Goal: Task Accomplishment & Management: Complete application form

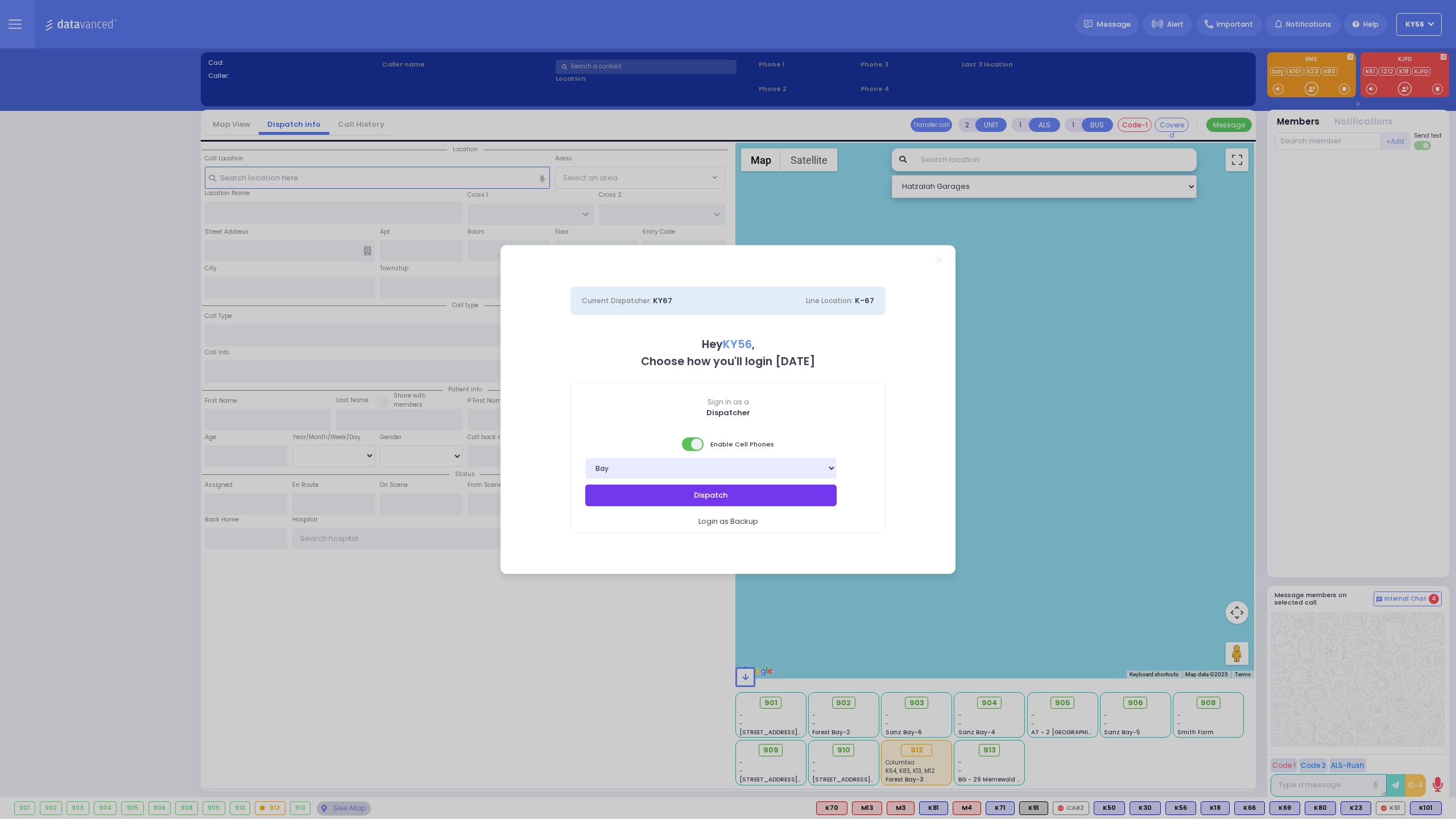
click at [815, 499] on button "Dispatch" at bounding box center [711, 495] width 252 height 22
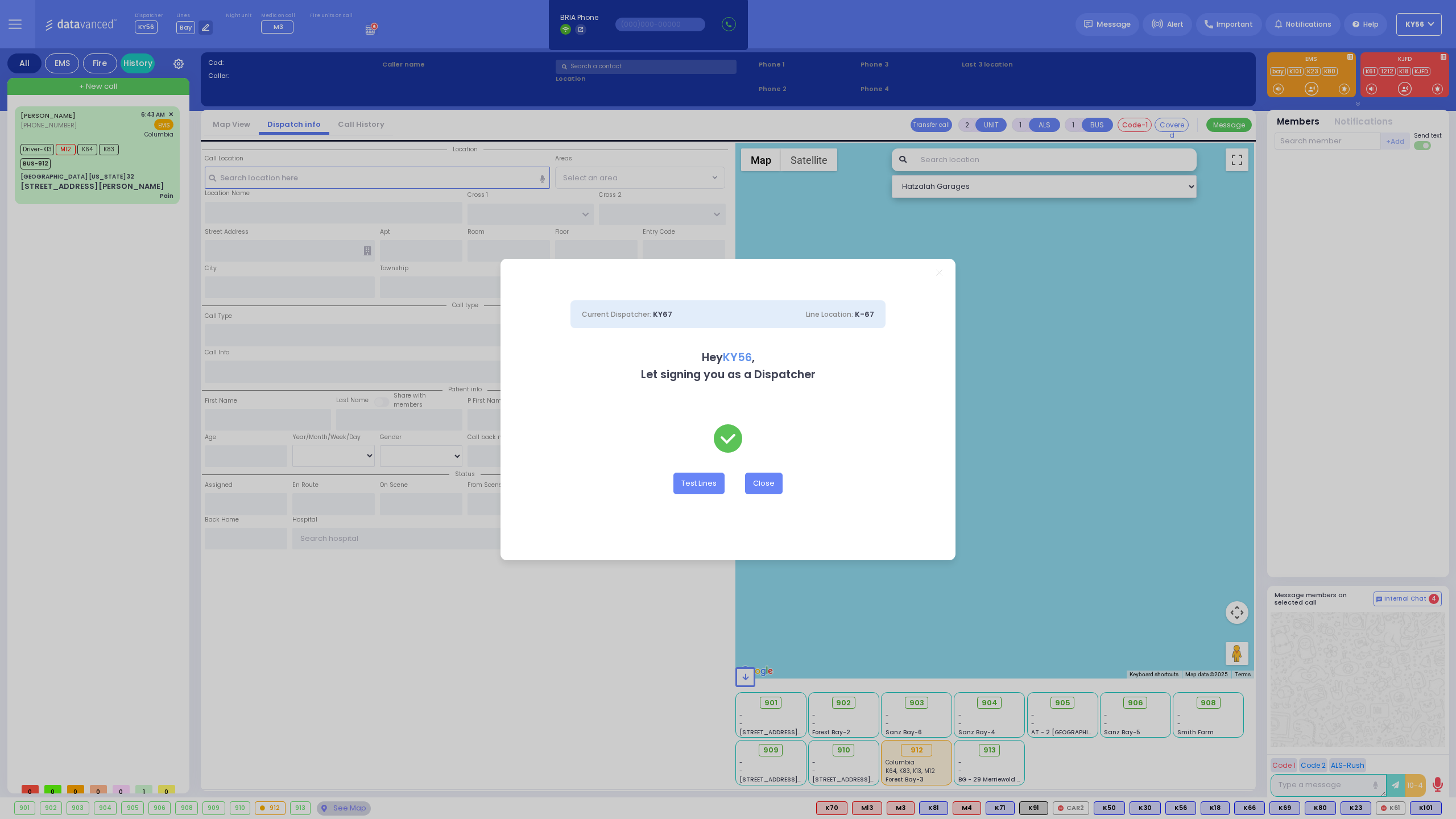
click at [90, 183] on div "Current Dispatcher: KY67 Line Location: K-67 Hey KY56 , Let signing you as a Di…" at bounding box center [728, 410] width 1456 height 819
click at [770, 489] on button "Close" at bounding box center [763, 483] width 37 height 22
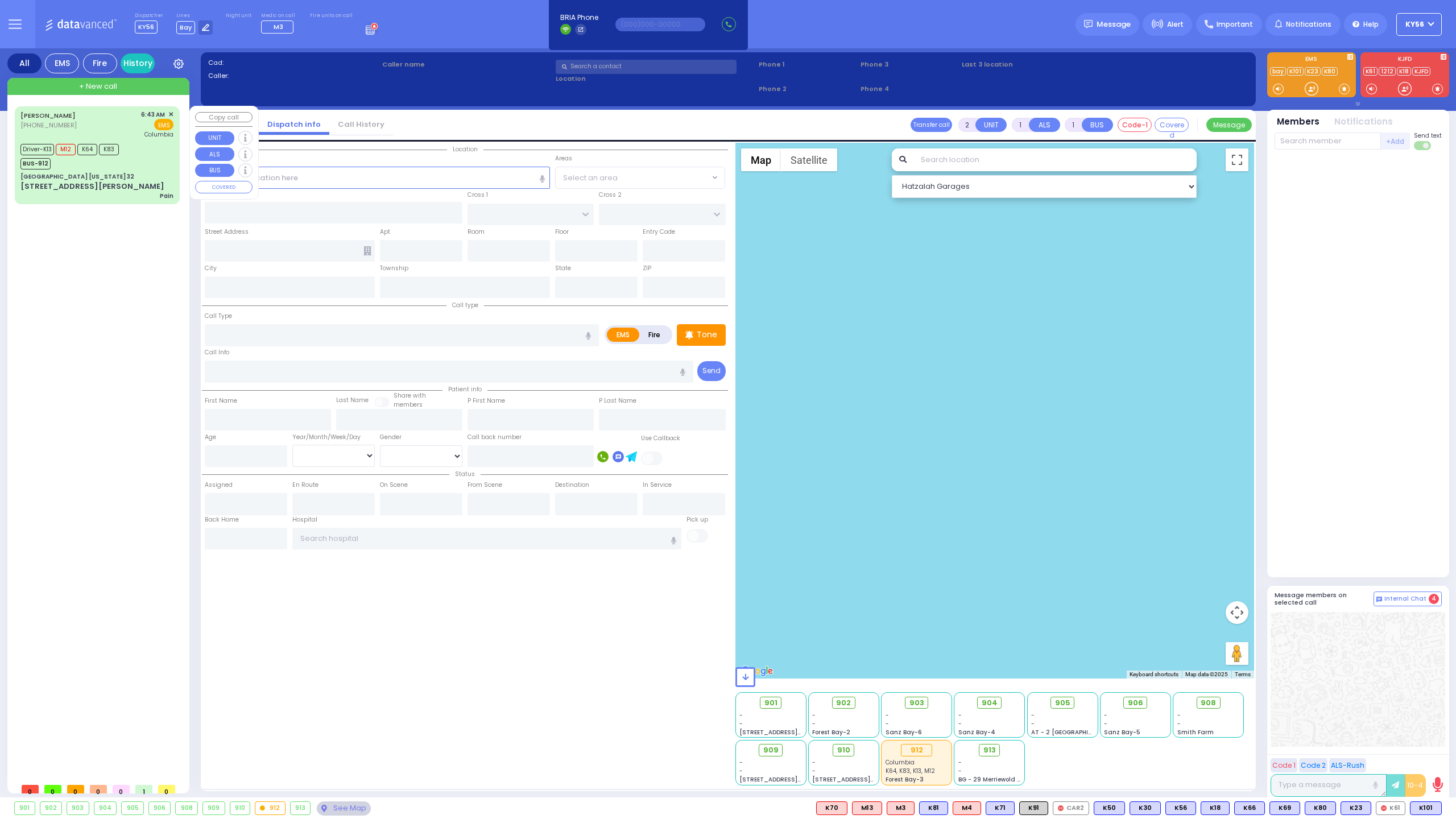
click at [90, 177] on div "Gulf Gas Station New York 32" at bounding box center [77, 176] width 114 height 9
type input "6"
select select
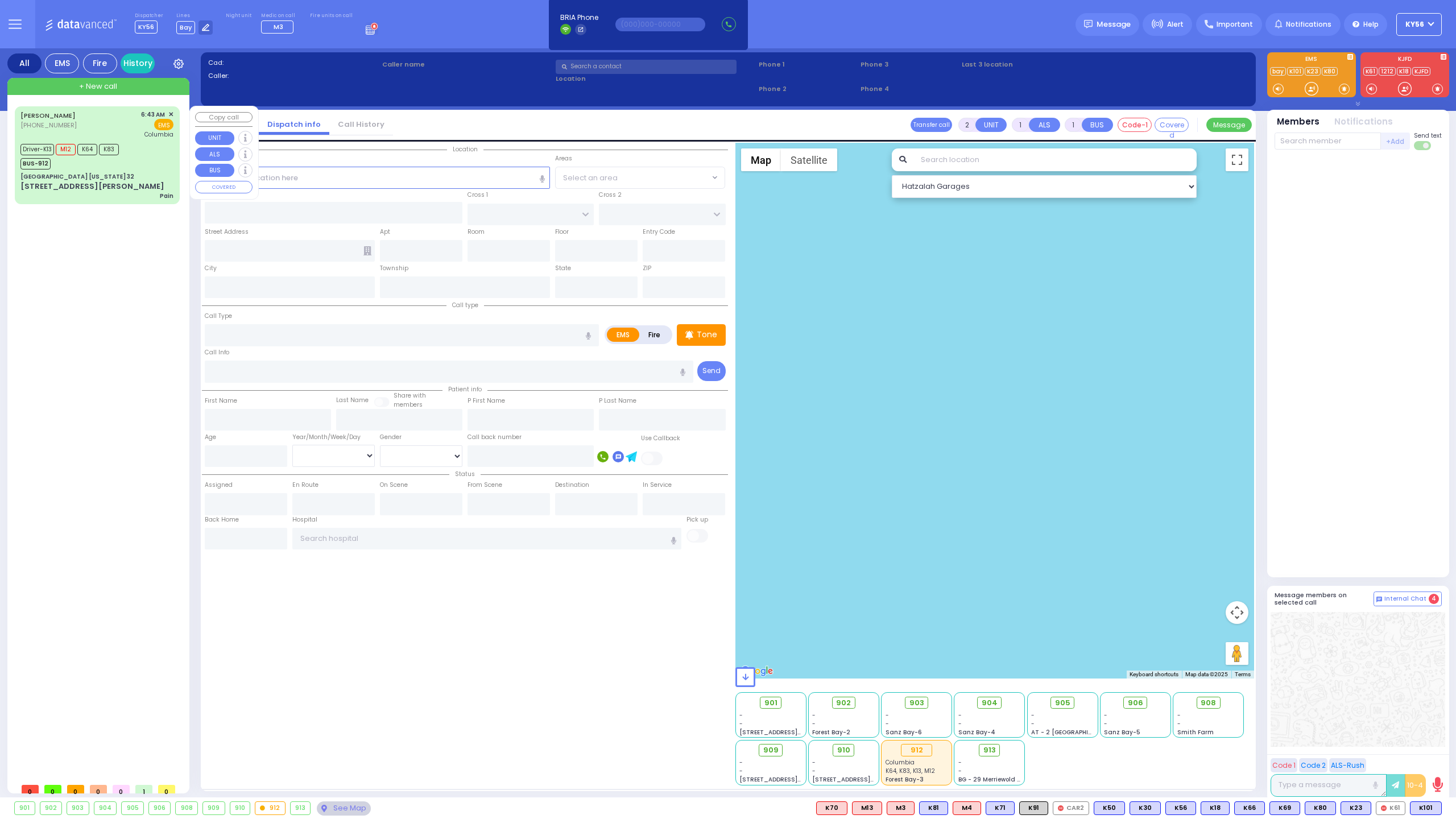
type input "Pain"
radio input "true"
type input "Sara"
type input "Waldman"
type input "21"
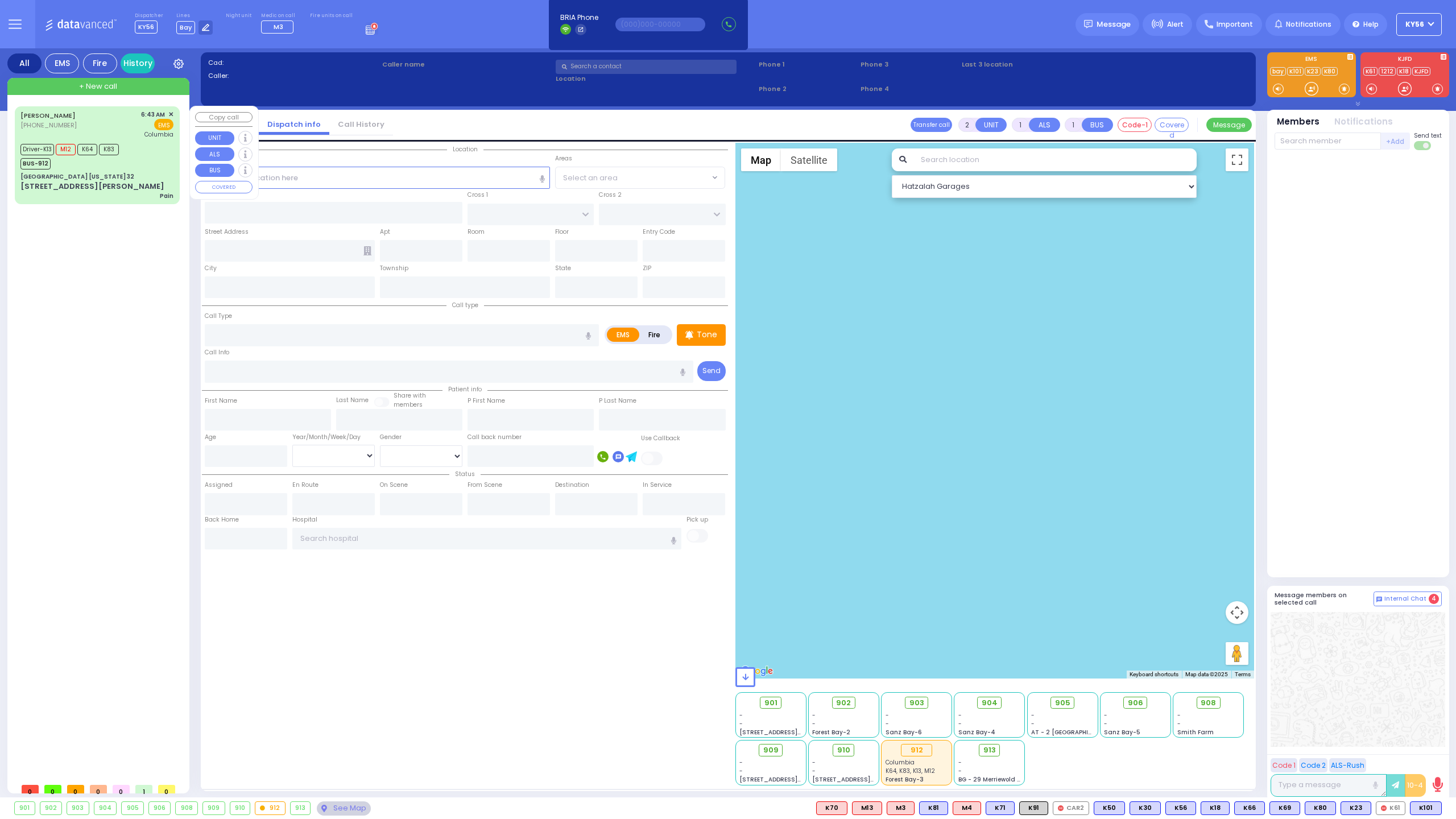
select select "Year"
select select "[DEMOGRAPHIC_DATA]"
type input "06:43"
type input "06:48"
type input "06:50"
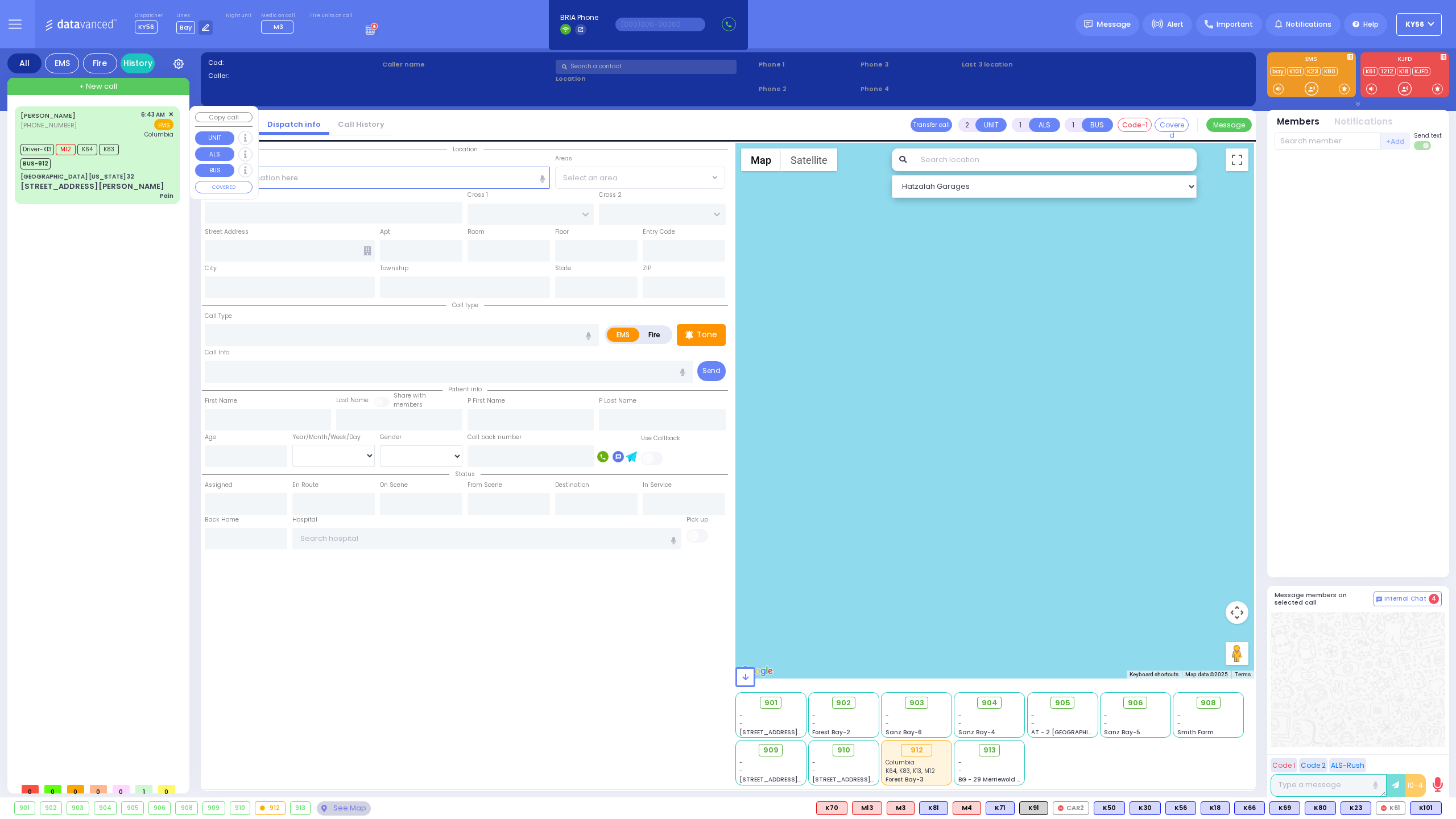
type input "06:53"
type input "08:09"
type input "08:51"
type input "[US_STATE][GEOGRAPHIC_DATA]- [GEOGRAPHIC_DATA]"
select select "Hatzalah Garages"
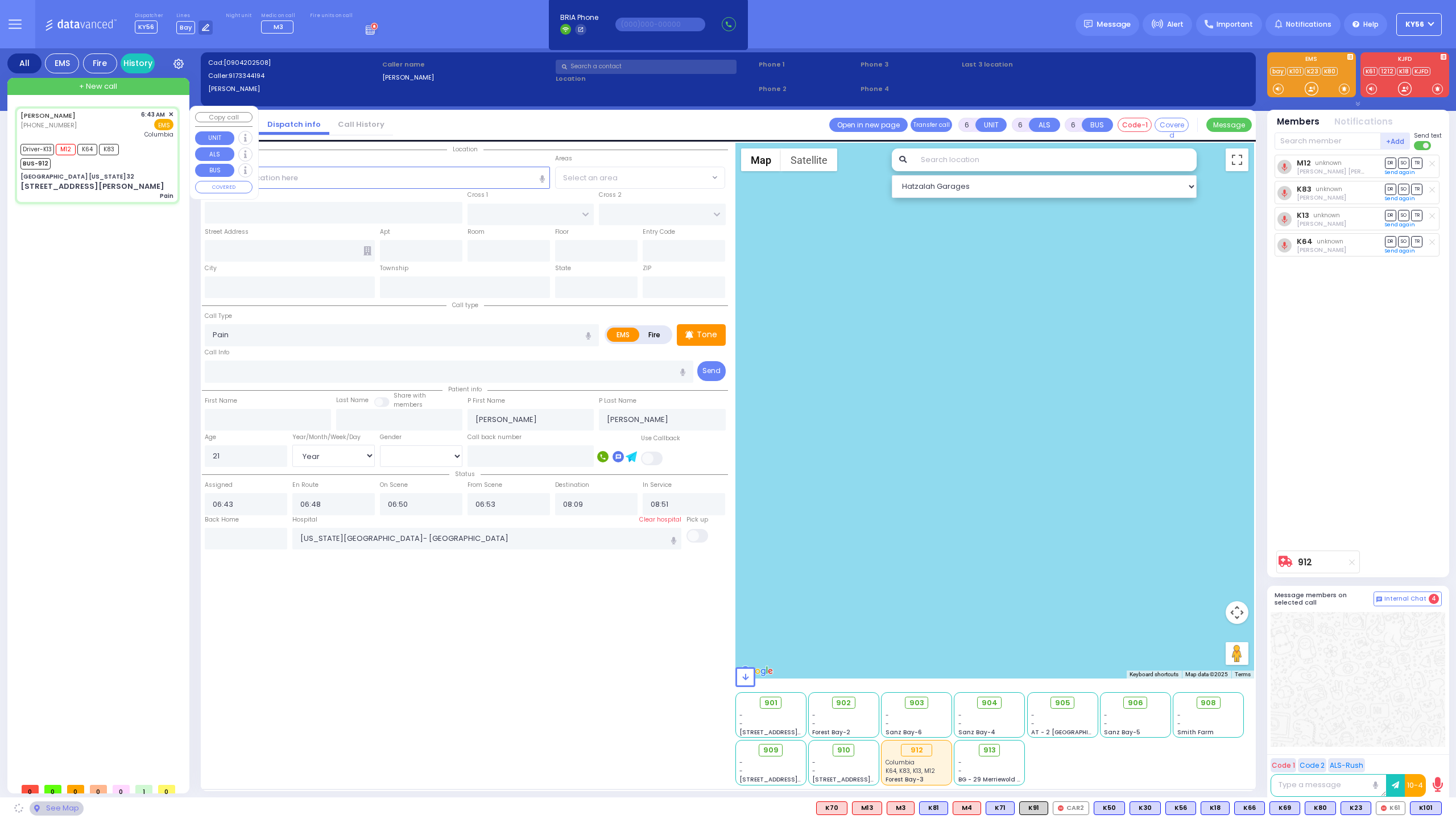
type input "Gulf Gas Station New York 32"
type input "CENTRE DR"
type input "AVERILL AVE"
type input "2 Locey Lane"
type input "Woodbury"
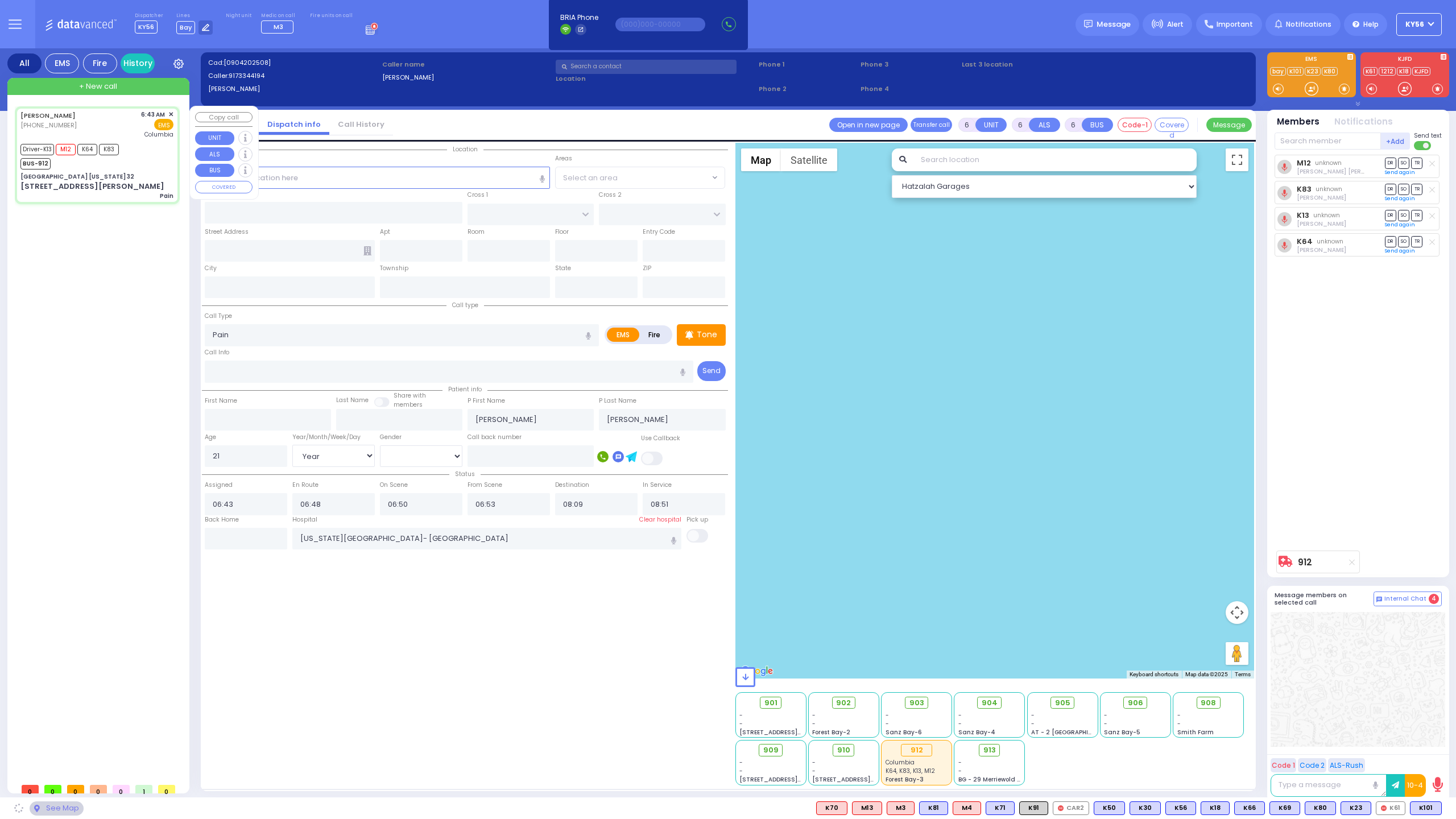
type input "[US_STATE]"
type input "10917"
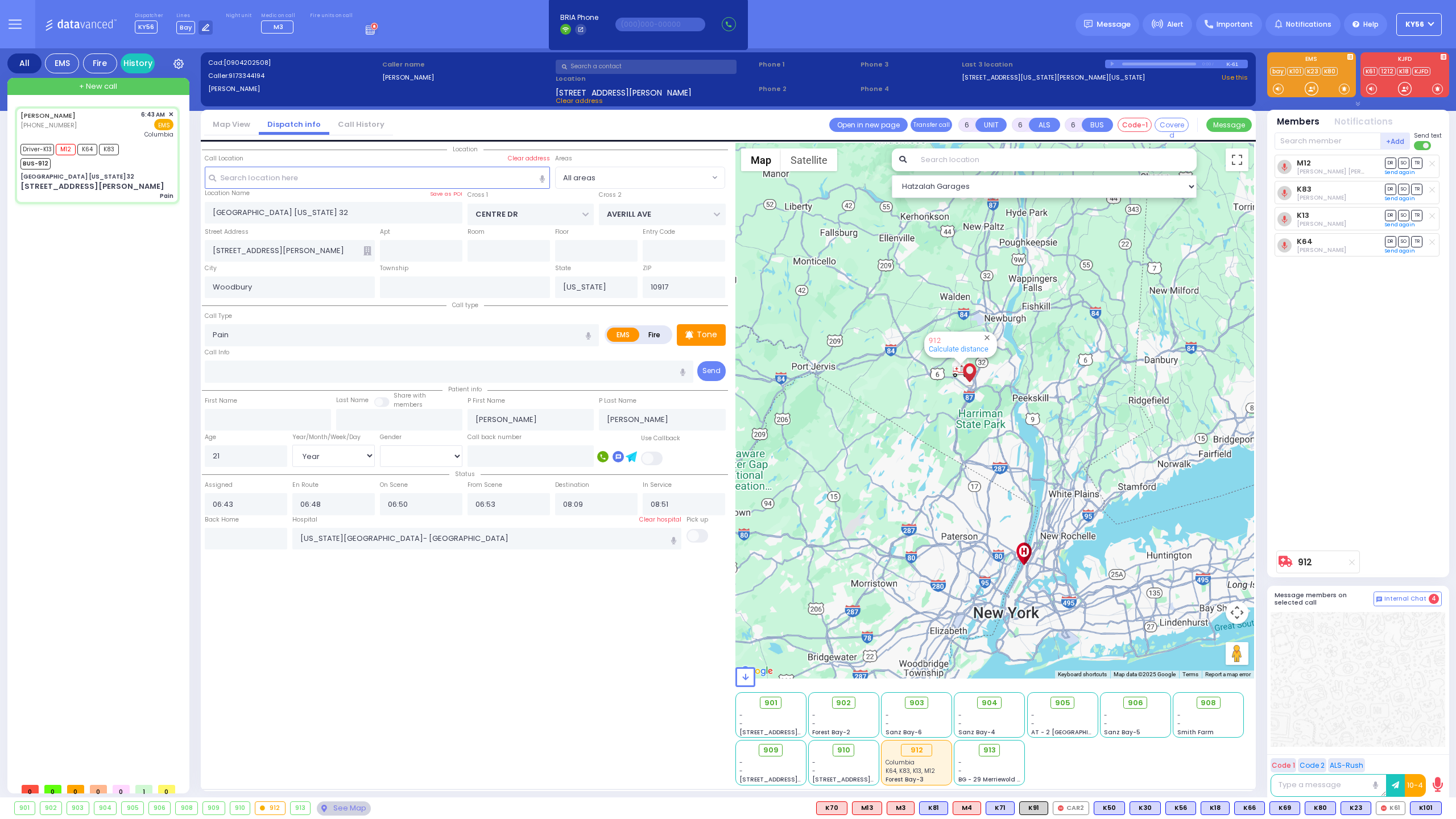
drag, startPoint x: 870, startPoint y: 368, endPoint x: 919, endPoint y: 421, distance: 72.2
click at [919, 417] on div "912 Calculate distance" at bounding box center [995, 411] width 519 height 536
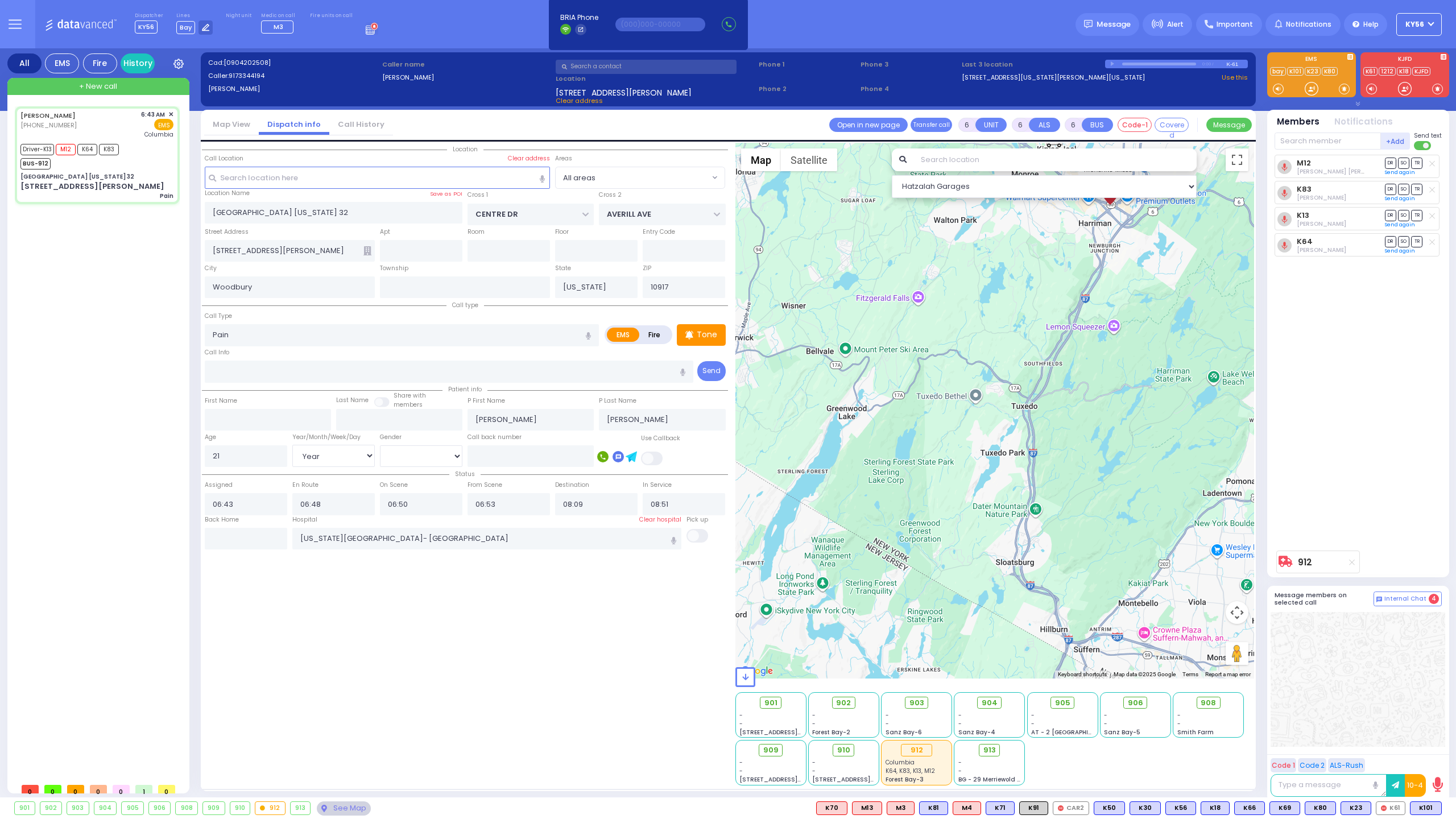
drag, startPoint x: 1045, startPoint y: 345, endPoint x: 1003, endPoint y: 472, distance: 133.8
click at [1005, 464] on div "912 Calculate distance" at bounding box center [995, 411] width 519 height 536
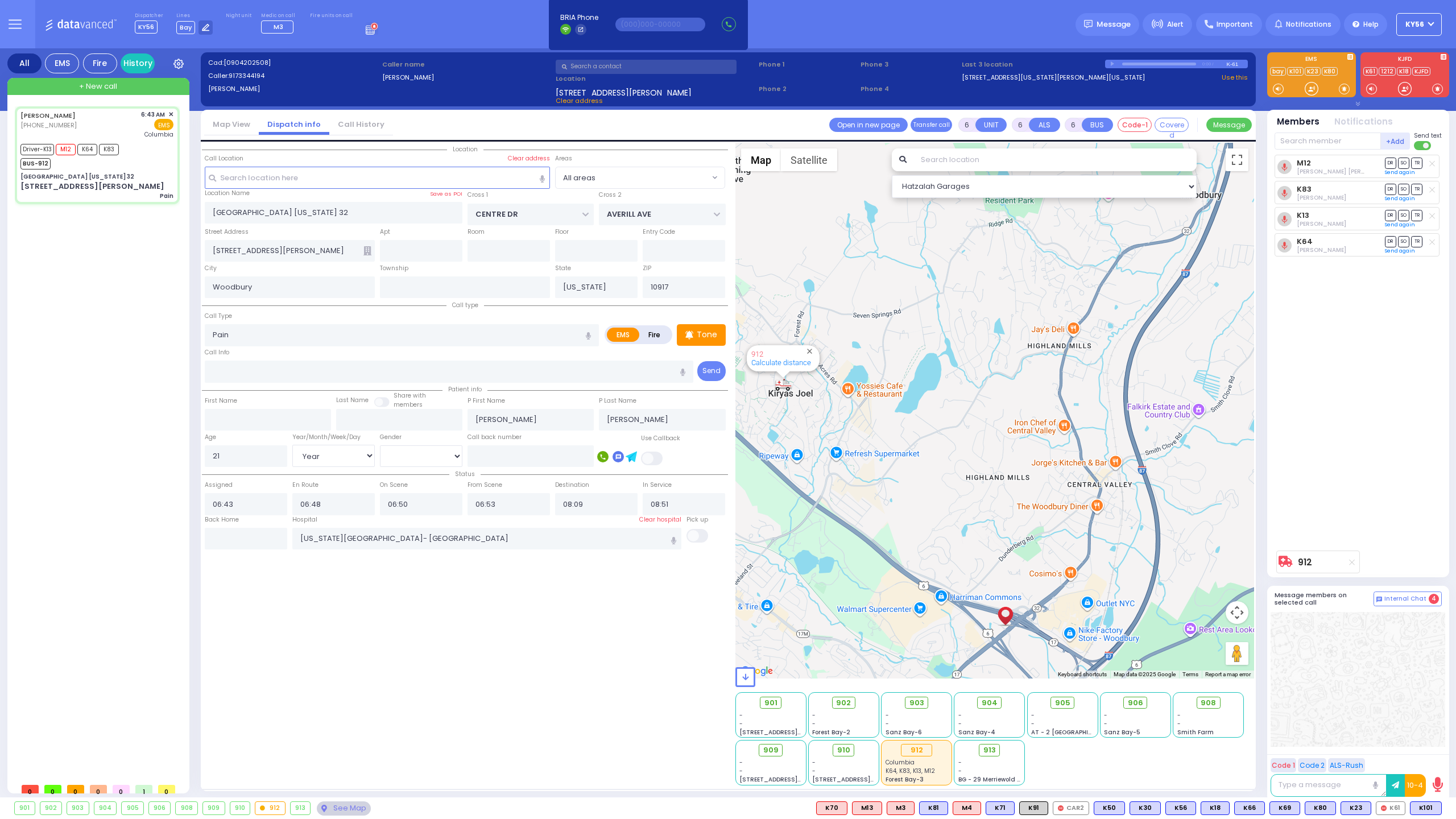
drag, startPoint x: 914, startPoint y: 449, endPoint x: 995, endPoint y: 469, distance: 83.4
click at [1003, 470] on div "912 Calculate distance" at bounding box center [995, 411] width 519 height 536
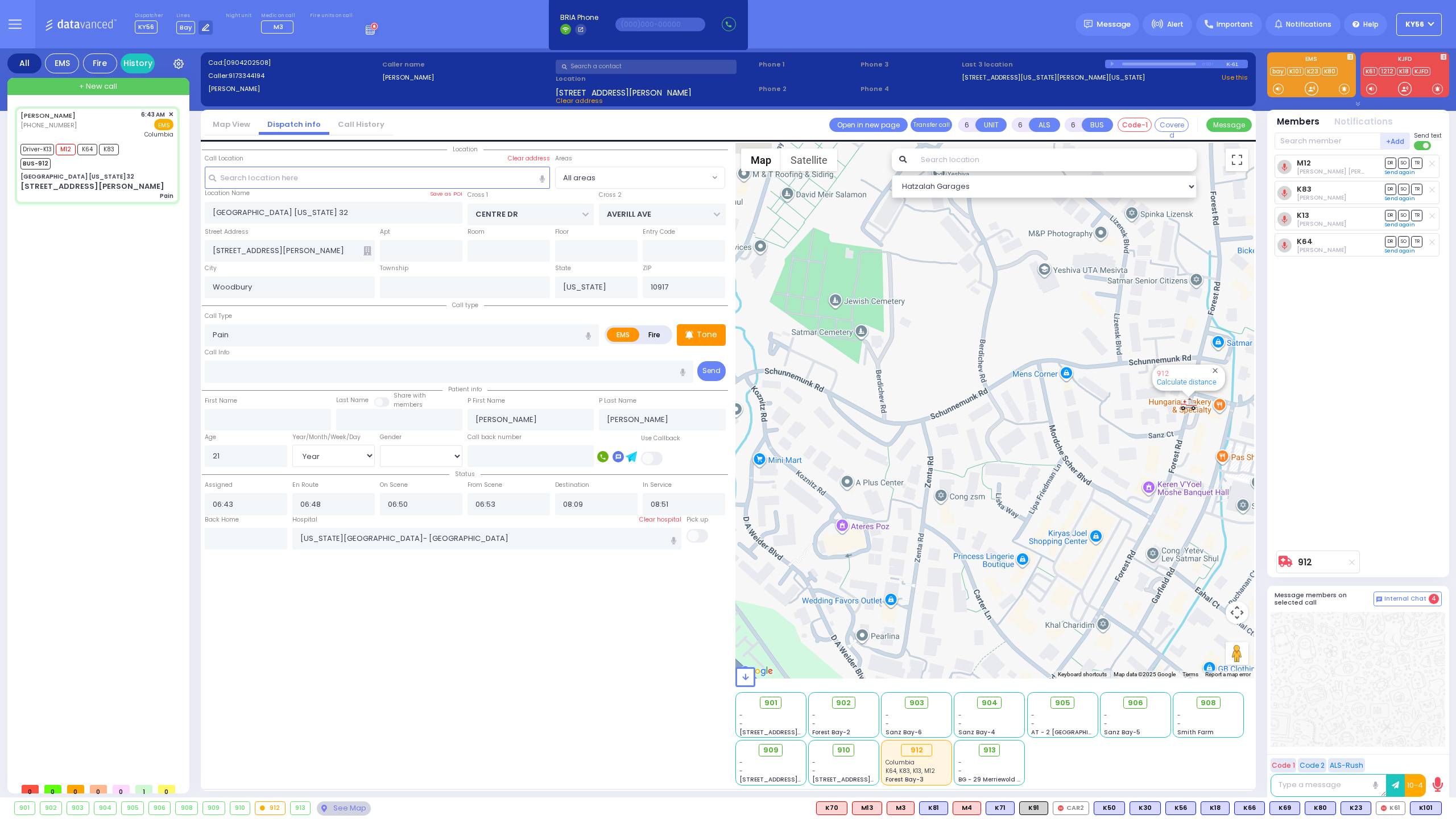
drag, startPoint x: 1079, startPoint y: 442, endPoint x: 942, endPoint y: 492, distance: 145.8
click at [942, 492] on div "912 Calculate distance" at bounding box center [995, 411] width 519 height 536
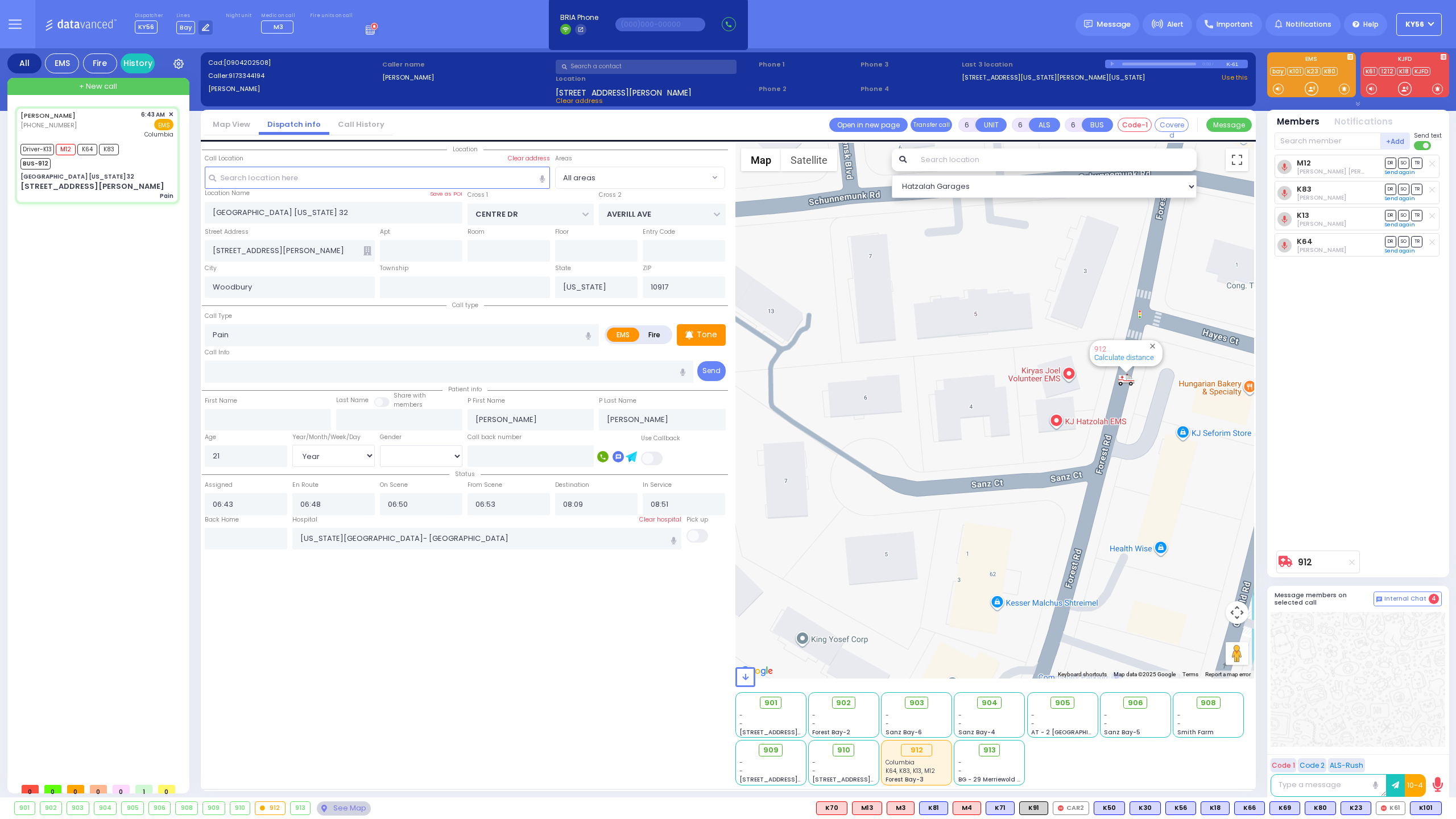
drag, startPoint x: 1139, startPoint y: 425, endPoint x: 1040, endPoint y: 482, distance: 114.2
click at [1041, 482] on div "912 Calculate distance" at bounding box center [995, 411] width 519 height 536
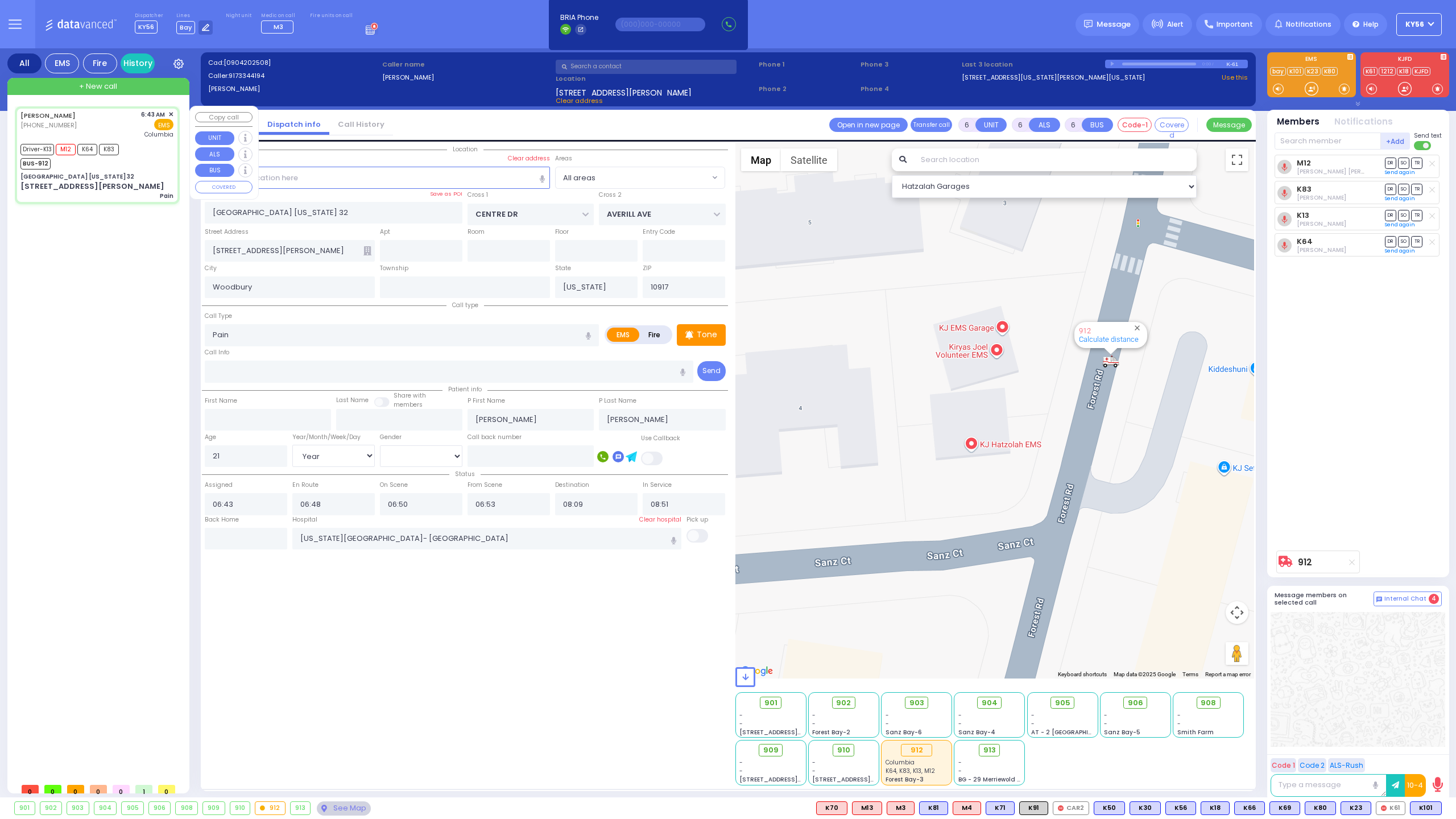
click at [97, 172] on div "Gulf Gas Station New York 32" at bounding box center [77, 176] width 114 height 9
select select
radio input "true"
select select "Year"
select select "[DEMOGRAPHIC_DATA]"
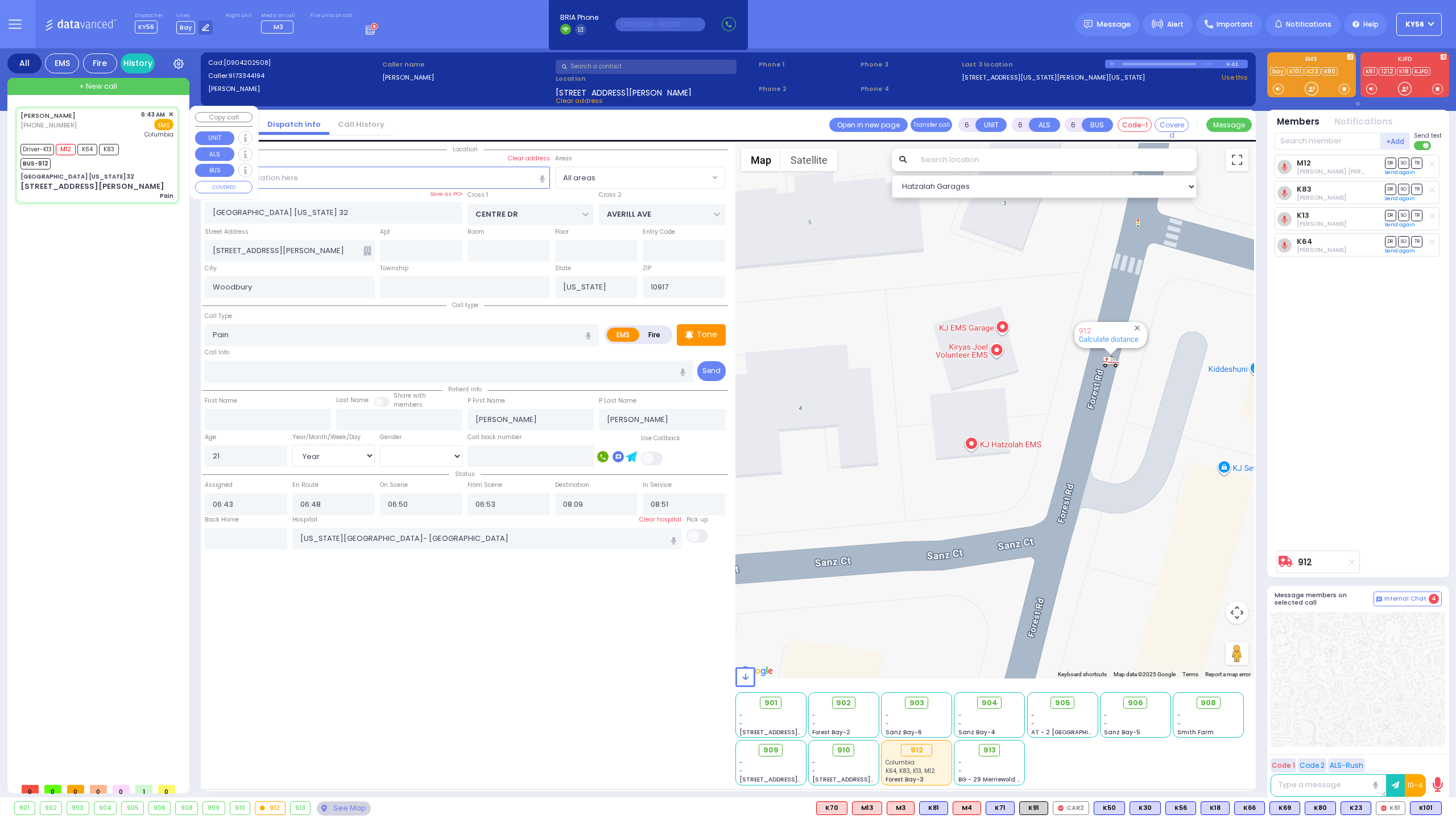
select select "Hatzalah Garages"
click at [248, 536] on input "text" at bounding box center [246, 539] width 83 height 22
type input "10:05"
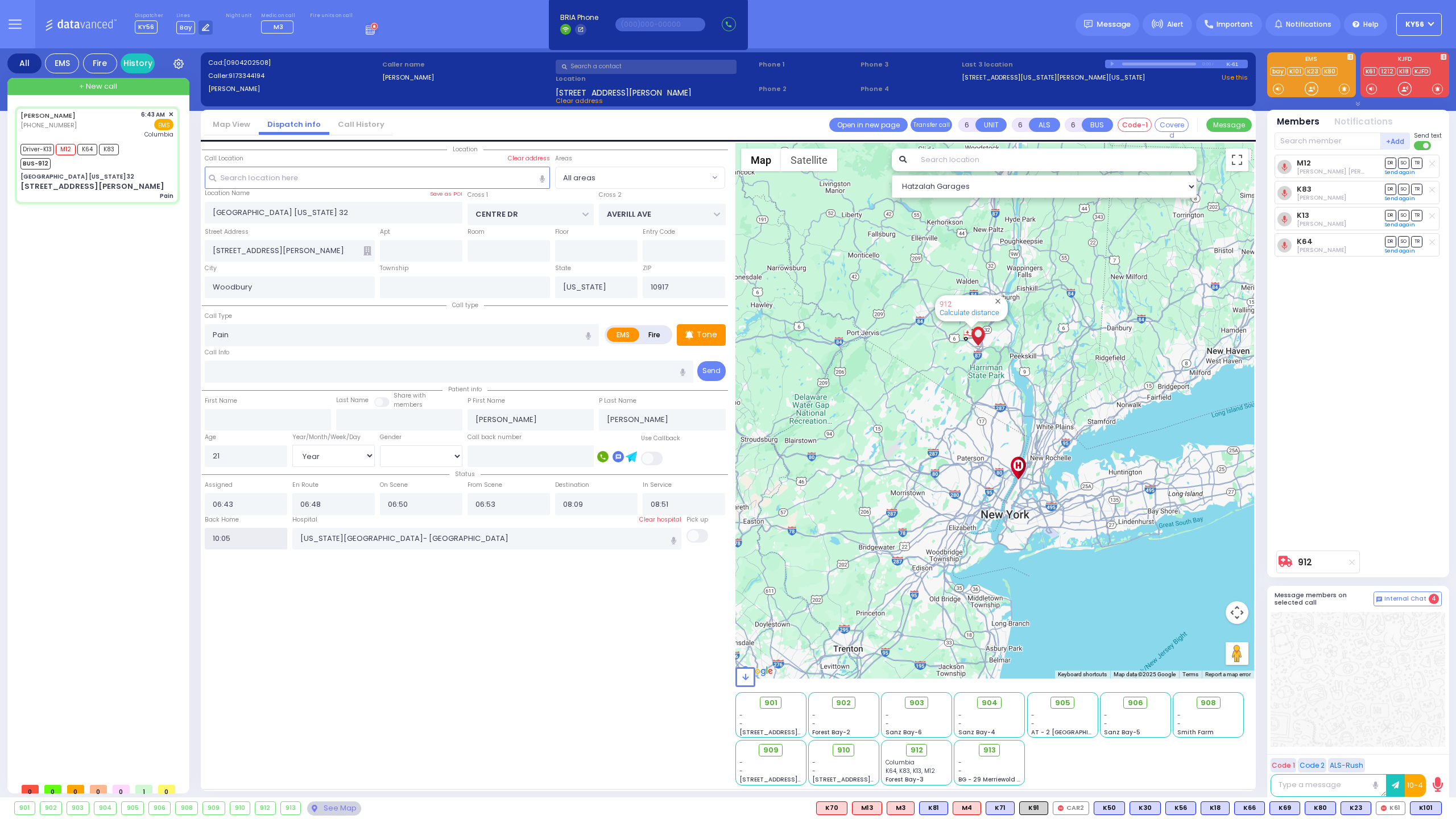
select select
radio input "true"
select select
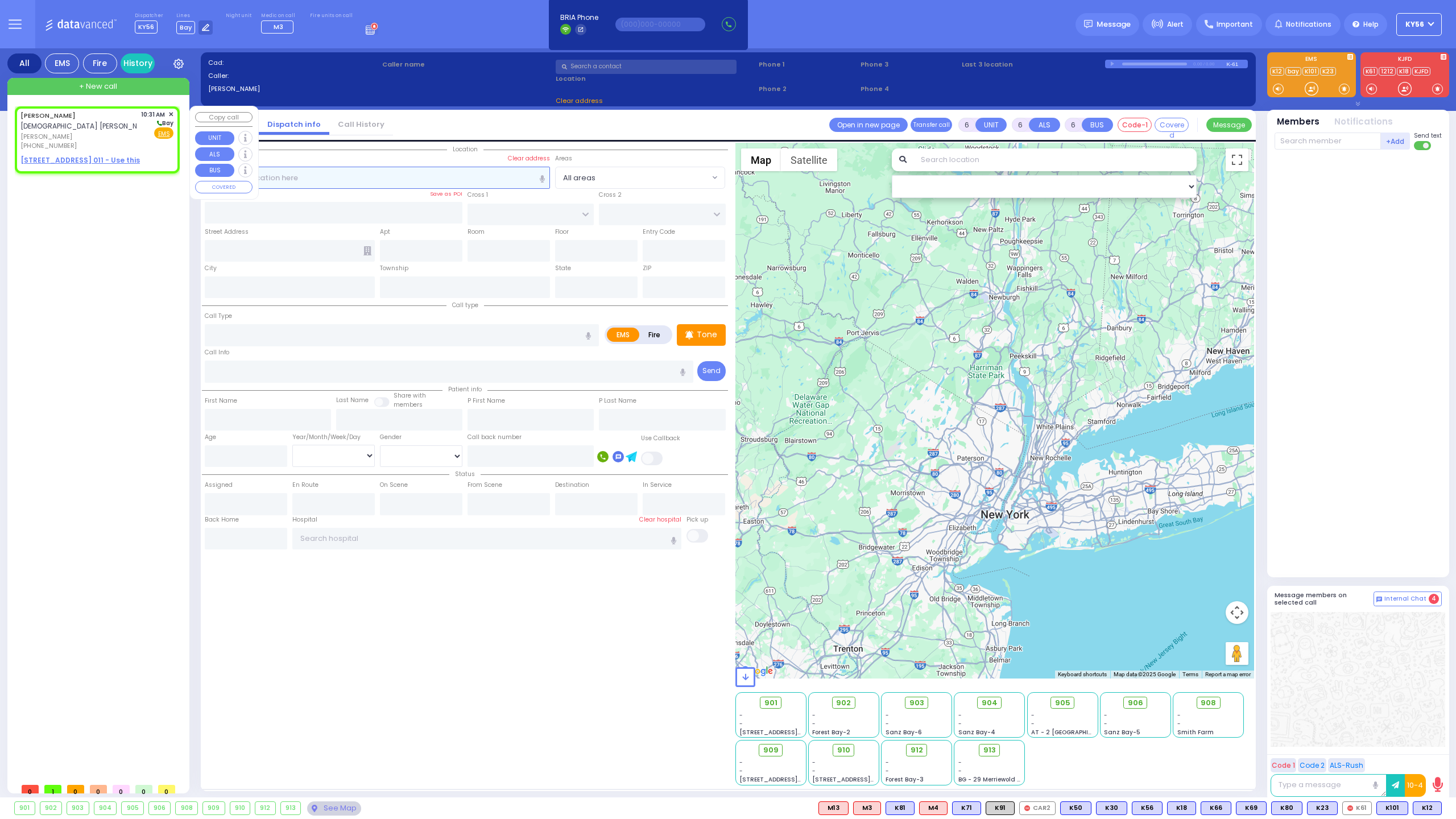
type input "2"
type input "1"
select select
radio input "true"
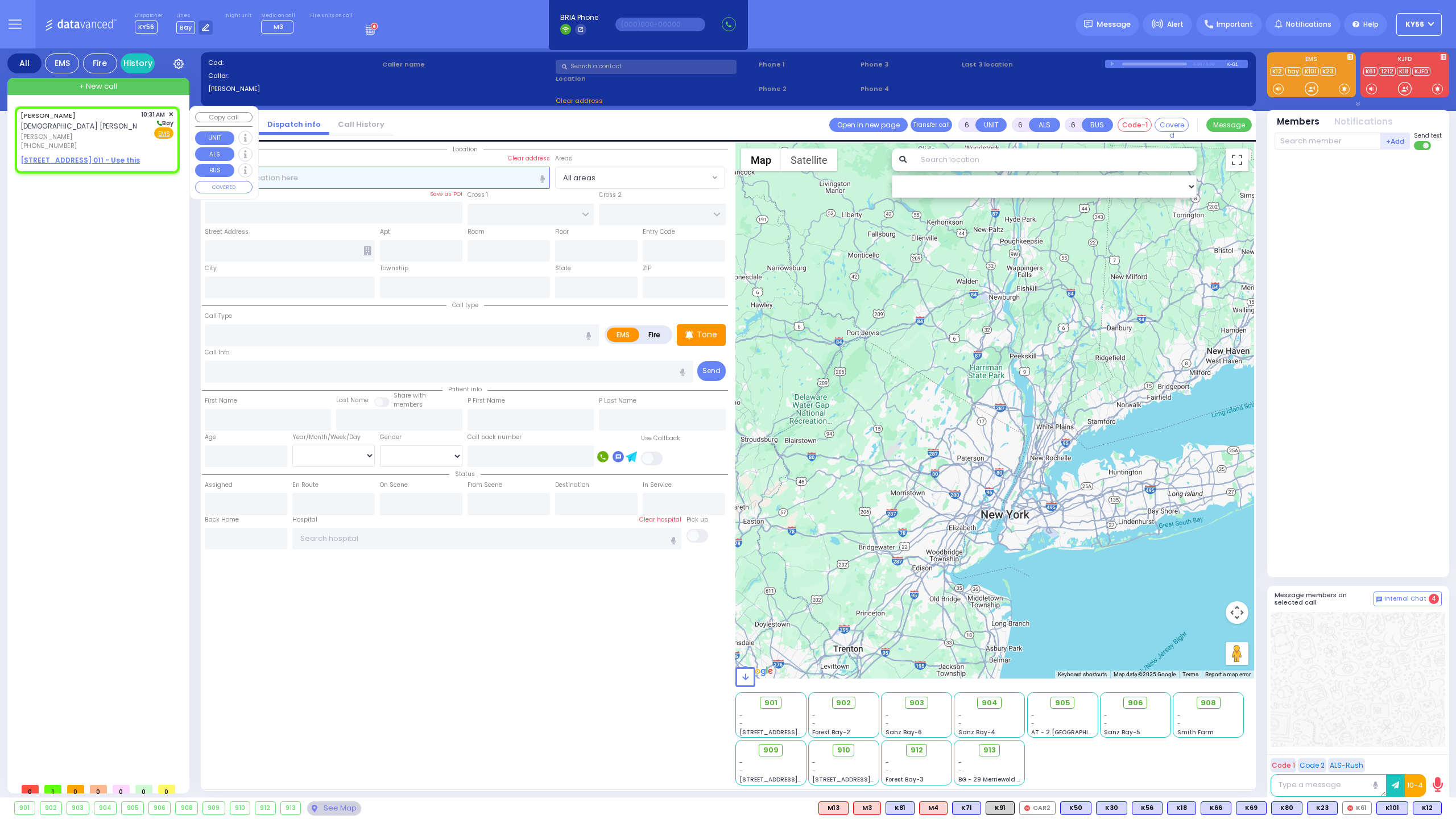
type input "YITZCHOK CHAIM"
type input "DEUTSCH"
select select
type input "10:31"
select select "Hatzalah Garages"
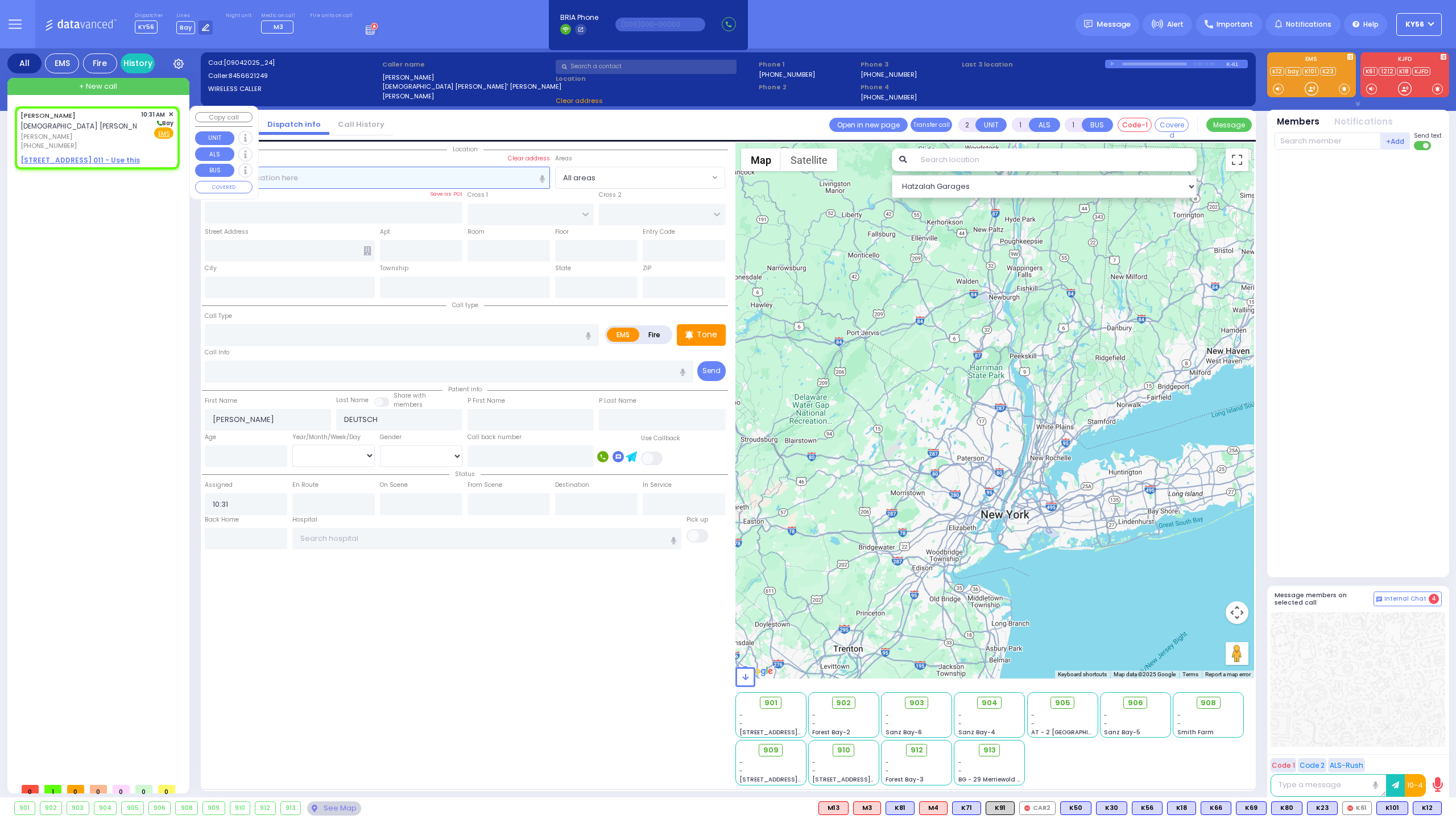
select select
radio input "true"
select select
select select "Hatzalah Garages"
select select
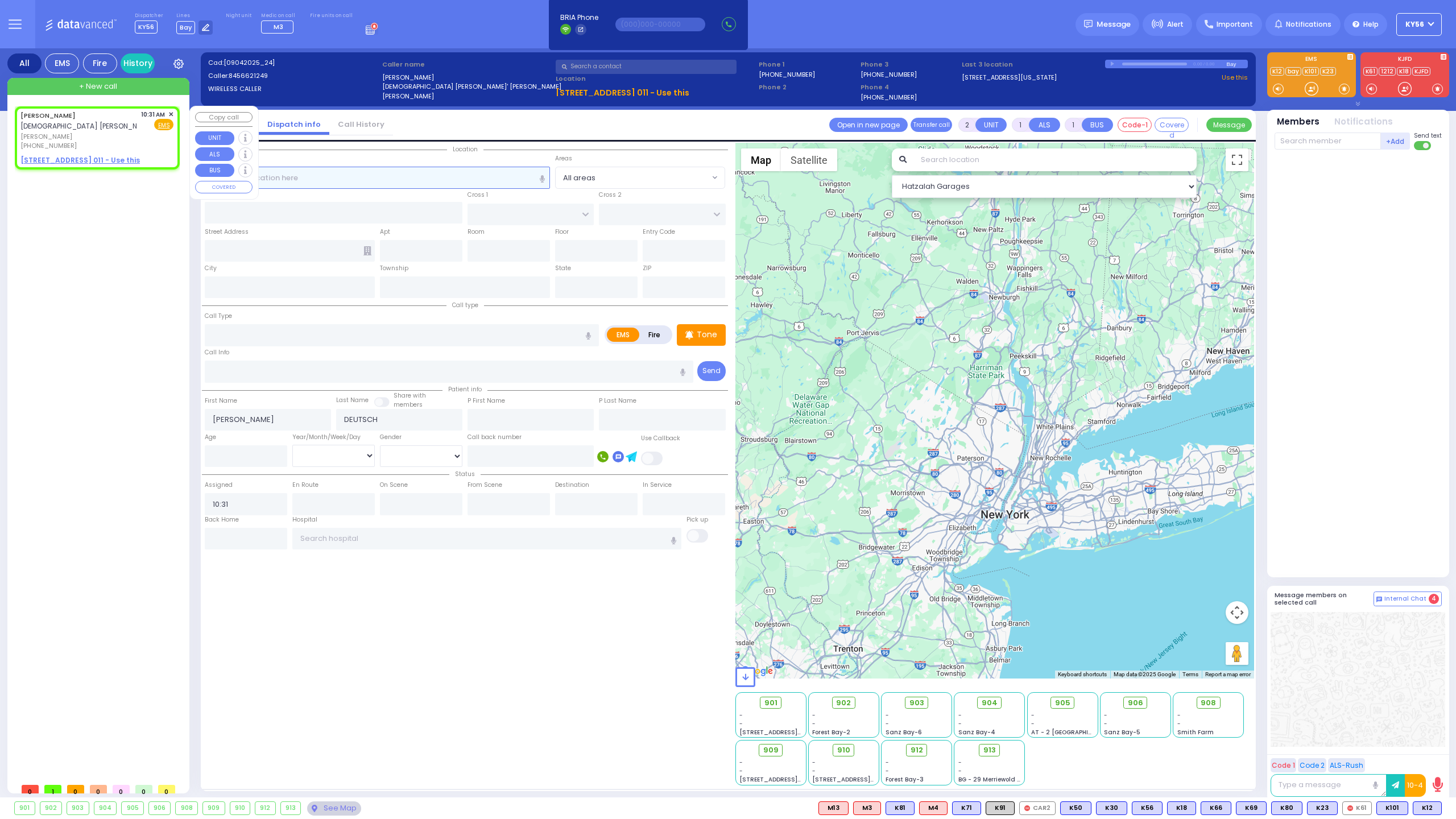
radio input "true"
select select
select select "Hatzalah Garages"
drag, startPoint x: 173, startPoint y: 113, endPoint x: 166, endPoint y: 114, distance: 7.1
click at [172, 113] on span "✕" at bounding box center [171, 115] width 5 height 10
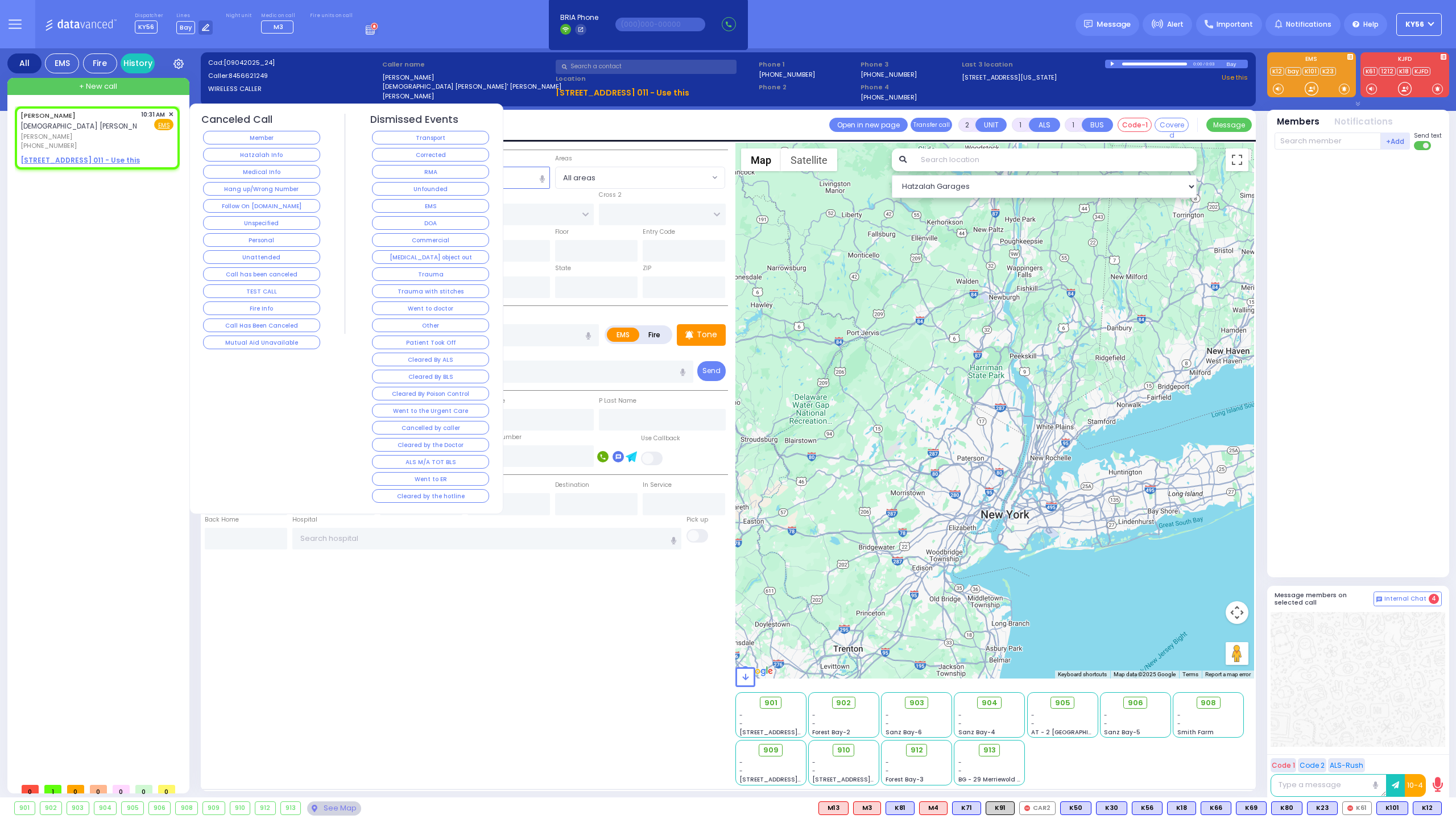
click at [168, 113] on span "✕" at bounding box center [171, 115] width 5 height 10
click at [173, 113] on span "✕" at bounding box center [171, 115] width 5 height 10
click at [170, 111] on span "✕" at bounding box center [171, 115] width 5 height 10
click at [231, 183] on button "Hang up/Wrong Number" at bounding box center [261, 189] width 117 height 14
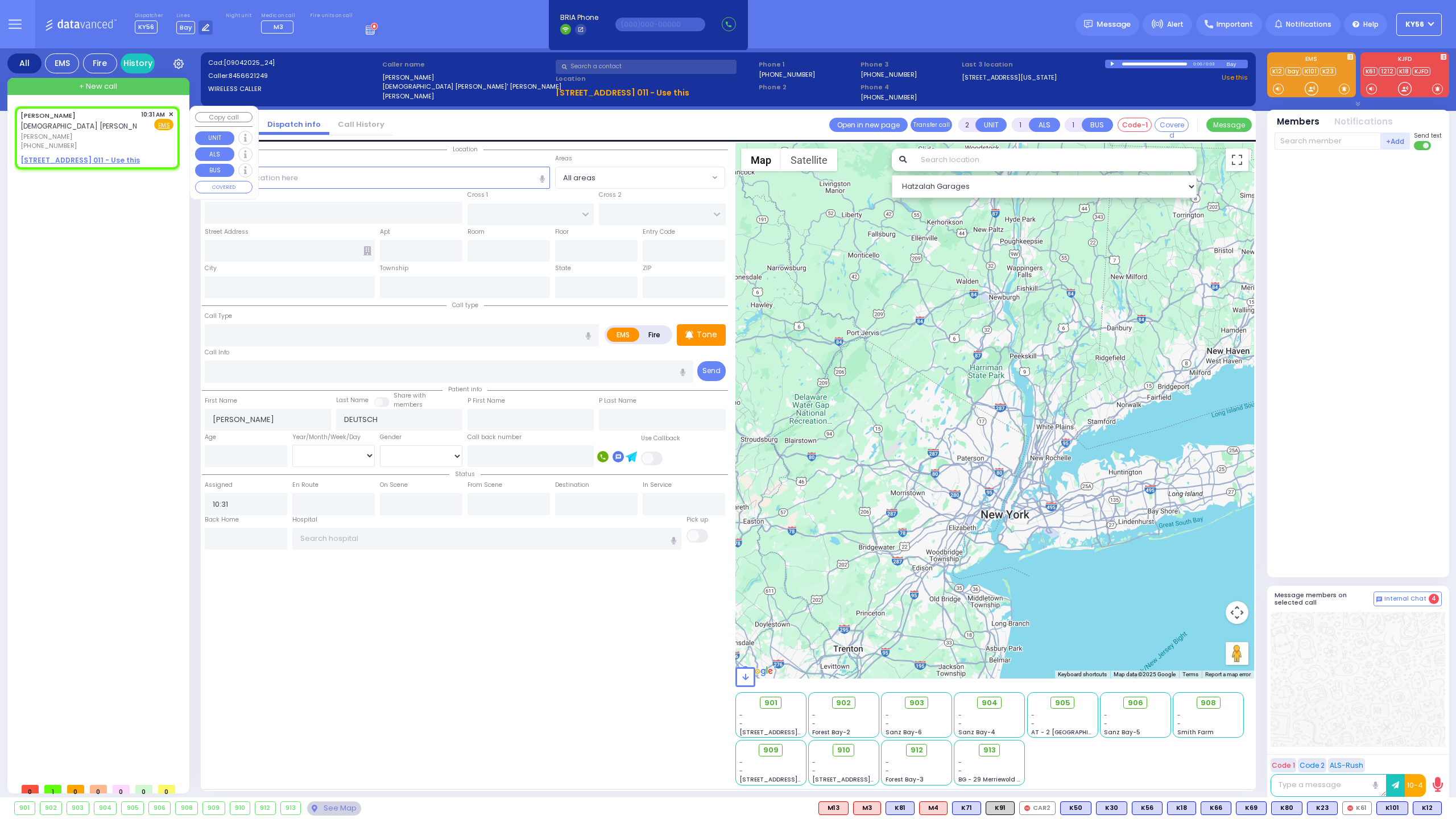
select select
radio input "true"
select select
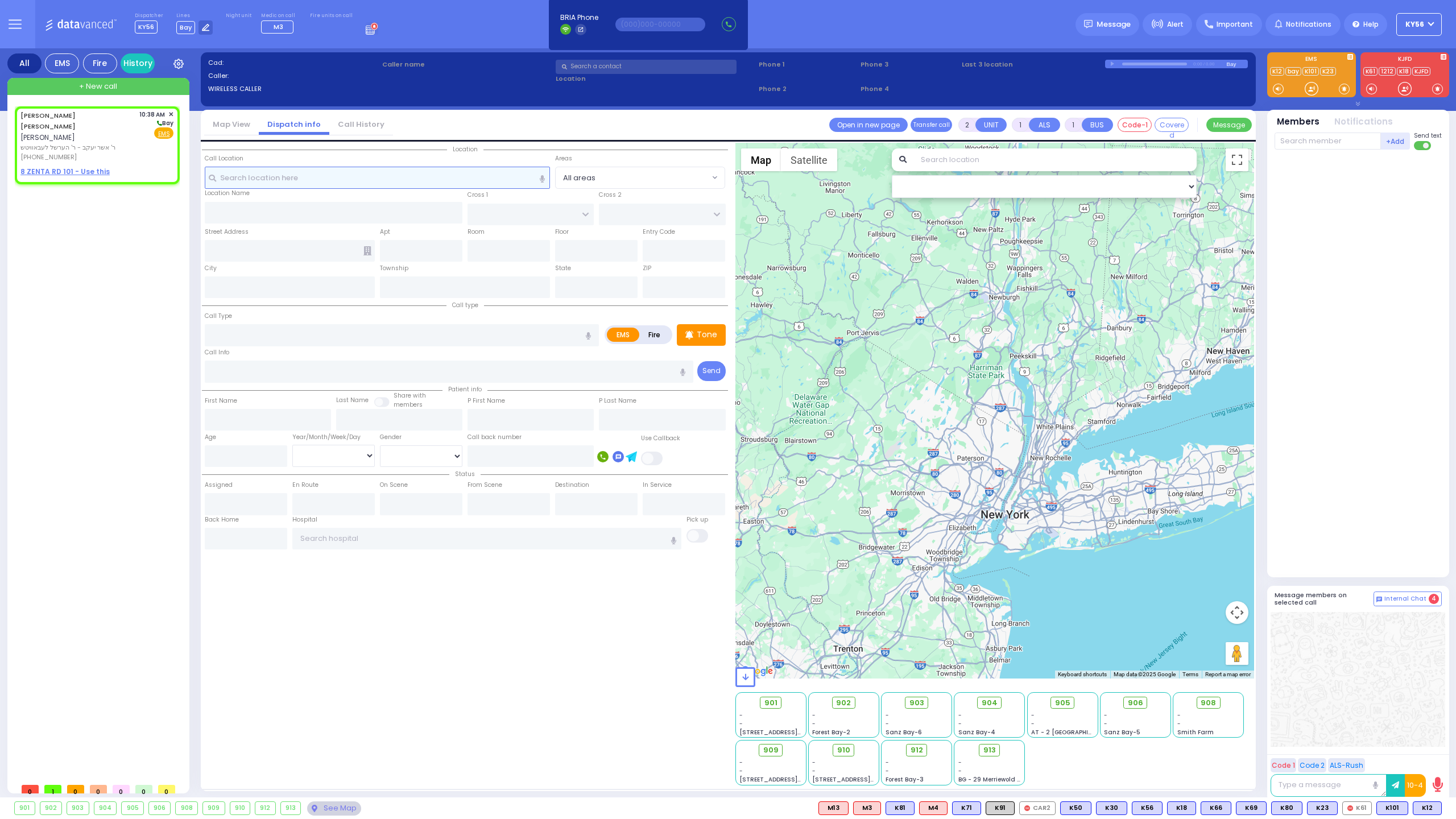
select select
radio input "true"
type input "[PERSON_NAME]"
type input "BLUM"
select select
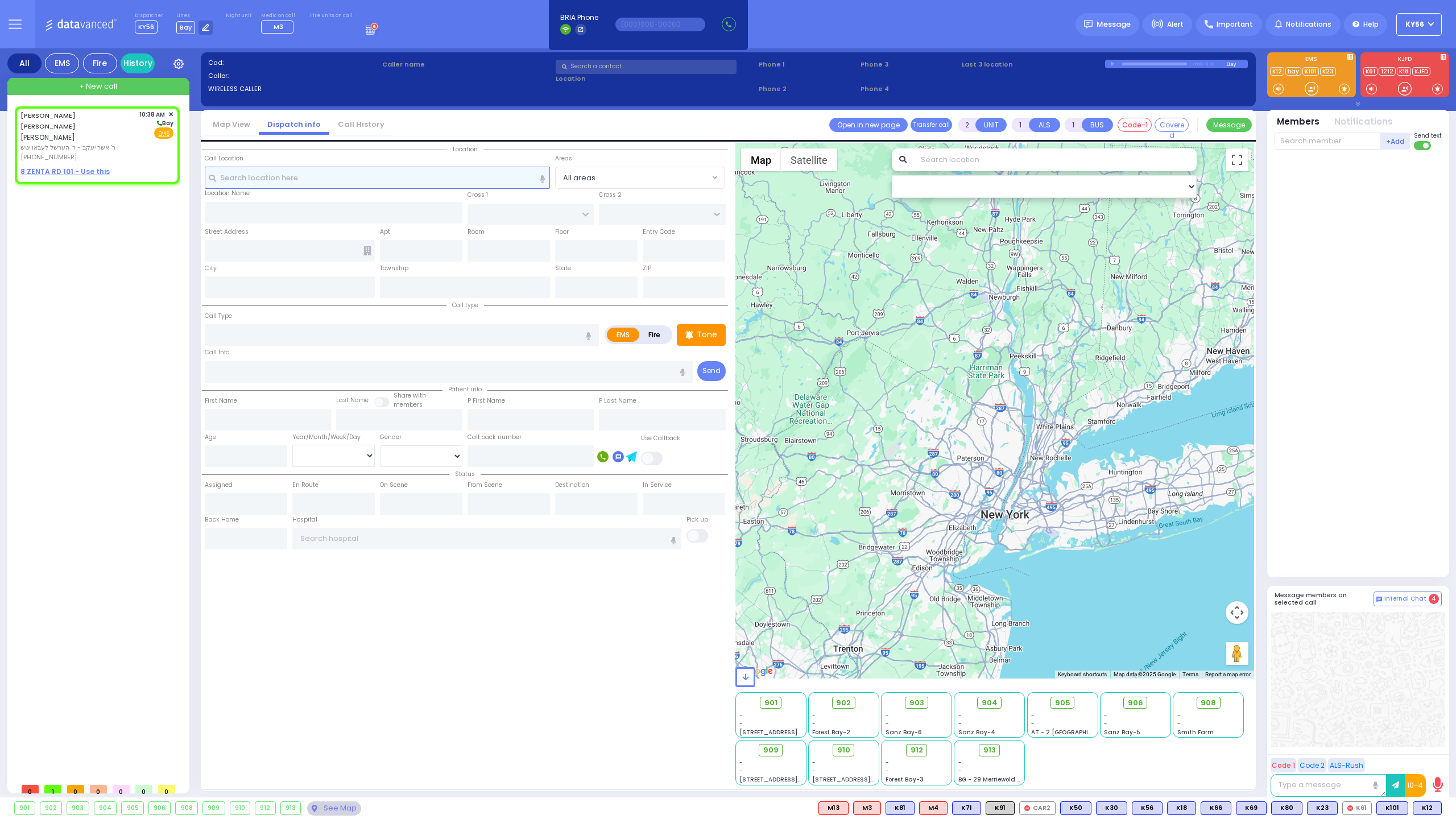
type input "10:38"
select select "Hatzalah Garages"
select select
radio input "true"
select select
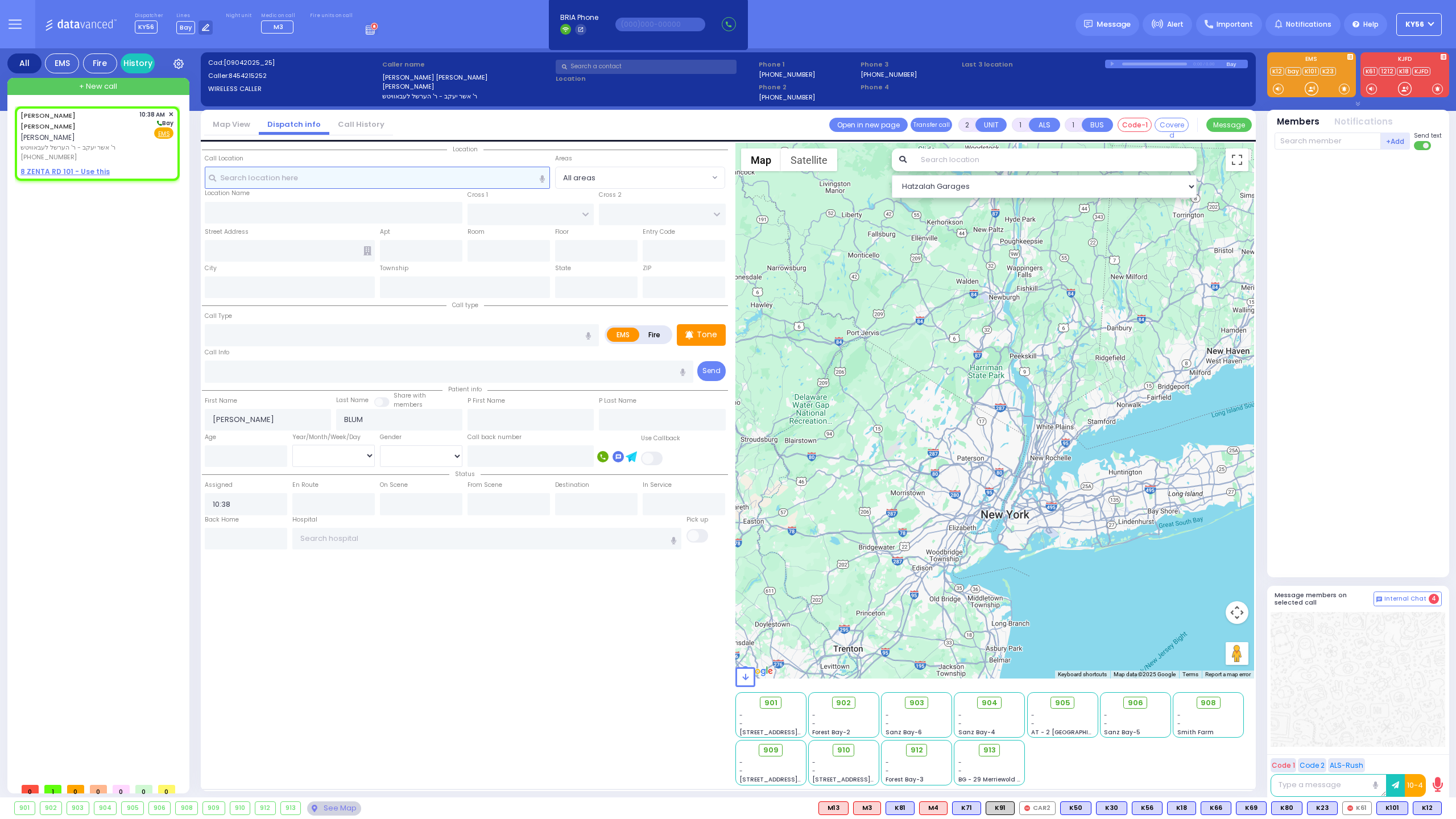
select select "Hatzalah Garages"
select select
radio input "true"
select select
select select "Hatzalah Garages"
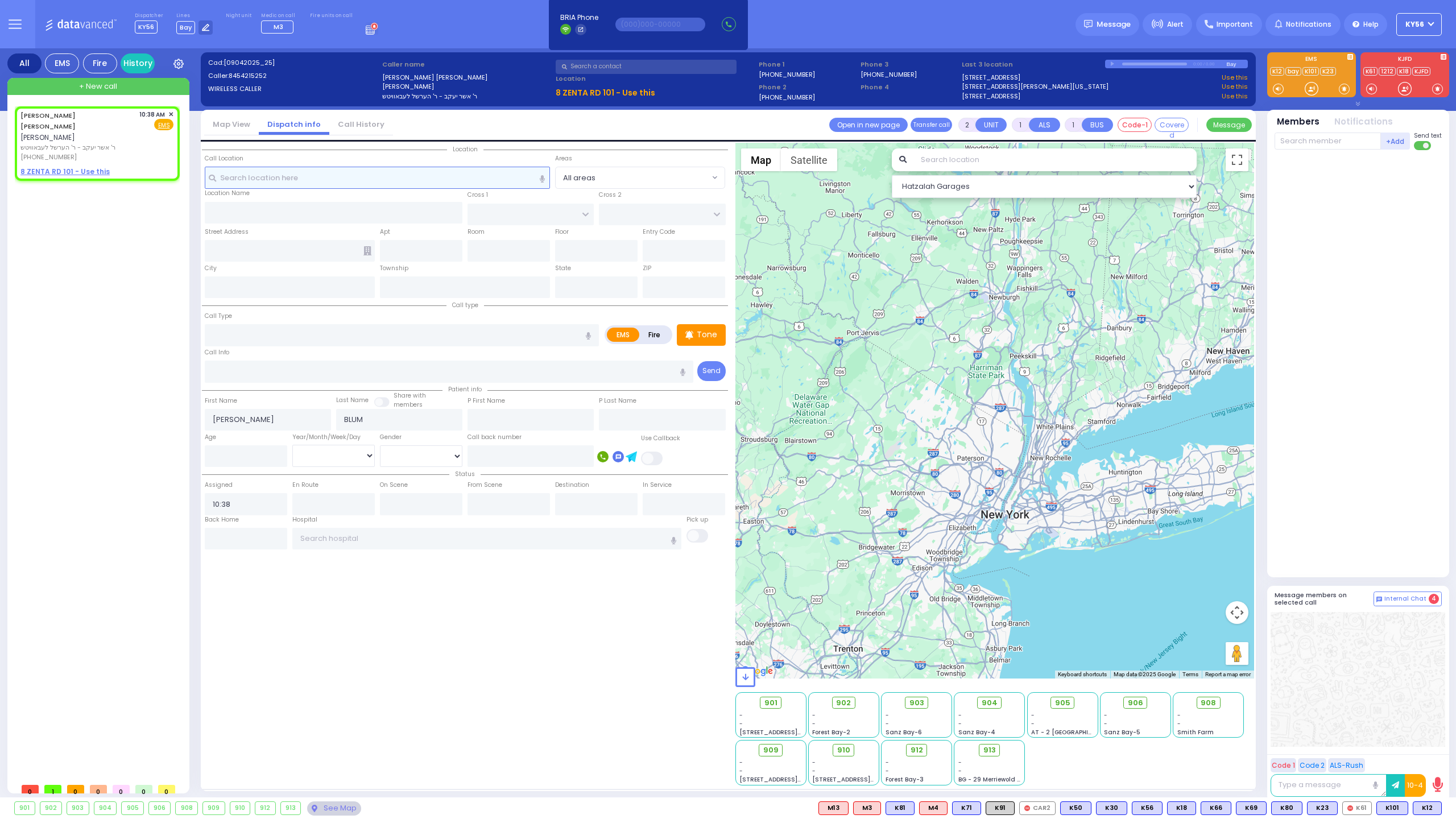
select select
radio input "true"
select select
select select "Hatzalah Garages"
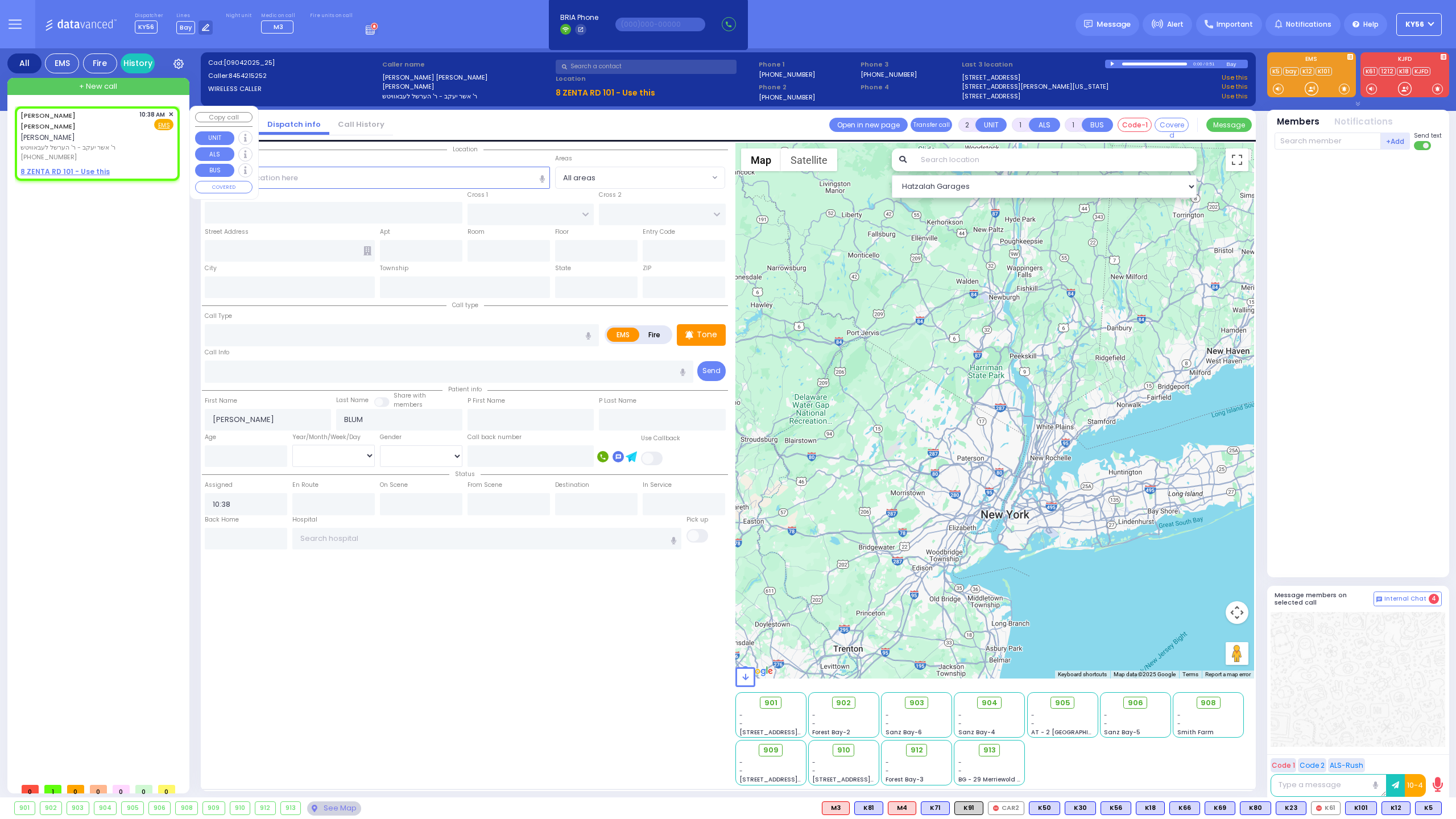
click at [95, 166] on u "8 ZENTA RD 101 - Use this" at bounding box center [65, 171] width 89 height 10
select select
radio input "true"
select select
select select "Hatzalah Garages"
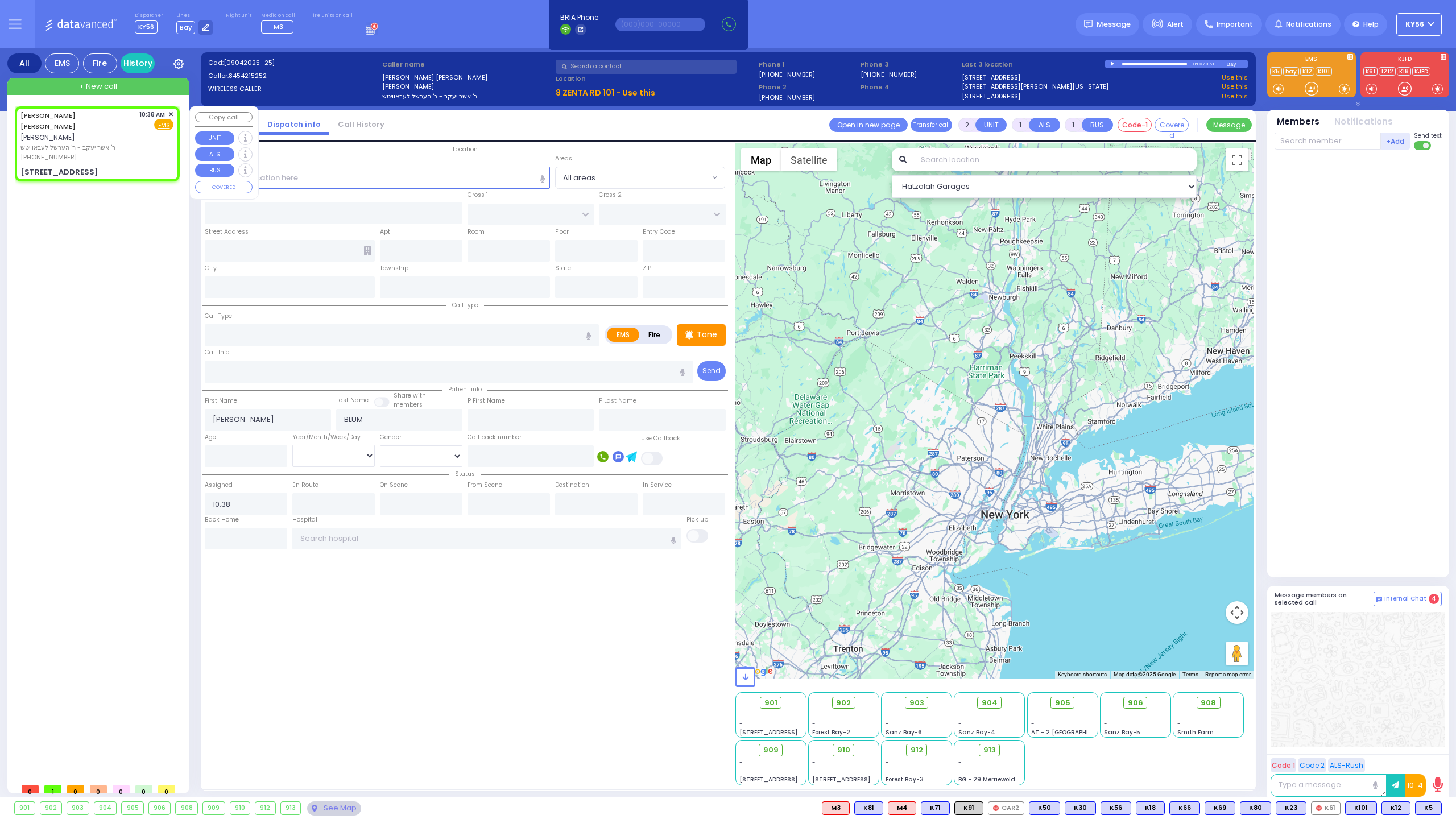
select select
radio input "true"
select select
select select "Hatzalah Garages"
type input "ZENTA RD"
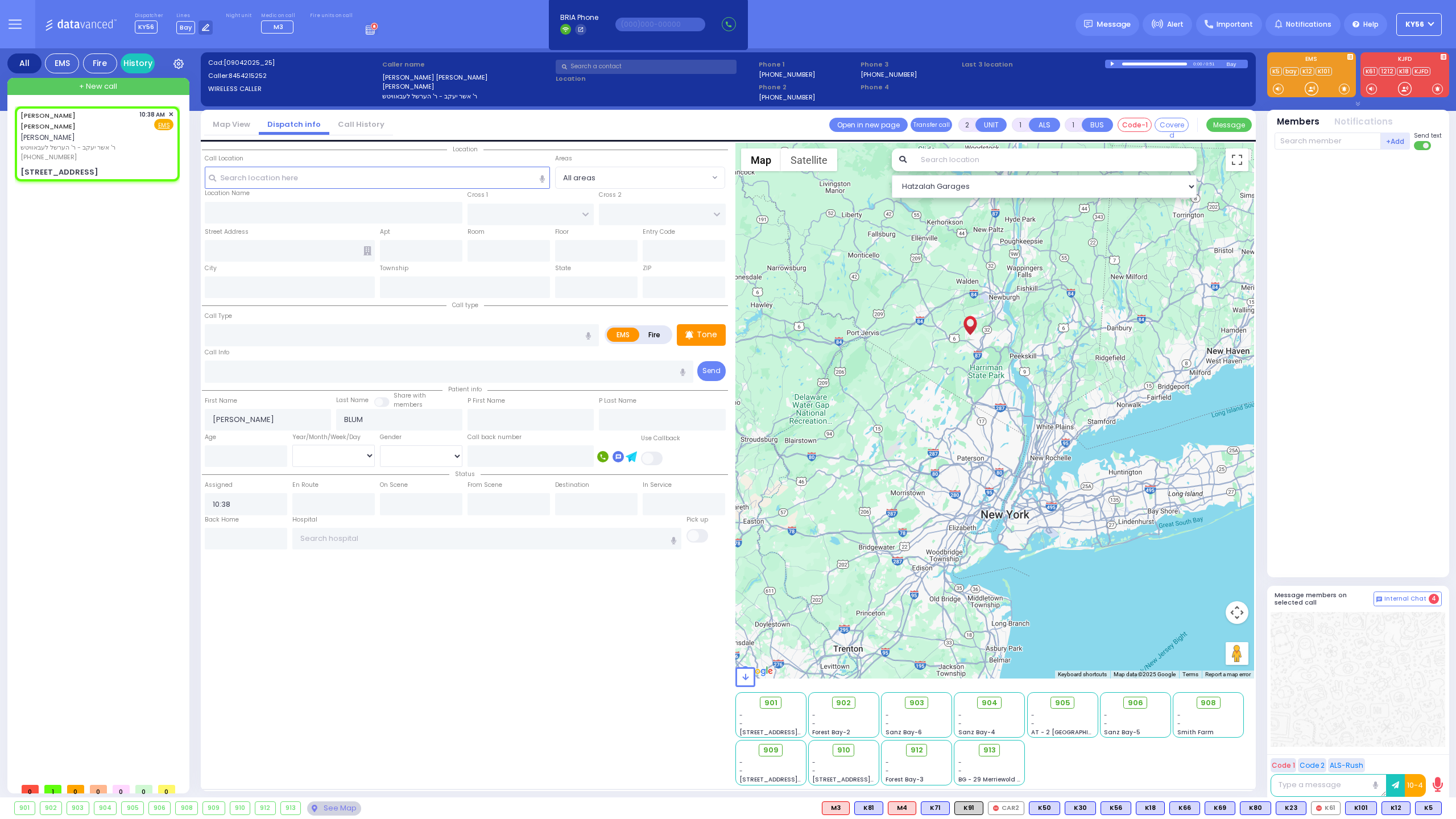
type input "[PERSON_NAME] BLVD"
type input "[STREET_ADDRESS]"
type input "101"
type input "Monroe"
type input "[US_STATE]"
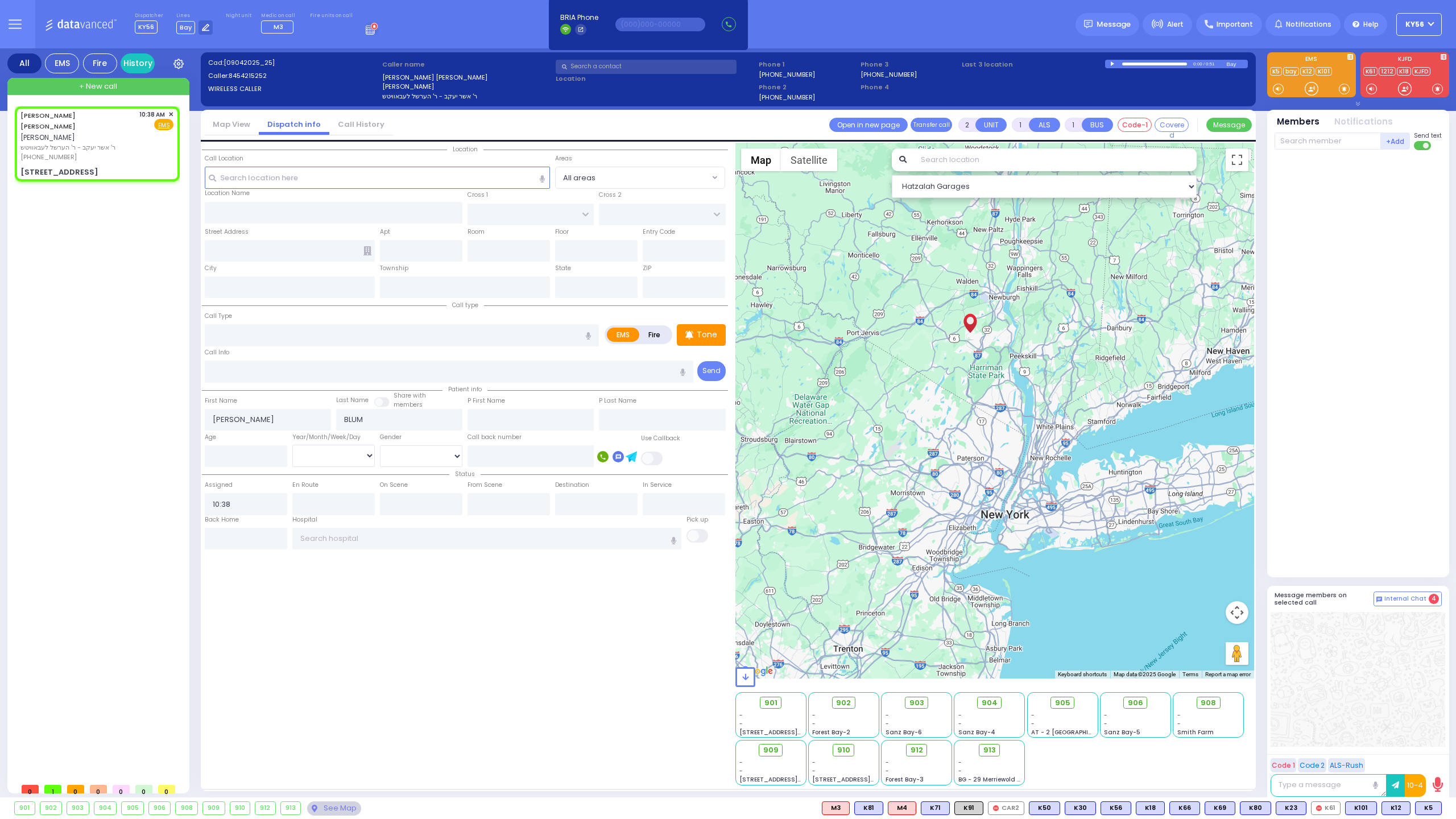
type input "10950"
select select "SECTION 2"
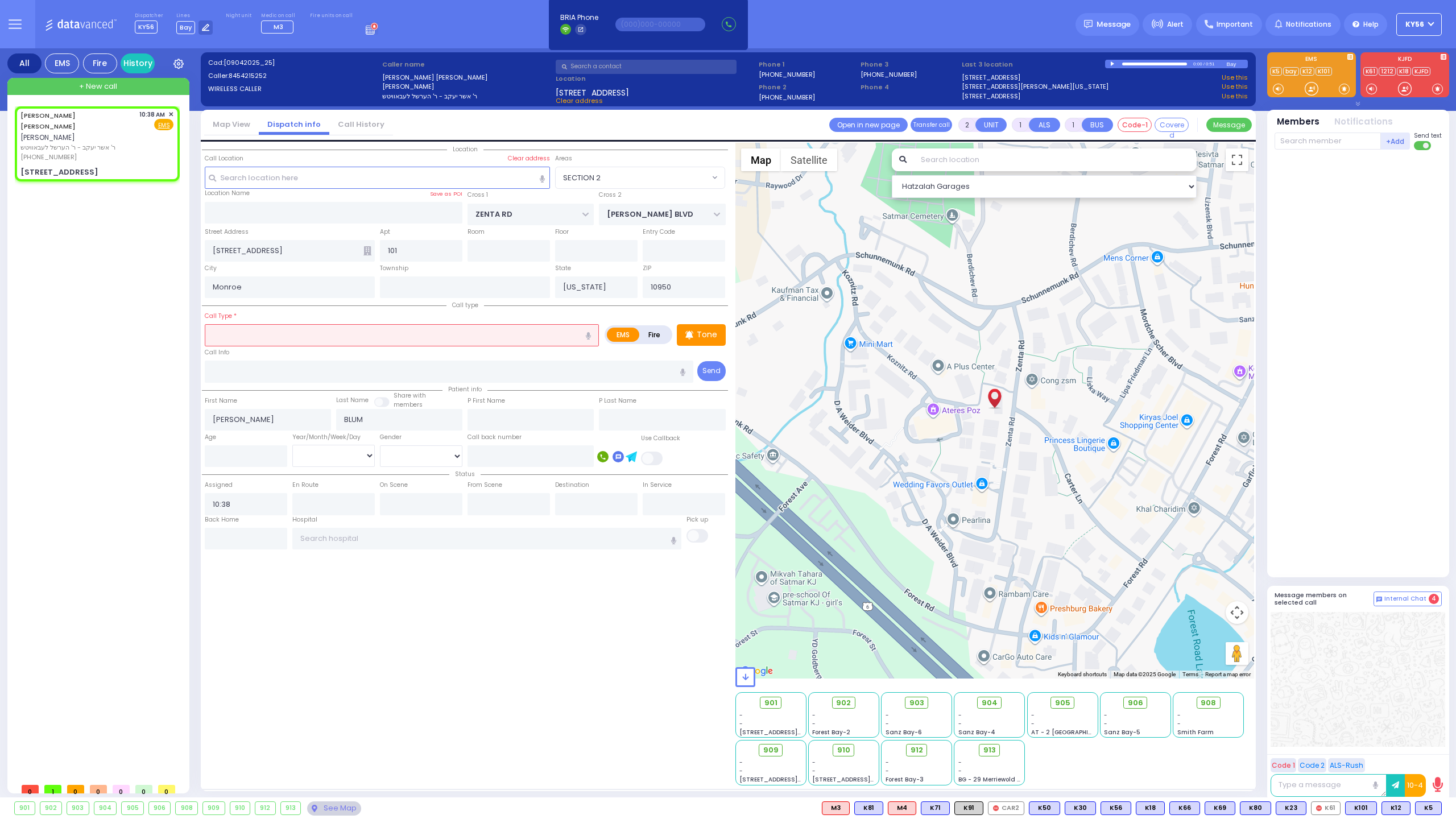
click at [494, 336] on input "text" at bounding box center [402, 335] width 394 height 22
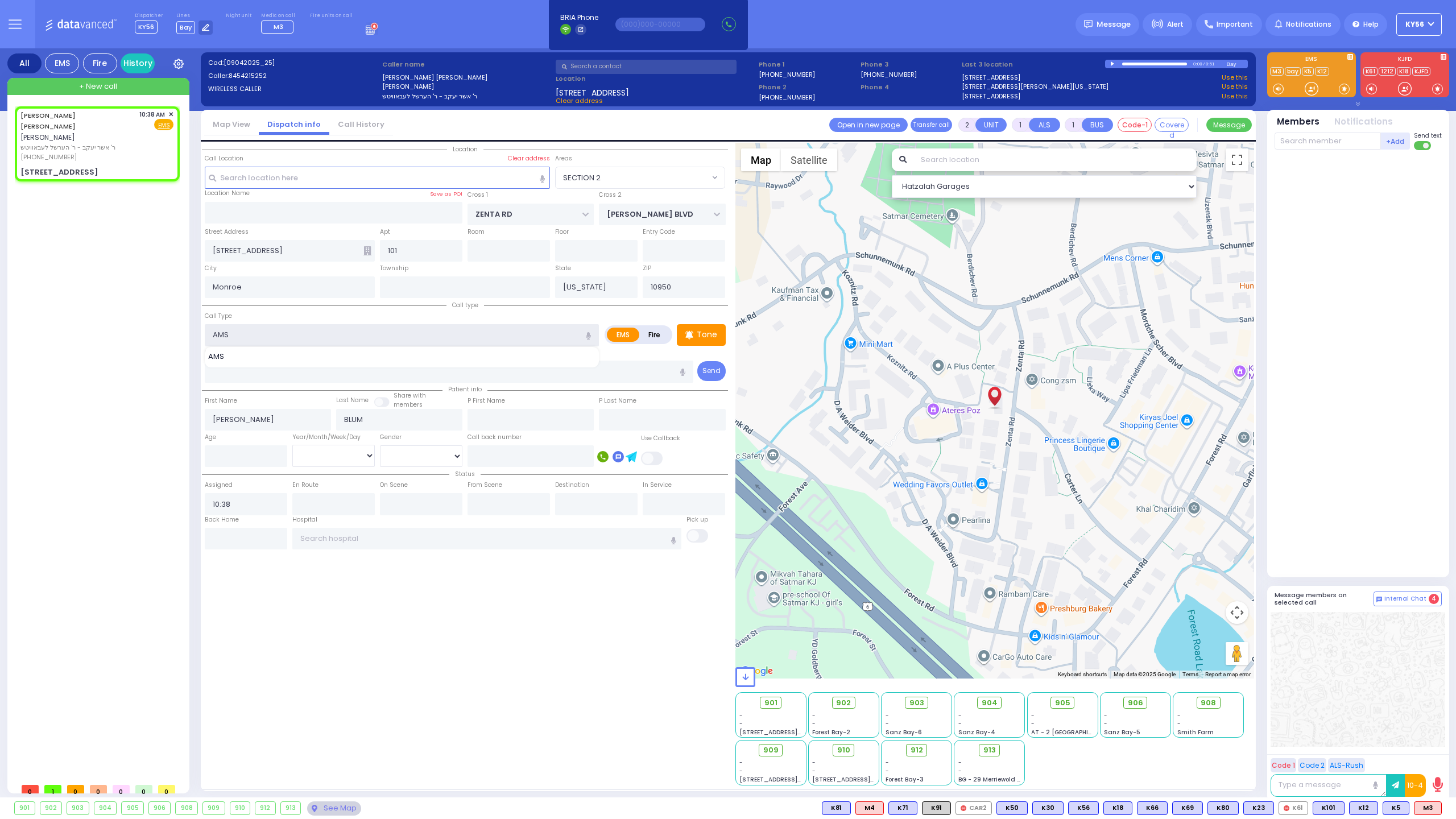
type input "AMS"
click at [527, 360] on div "AMS" at bounding box center [403, 358] width 396 height 13
click at [526, 360] on div "AMS" at bounding box center [403, 358] width 396 height 13
click at [362, 354] on div "AMS" at bounding box center [402, 356] width 388 height 11
select select
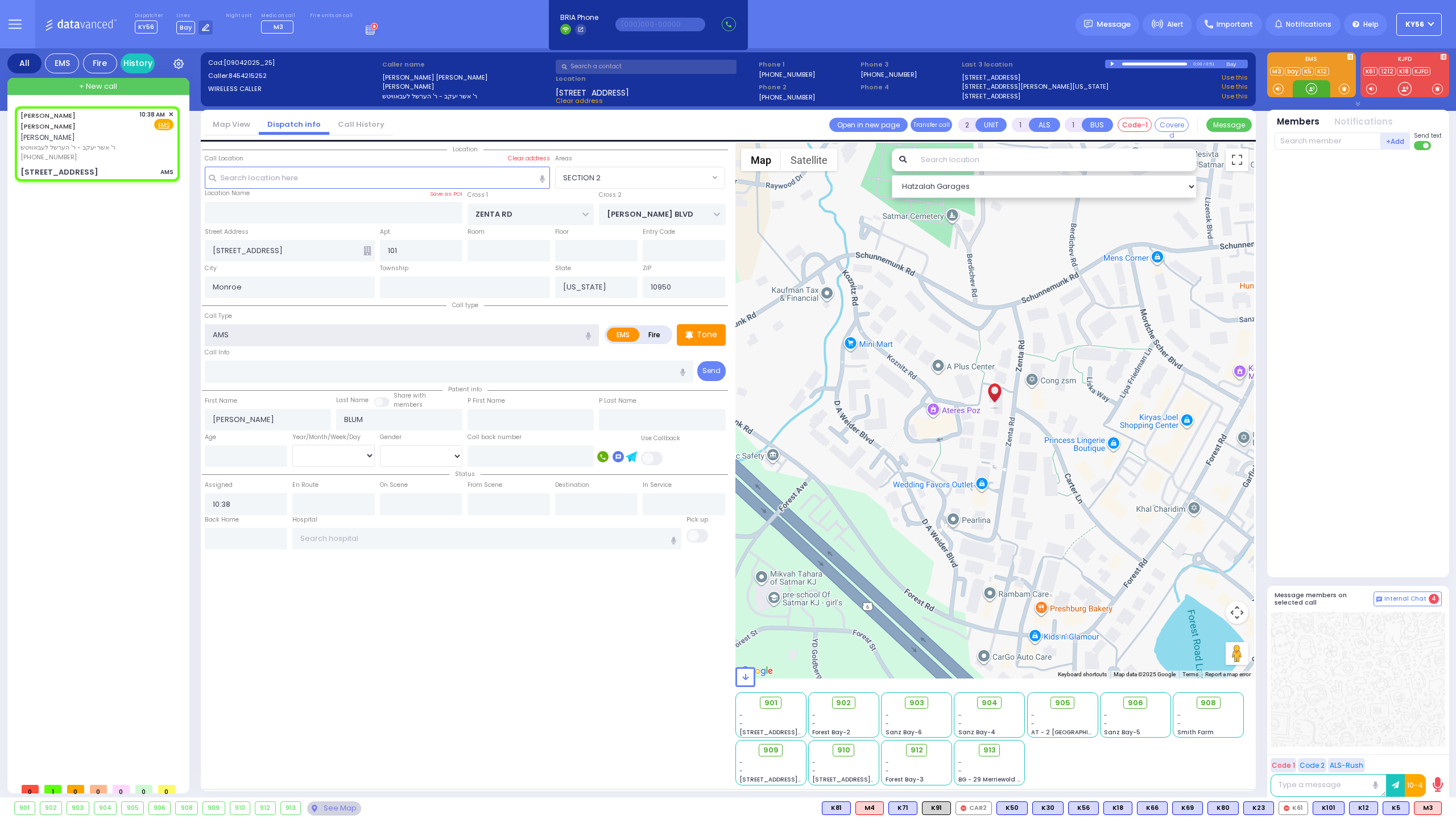
radio input "true"
select select
select select "Hatzalah Garages"
select select "SECTION 2"
click at [1342, 138] on input "text" at bounding box center [1328, 141] width 106 height 17
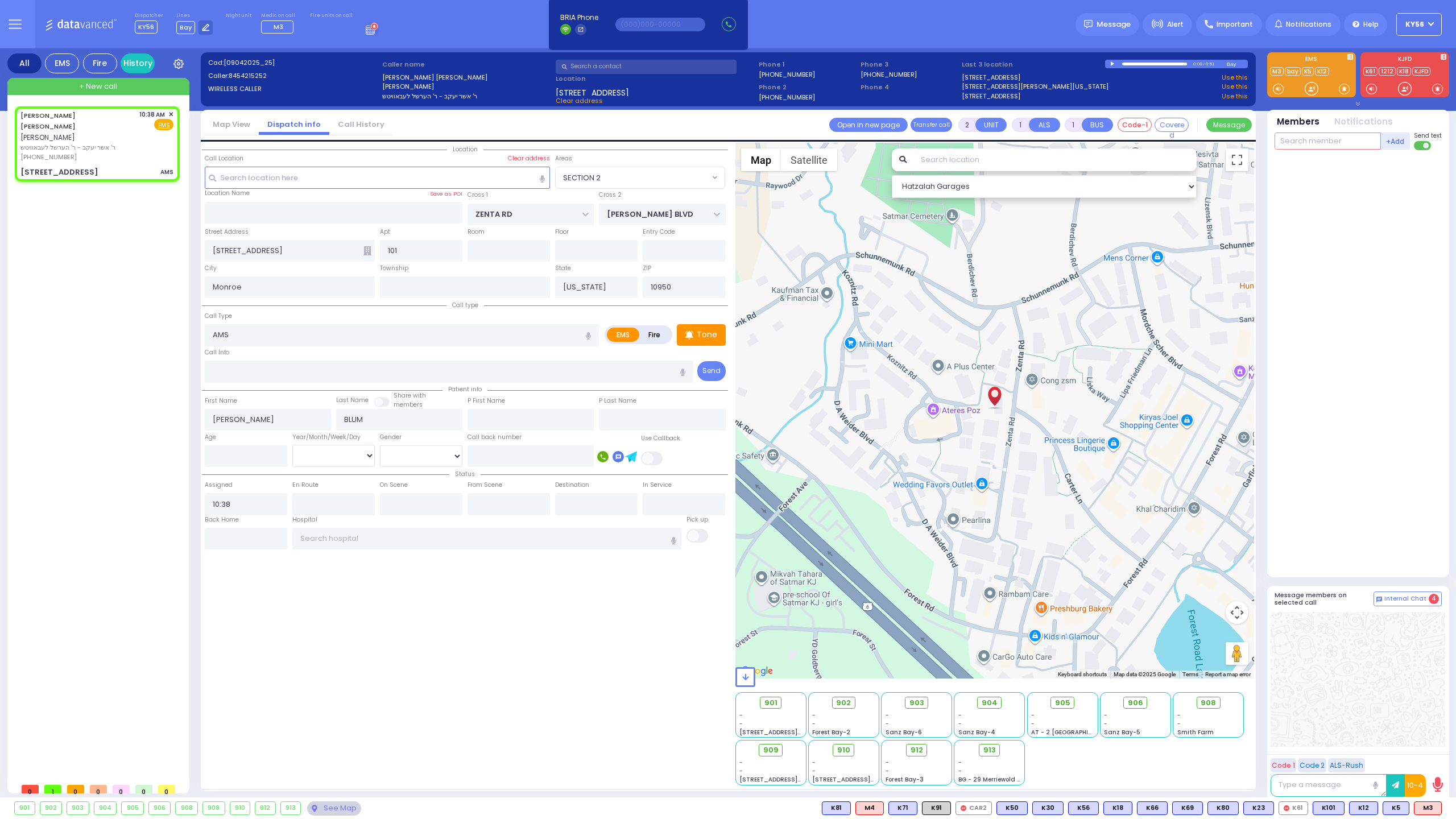
select select
radio input "true"
select select
select select "Hatzalah Garages"
type input "5"
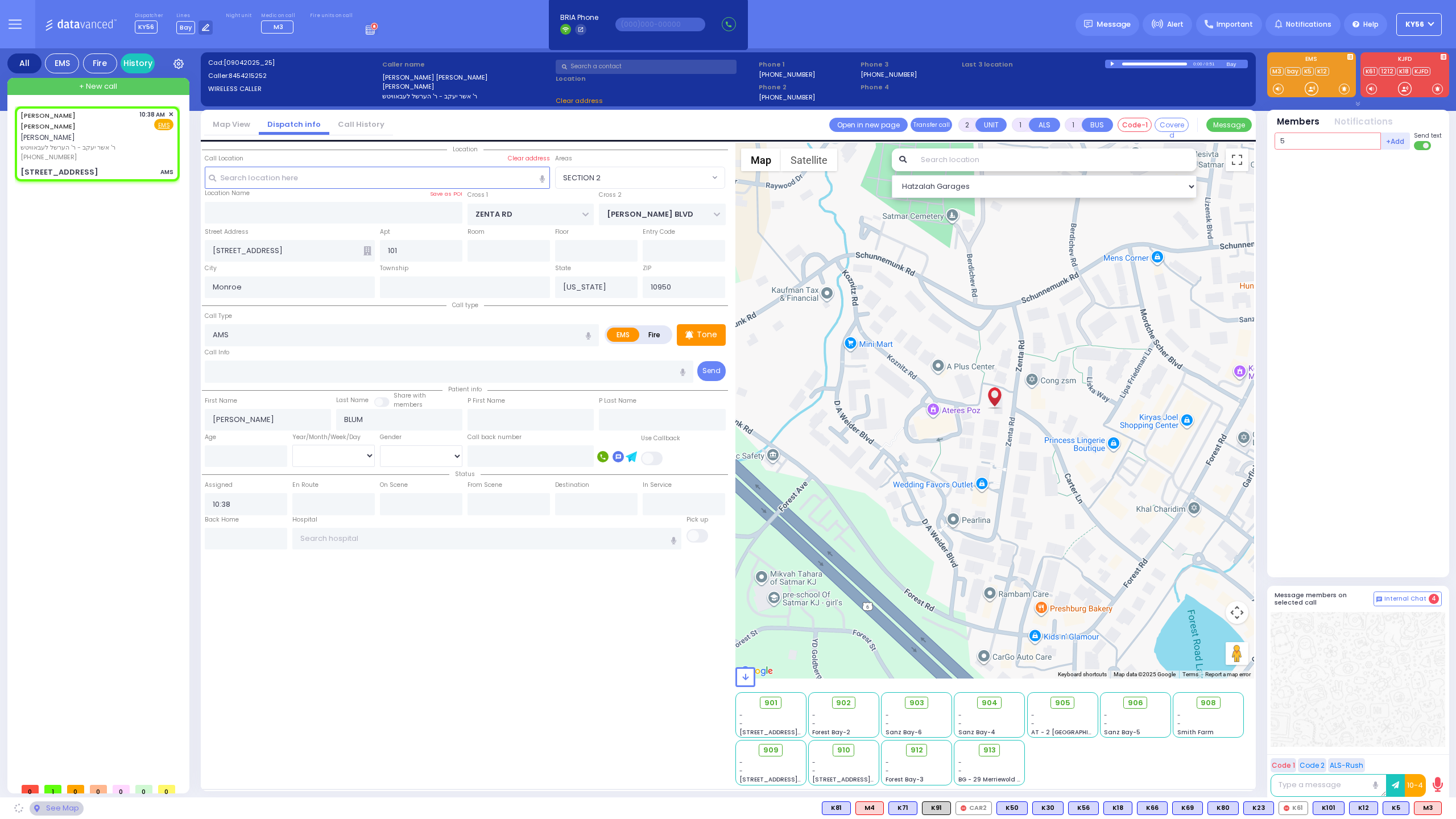
select select "SECTION 2"
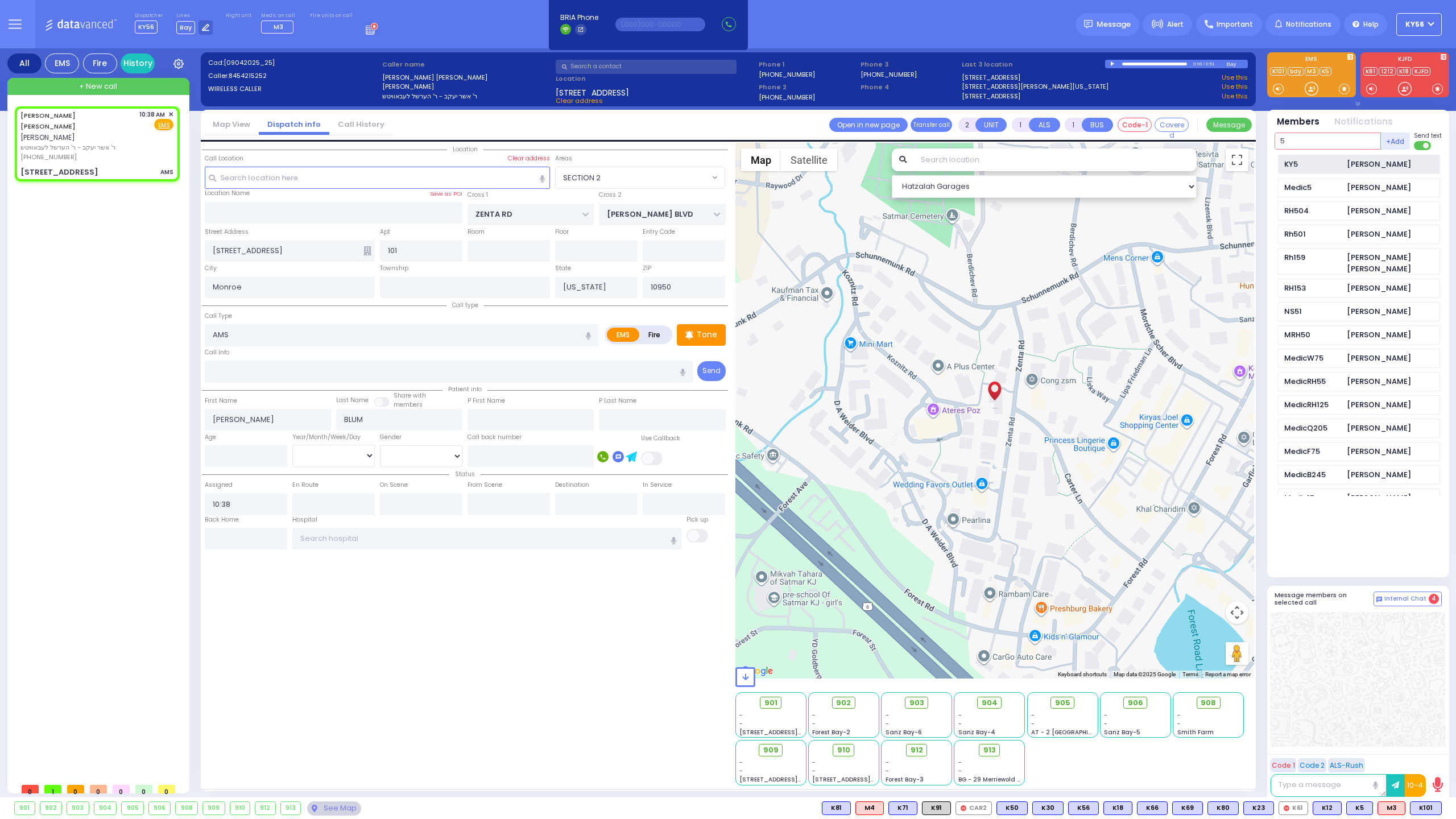
type input "5"
click at [1306, 161] on div "KY5" at bounding box center [1312, 164] width 57 height 11
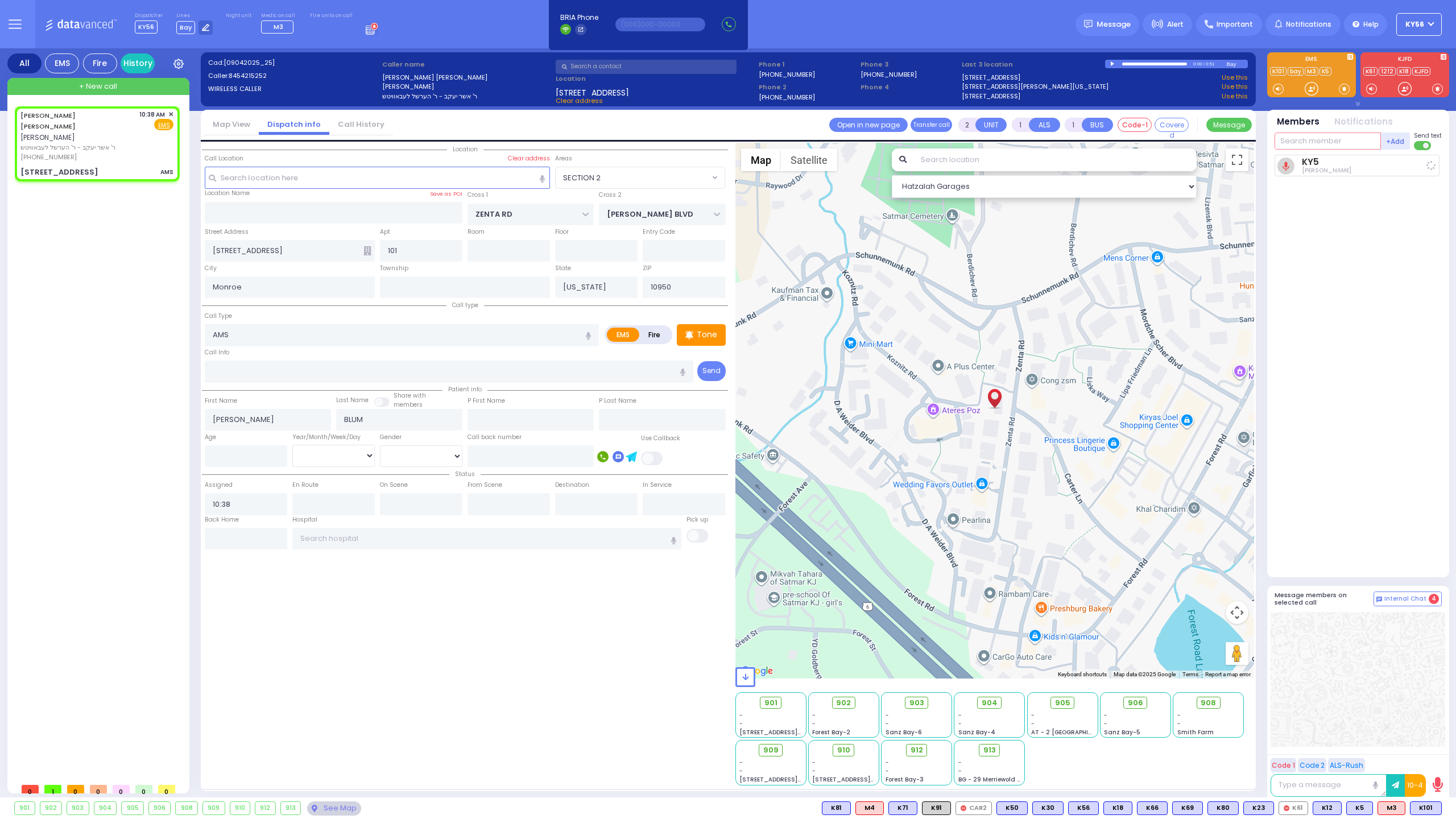
click at [1301, 141] on input "text" at bounding box center [1328, 141] width 106 height 17
select select
radio input "true"
select select
type input "10:39"
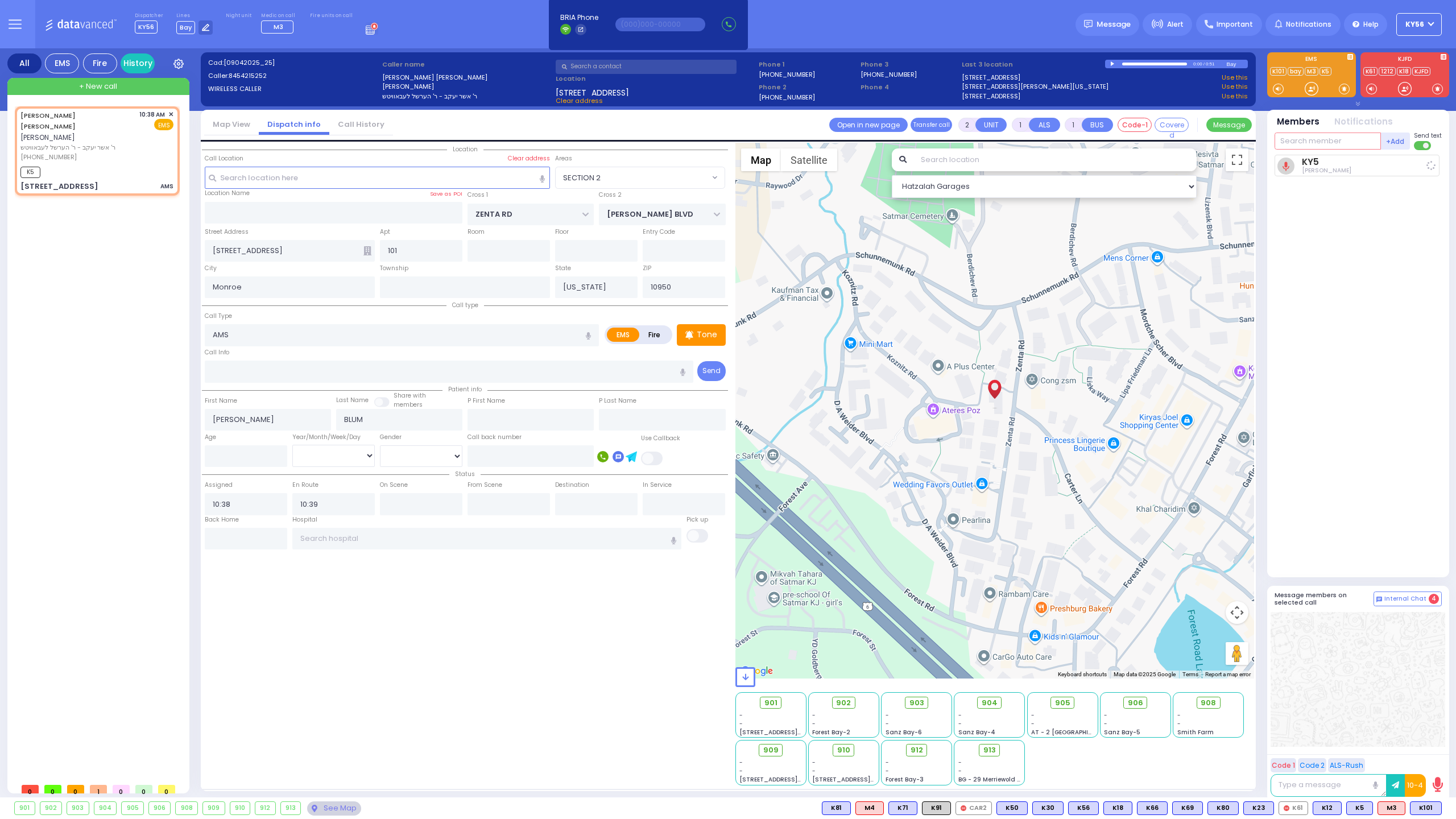
select select "Hatzalah Garages"
select select "SECTION 2"
type input "101"
click at [1299, 164] on div "KY101" at bounding box center [1312, 164] width 57 height 11
click at [1297, 139] on input "text" at bounding box center [1328, 141] width 106 height 17
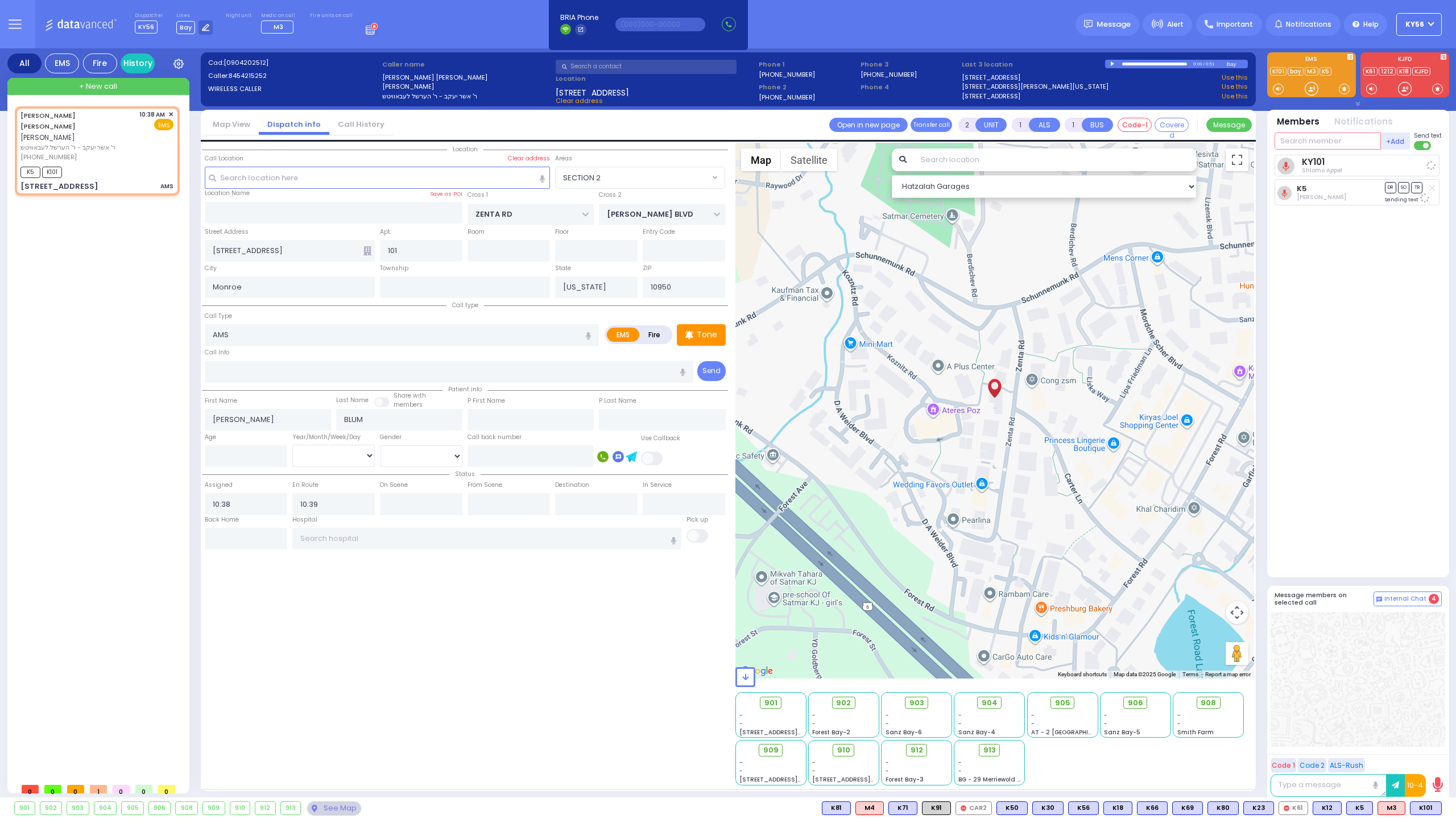
select select
radio input "true"
select select
select select "Hatzalah Garages"
type input "M"
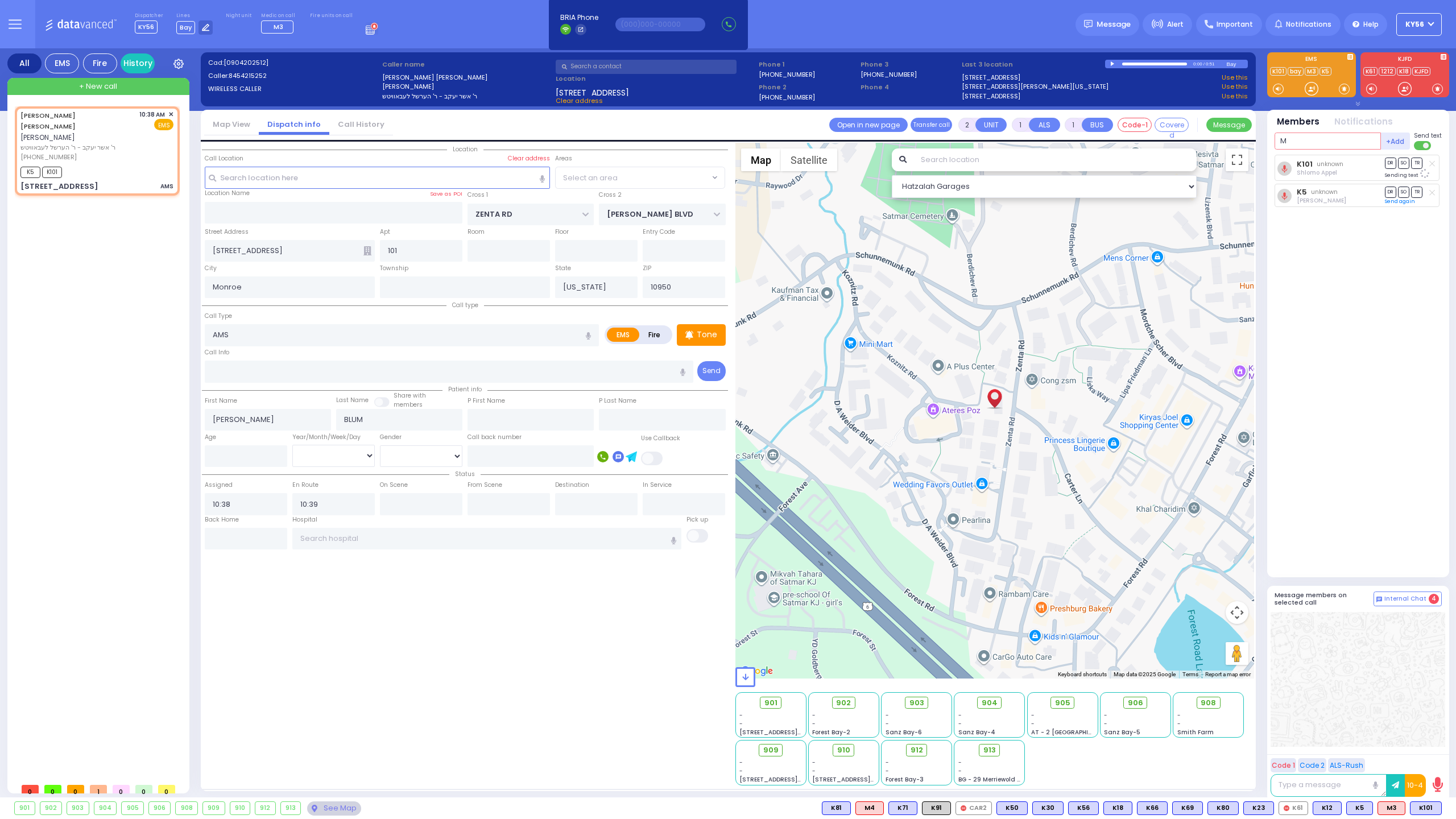
select select "SECTION 2"
type input "MEDIC3"
click at [1335, 170] on div "Medic3" at bounding box center [1312, 164] width 57 height 11
select select
radio input "true"
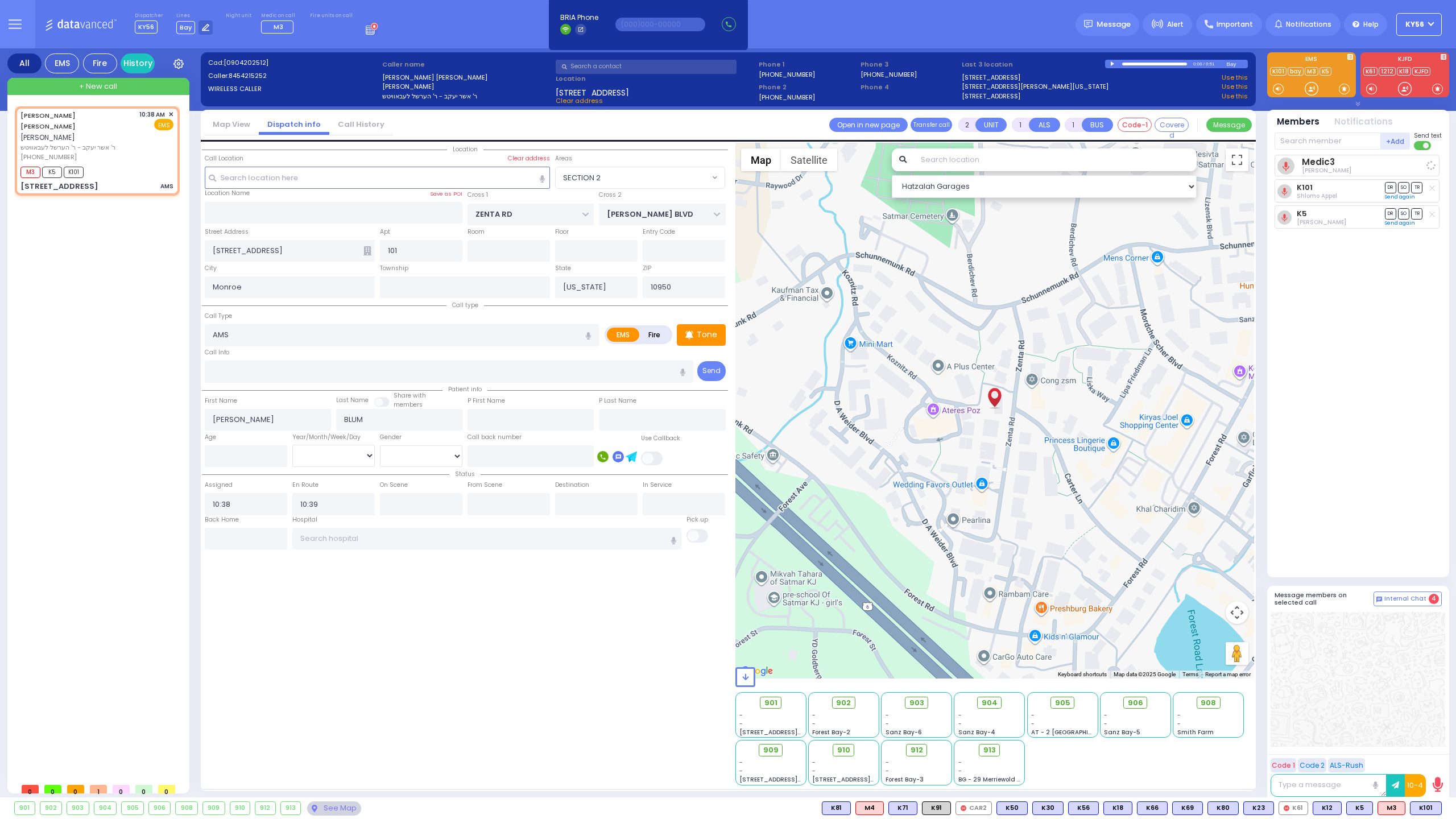
select select
select select "SECTION 2"
select select "Hatzalah Garages"
click at [229, 459] on input "number" at bounding box center [246, 456] width 83 height 22
type input "14"
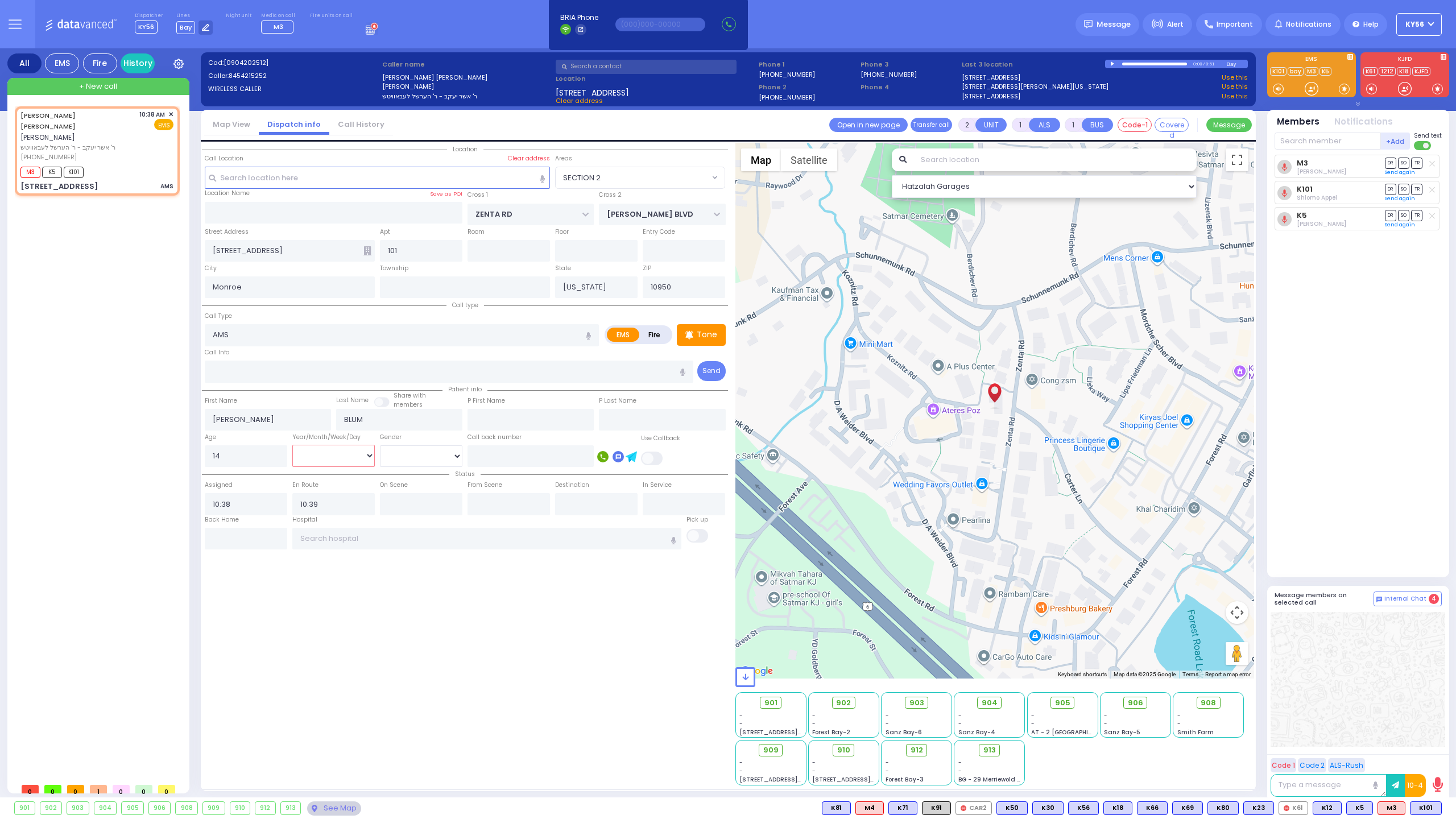
click at [341, 455] on select "Year Month Week Day" at bounding box center [333, 455] width 83 height 22
select select "Year"
click at [292, 445] on select "Year Month Week Day" at bounding box center [333, 455] width 83 height 22
select select
radio input "true"
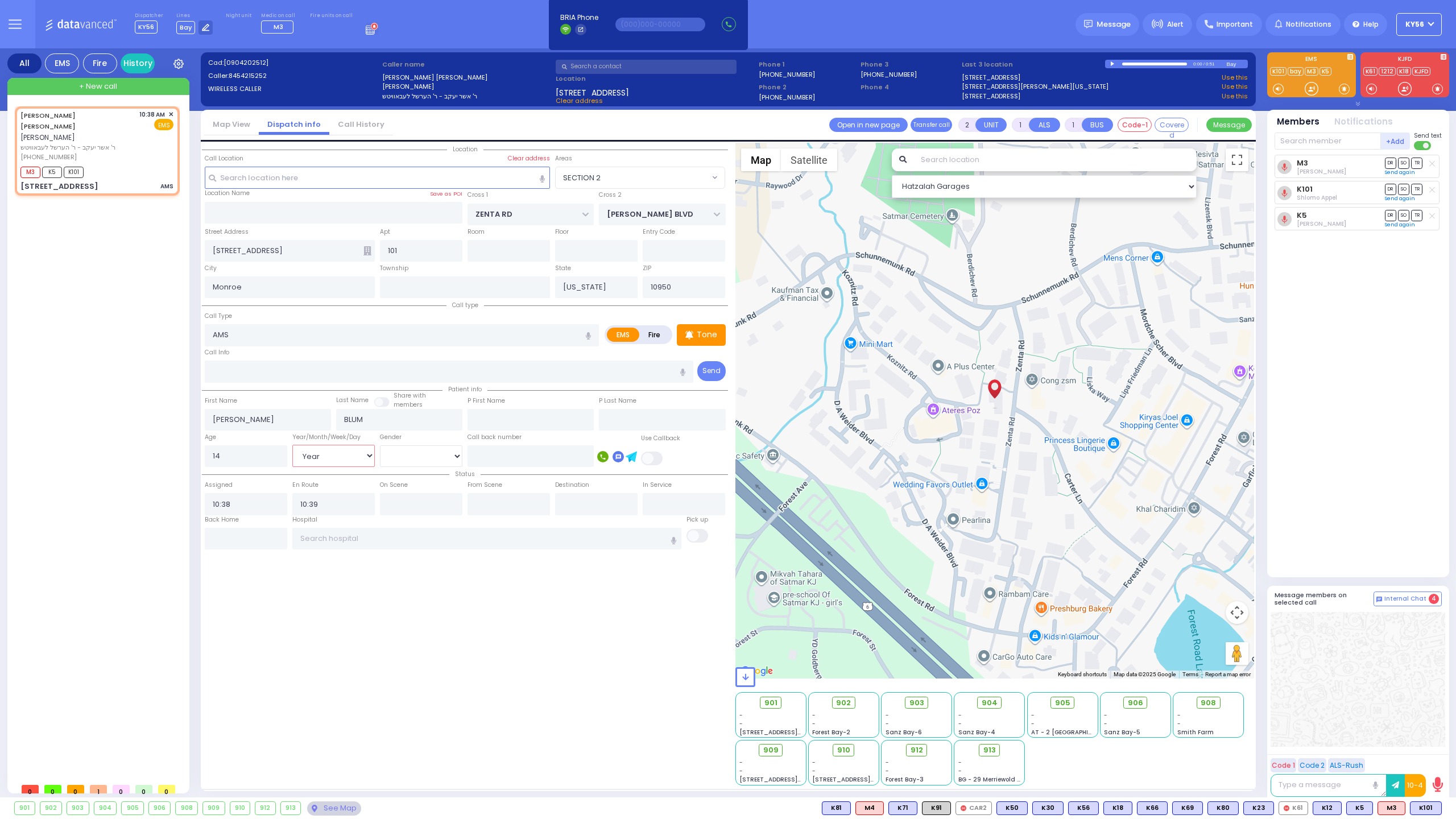
select select
select select "Hatzalah Garages"
select select
radio input "true"
select select "Year"
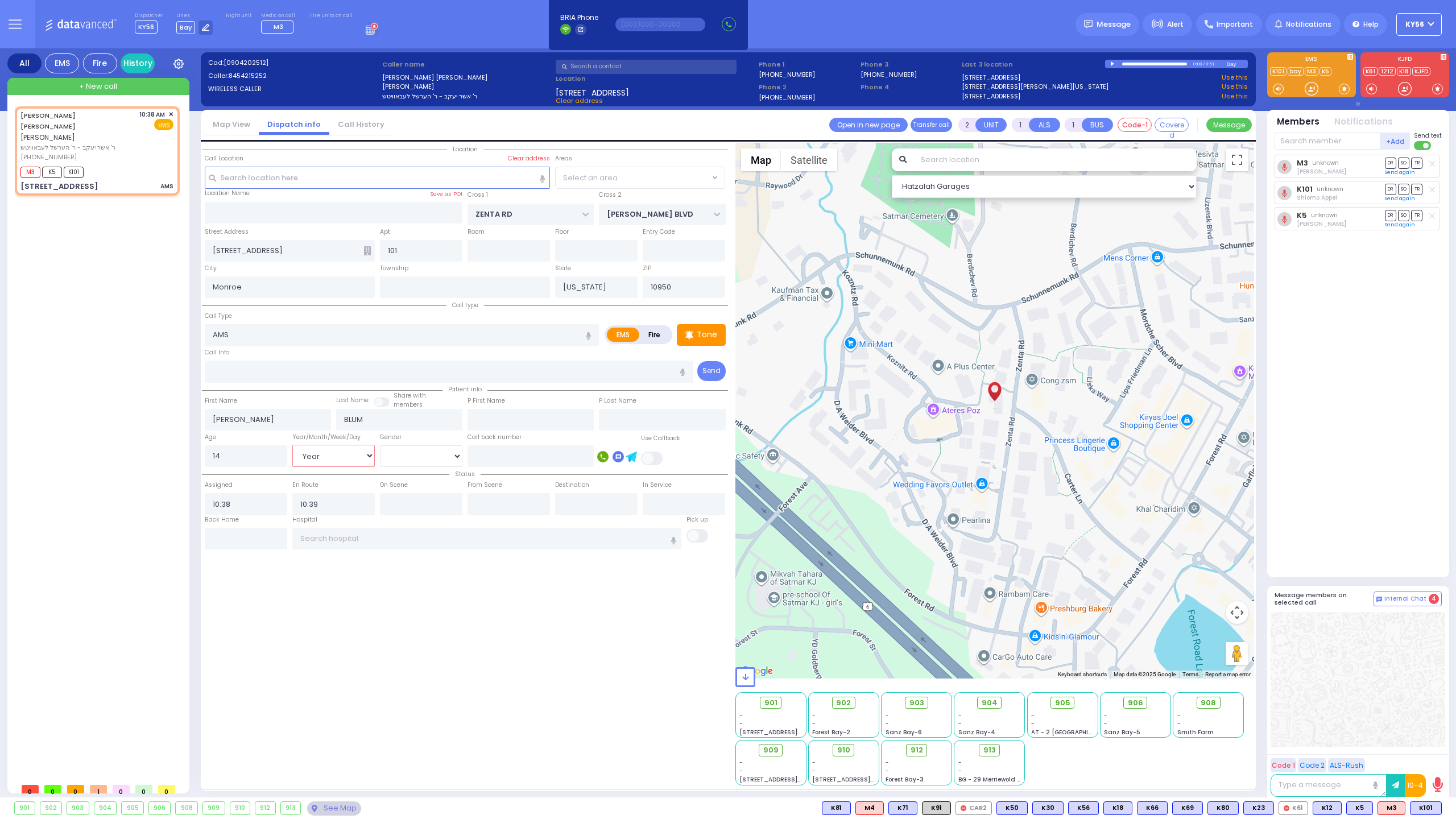
select select "Hatzalah Garages"
select select "SECTION 2"
click at [1422, 802] on span "K22" at bounding box center [1426, 808] width 29 height 12
select select
radio input "true"
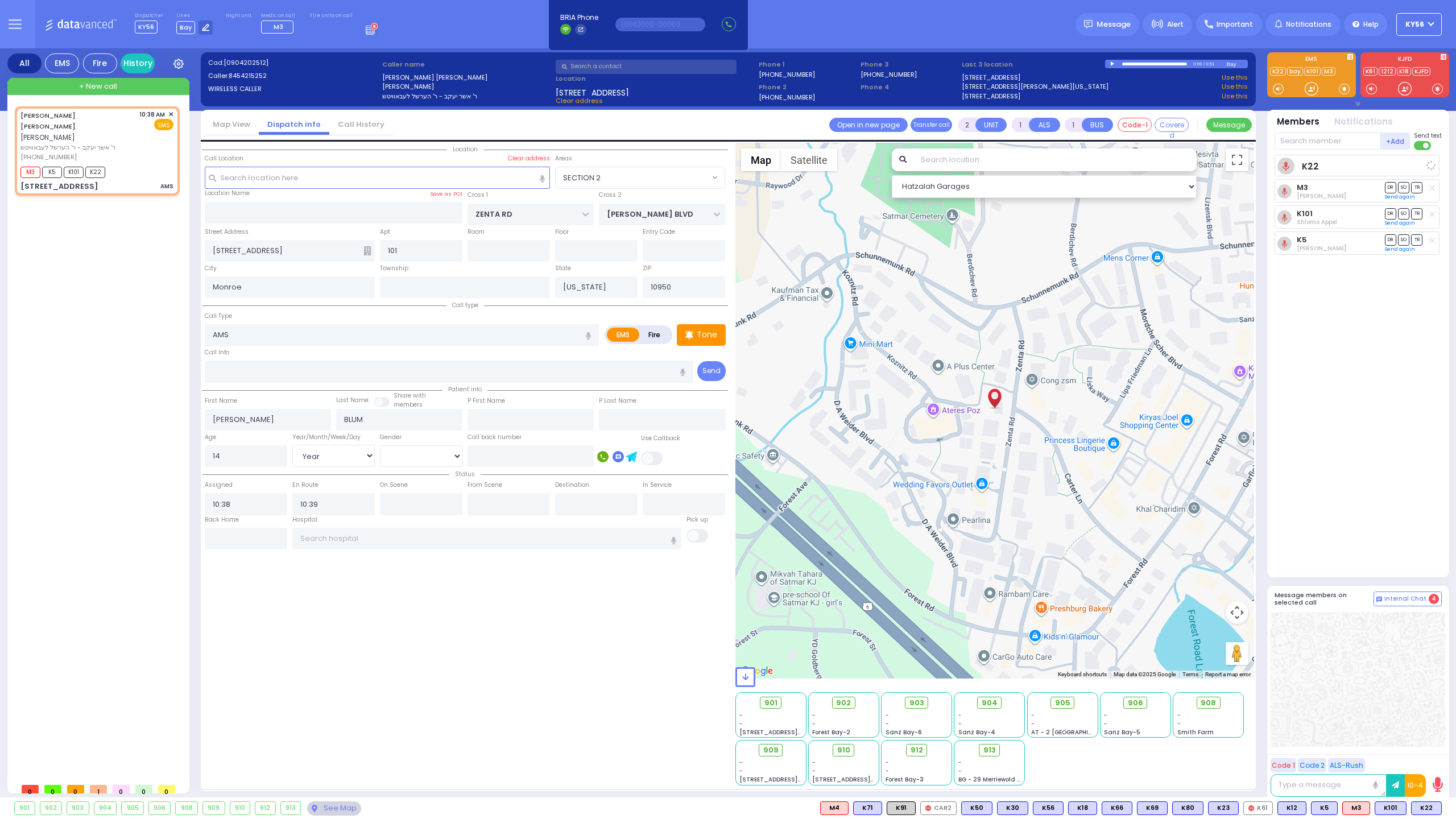
select select "Year"
select select "Hatzalah Garages"
select select "SECTION 2"
click at [990, 702] on span "904" at bounding box center [994, 702] width 16 height 11
select select
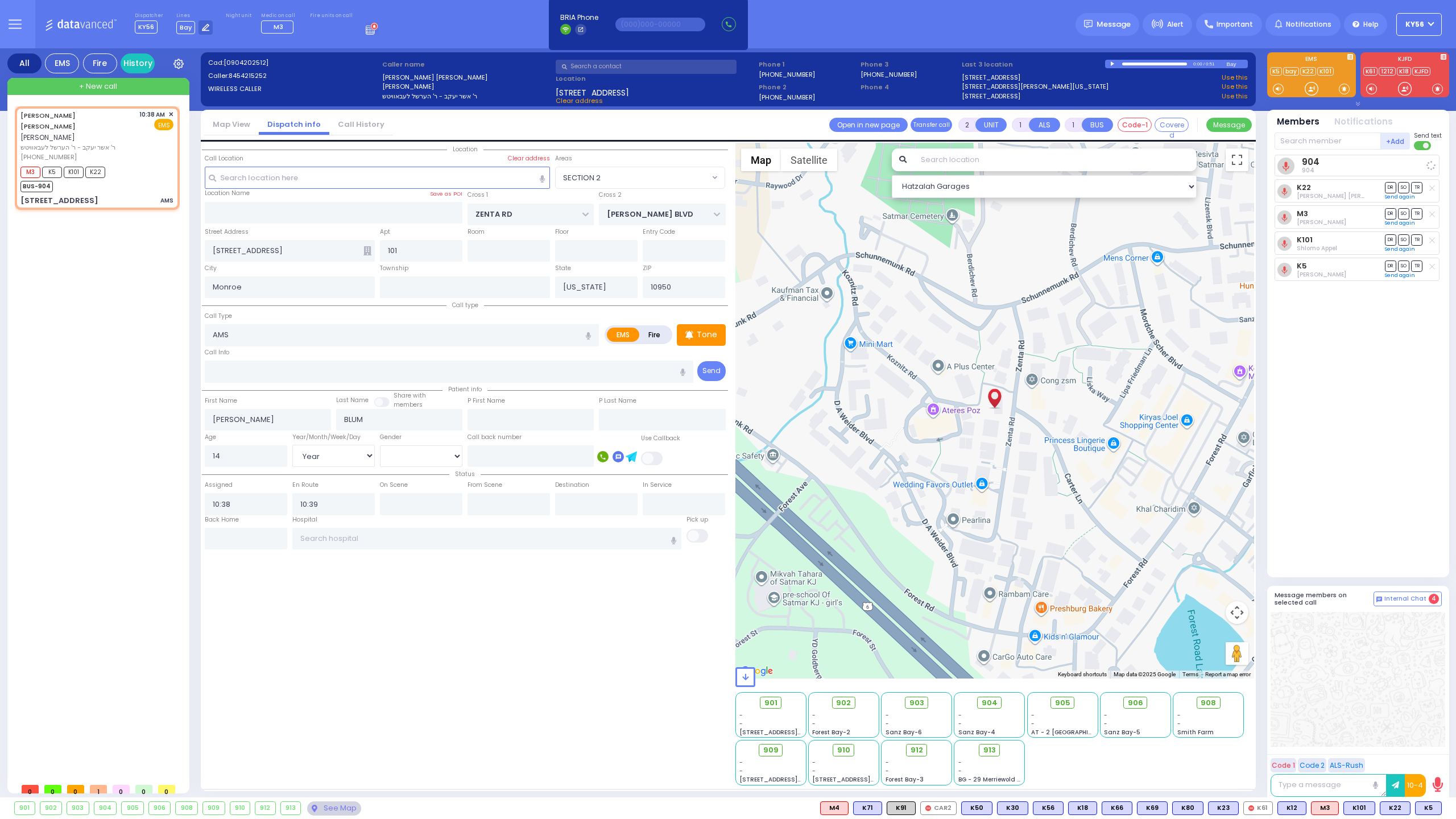
radio input "true"
select select "Year"
select select "Hatzalah Garages"
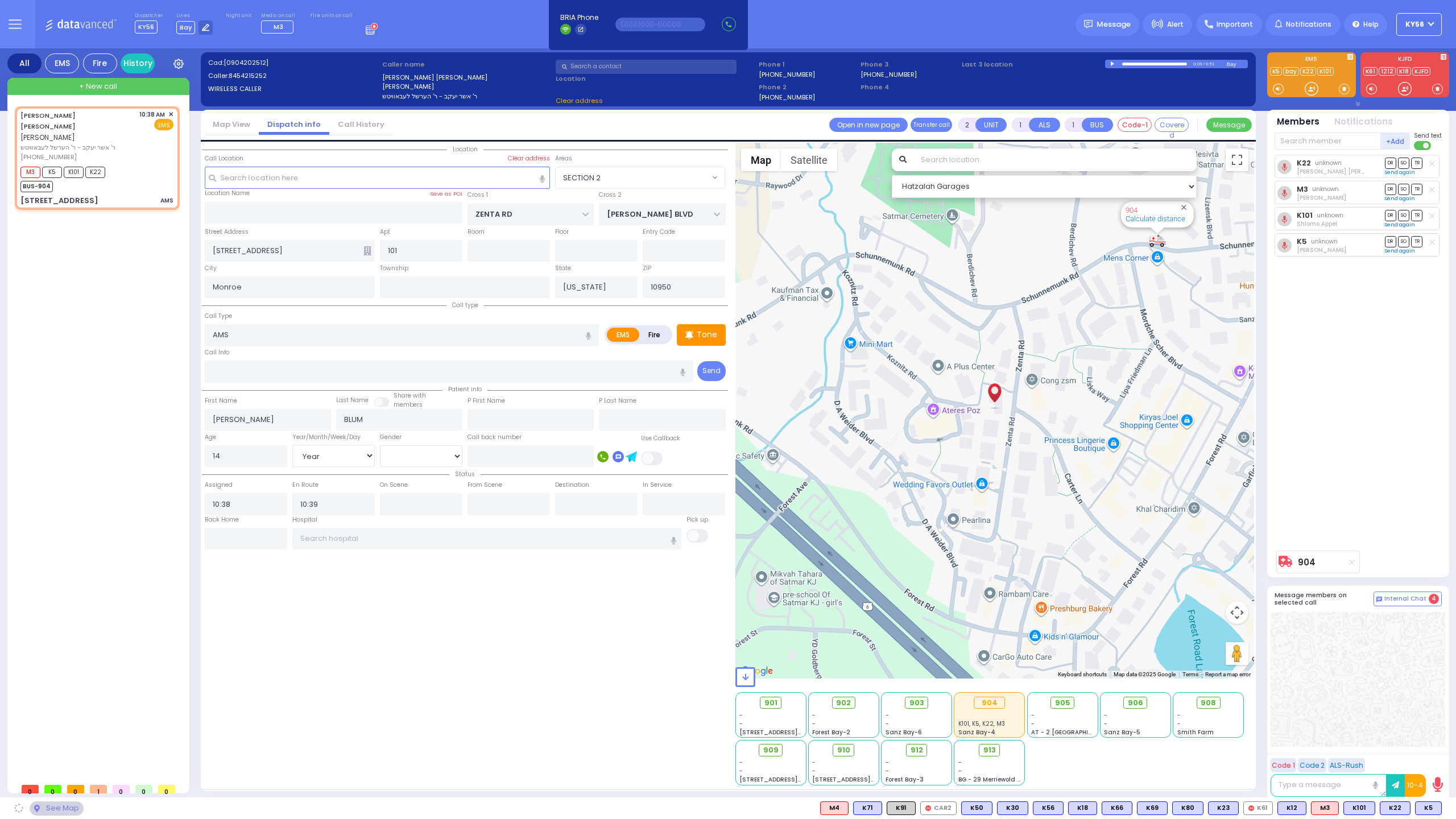
select select "SECTION 2"
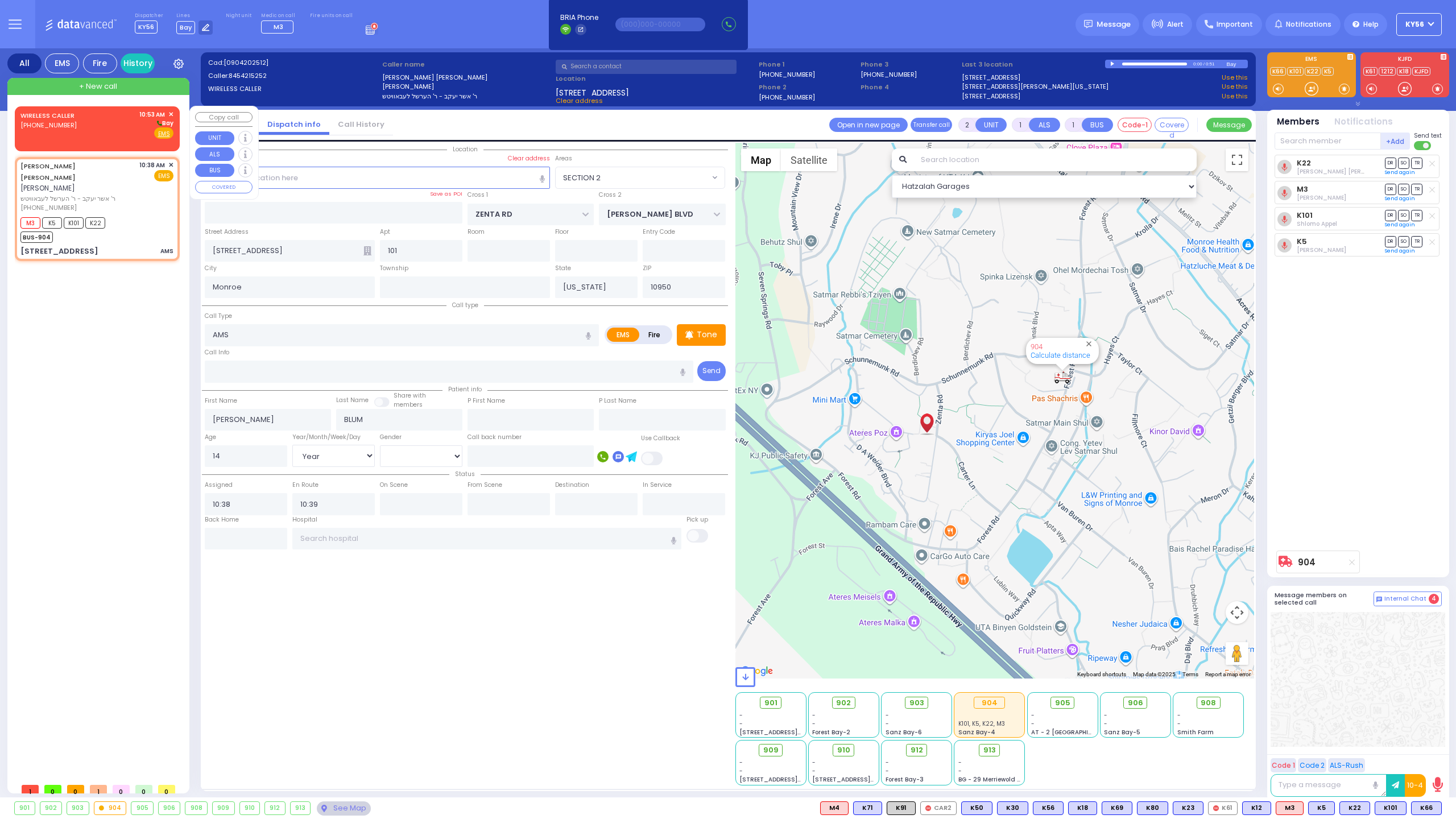
click at [90, 134] on div "WIRELESS CALLER (917) 594-0950 10:53 AM ✕ Bay" at bounding box center [97, 124] width 153 height 29
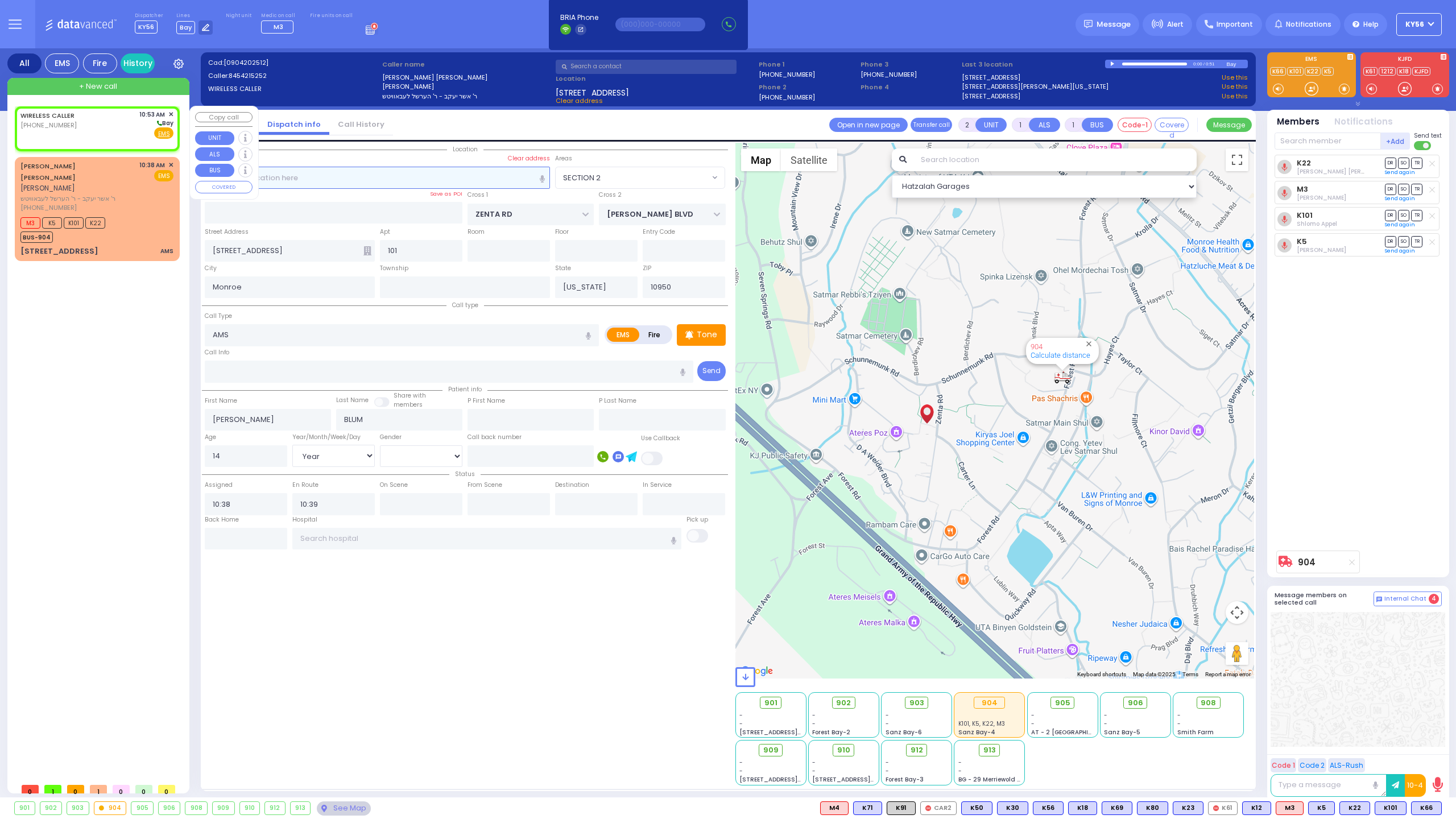
select select
radio input "true"
select select
type input "10:53"
select select "Hatzalah Garages"
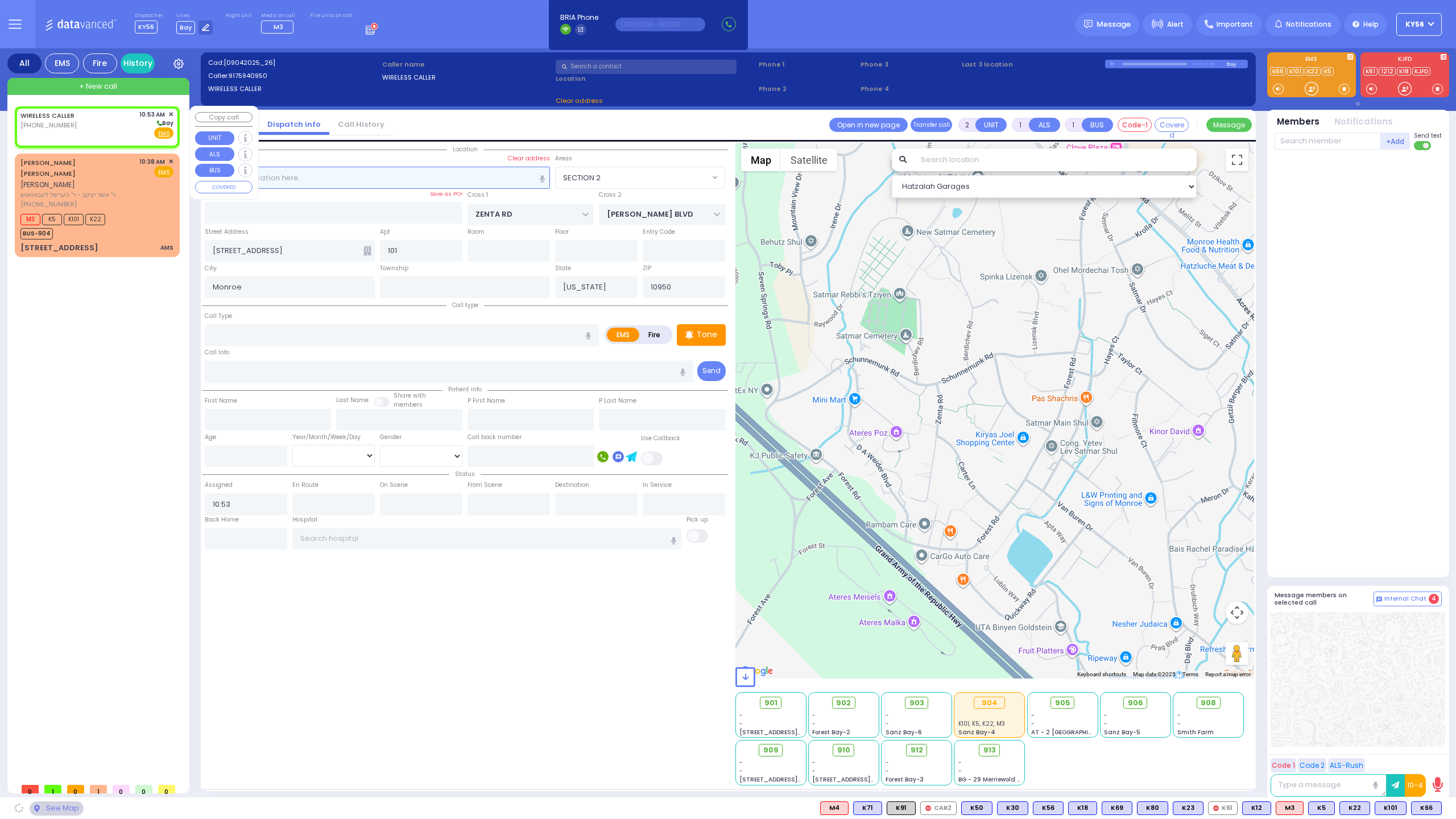
select select
radio input "true"
select select
select select "Hatzalah Garages"
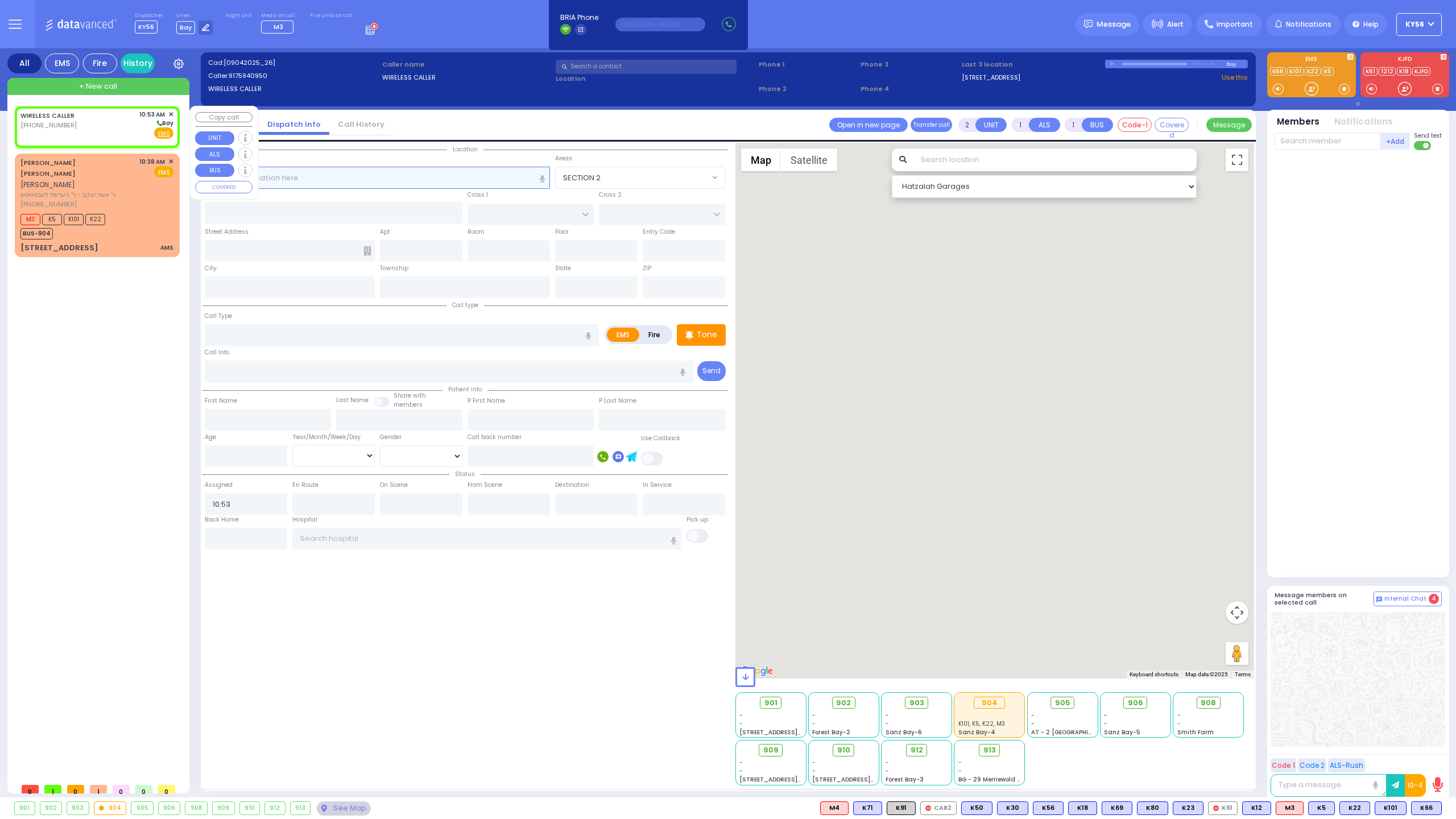
click at [422, 177] on input "text" at bounding box center [378, 177] width 346 height 22
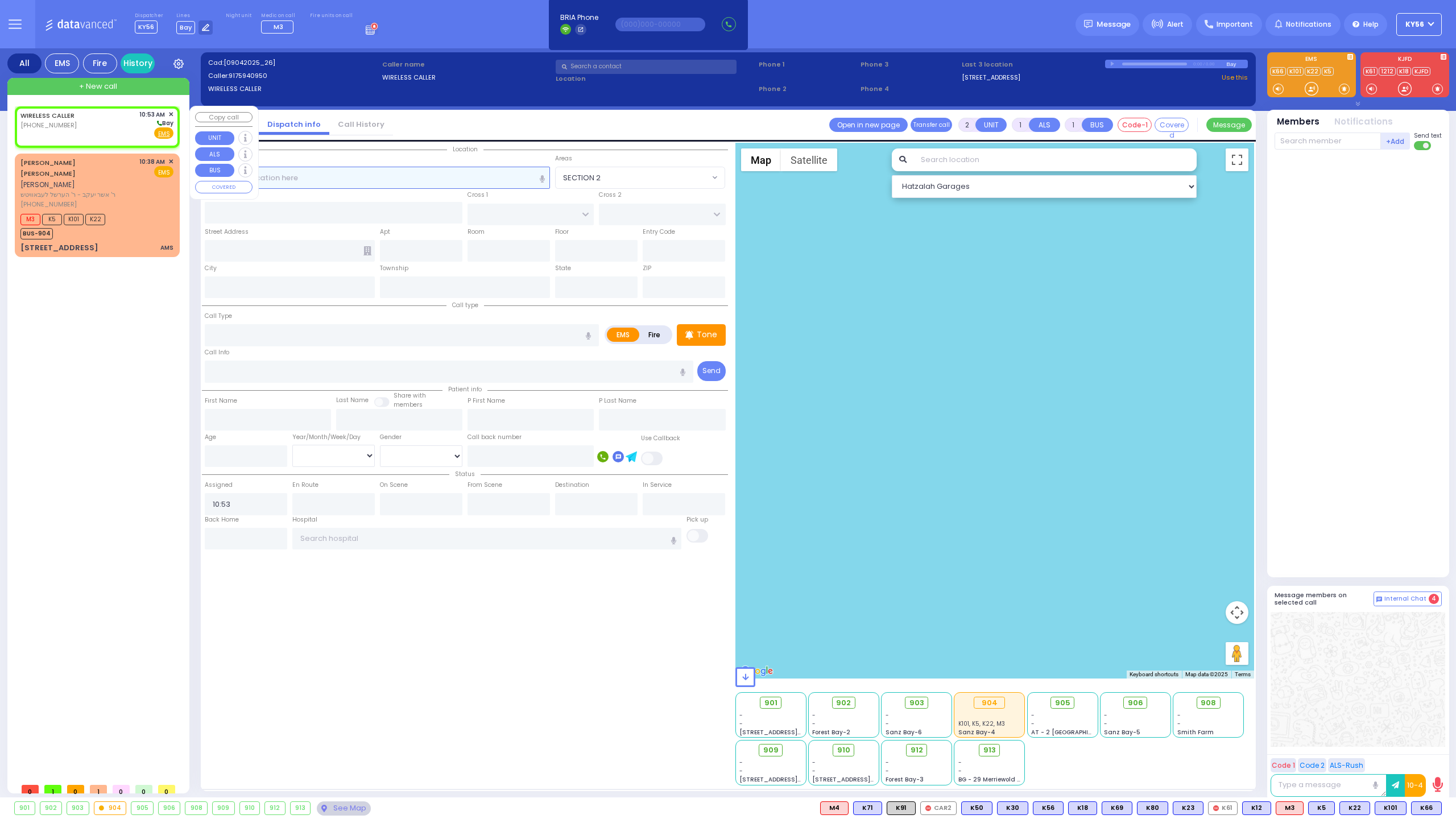
click at [406, 174] on input "text" at bounding box center [378, 177] width 346 height 22
click at [109, 350] on div "WIRELESS CALLER (917) 594-0950 10:53 AM ✕ M3" at bounding box center [100, 442] width 170 height 671
click at [149, 353] on div "WIRELESS CALLER (917) 594-0950 10:53 AM ✕ M3" at bounding box center [100, 442] width 170 height 671
click at [134, 190] on span "ר' אשר יעקב - ר' הערשל לעבאוויטש" at bounding box center [77, 195] width 115 height 10
select select
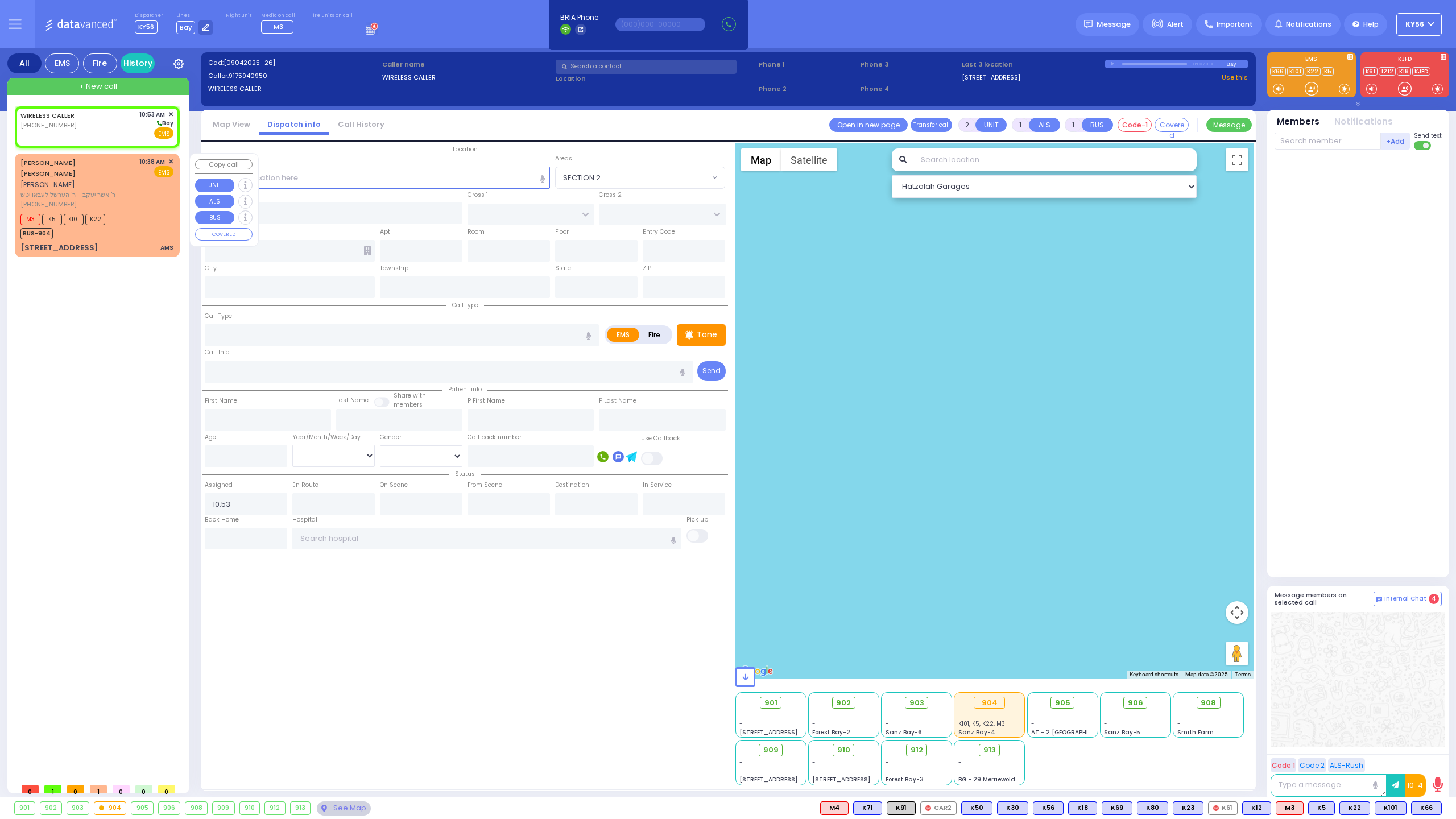
type input "AMS"
radio input "true"
type input "[PERSON_NAME]"
type input "BLUM"
type input "14"
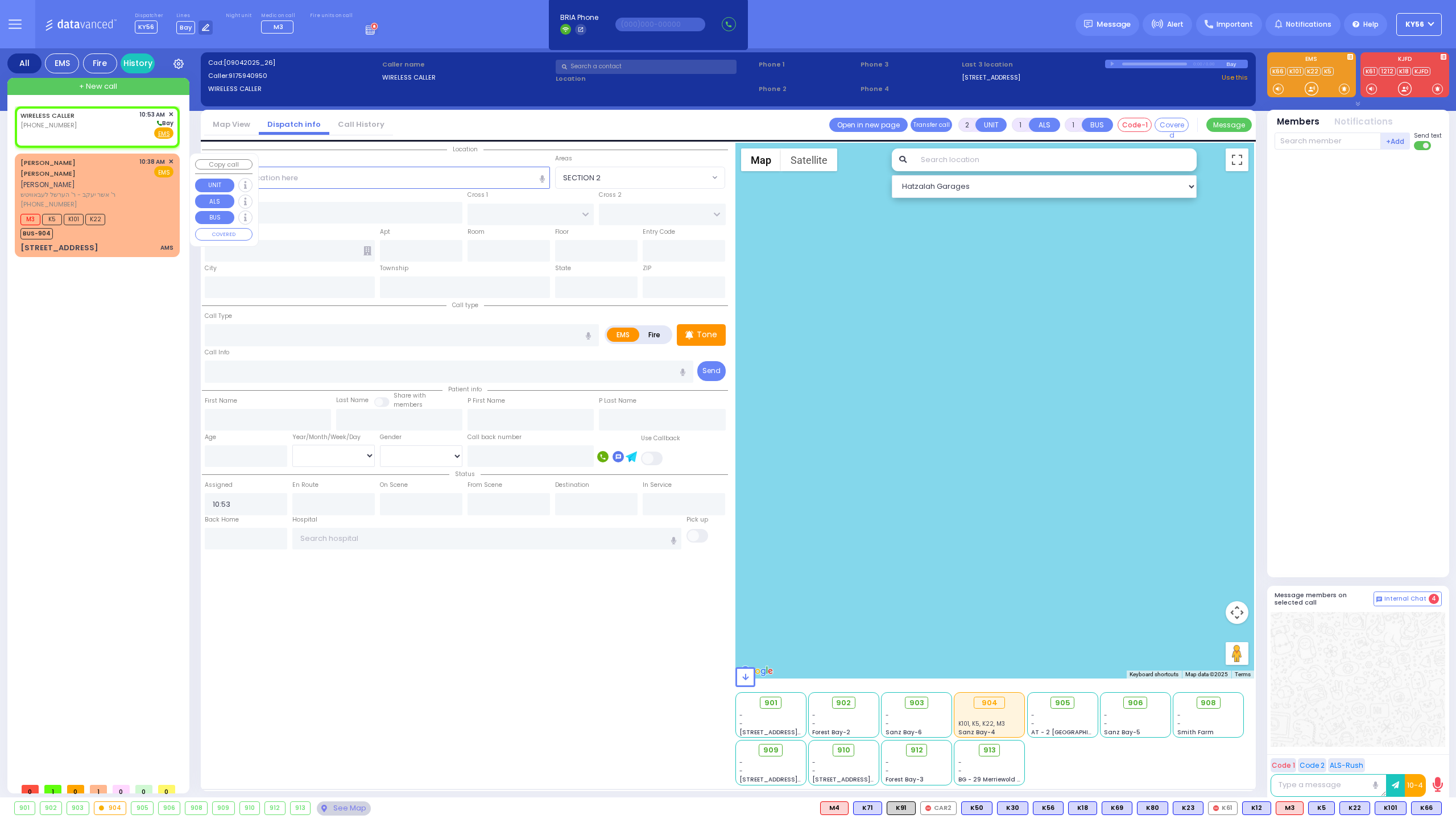
select select "Year"
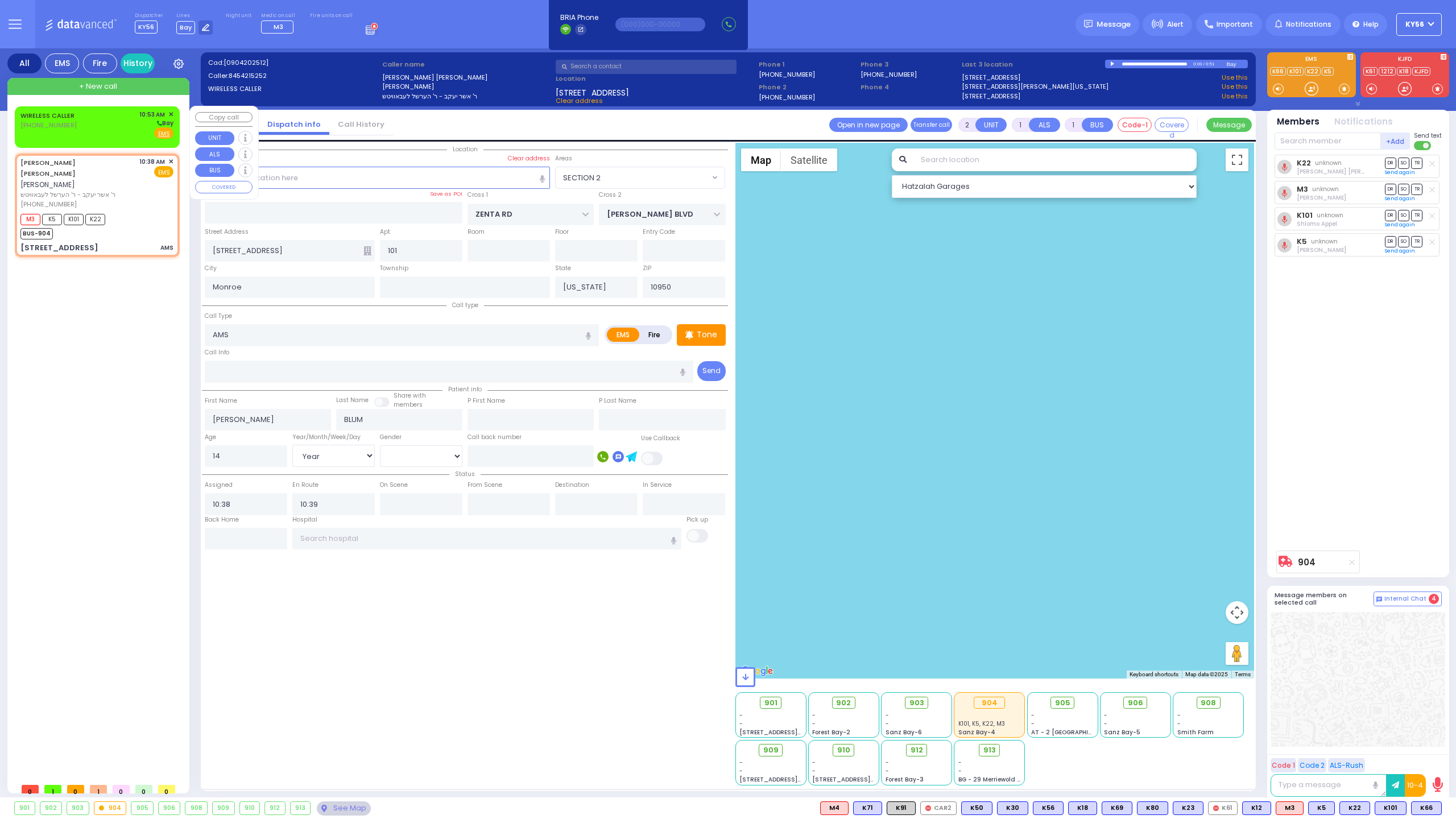
click at [110, 132] on div "WIRELESS CALLER (917) 594-0950 10:53 AM ✕ Bay" at bounding box center [97, 124] width 153 height 29
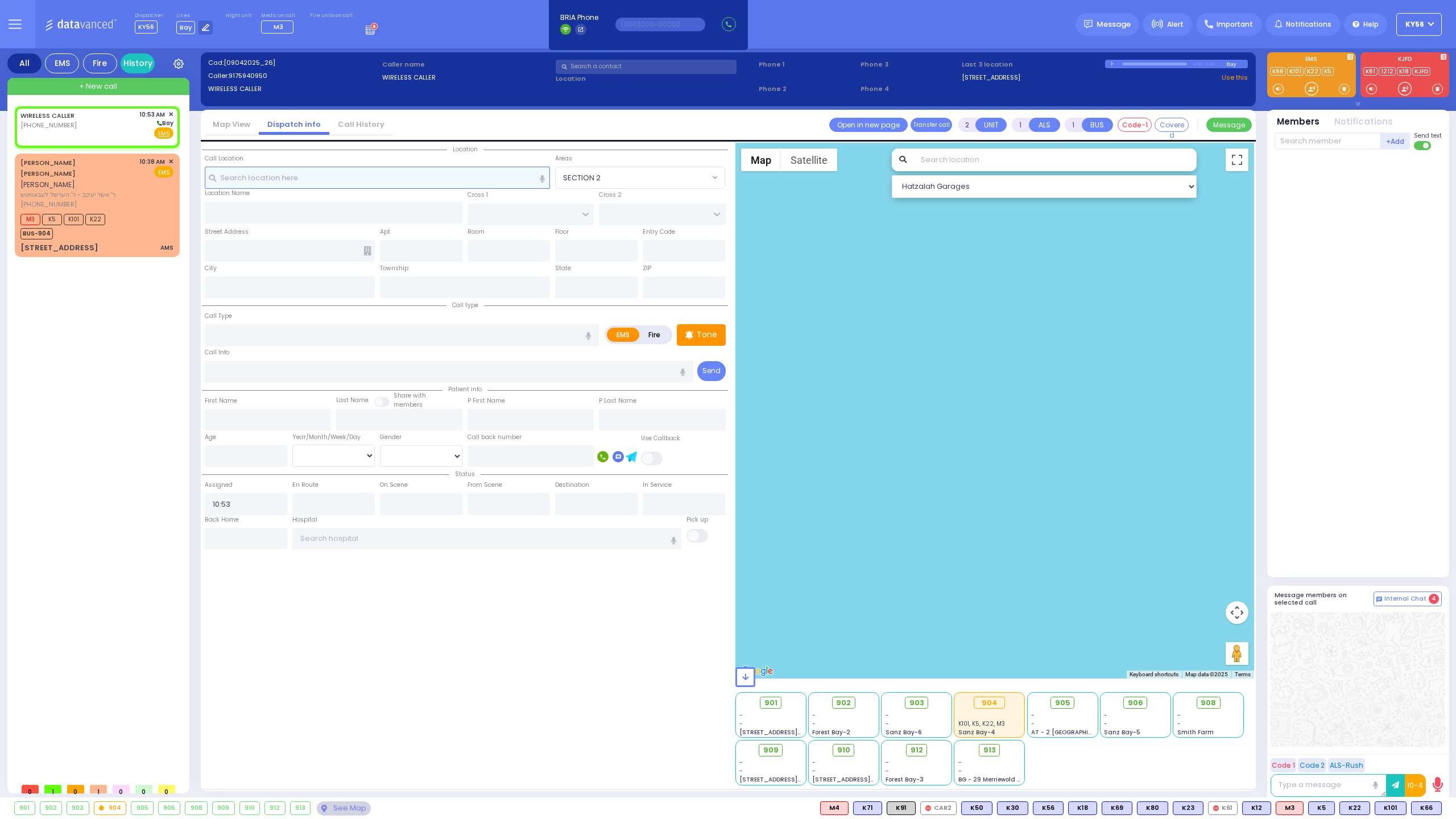
click at [389, 175] on input "text" at bounding box center [378, 177] width 346 height 22
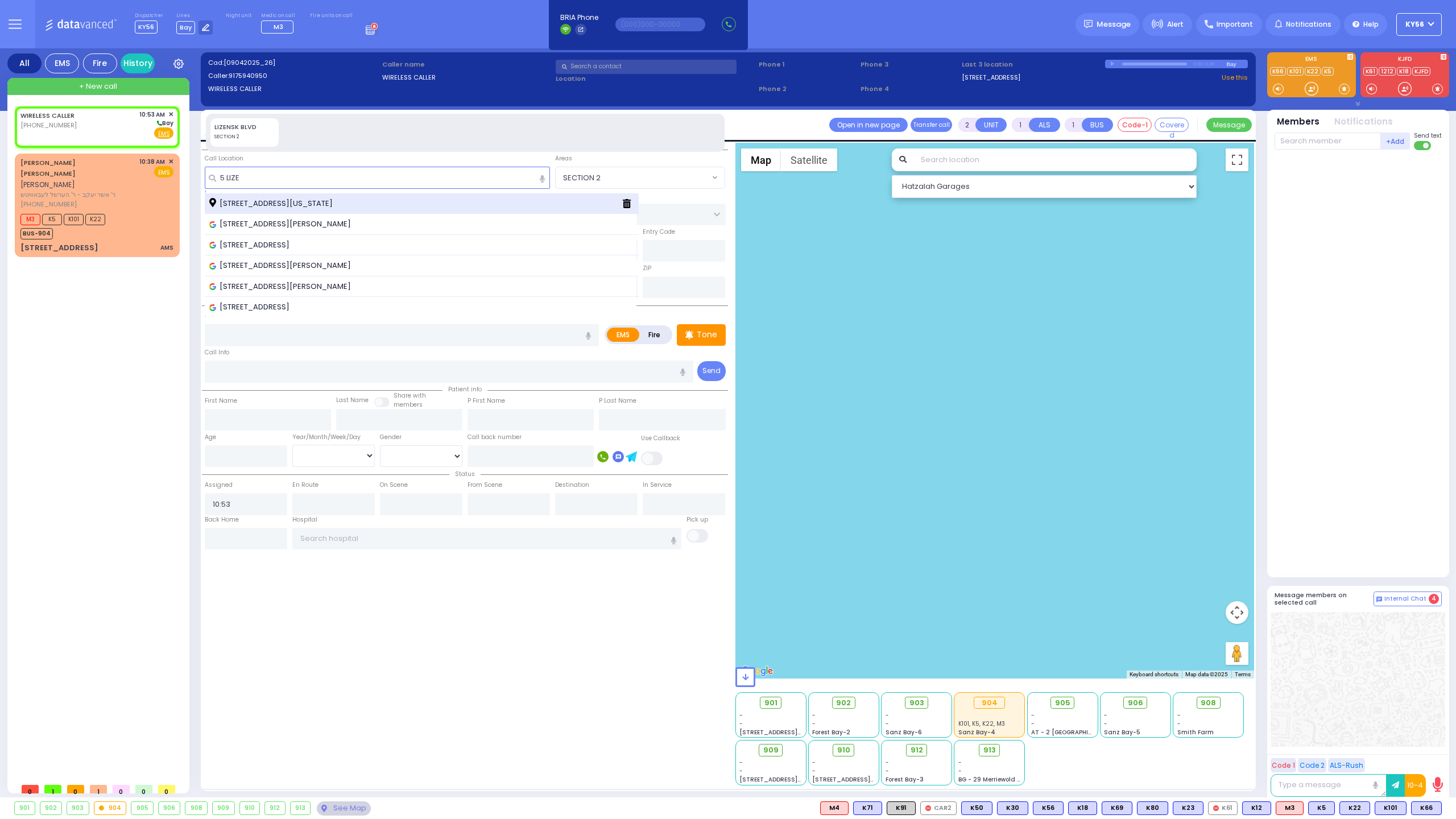
click at [308, 203] on span "[STREET_ADDRESS][US_STATE]" at bounding box center [273, 203] width 127 height 11
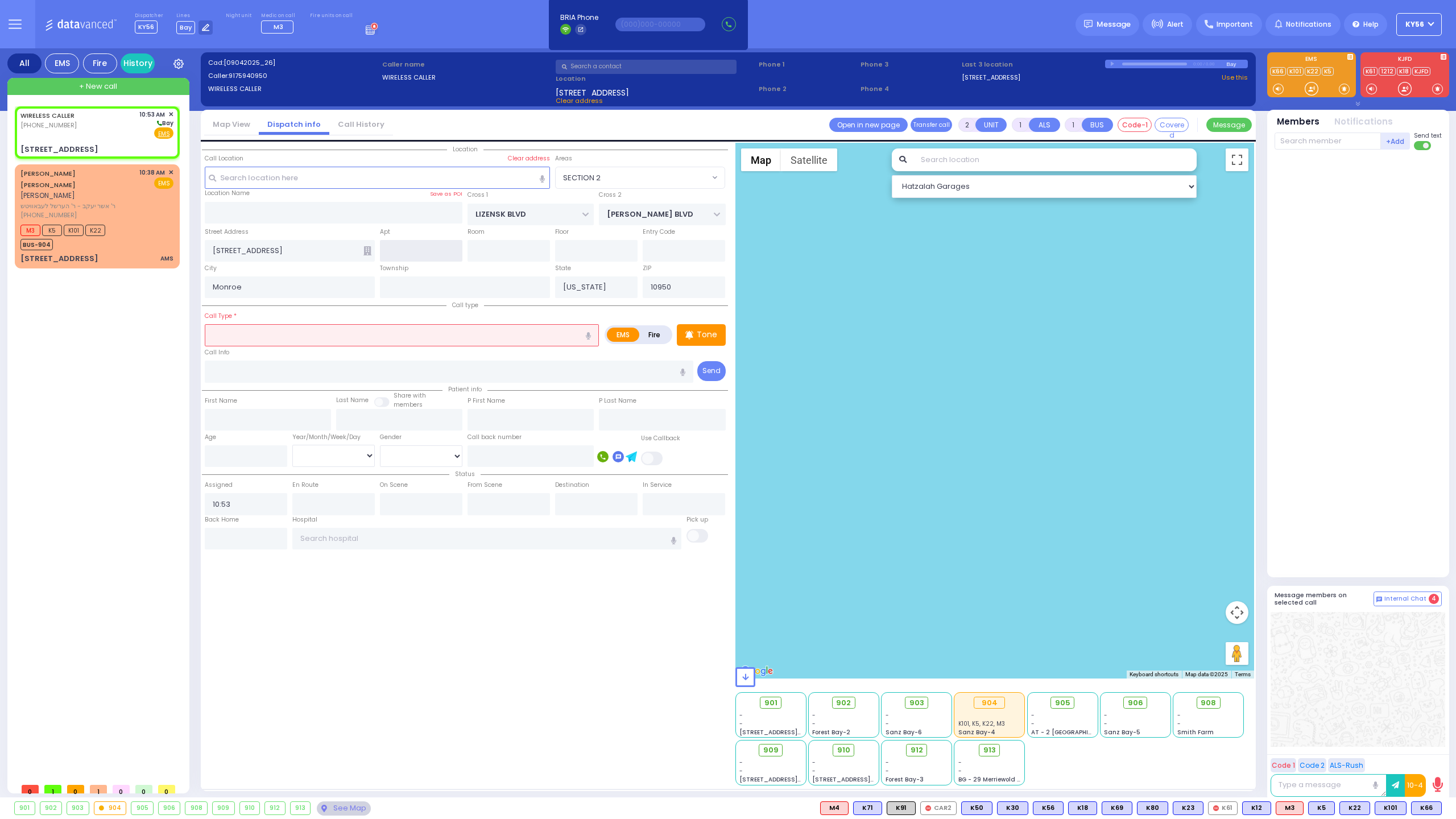
click at [416, 248] on input "text" at bounding box center [421, 250] width 83 height 22
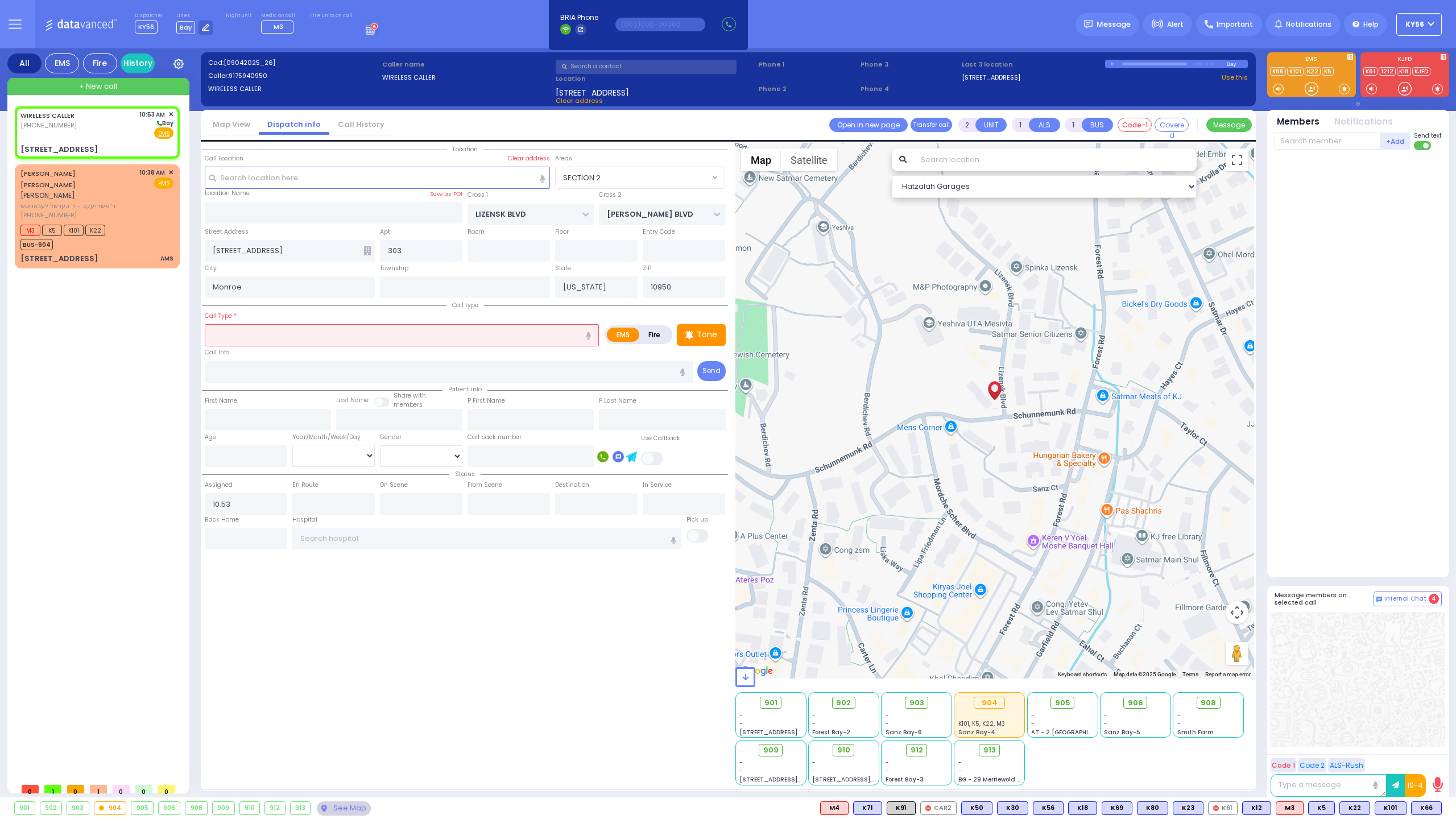
click at [391, 335] on input "text" at bounding box center [402, 335] width 394 height 22
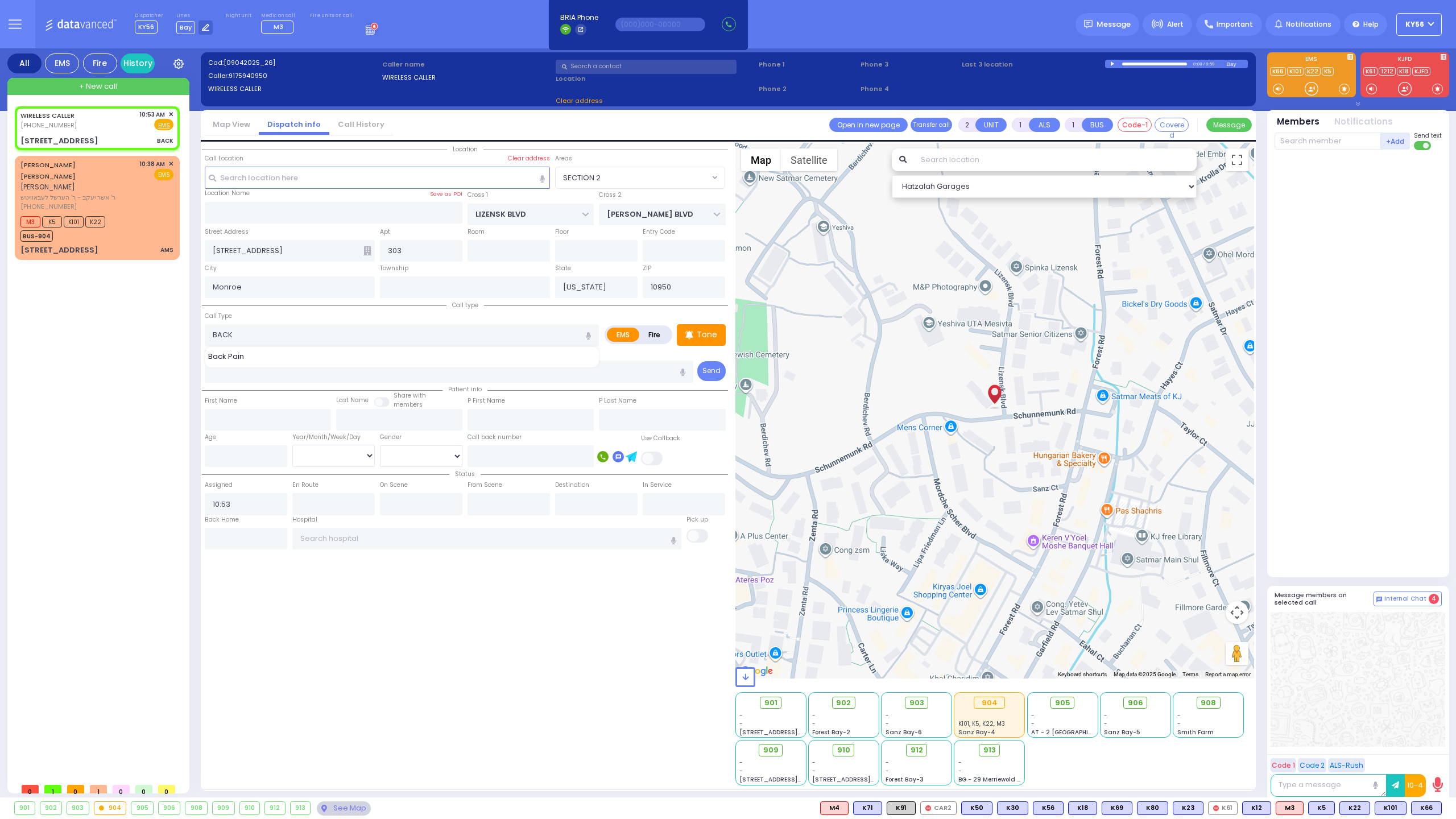
click at [313, 355] on div "Back Pain" at bounding box center [402, 356] width 388 height 11
click at [607, 69] on input "text" at bounding box center [646, 67] width 181 height 14
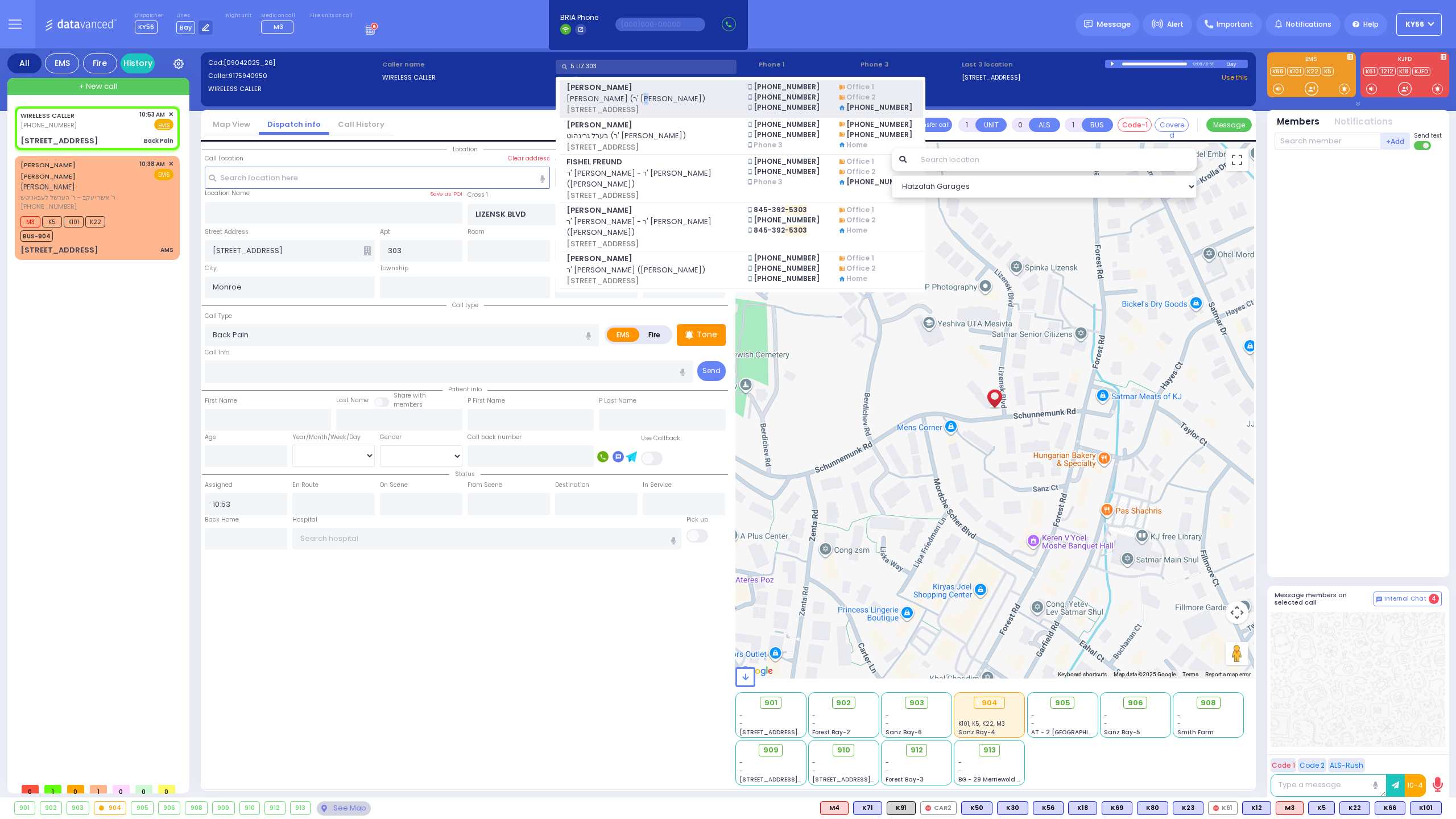
click at [632, 100] on span "יואל גליק (ר' בנימין יצחק - ר' יוסף ניימאן)" at bounding box center [650, 98] width 168 height 11
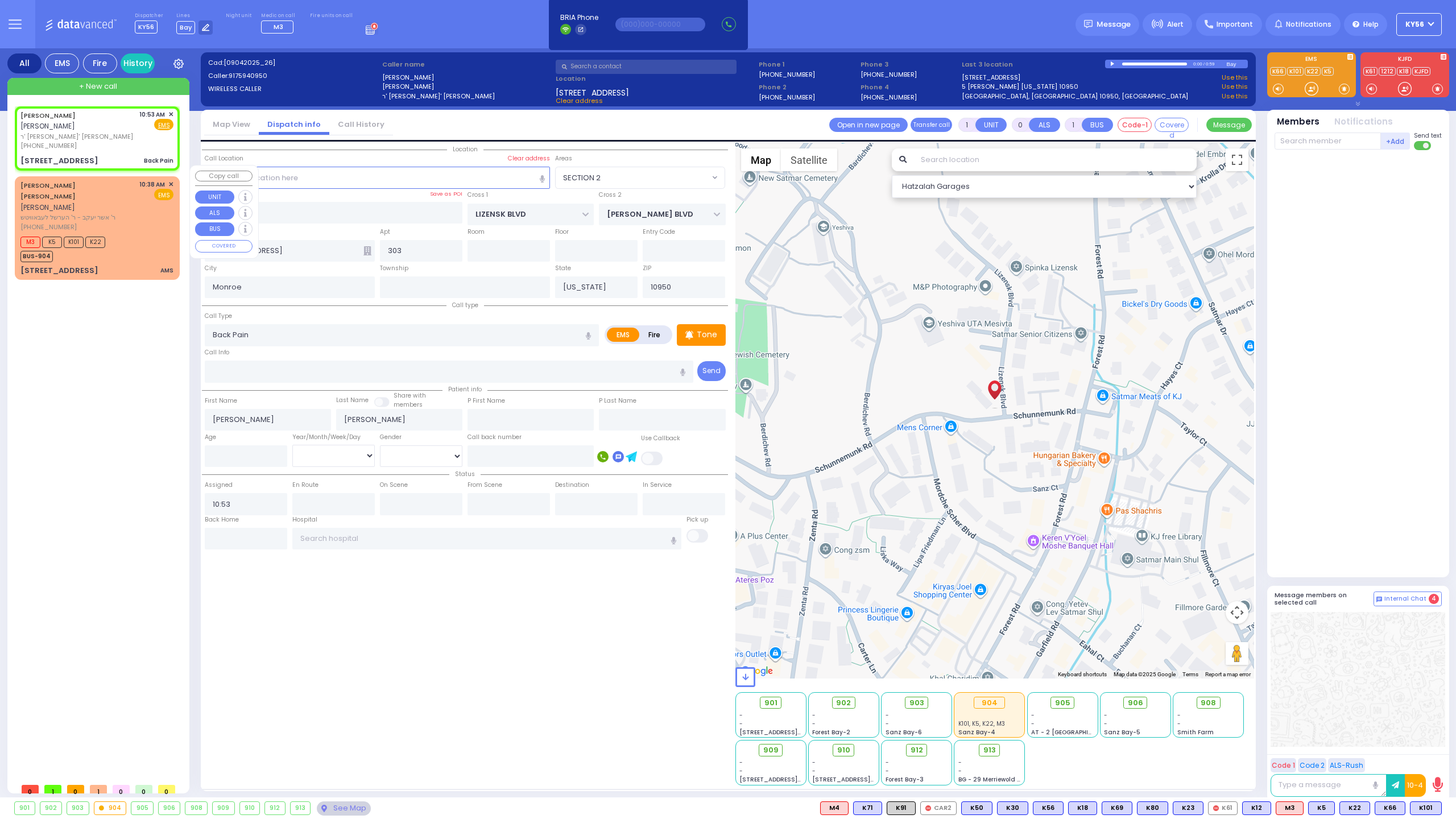
click at [142, 235] on div "M3 K5 K101 K22 BUS-904" at bounding box center [97, 248] width 153 height 28
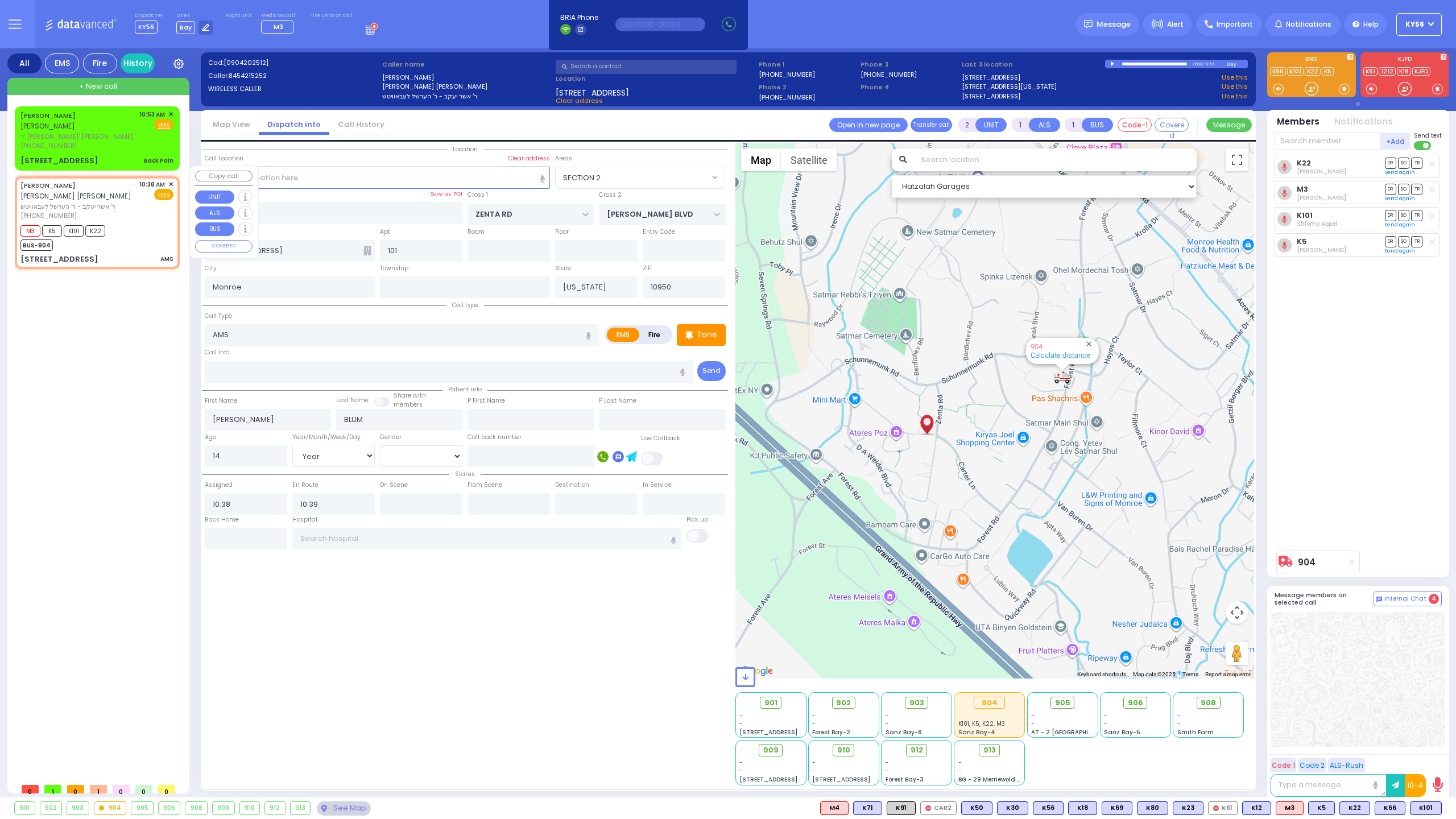
select select "SECTION 2"
select select "Year"
click at [172, 180] on span "✕" at bounding box center [171, 184] width 5 height 10
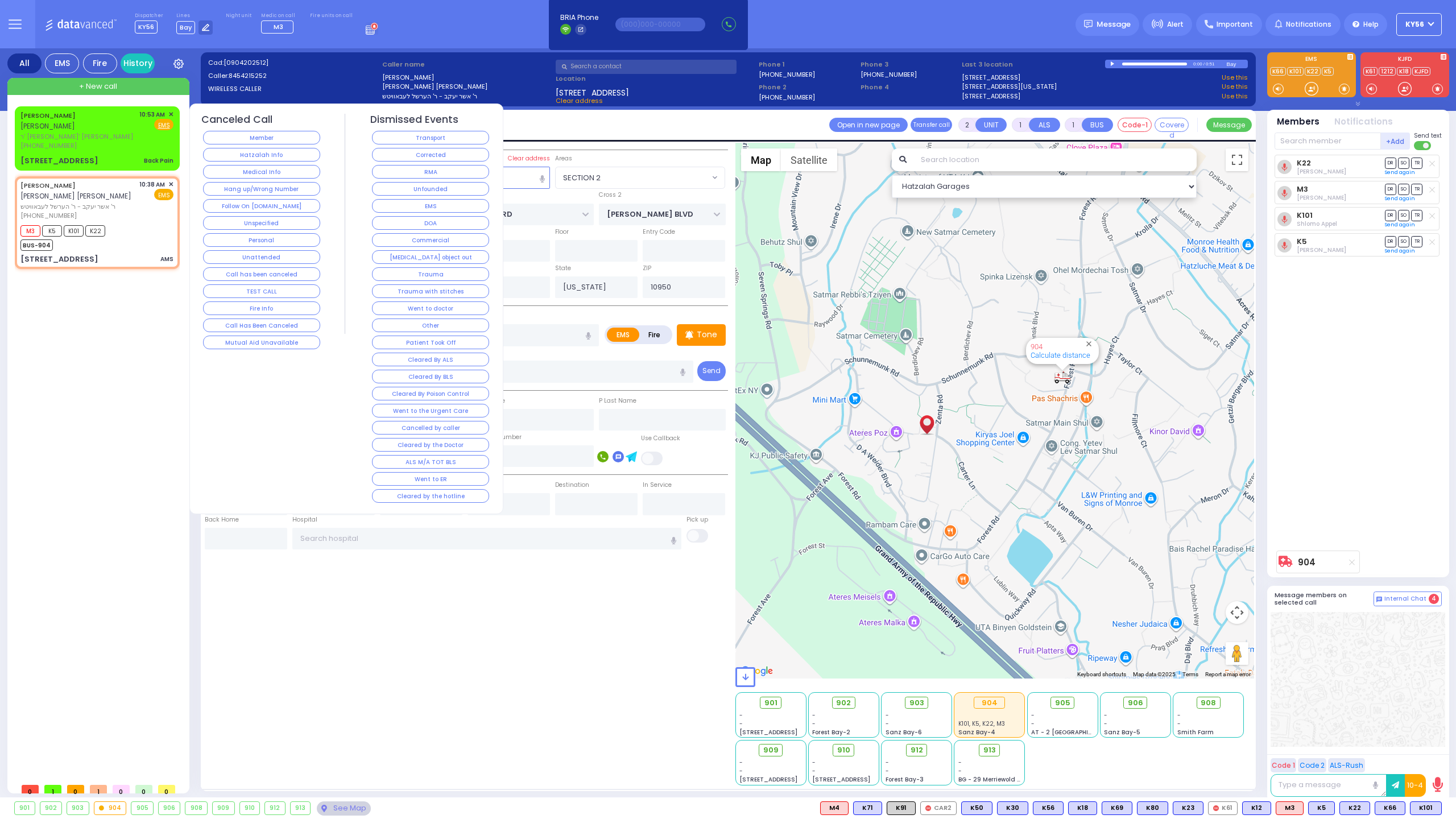
click at [442, 172] on button "RMA" at bounding box center [430, 172] width 117 height 14
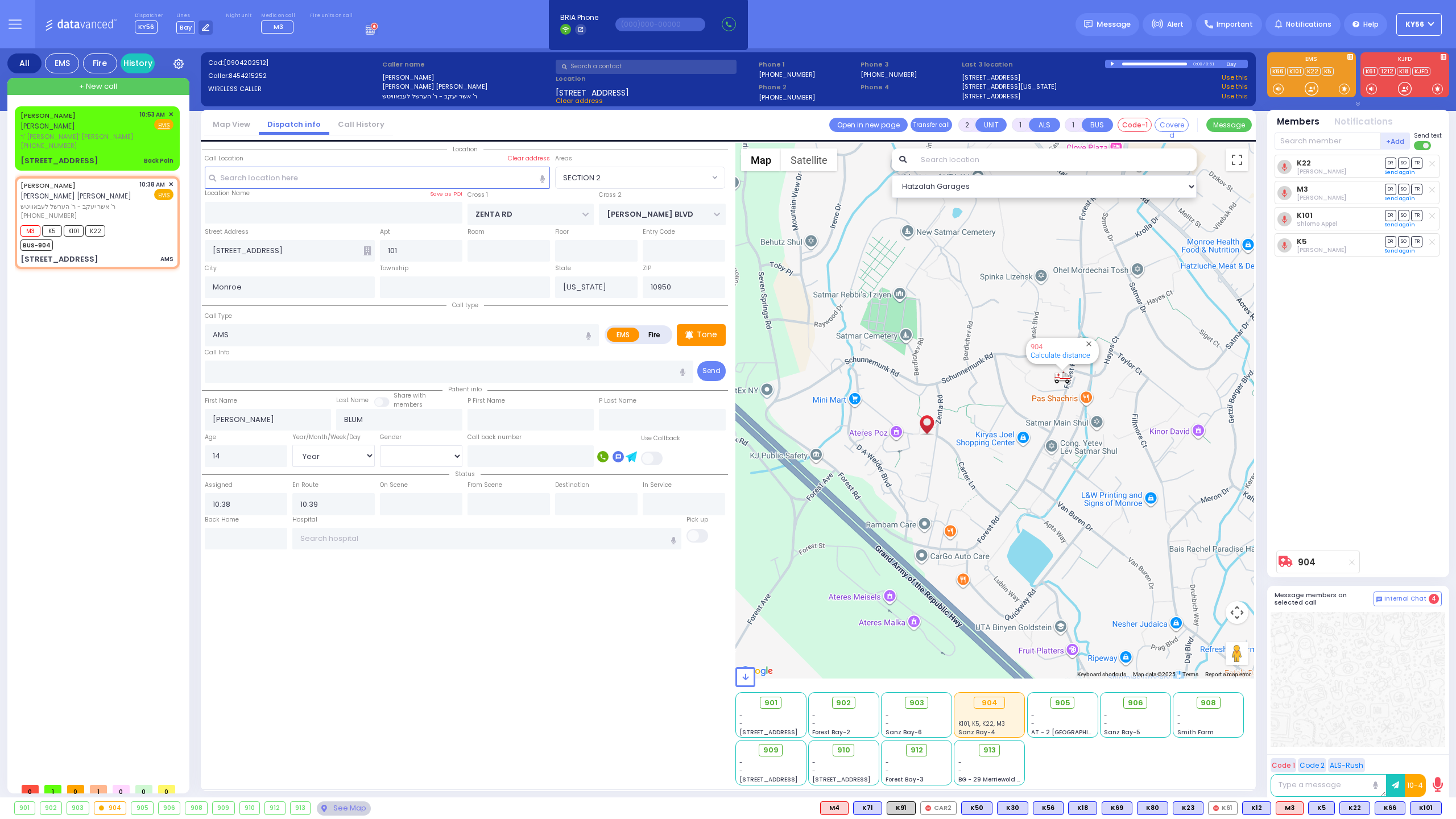
select select
radio input "true"
select select
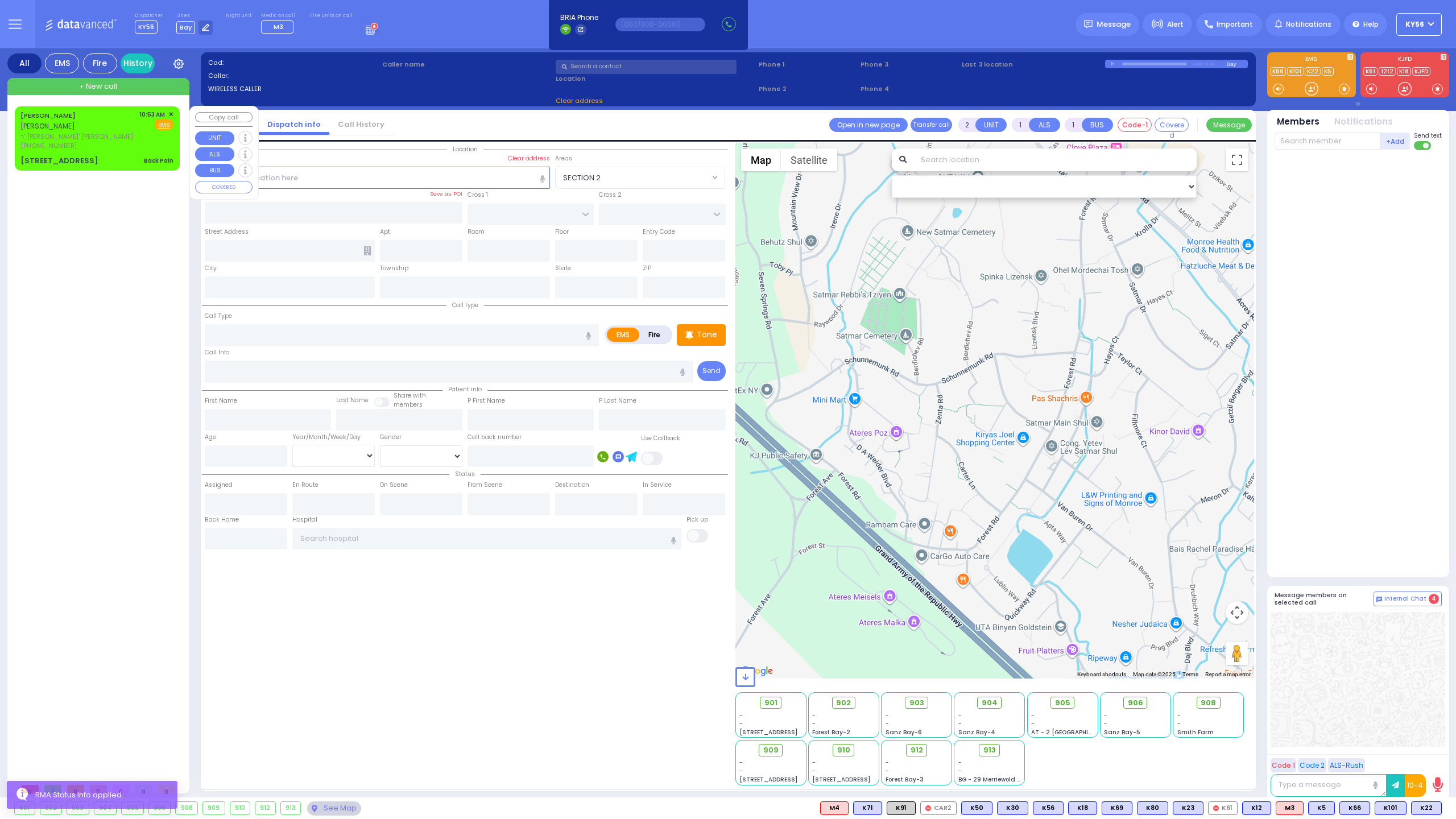
click at [120, 138] on div "[PERSON_NAME] [PERSON_NAME] ר' [PERSON_NAME] - ר' [PERSON_NAME] [PHONE_NUMBER] …" at bounding box center [97, 130] width 153 height 41
type input "1"
type input "0"
select select
type input "Back Pain"
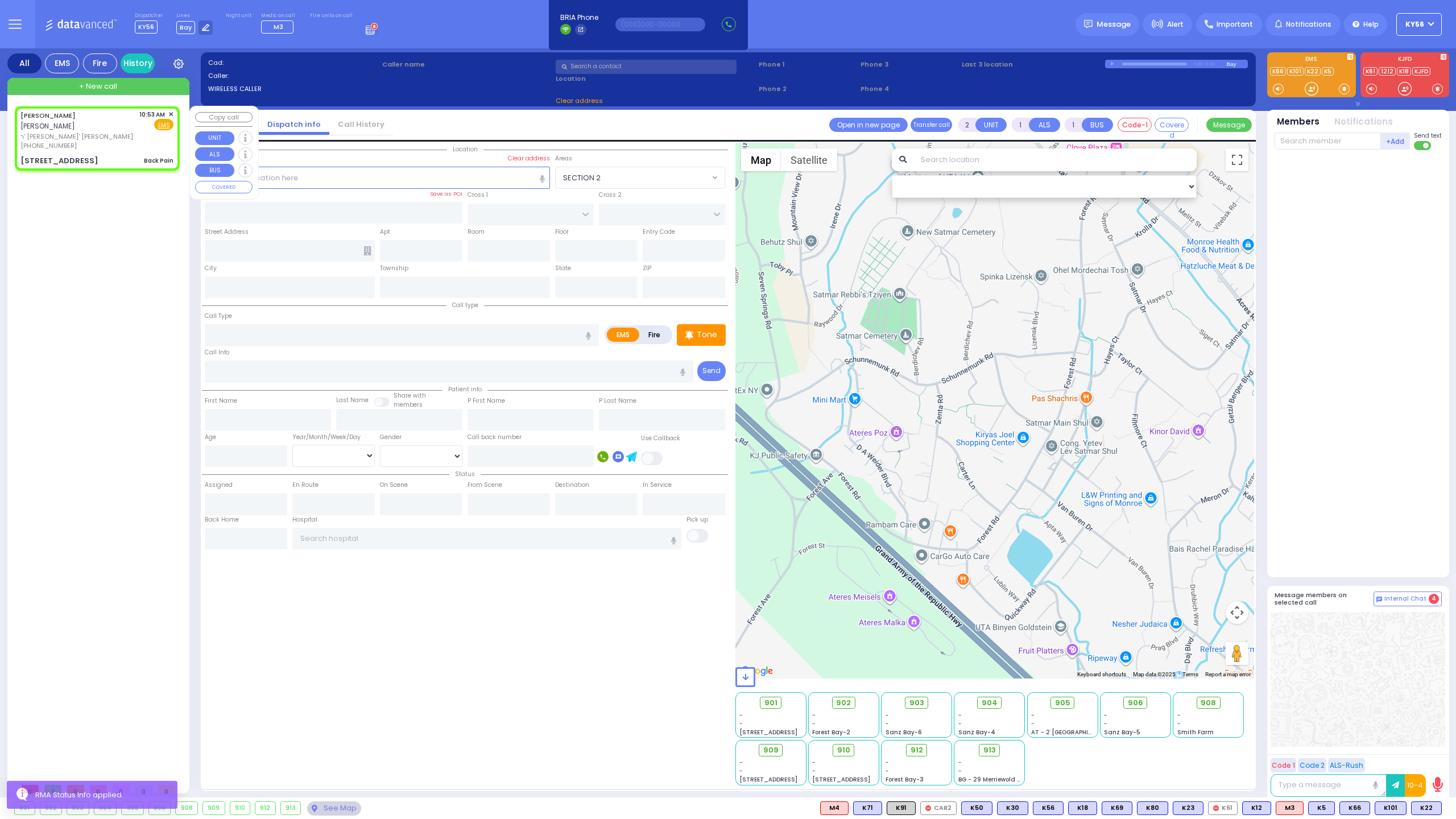
radio input "true"
type input "[PERSON_NAME]"
type input "GLUCK"
select select
type input "10:53"
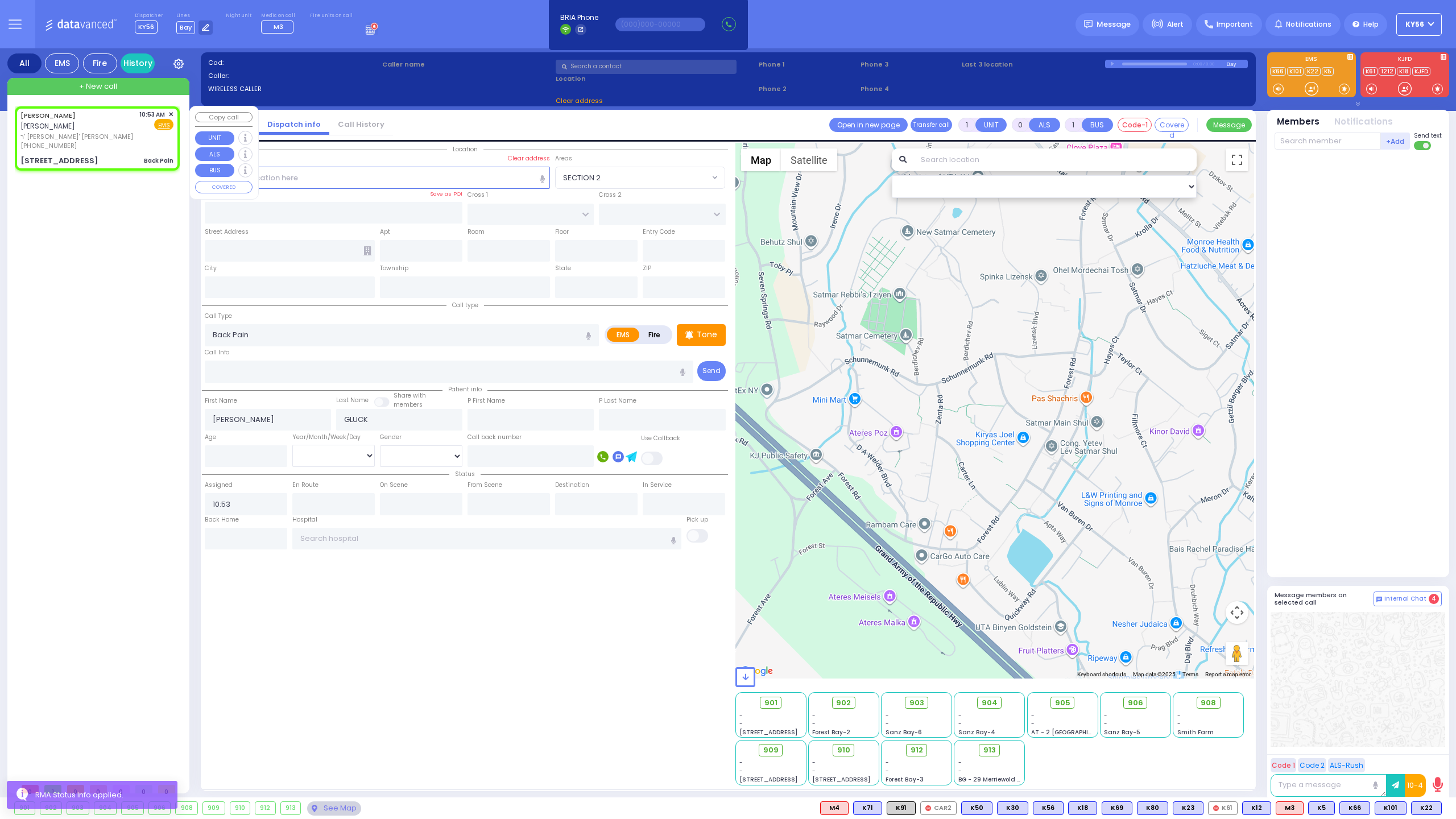
type input "LIZENSK BLVD"
type input "MORDCHE SHER BLVD"
type input "[STREET_ADDRESS]"
type input "303"
type input "Monroe"
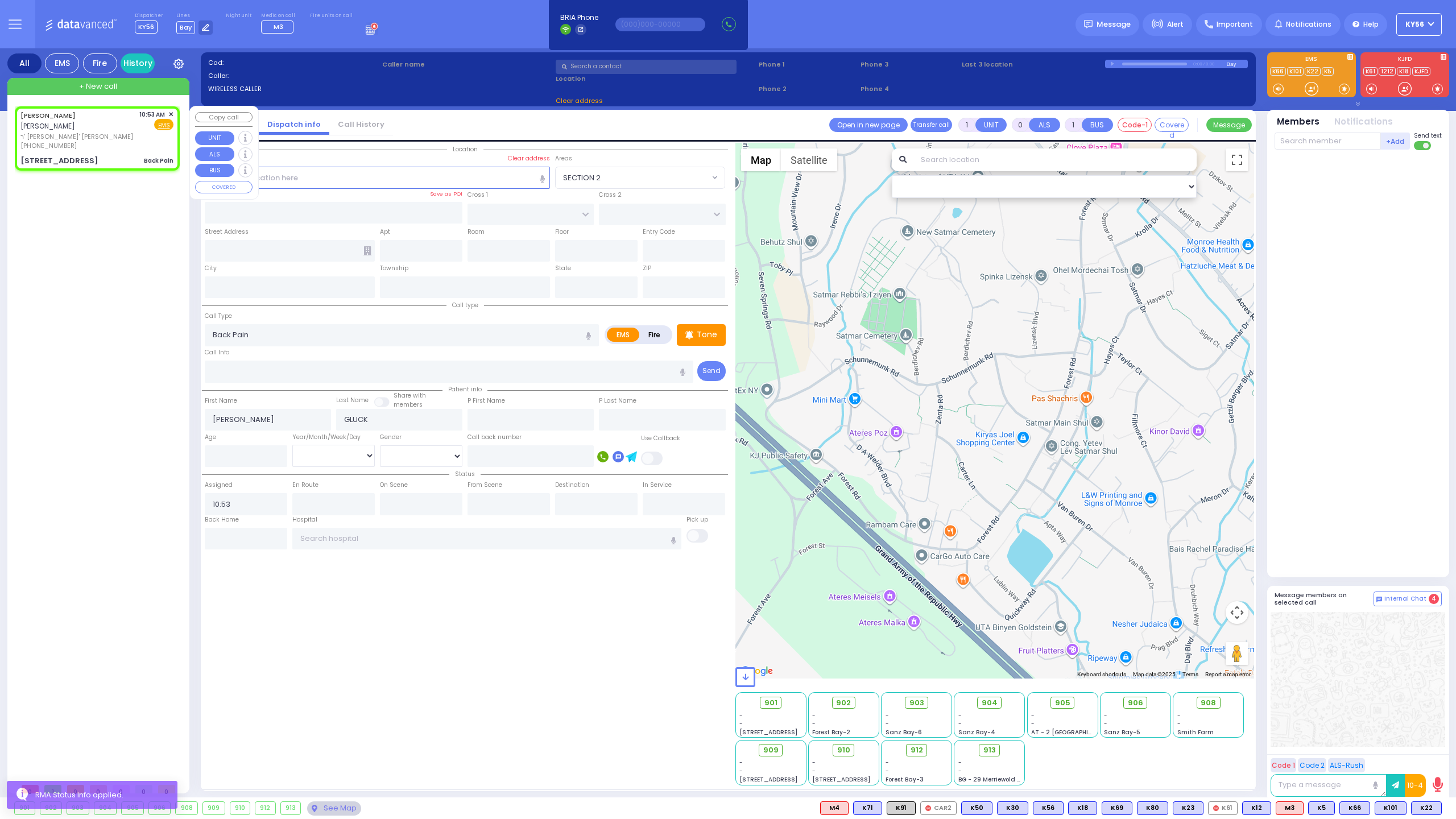
type input "[US_STATE]"
type input "10950"
select select "SECTION 2"
select select "Hatzalah Garages"
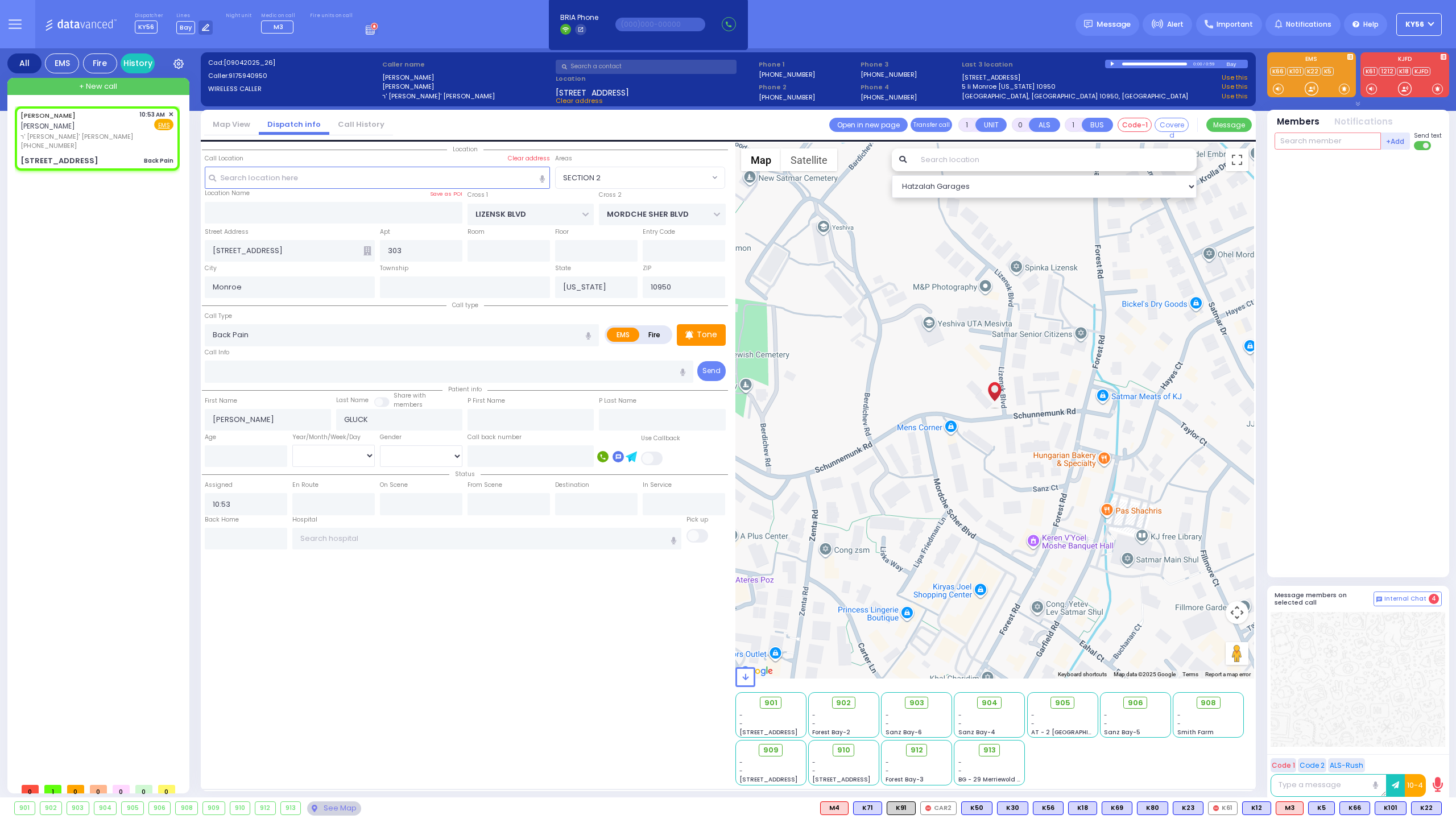
click at [1300, 136] on input "text" at bounding box center [1328, 141] width 106 height 17
type input "22"
click at [1307, 162] on div "KY22" at bounding box center [1312, 164] width 57 height 11
select select
radio input "true"
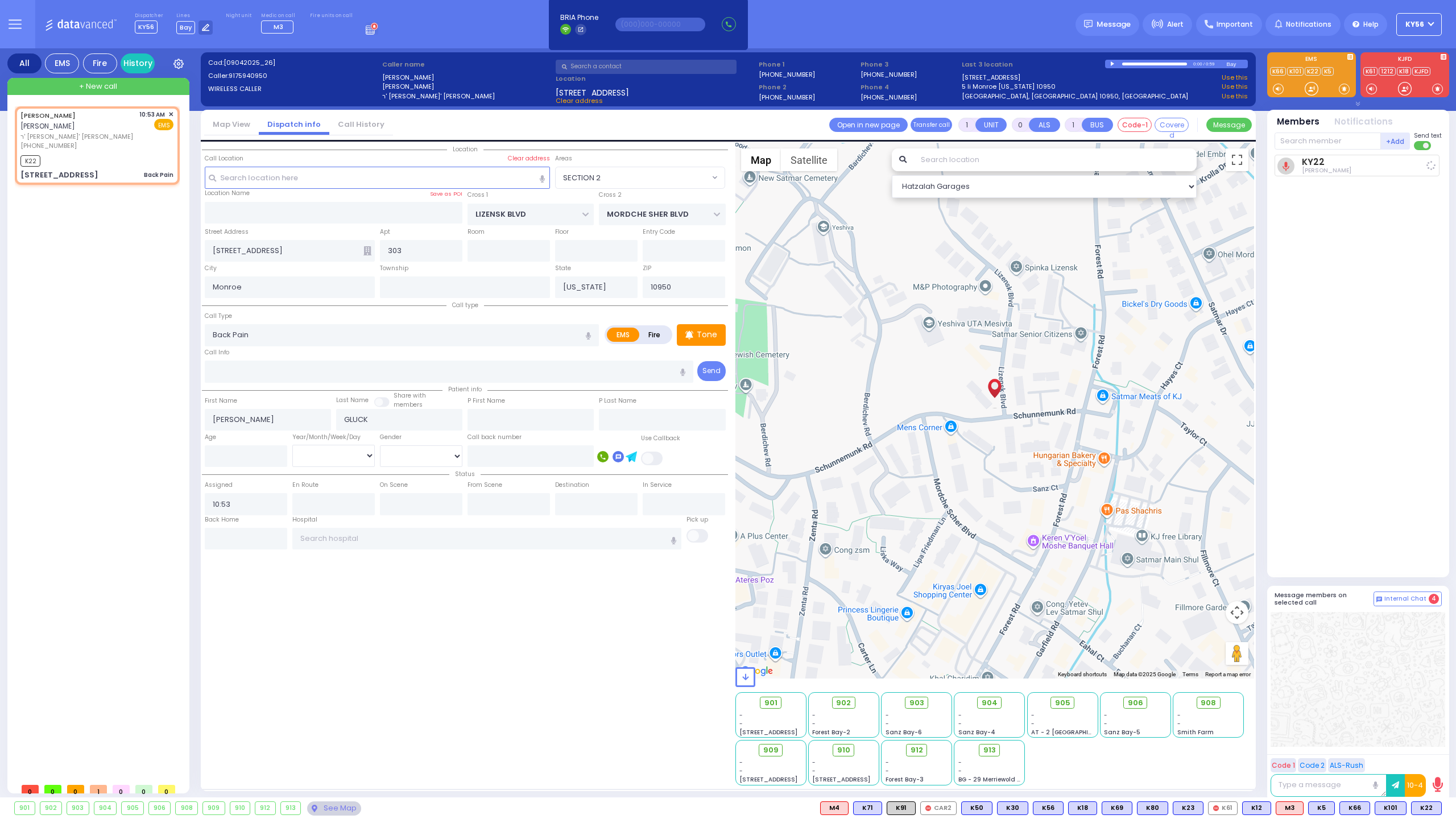
select select
type input "10:56"
select select "SECTION 2"
select select "Hatzalah Garages"
click at [1428, 807] on span "K519" at bounding box center [1425, 808] width 32 height 12
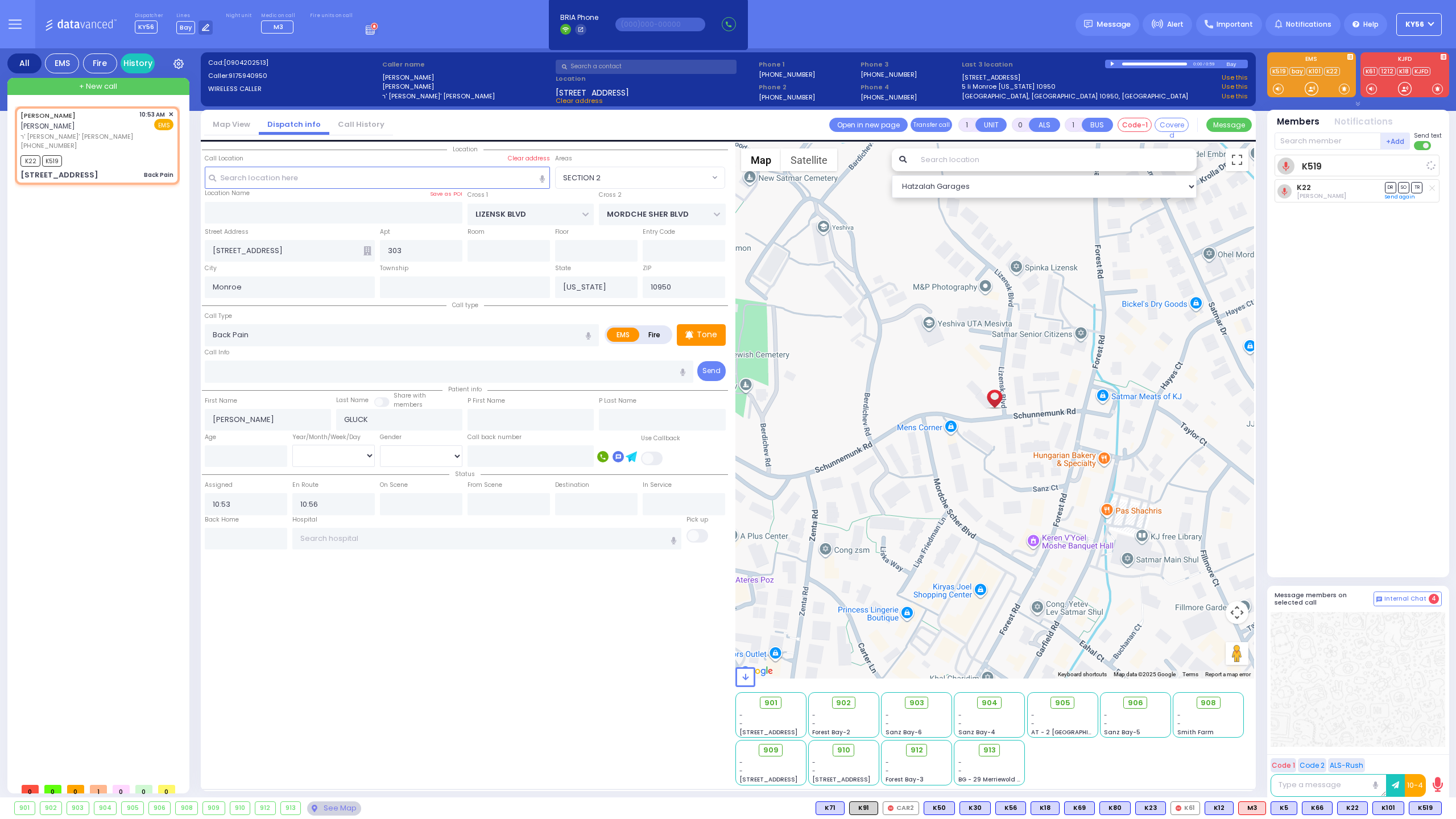
select select
radio input "true"
select select
select select "Hatzalah Garages"
select select "SECTION 2"
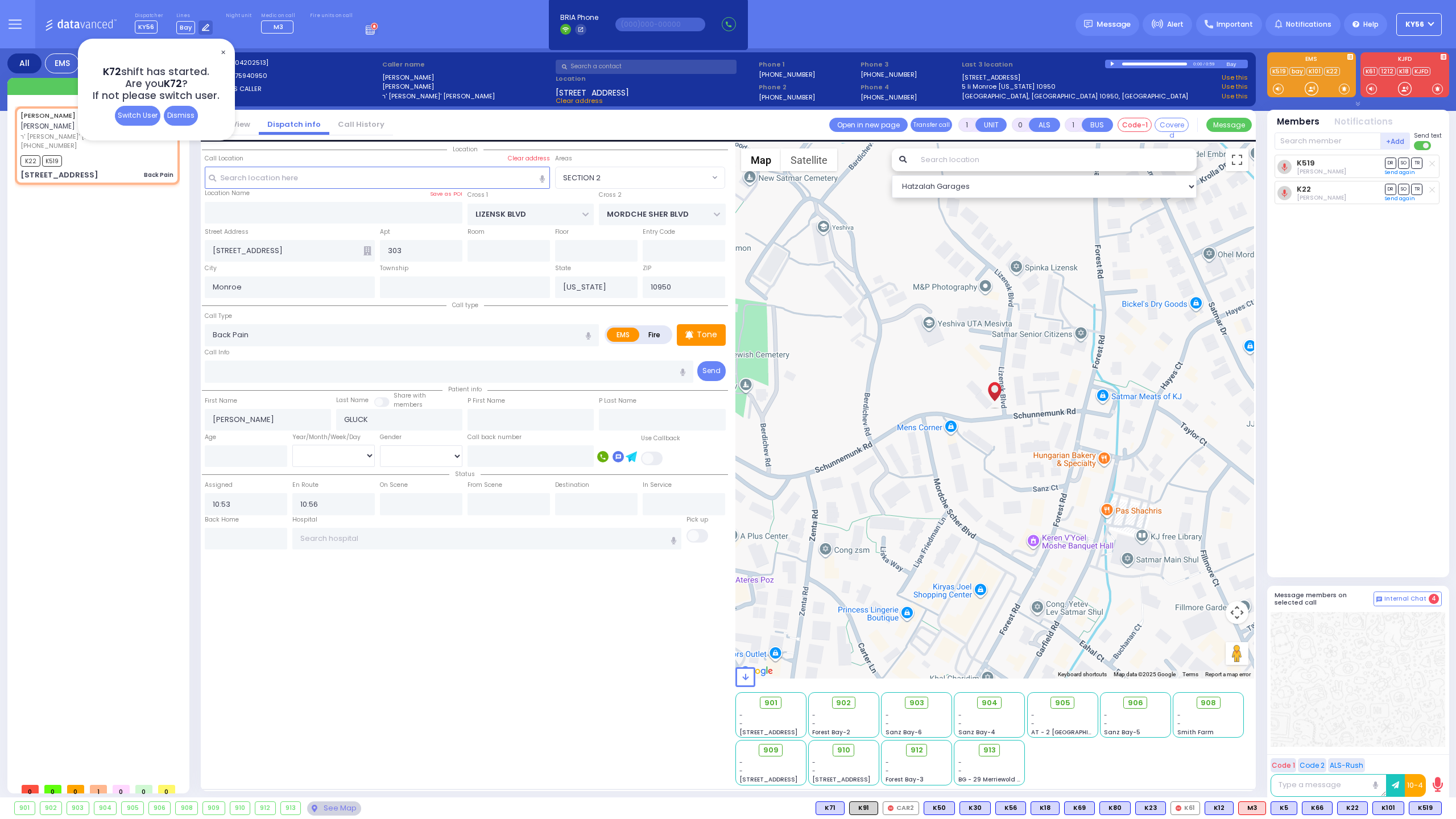
click at [181, 115] on div "Dismiss" at bounding box center [181, 115] width 34 height 20
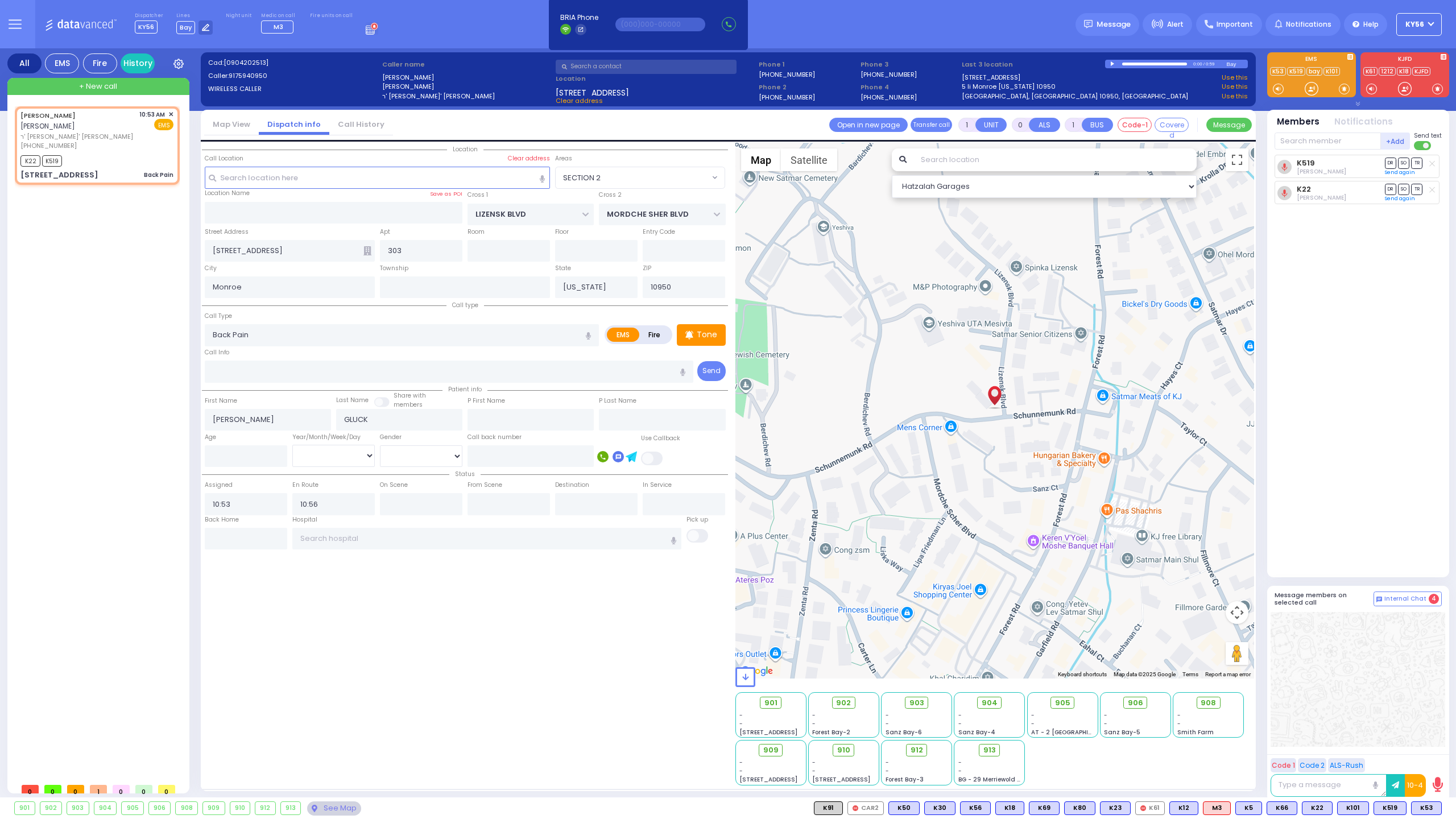
click at [623, 65] on input "text" at bounding box center [646, 67] width 181 height 14
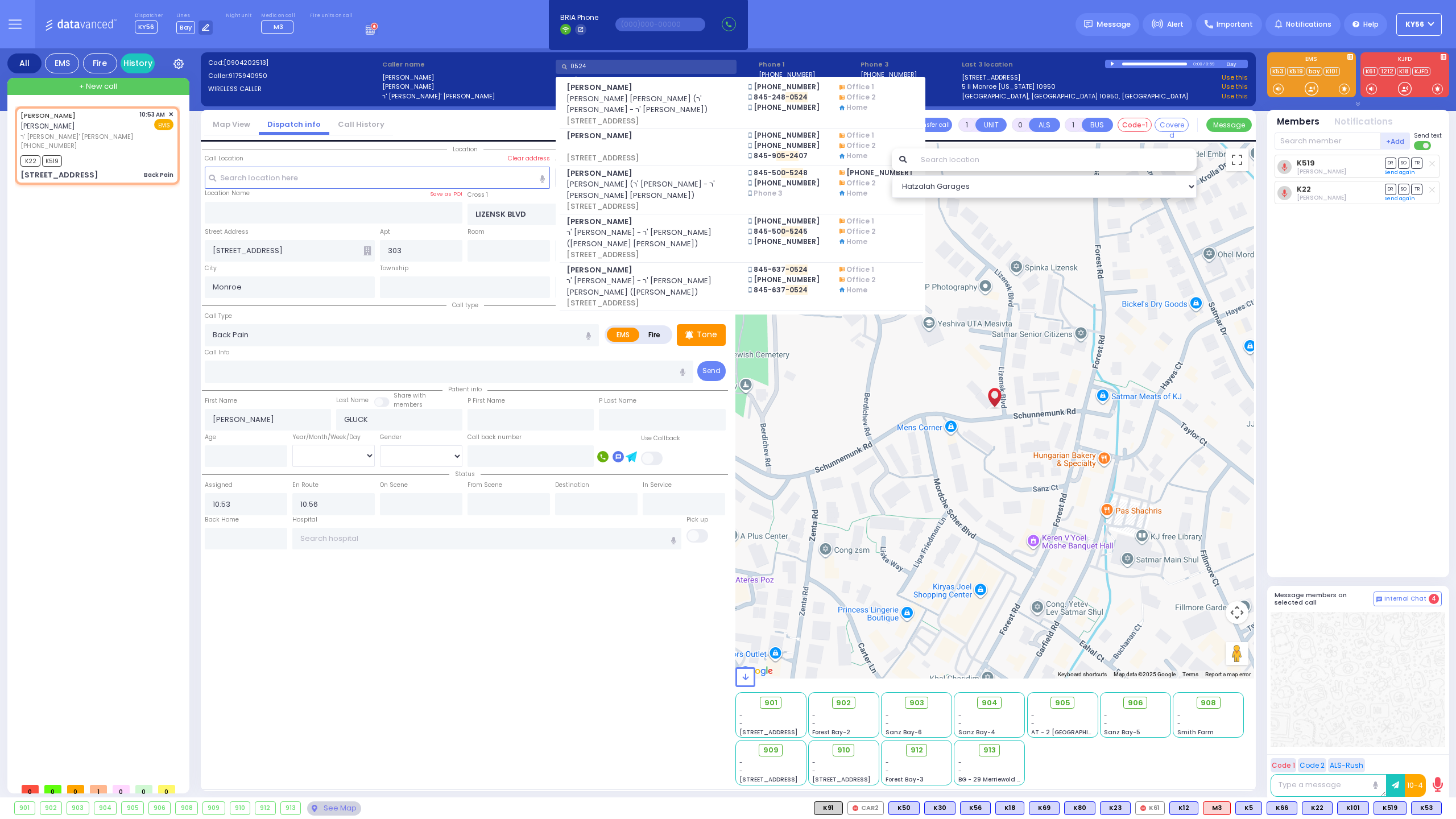
click at [607, 64] on input "0524" at bounding box center [646, 67] width 181 height 14
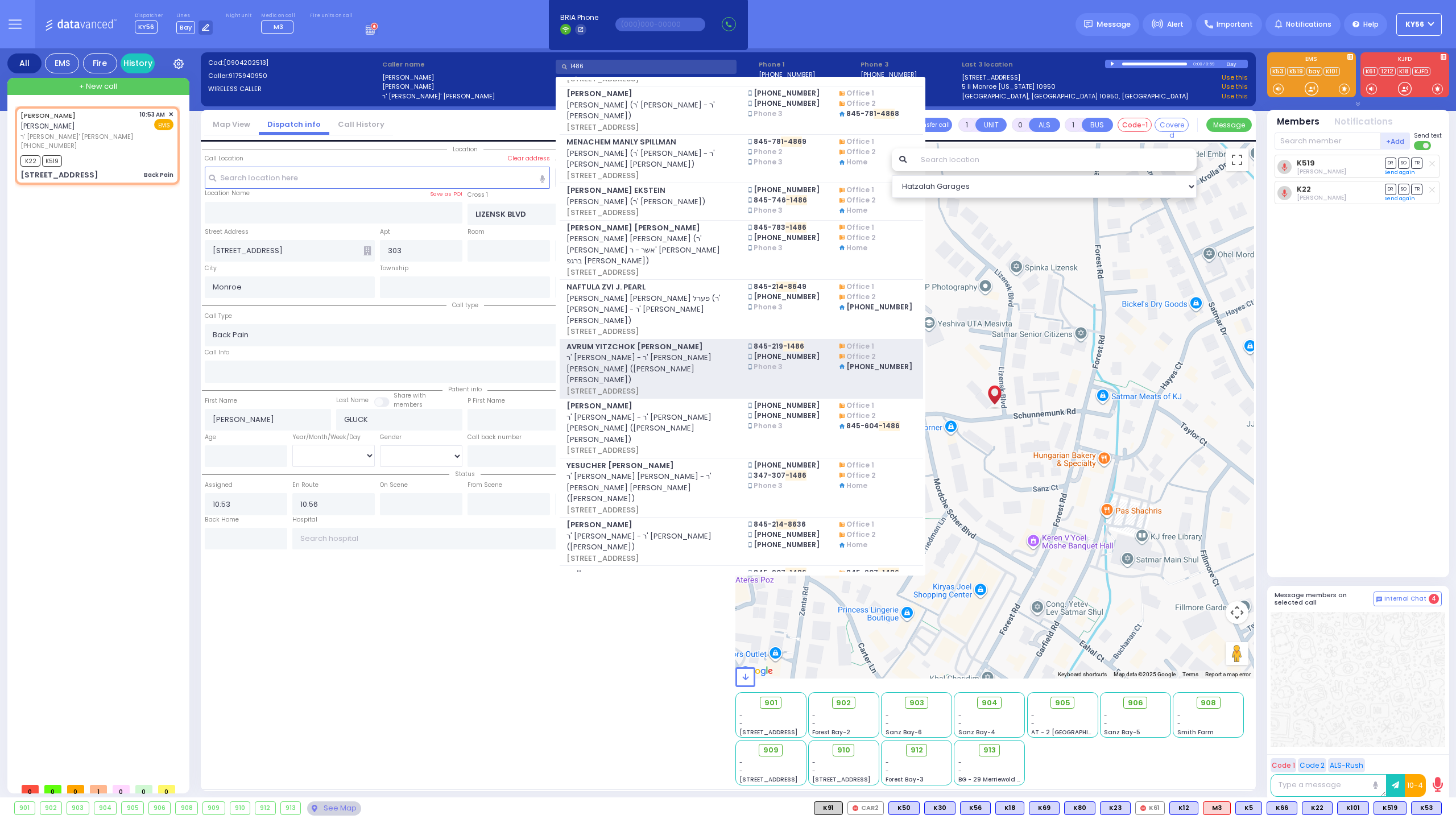
scroll to position [153, 0]
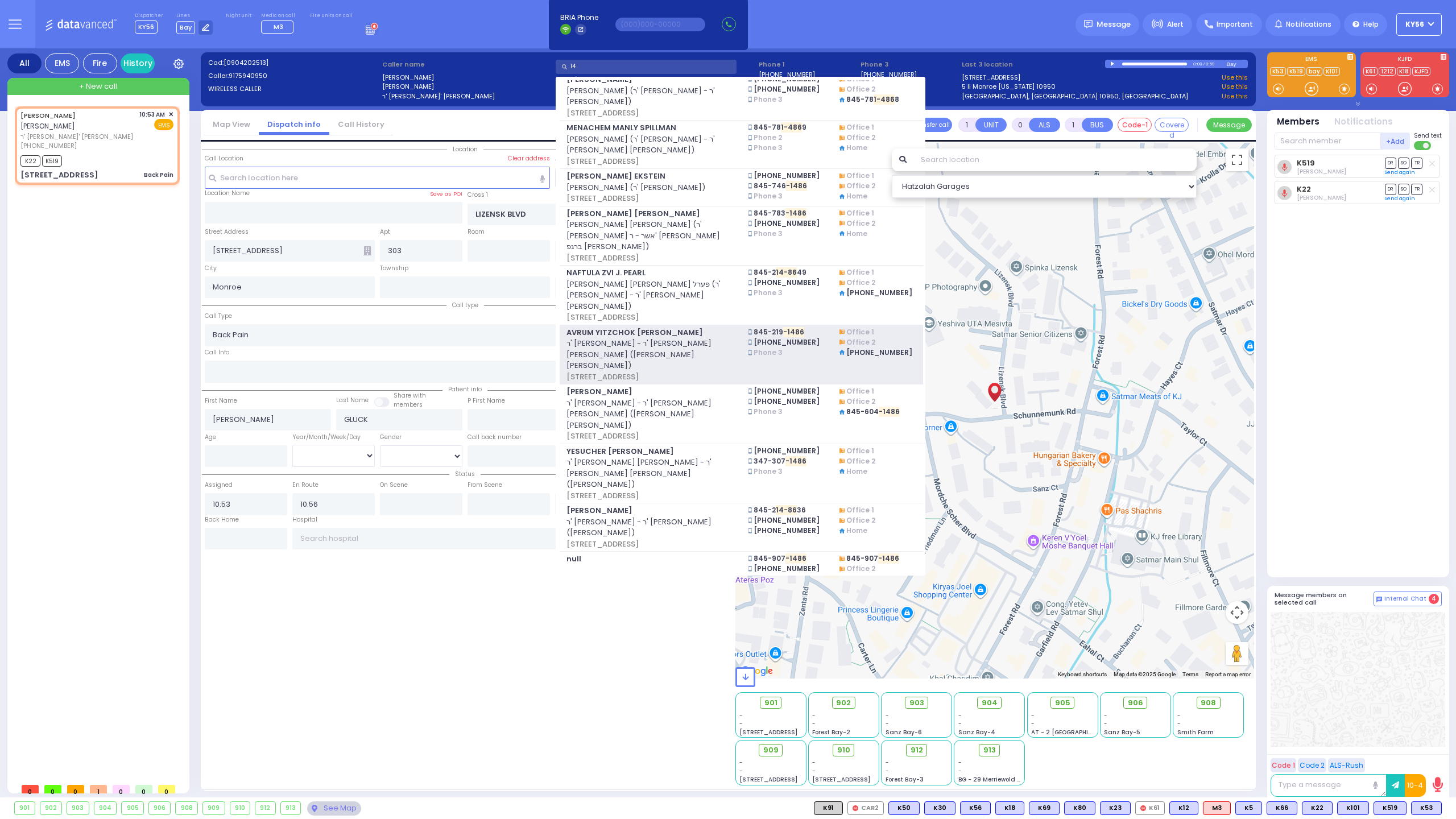
type input "1"
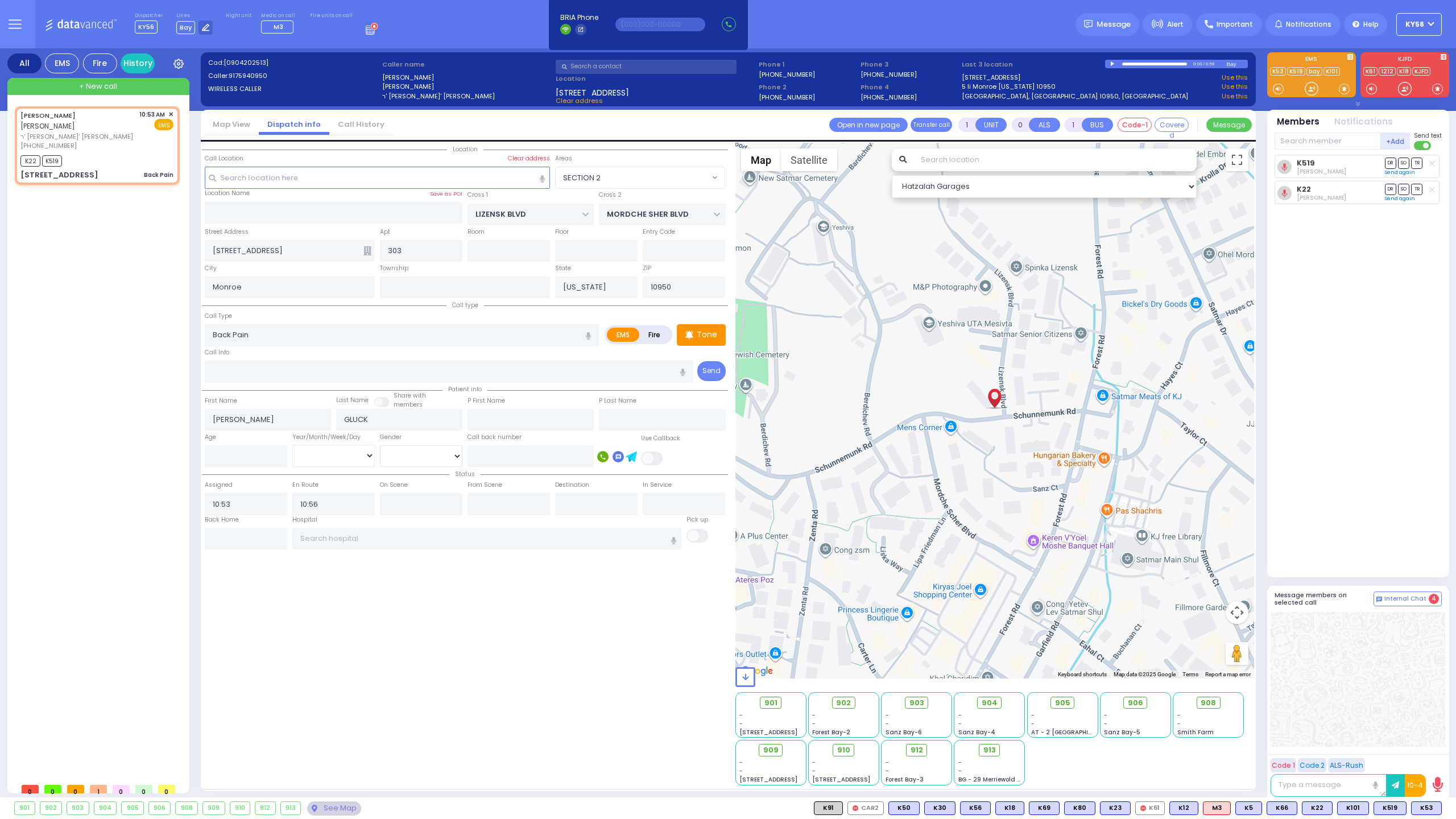
click at [79, 325] on div "[PERSON_NAME] [PERSON_NAME] ר' [PERSON_NAME] - ר' [PERSON_NAME] [PHONE_NUMBER] …" at bounding box center [100, 442] width 170 height 671
click at [488, 503] on input "text" at bounding box center [509, 504] width 83 height 22
type input "11:23"
click at [472, 529] on input "text" at bounding box center [487, 539] width 390 height 22
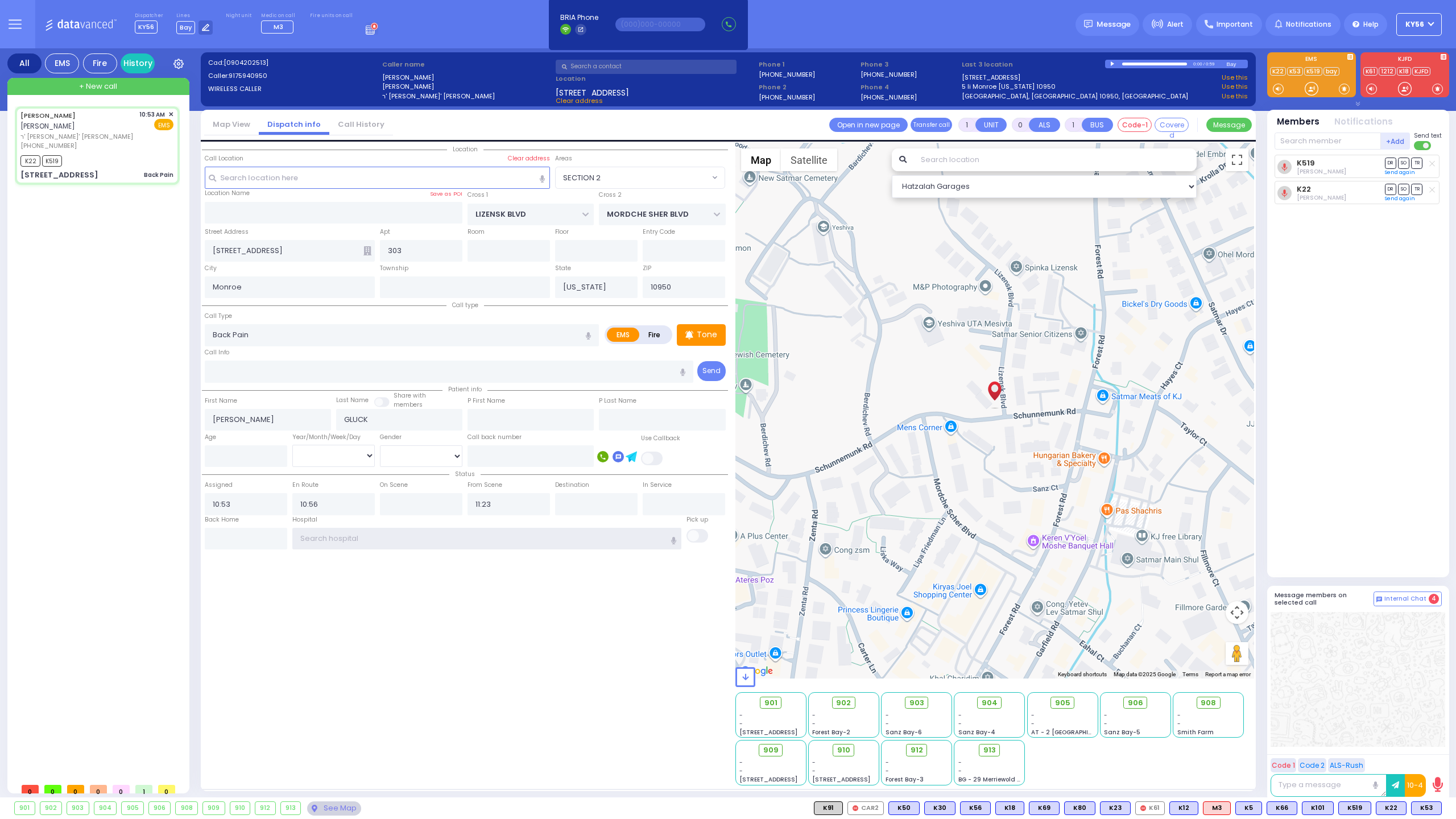
select select
radio input "true"
select select
select select "Hatzalah Garages"
select select "SECTION 2"
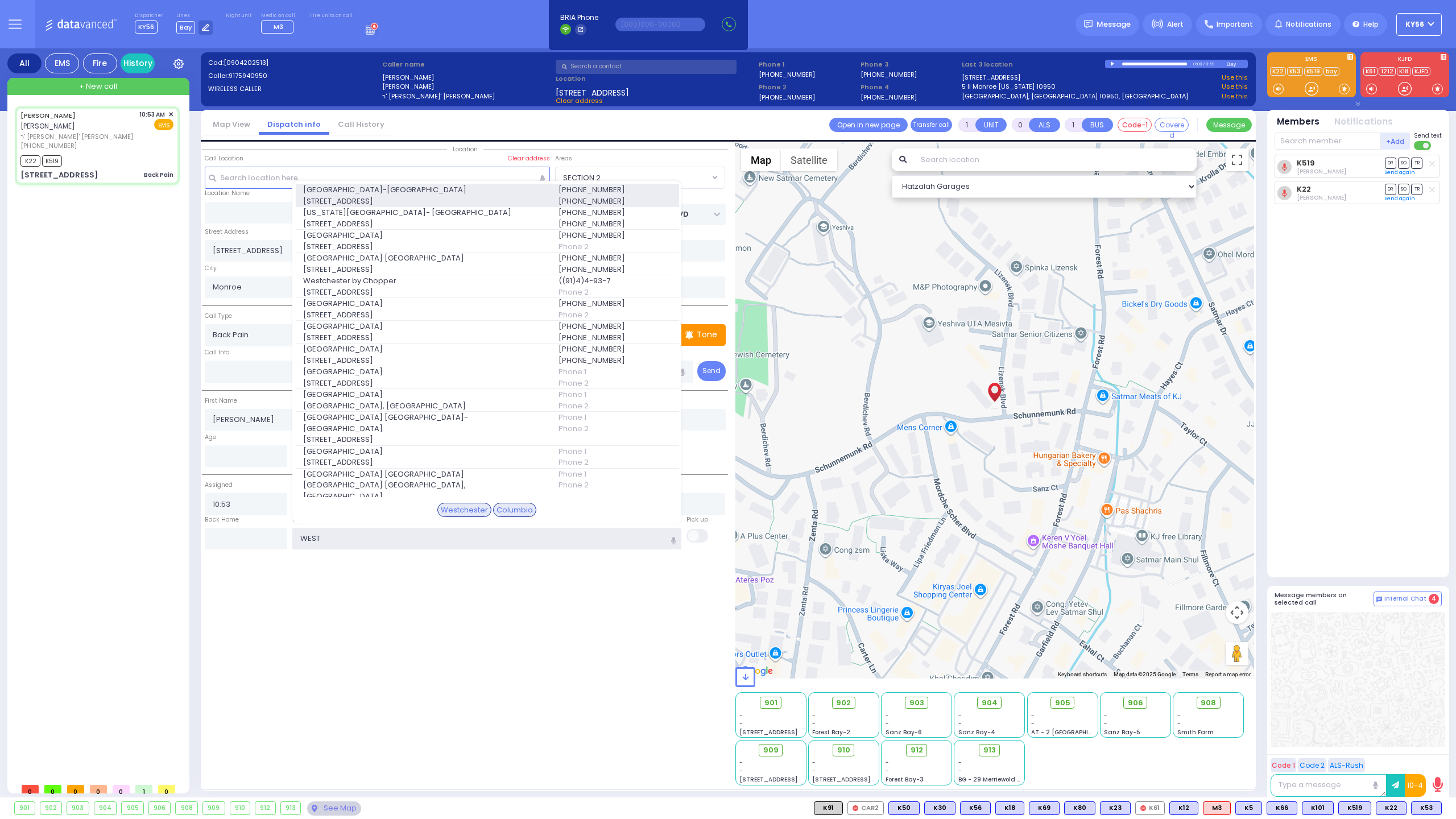
type input "WEST"
click at [444, 196] on span "[STREET_ADDRESS]" at bounding box center [424, 201] width 242 height 11
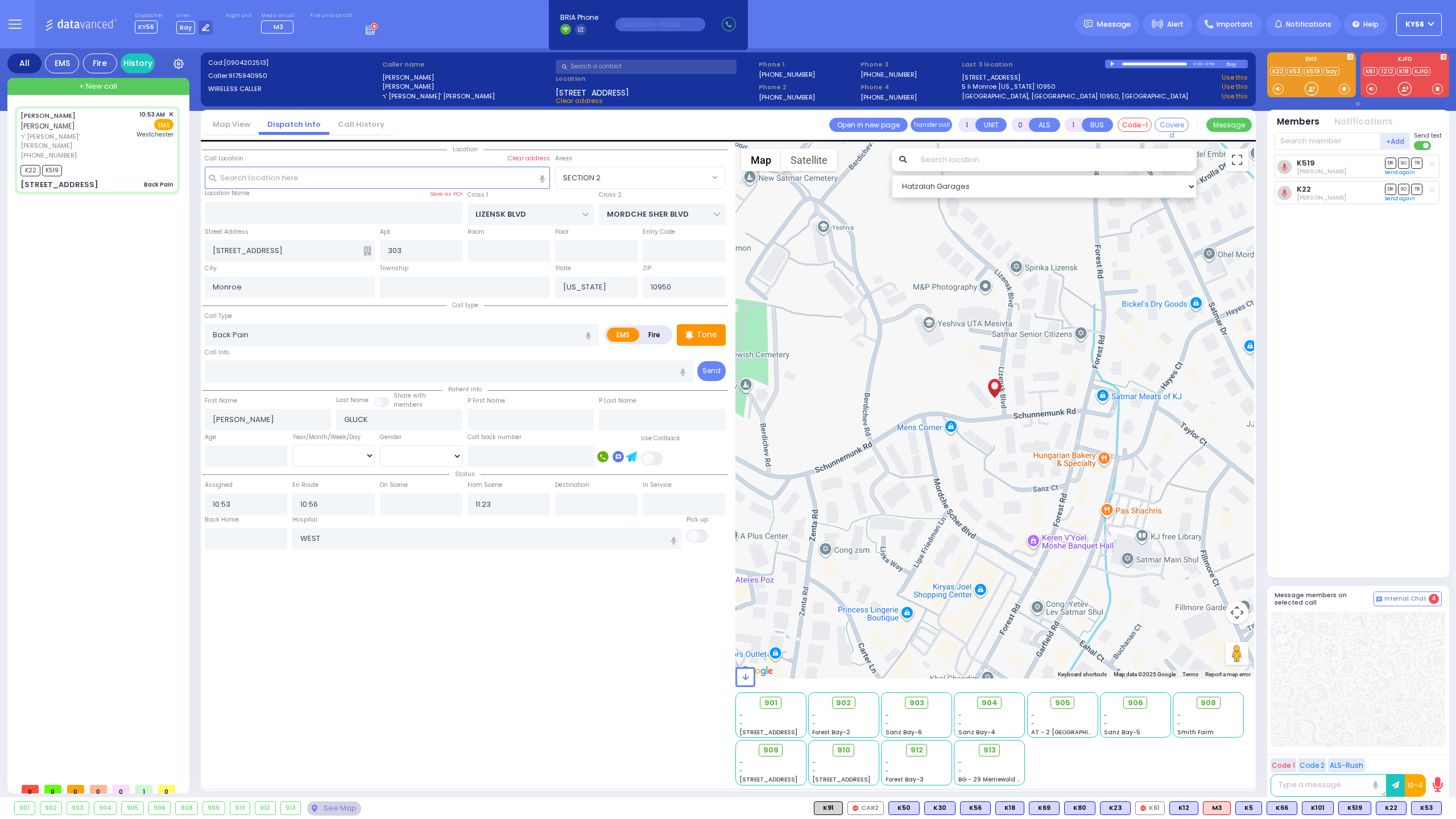
select select
radio input "true"
select select
type input "[GEOGRAPHIC_DATA]-[GEOGRAPHIC_DATA]"
select select "Hatzalah Garages"
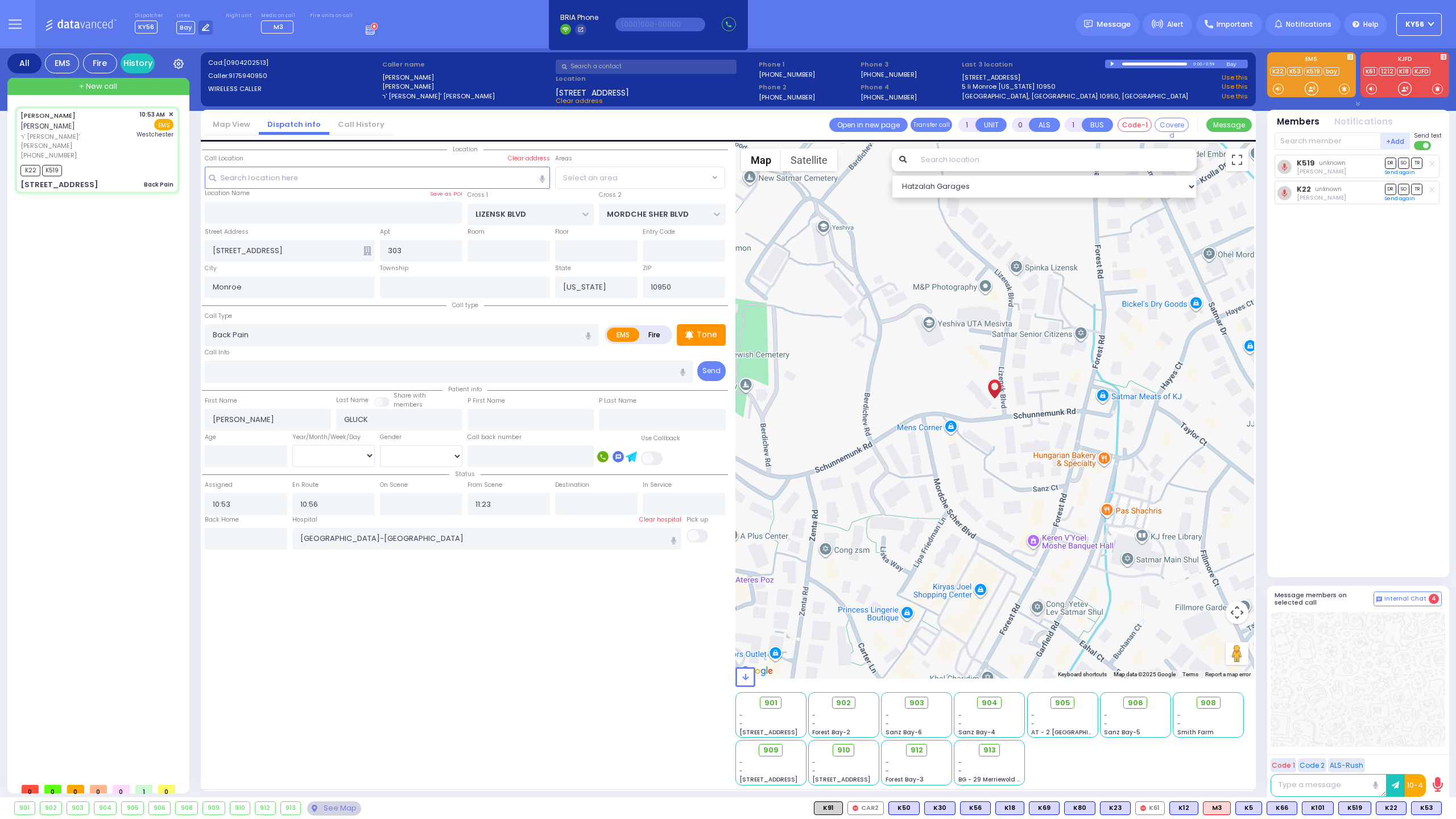
select select "SECTION 2"
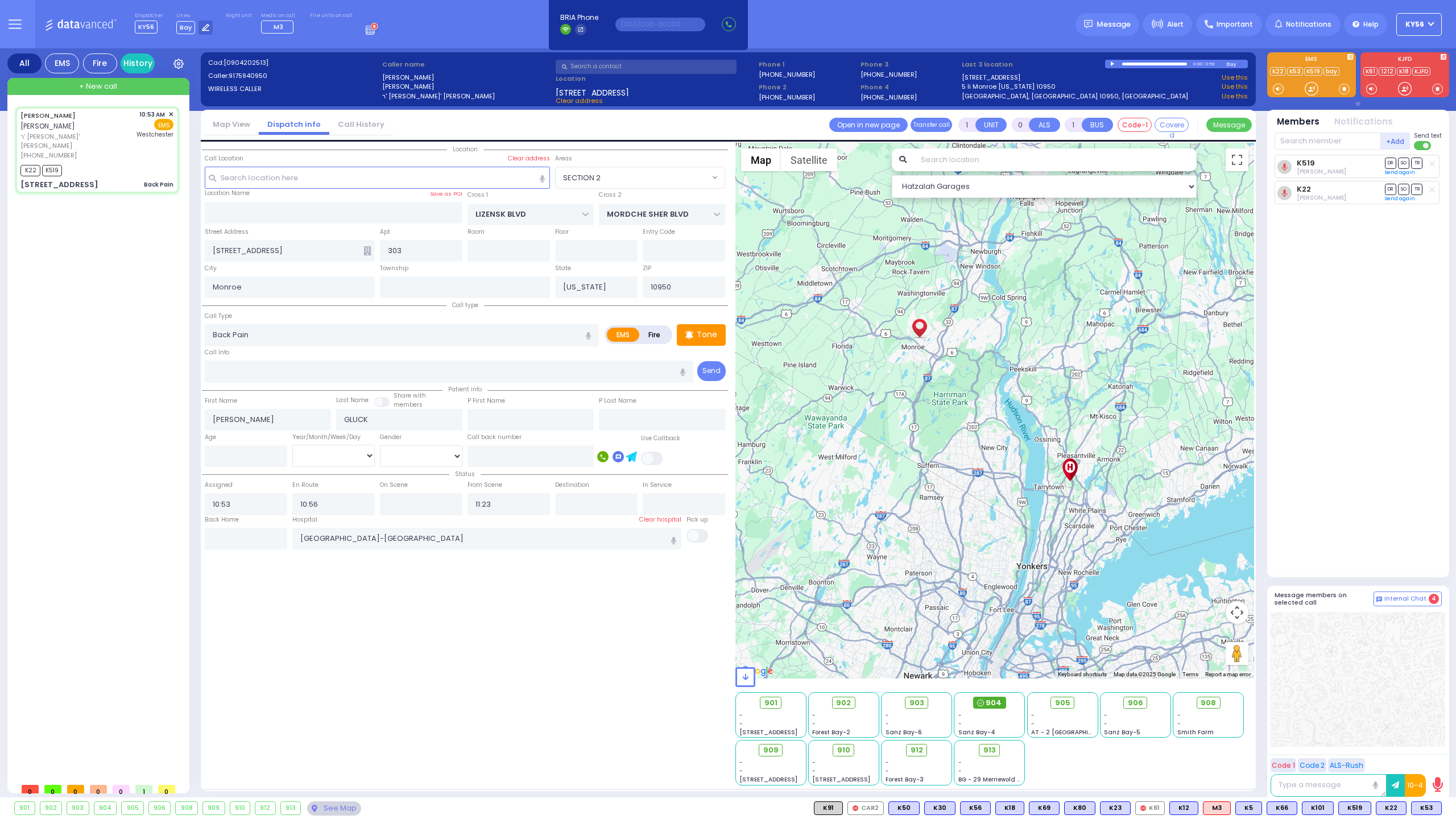
click at [992, 701] on span "904" at bounding box center [994, 702] width 16 height 11
select select
radio input "true"
select select
select select "Hatzalah Garages"
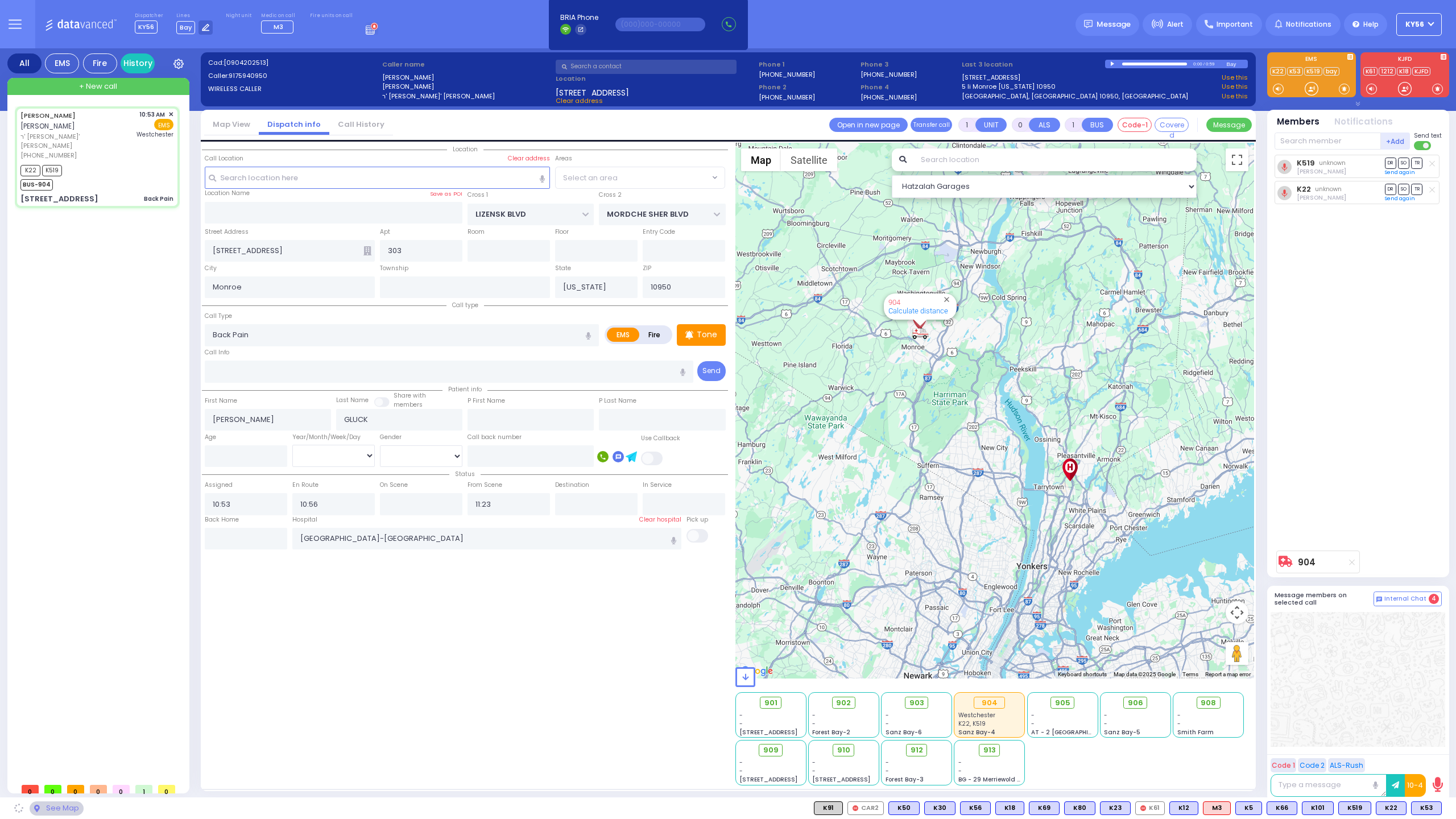
select select "SECTION 2"
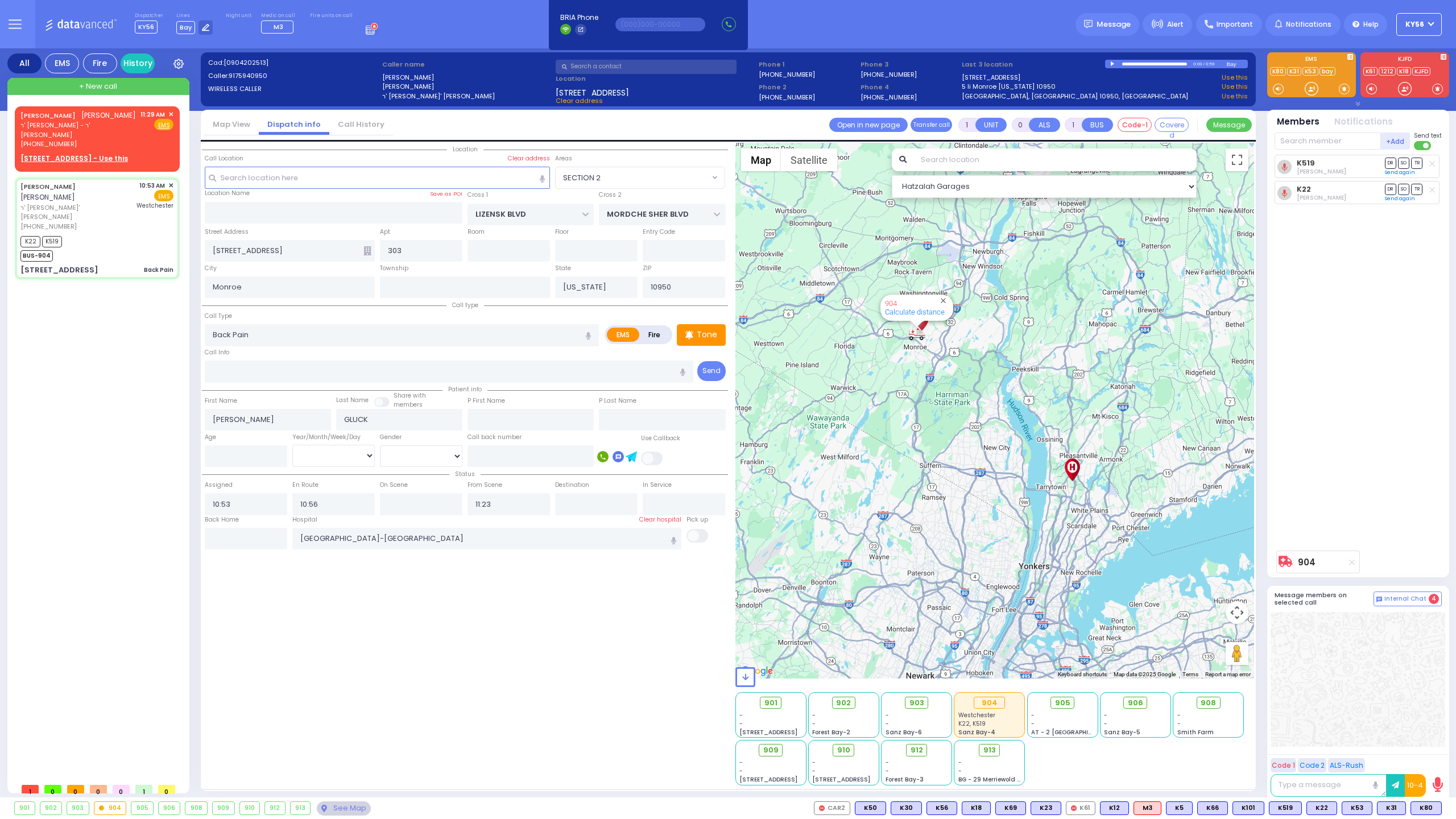
type input "6"
select select
radio input "true"
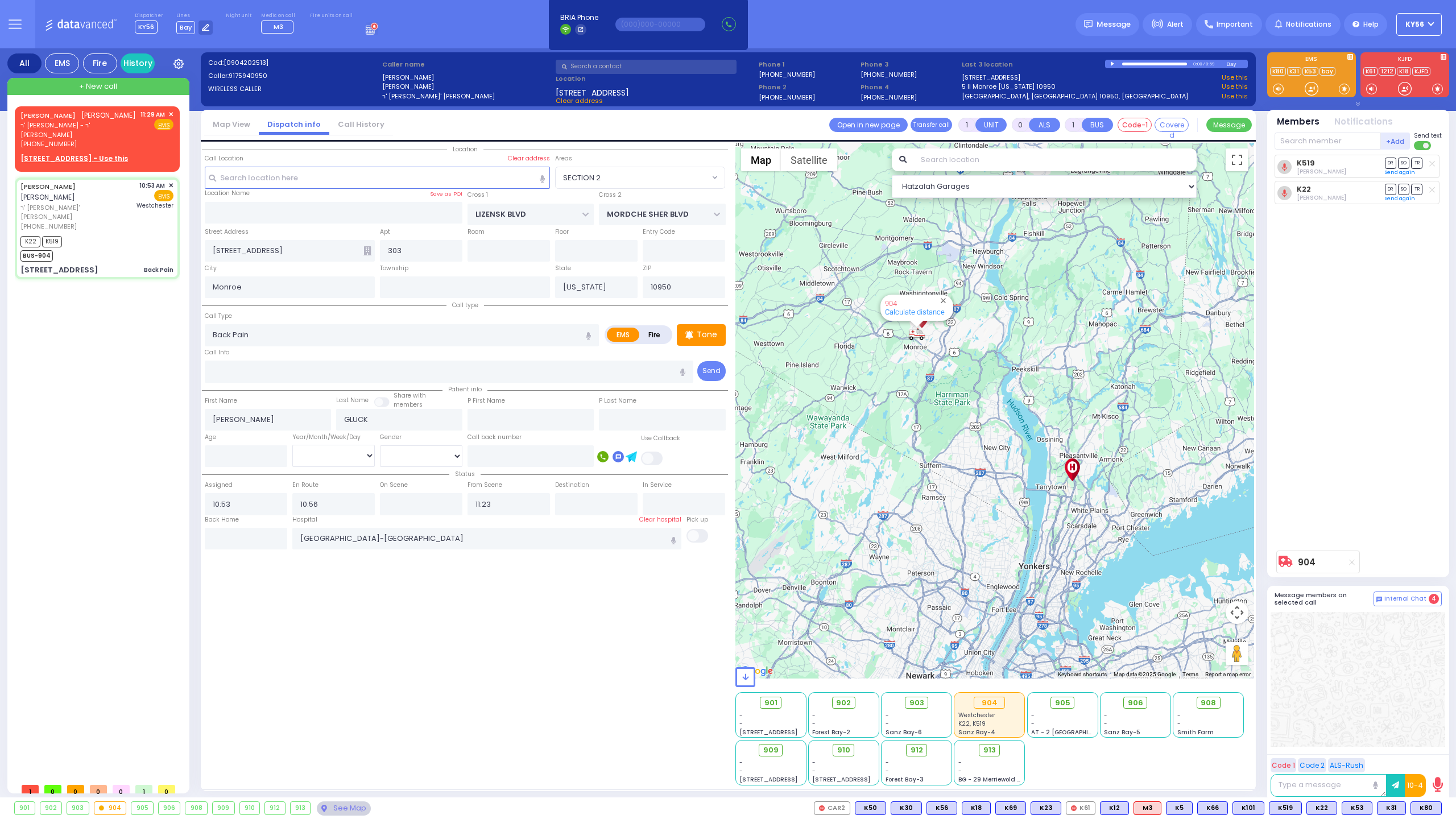
type input "Unknown"
select select "Year"
select select "Hatzalah Garages"
select select "SECTION 2"
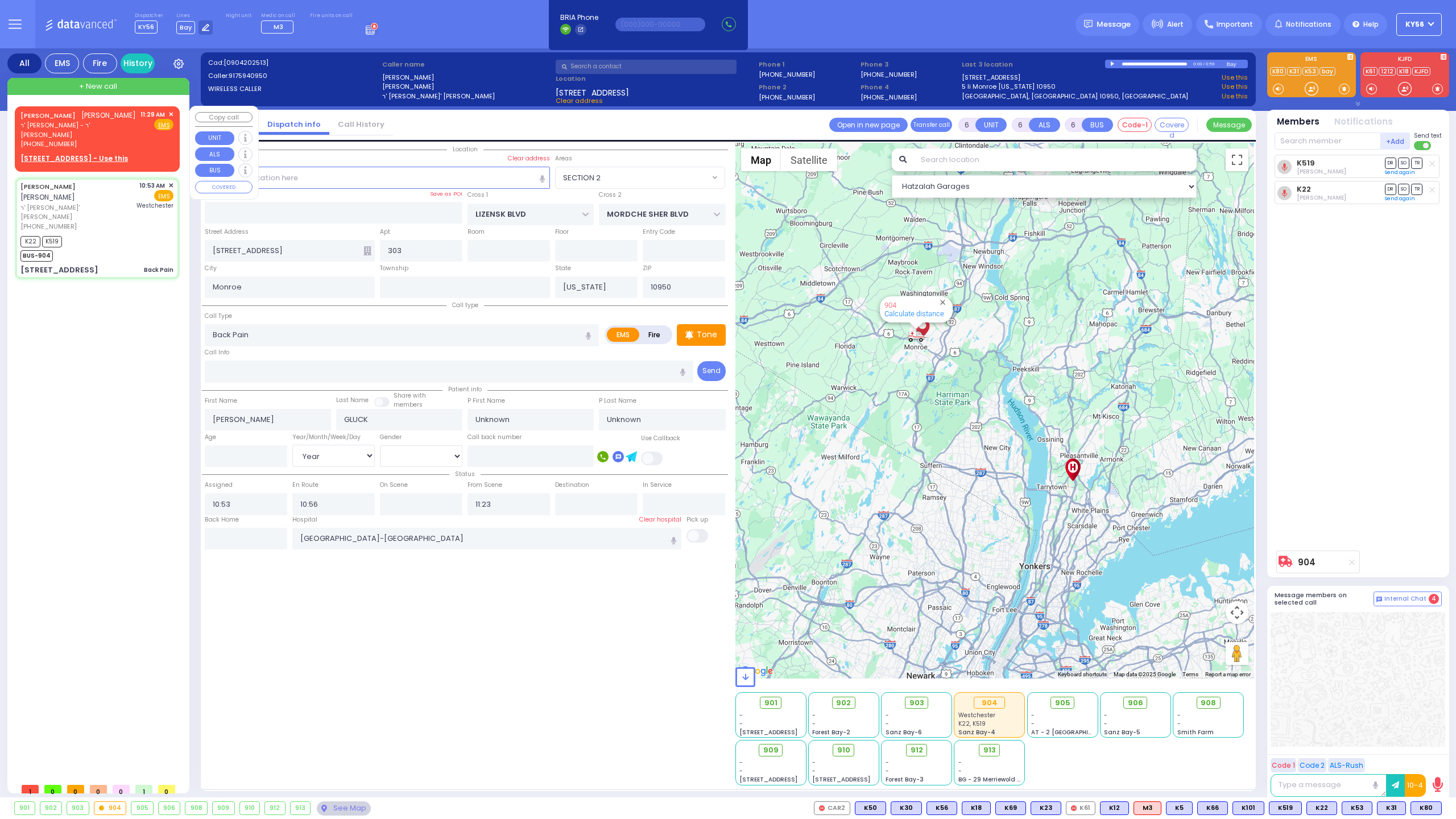
click at [170, 113] on span "✕" at bounding box center [171, 115] width 5 height 10
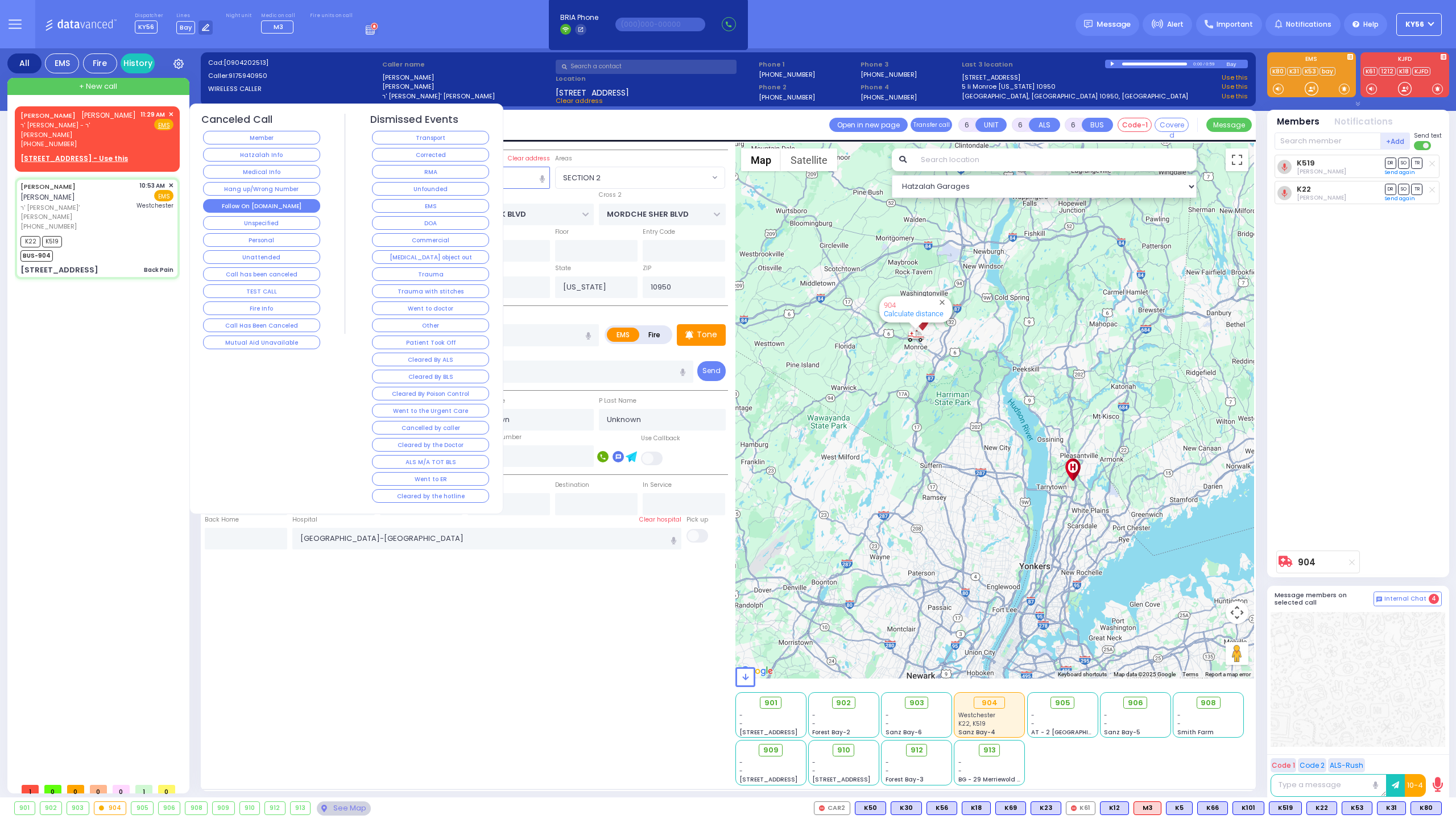
click at [293, 202] on button "Follow On [DOMAIN_NAME]" at bounding box center [261, 206] width 117 height 14
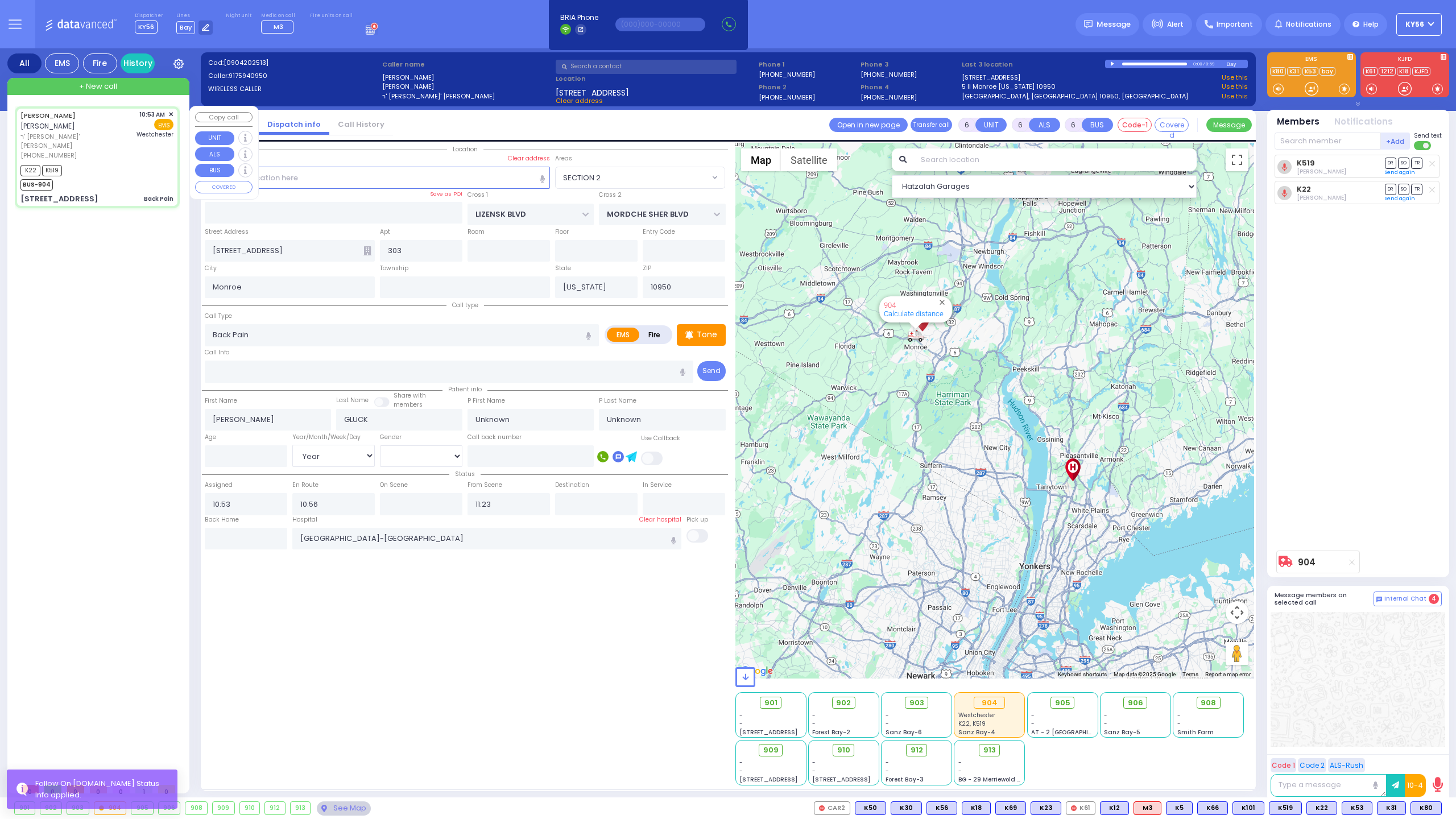
click at [130, 162] on div "K22 K519 BUS-904" at bounding box center [97, 176] width 153 height 28
select select
radio input "true"
select select "Year"
select select "Hatzalah Garages"
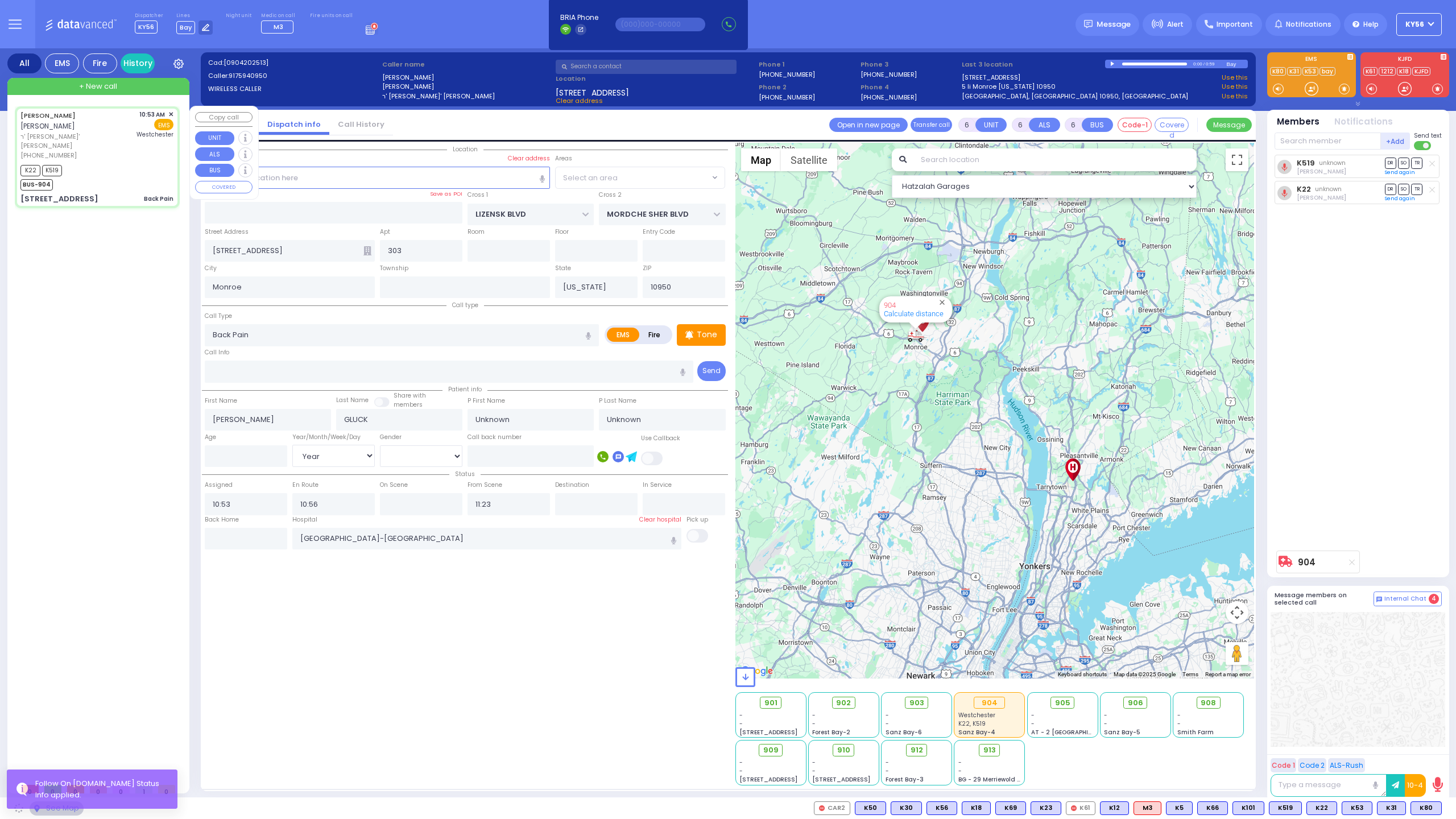
select select "SECTION 2"
select select
radio input "true"
select select "Year"
type input "11:02"
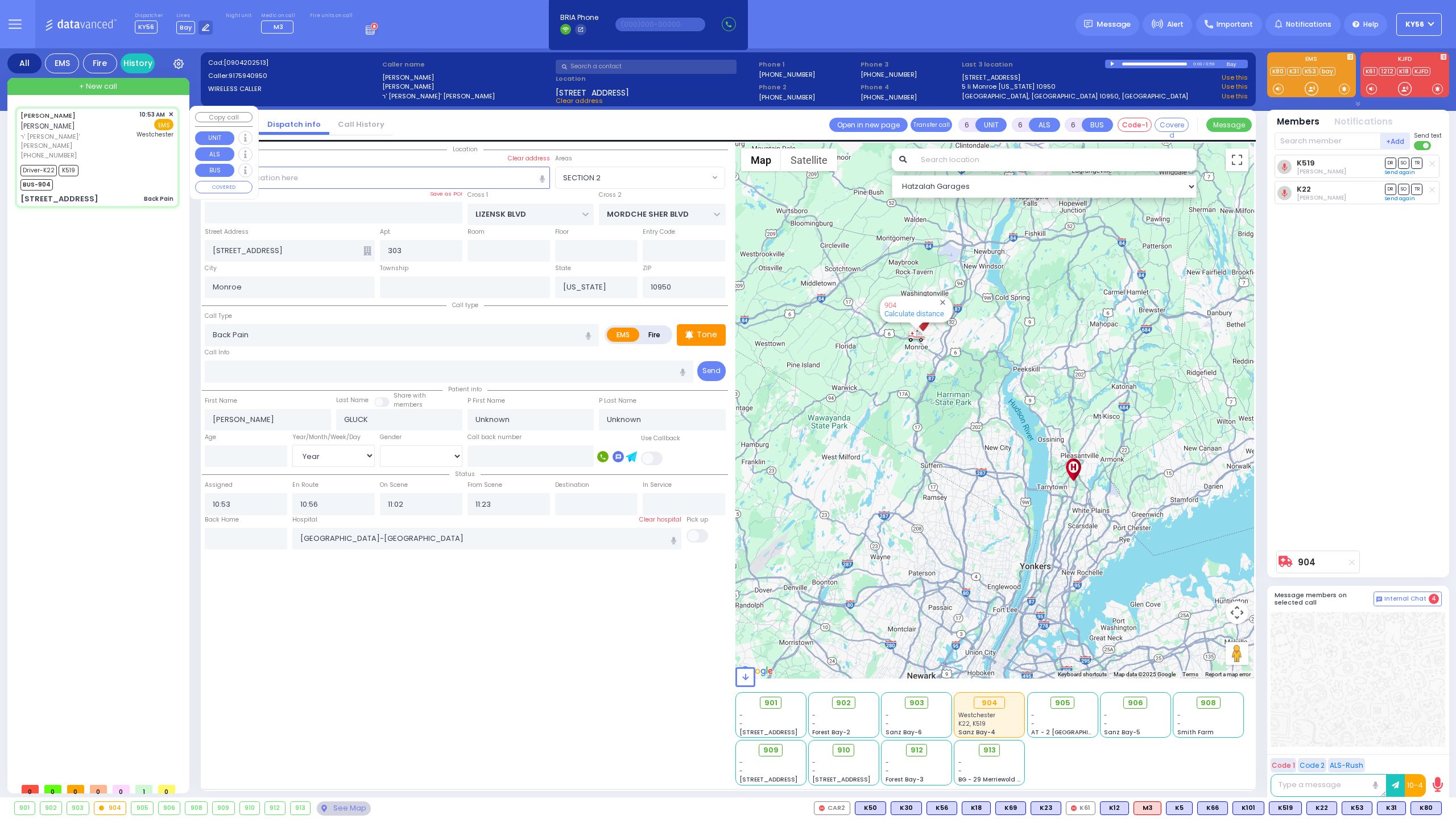
select select "Hatzalah Garages"
select select "SECTION 2"
click at [81, 261] on div "[PERSON_NAME] [PERSON_NAME] ר' [PERSON_NAME] - ר' [PERSON_NAME] [PHONE_NUMBER] …" at bounding box center [100, 442] width 170 height 671
click at [1388, 188] on span "DR" at bounding box center [1390, 189] width 11 height 10
select select
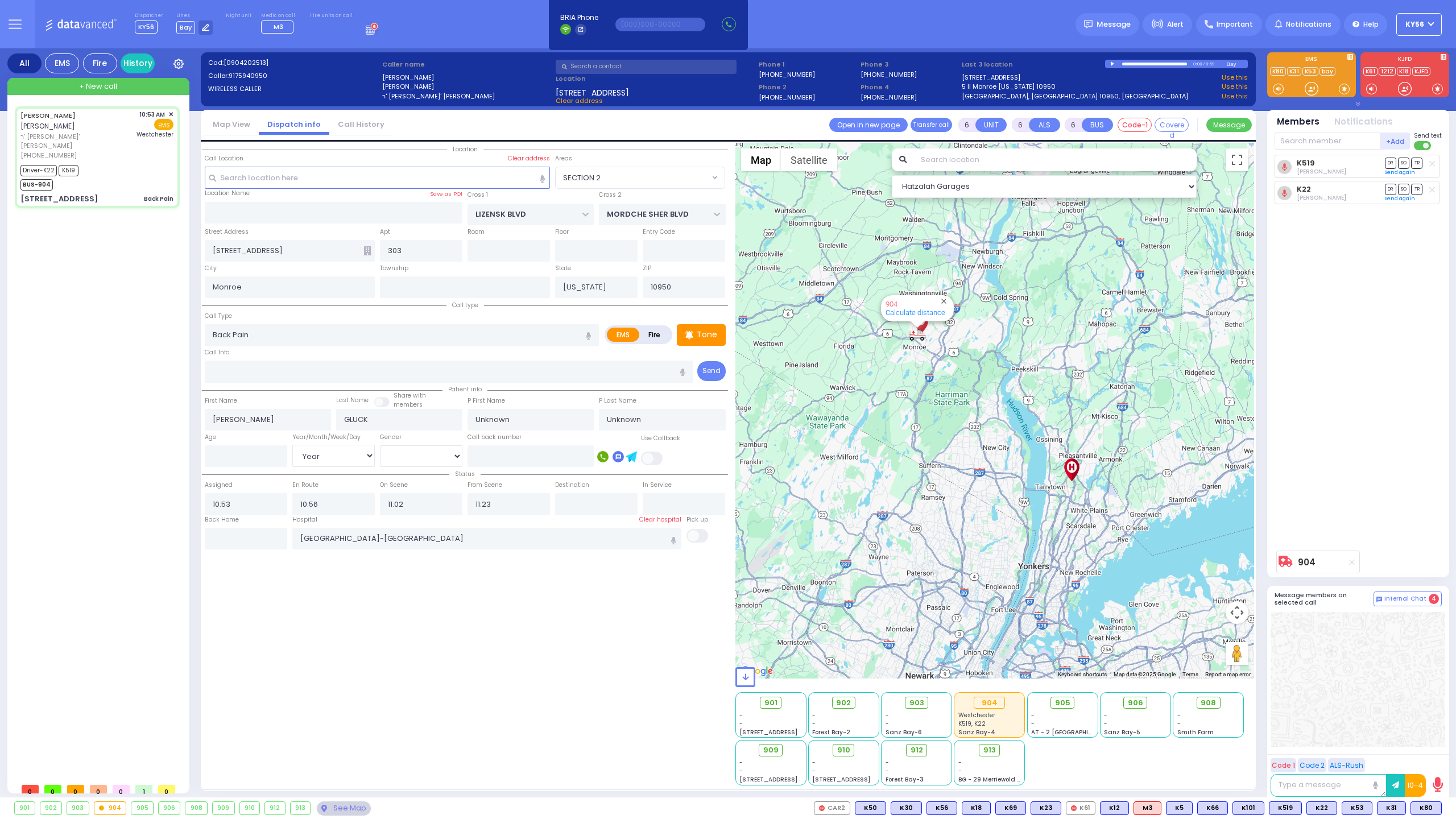
radio input "true"
select select "Year"
select select "Hatzalah Garages"
select select "SECTION 2"
select select
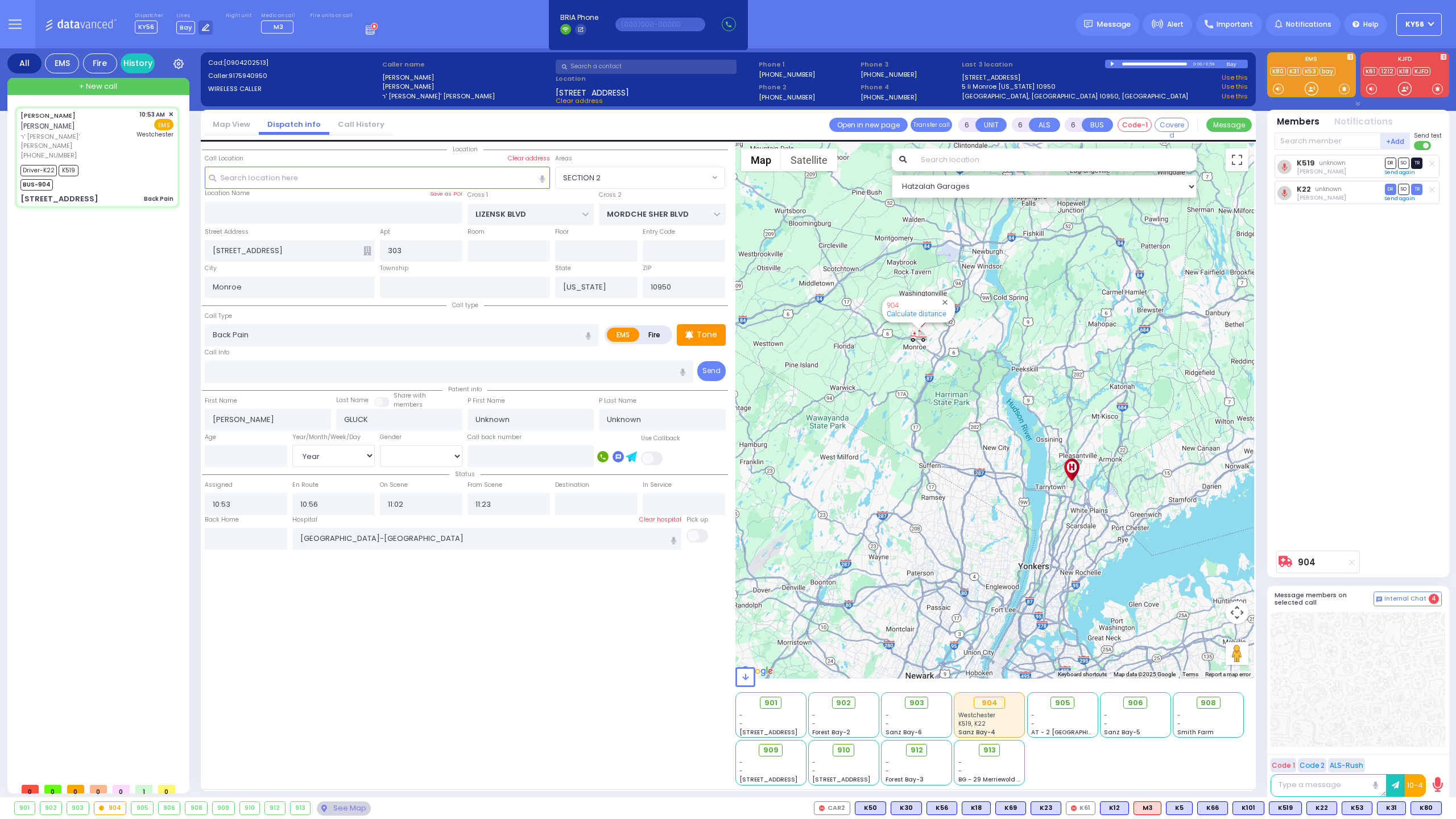
radio input "true"
type input "[PERSON_NAME]"
type input "Gluck"
type input "44"
select select "Year"
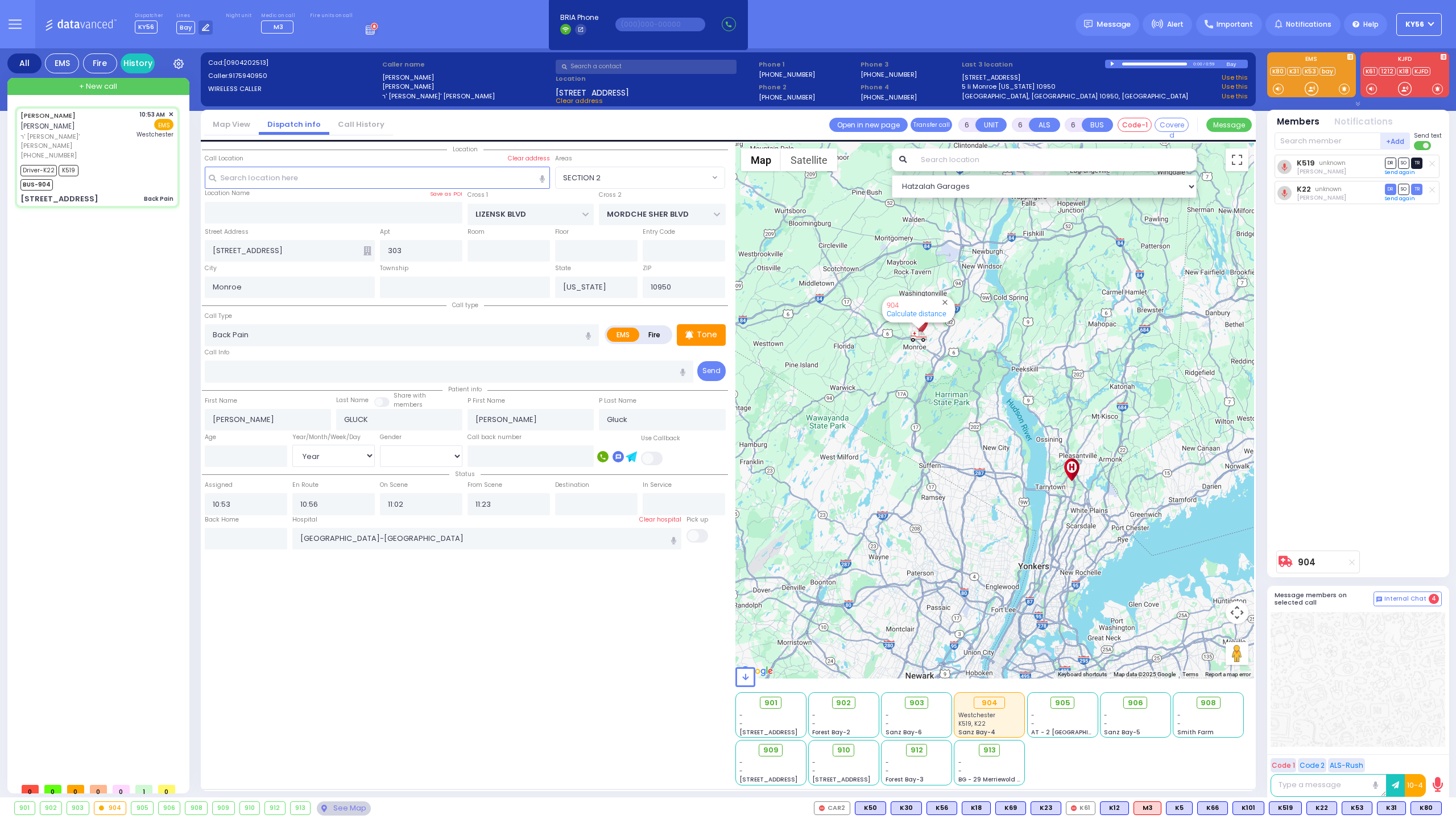
select select "[DEMOGRAPHIC_DATA]"
select select "Hatzalah Garages"
click at [1419, 166] on span "TR" at bounding box center [1416, 162] width 11 height 10
select select "SECTION 2"
select select
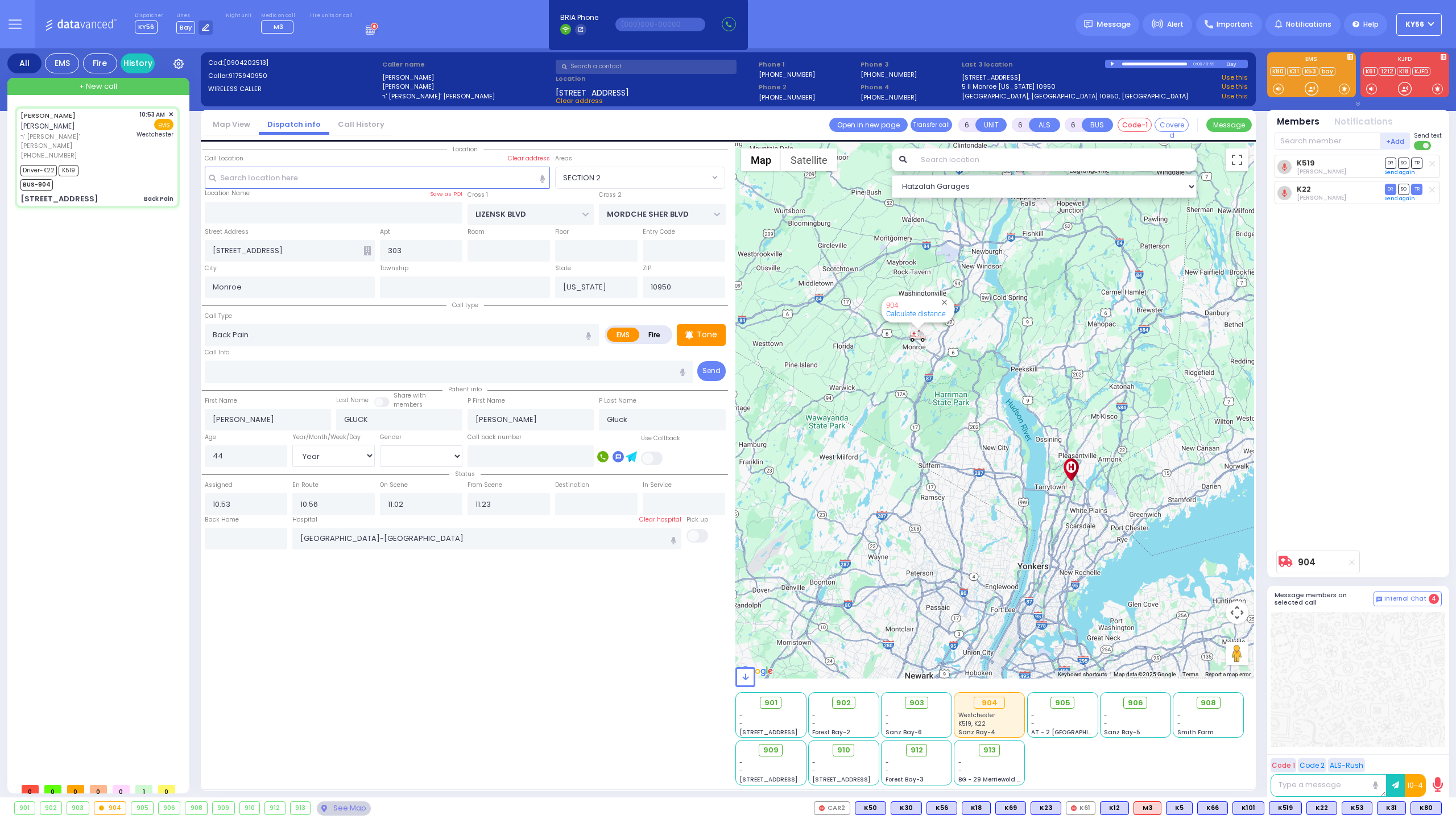
radio input "true"
select select "Year"
select select "[DEMOGRAPHIC_DATA]"
select select "Hatzalah Garages"
select select "SECTION 2"
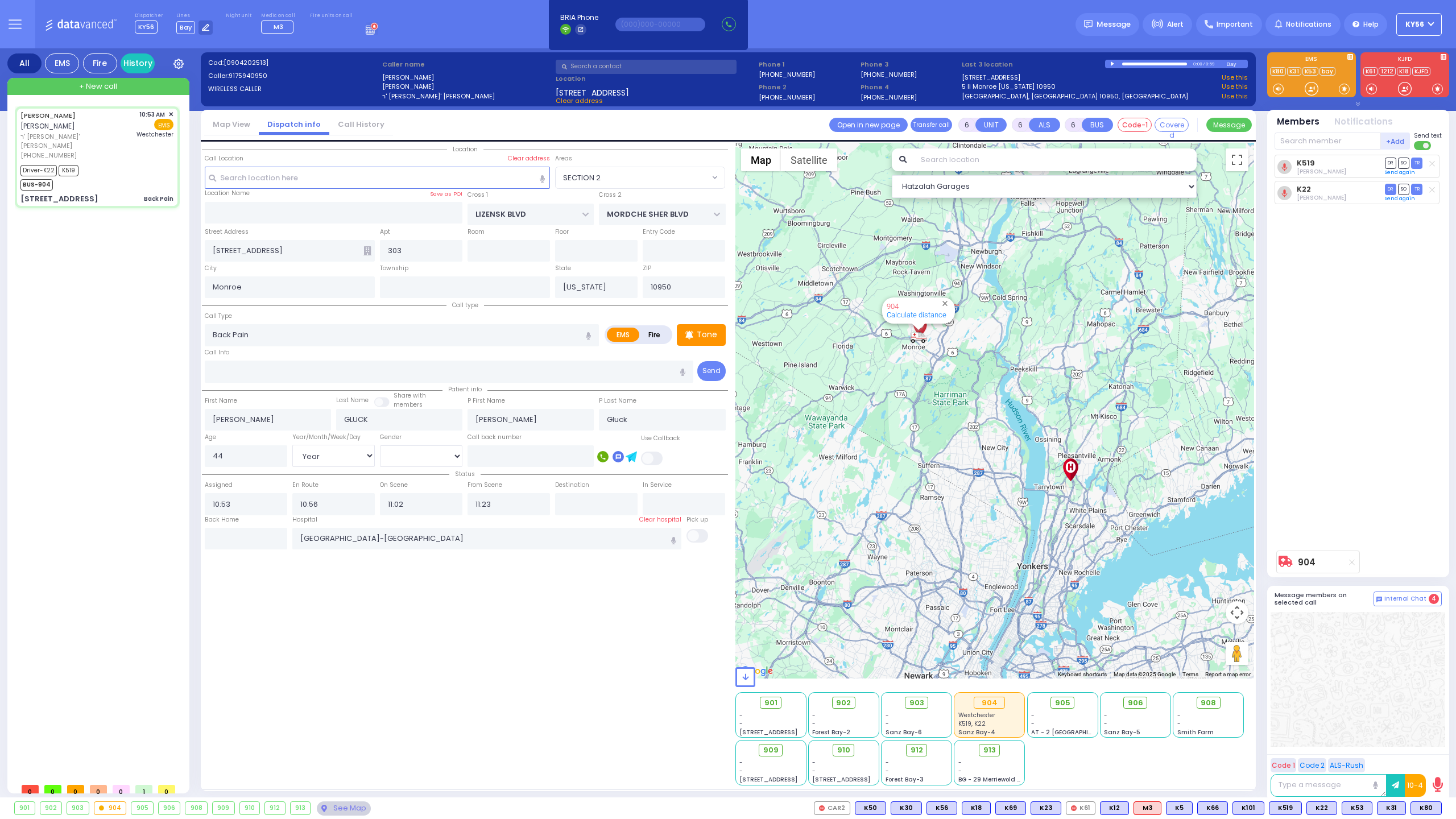
click at [136, 311] on div "[PERSON_NAME] [PERSON_NAME] ר' [PERSON_NAME] - ר' [PERSON_NAME] [PHONE_NUMBER] …" at bounding box center [100, 442] width 170 height 671
select select
radio input "true"
select select "Year"
select select "[DEMOGRAPHIC_DATA]"
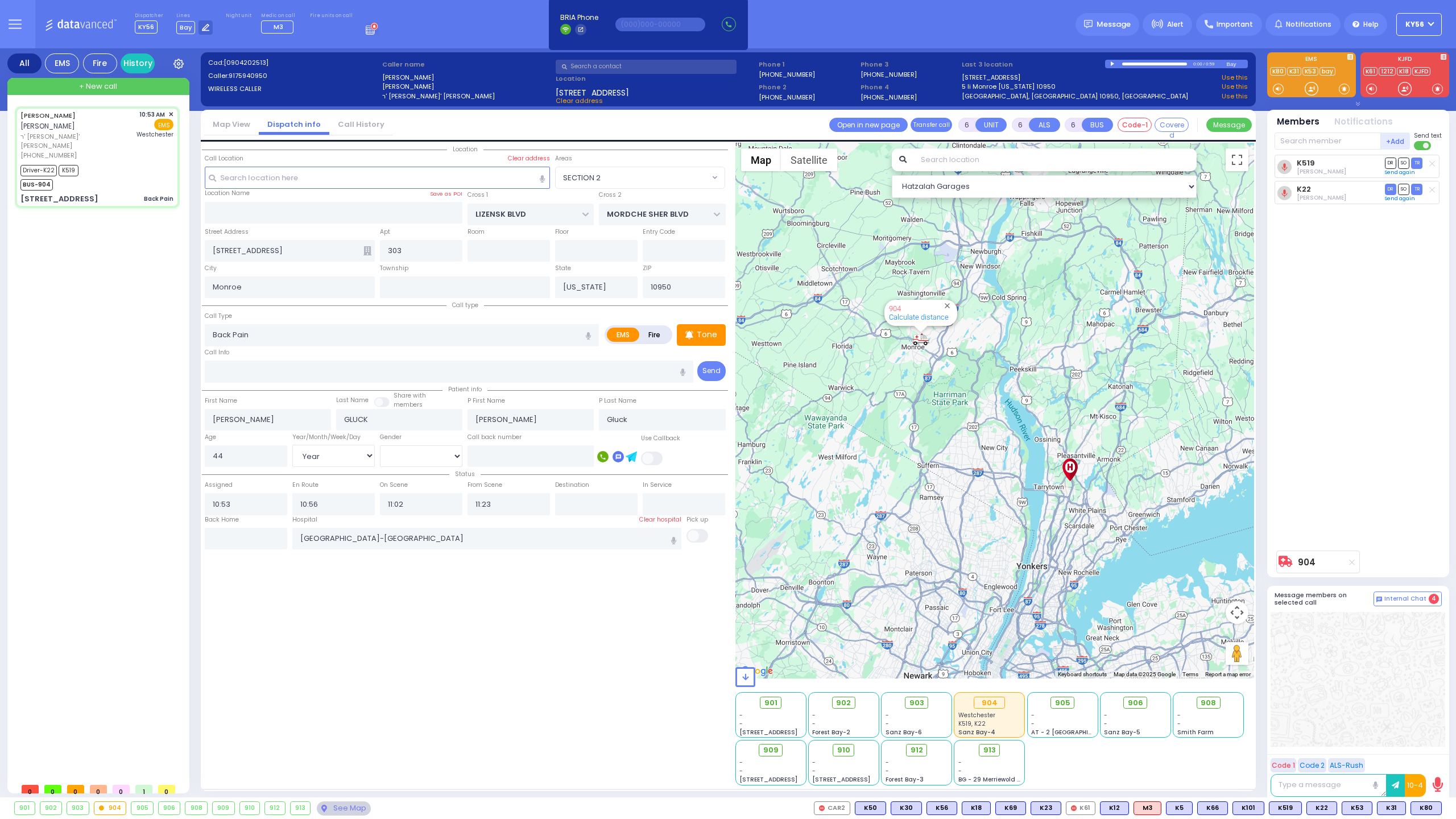
select select "Hatzalah Garages"
select select "SECTION 2"
select select
radio input "true"
select select "Year"
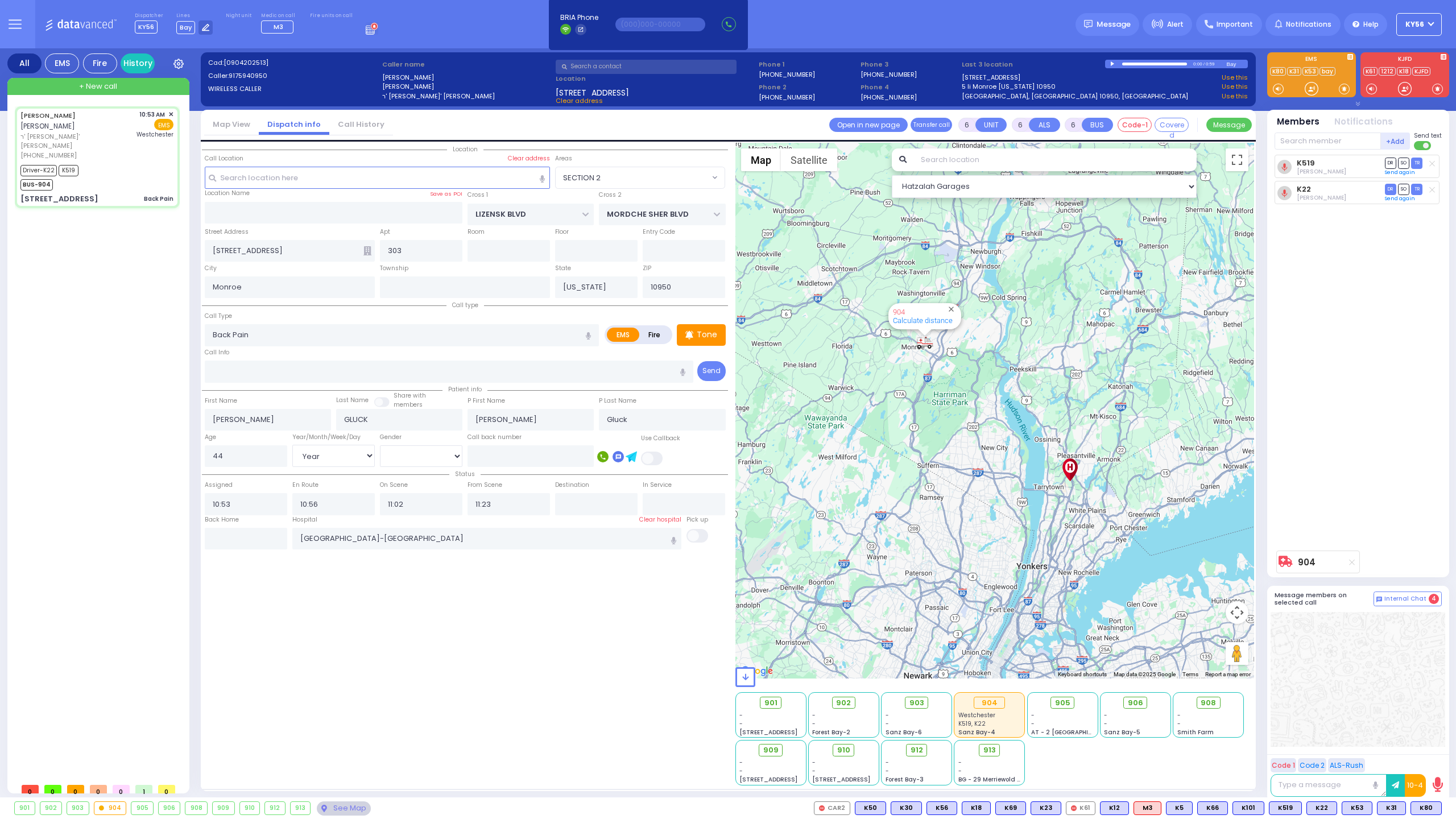
select select "[DEMOGRAPHIC_DATA]"
select select "Hatzalah Garages"
select select "SECTION 2"
select select
radio input "true"
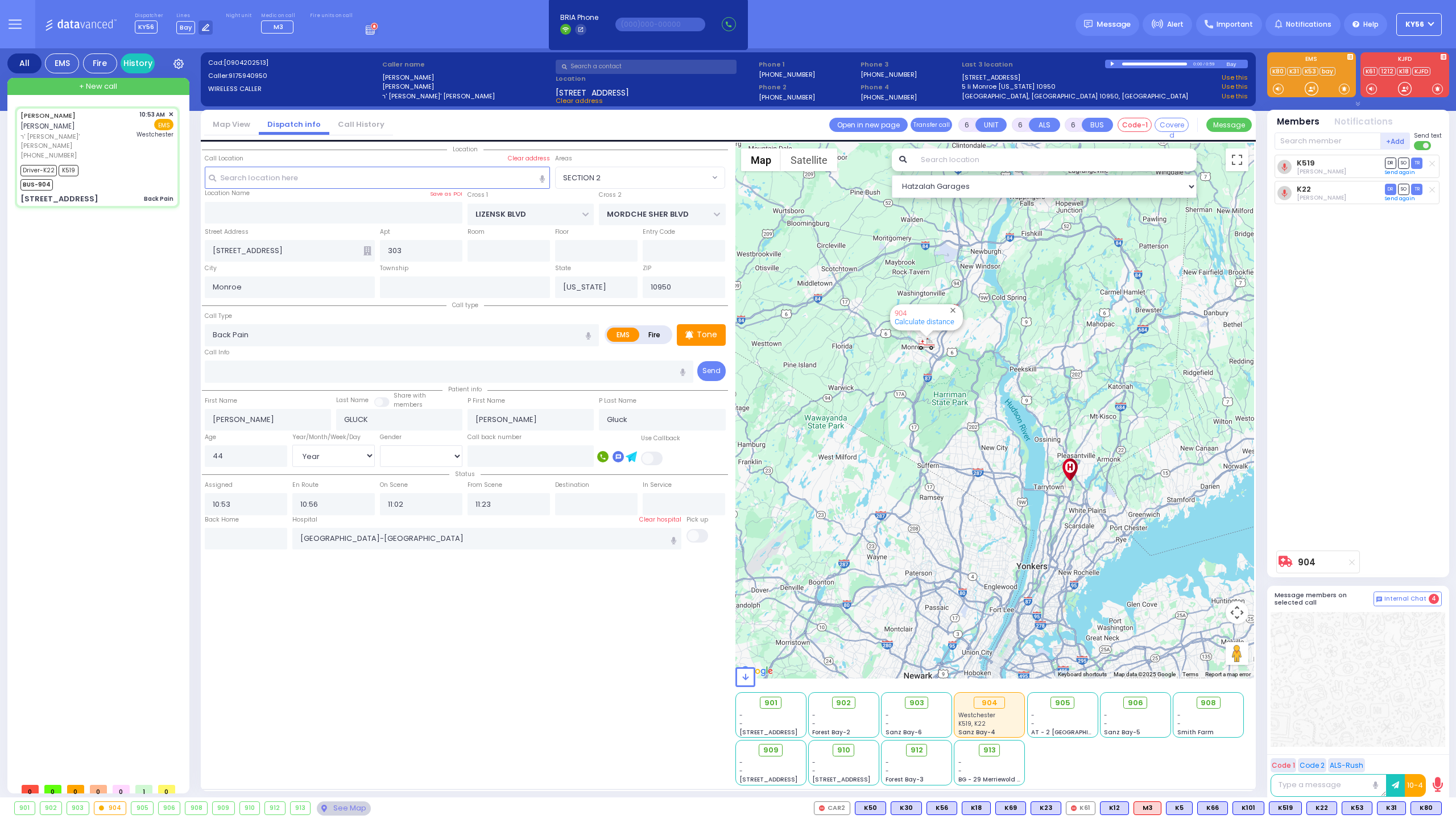
select select "Year"
select select "[DEMOGRAPHIC_DATA]"
select select "Hatzalah Garages"
select select "SECTION 2"
select select
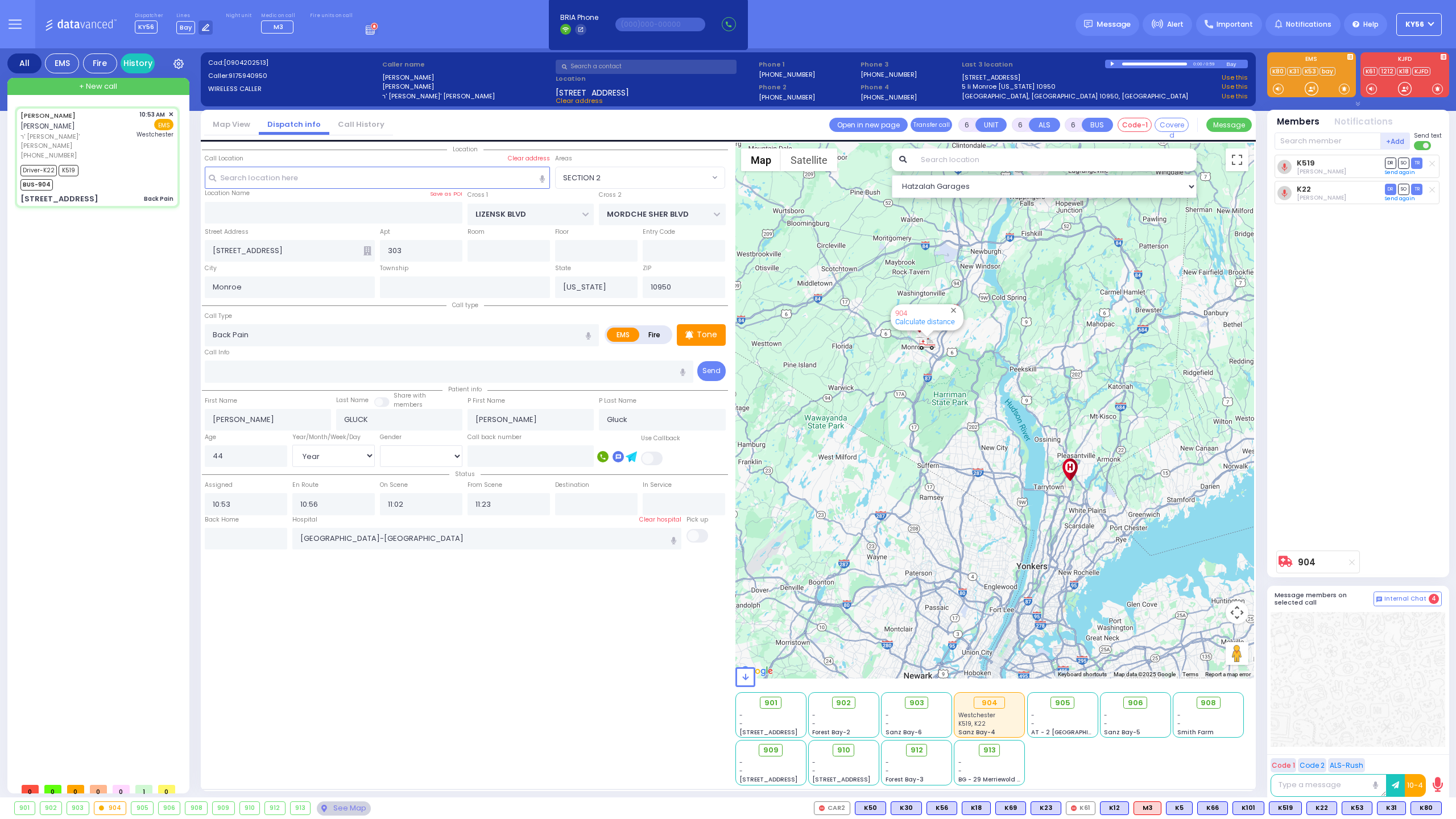
radio input "true"
select select "Year"
select select "[DEMOGRAPHIC_DATA]"
select select "Hatzalah Garages"
select select
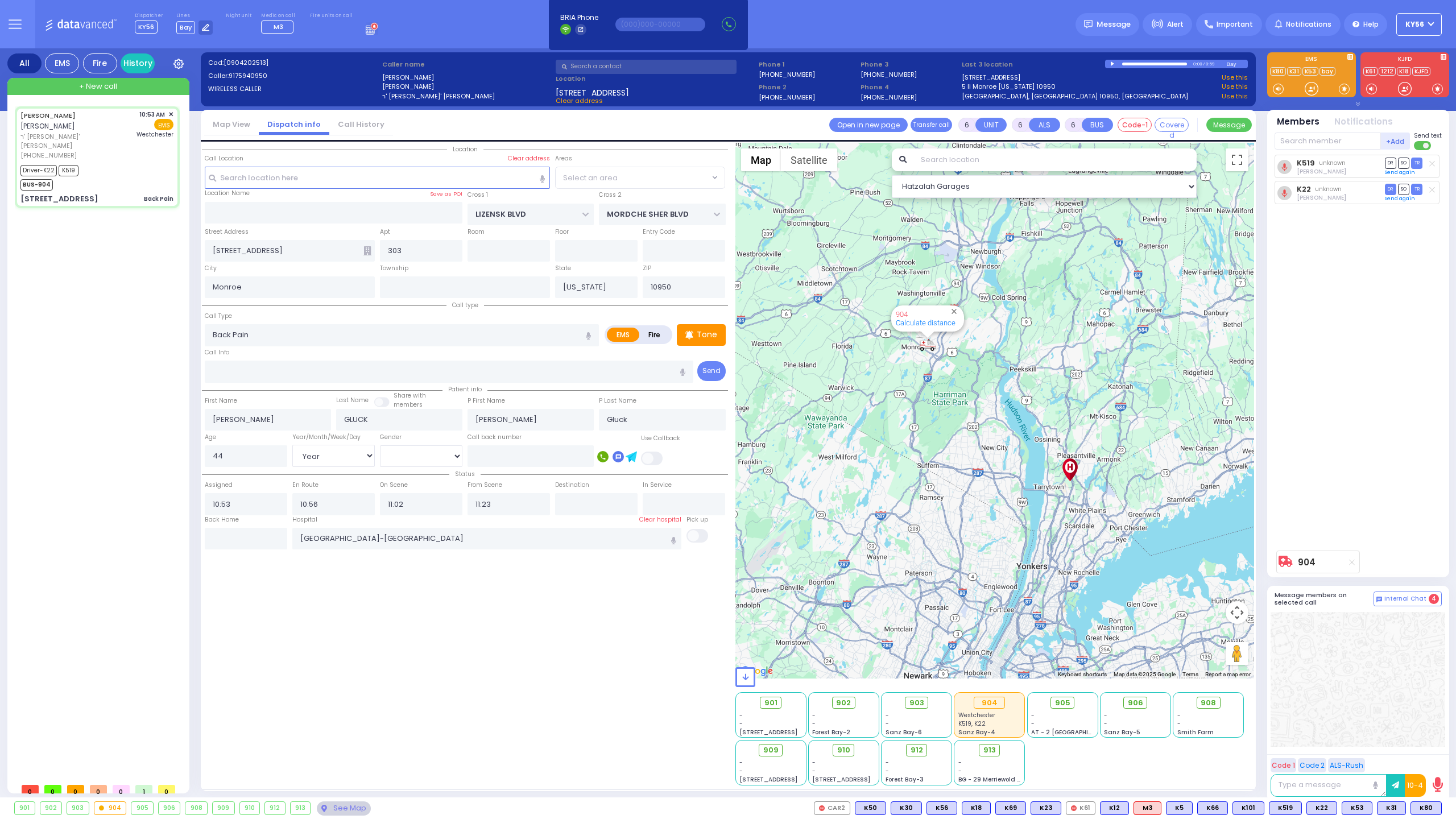
radio input "true"
select select "Year"
select select "[DEMOGRAPHIC_DATA]"
select select "Hatzalah Garages"
select select "SECTION 2"
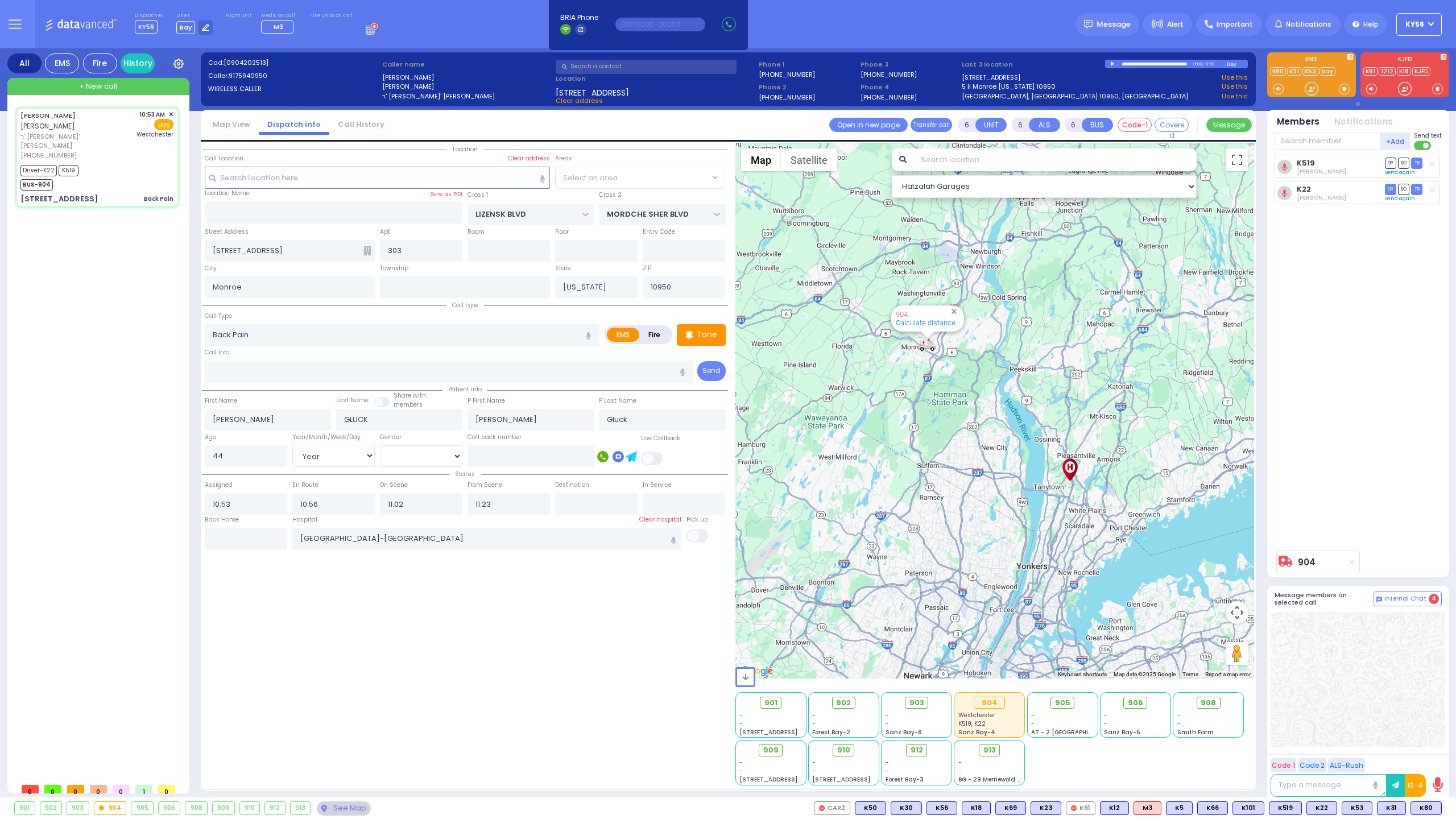
select select "SECTION 2"
select select
radio input "true"
select select "Year"
select select "[DEMOGRAPHIC_DATA]"
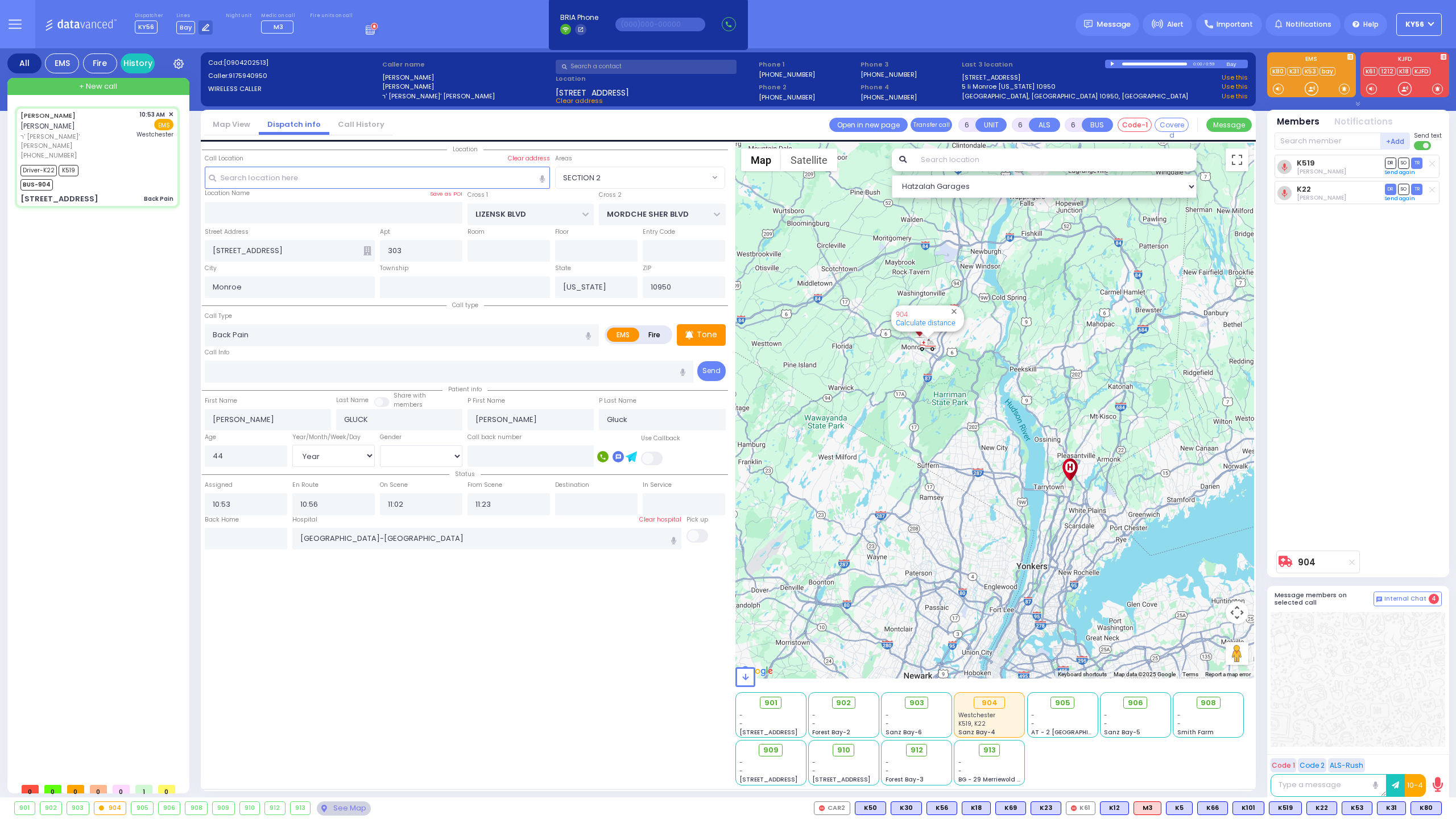
select select "Hatzalah Garages"
select select "SECTION 2"
select select
radio input "true"
select select "Year"
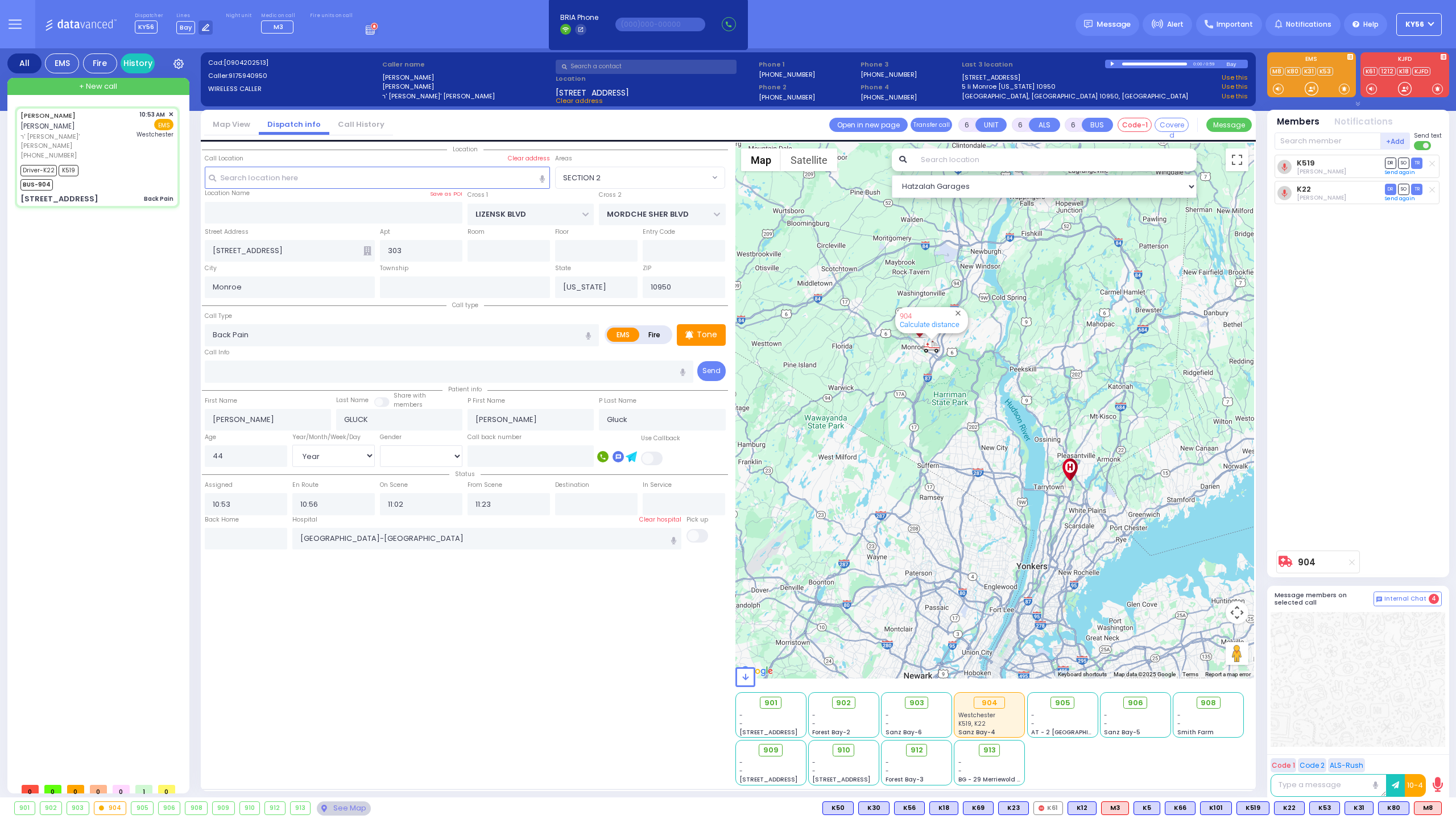
select select "[DEMOGRAPHIC_DATA]"
select select "Hatzalah Garages"
select select "SECTION 2"
select select
radio input "true"
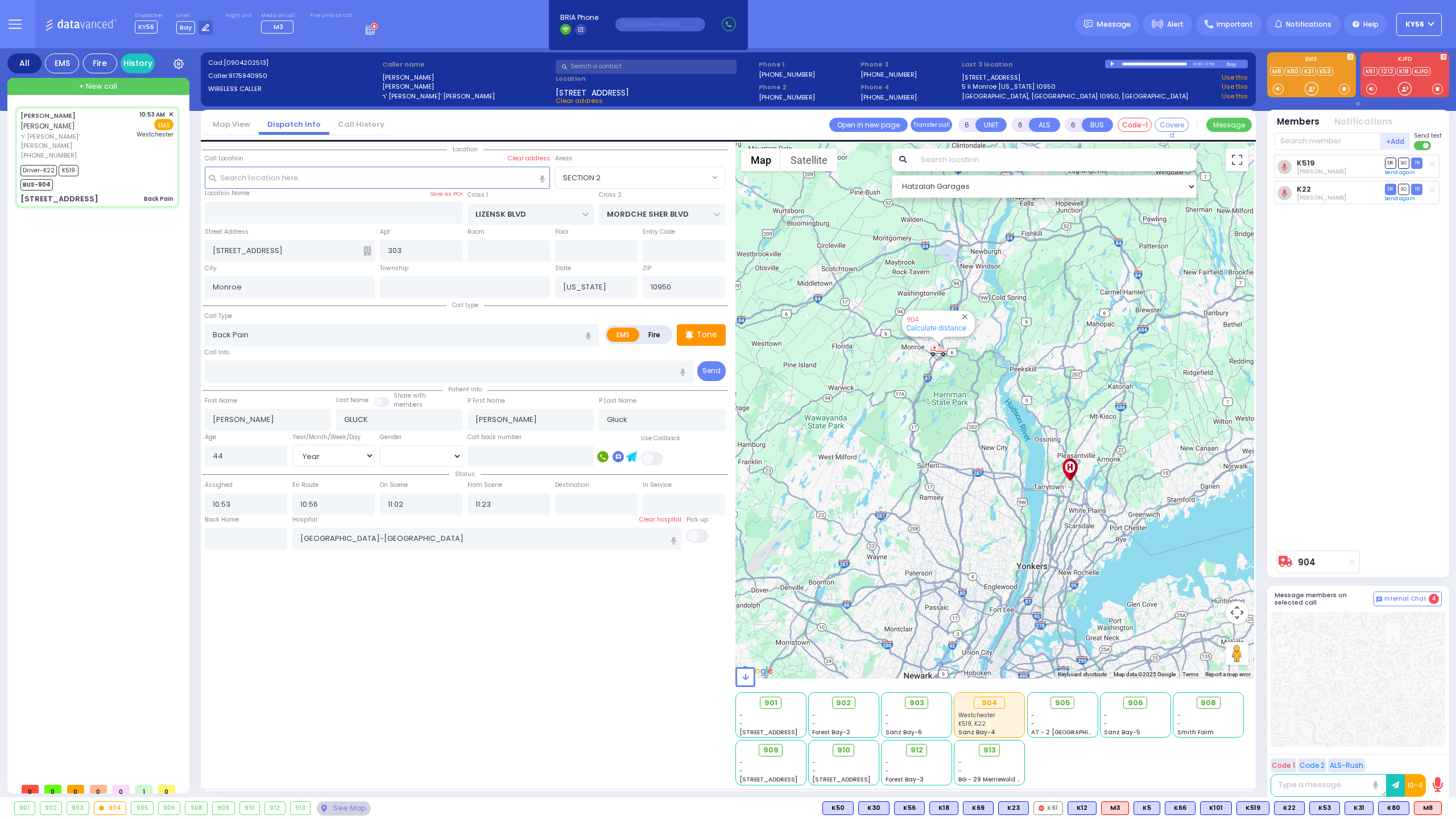
select select "Year"
select select "[DEMOGRAPHIC_DATA]"
select select "Hatzalah Garages"
select select "SECTION 2"
select select
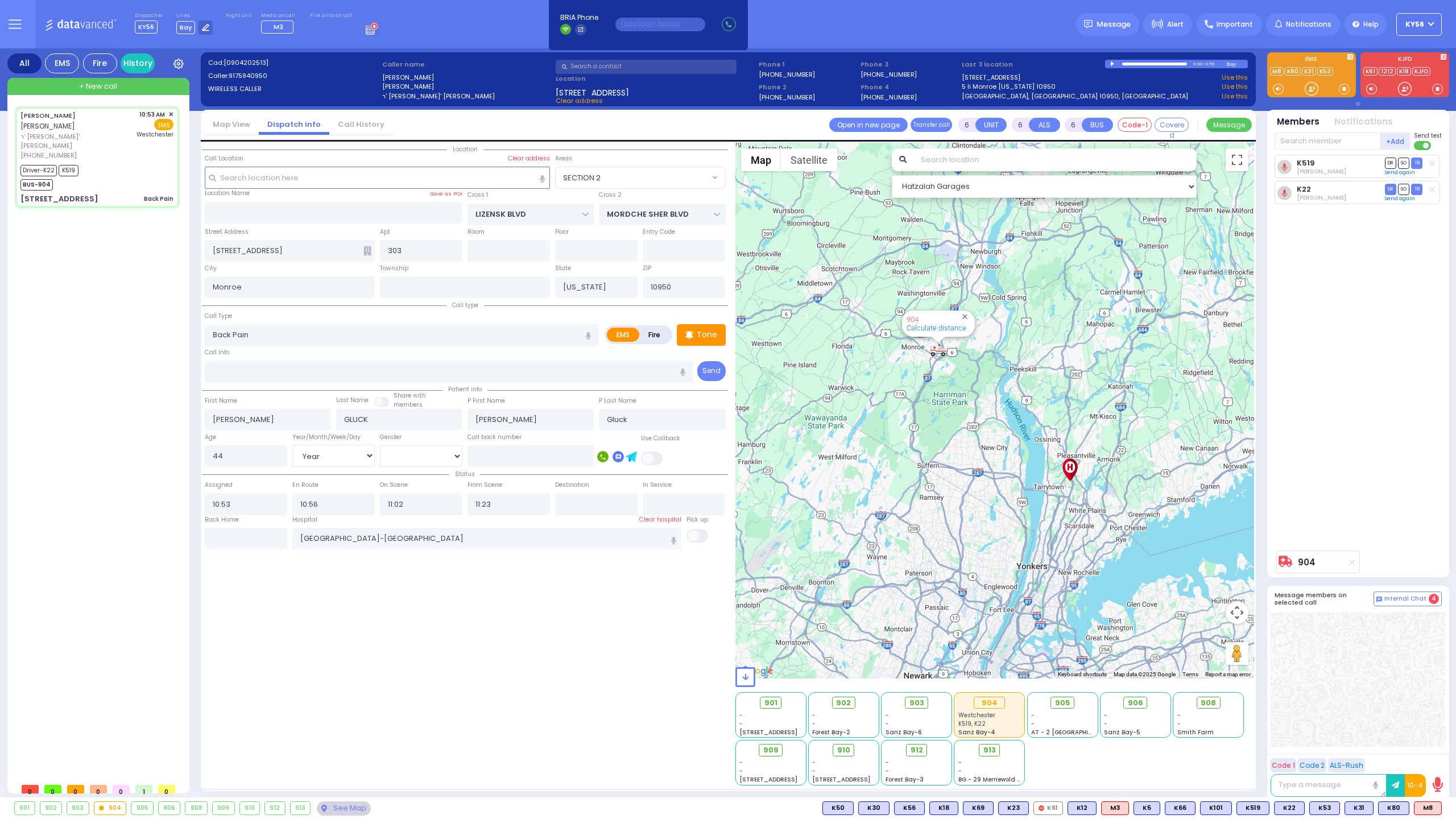
radio input "true"
select select "Year"
select select "[DEMOGRAPHIC_DATA]"
select select "SECTION 2"
select select "Hatzalah Garages"
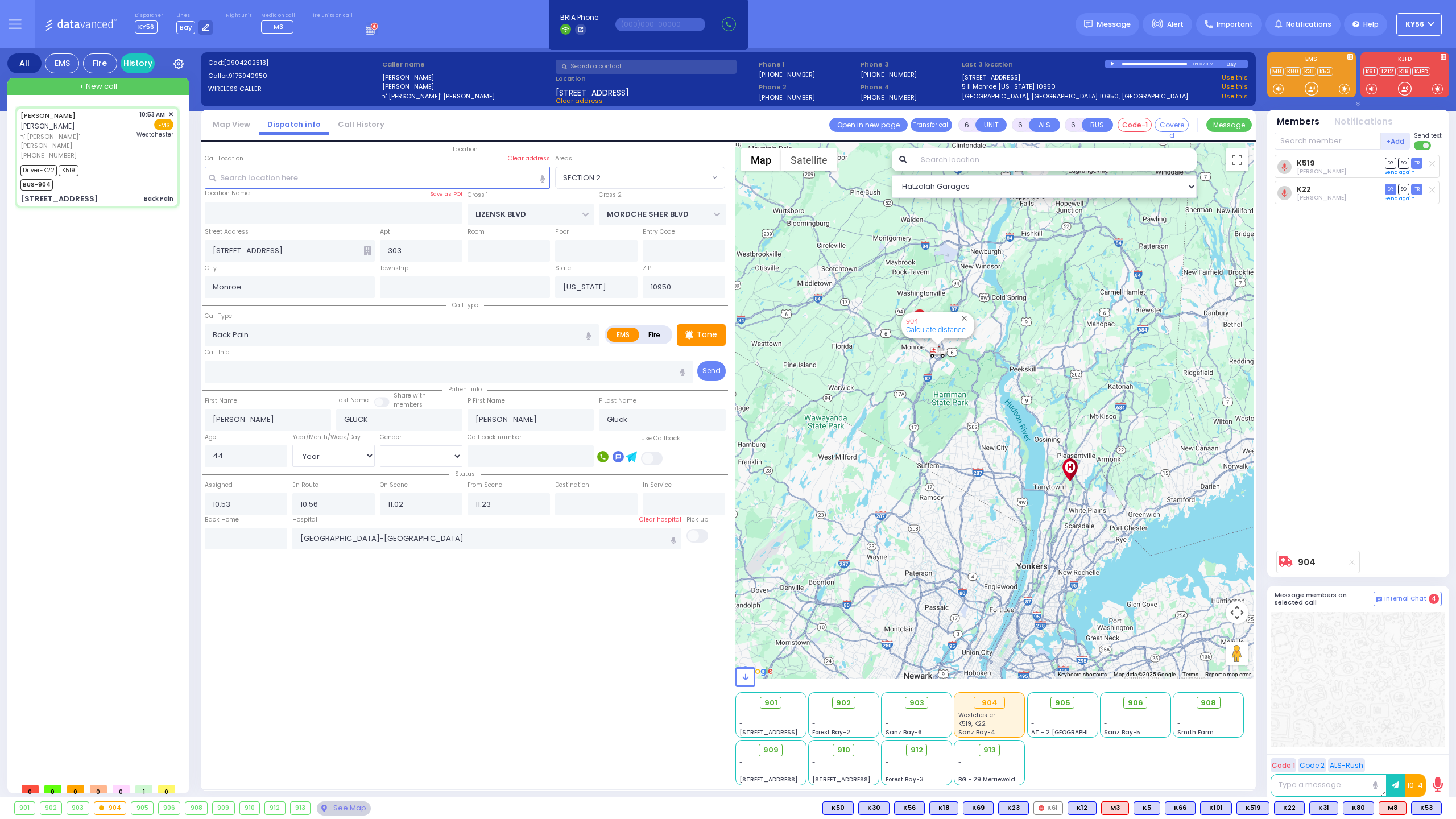
select select
radio input "true"
select select "Year"
select select "[DEMOGRAPHIC_DATA]"
select select "Hatzalah Garages"
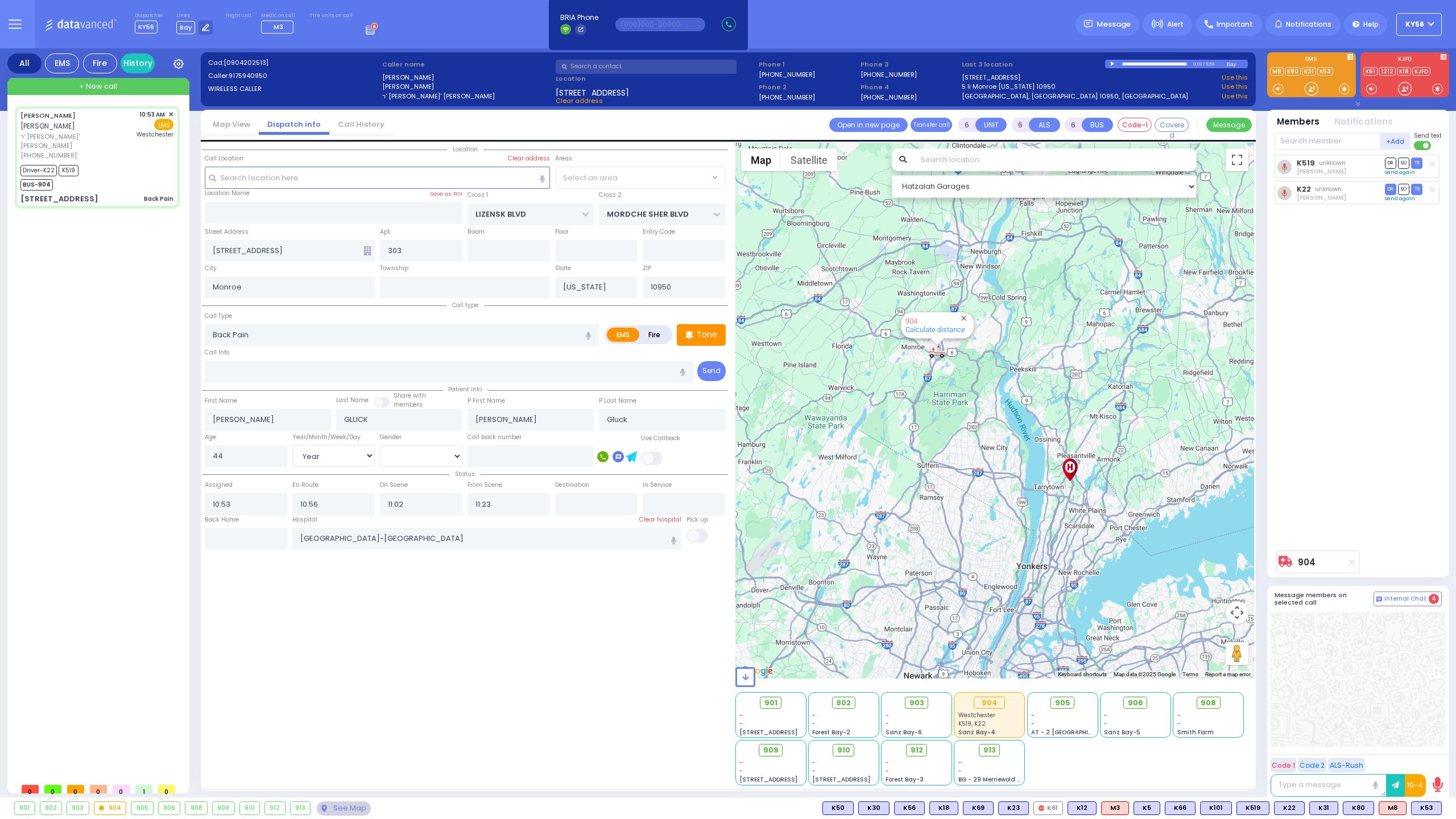
select select "SECTION 2"
select select
radio input "true"
select select "Year"
select select "[DEMOGRAPHIC_DATA]"
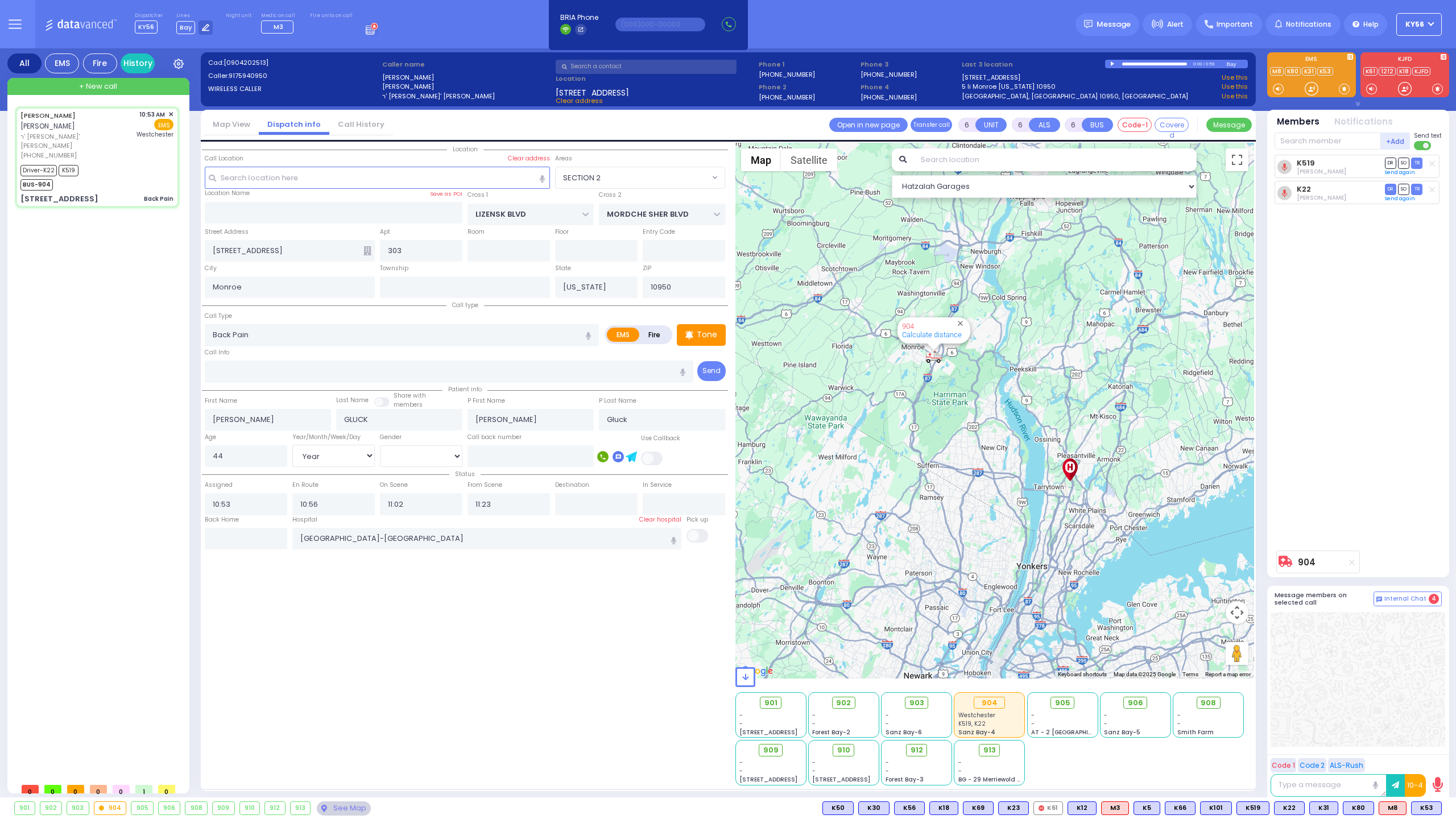
select select "Hatzalah Garages"
select select "SECTION 2"
select select
radio input "true"
select select "Year"
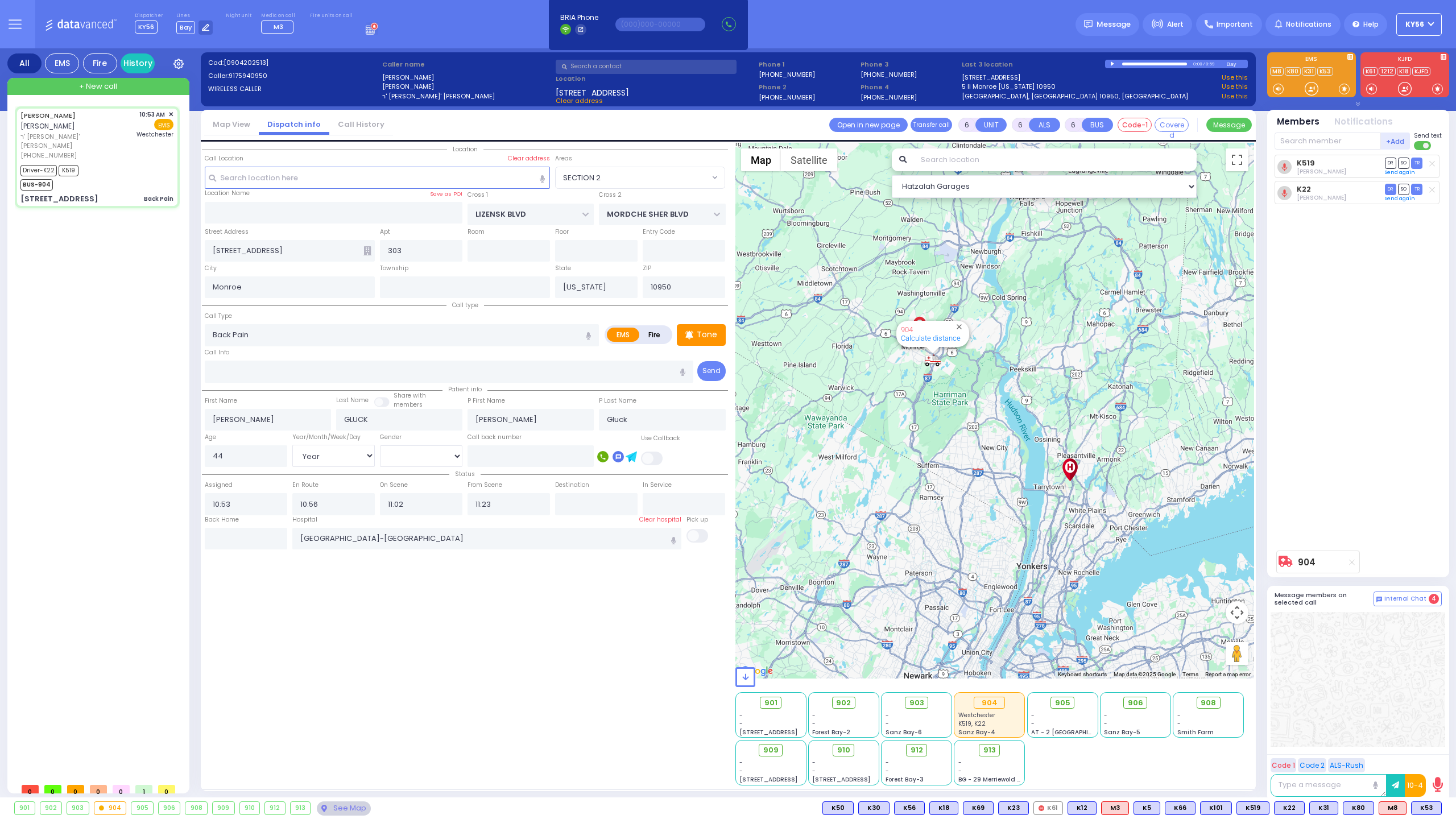
select select "[DEMOGRAPHIC_DATA]"
select select "Hatzalah Garages"
select select "SECTION 2"
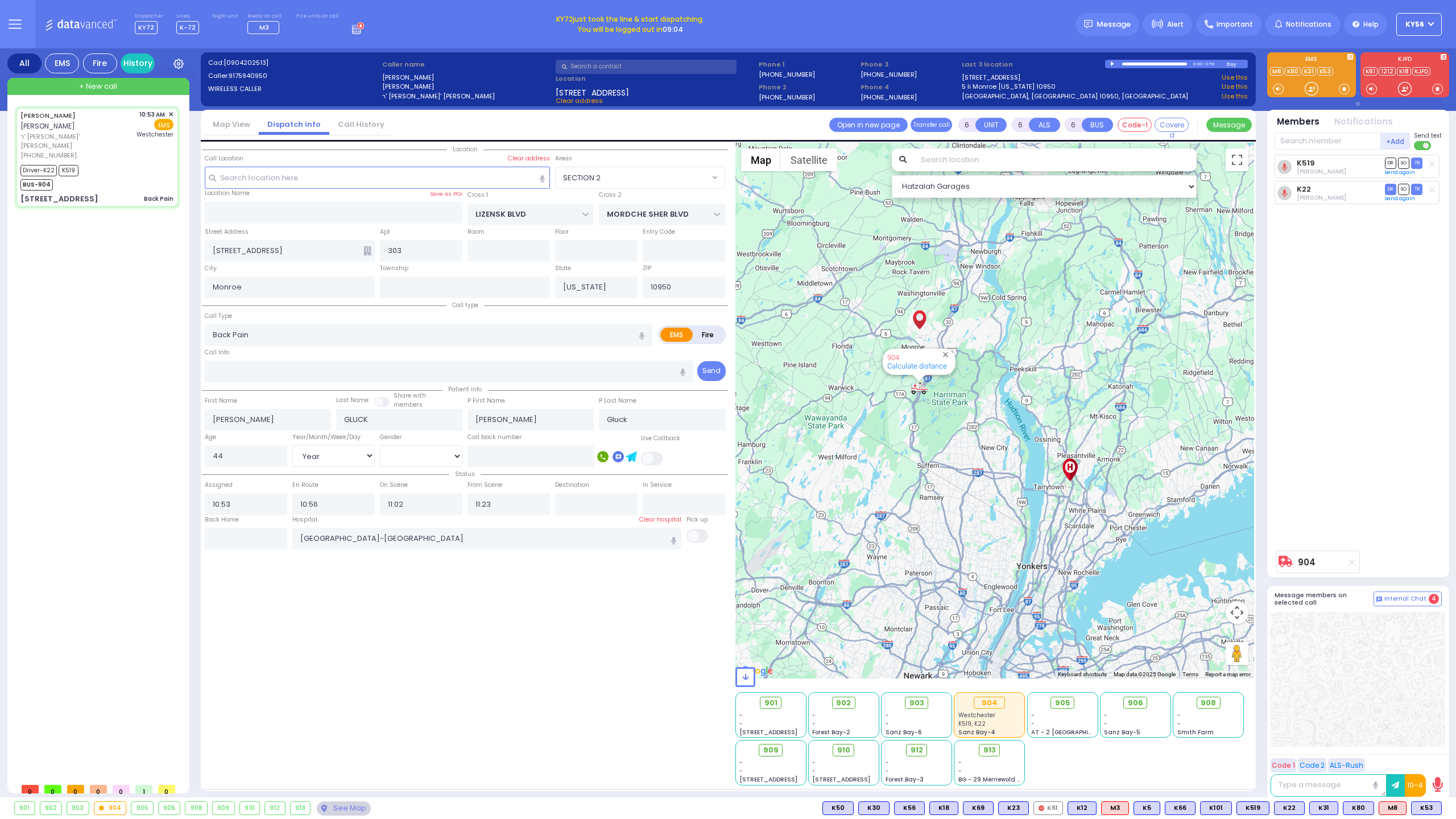
select select
radio input "true"
select select "Year"
select select "[DEMOGRAPHIC_DATA]"
select select "Hatzalah Garages"
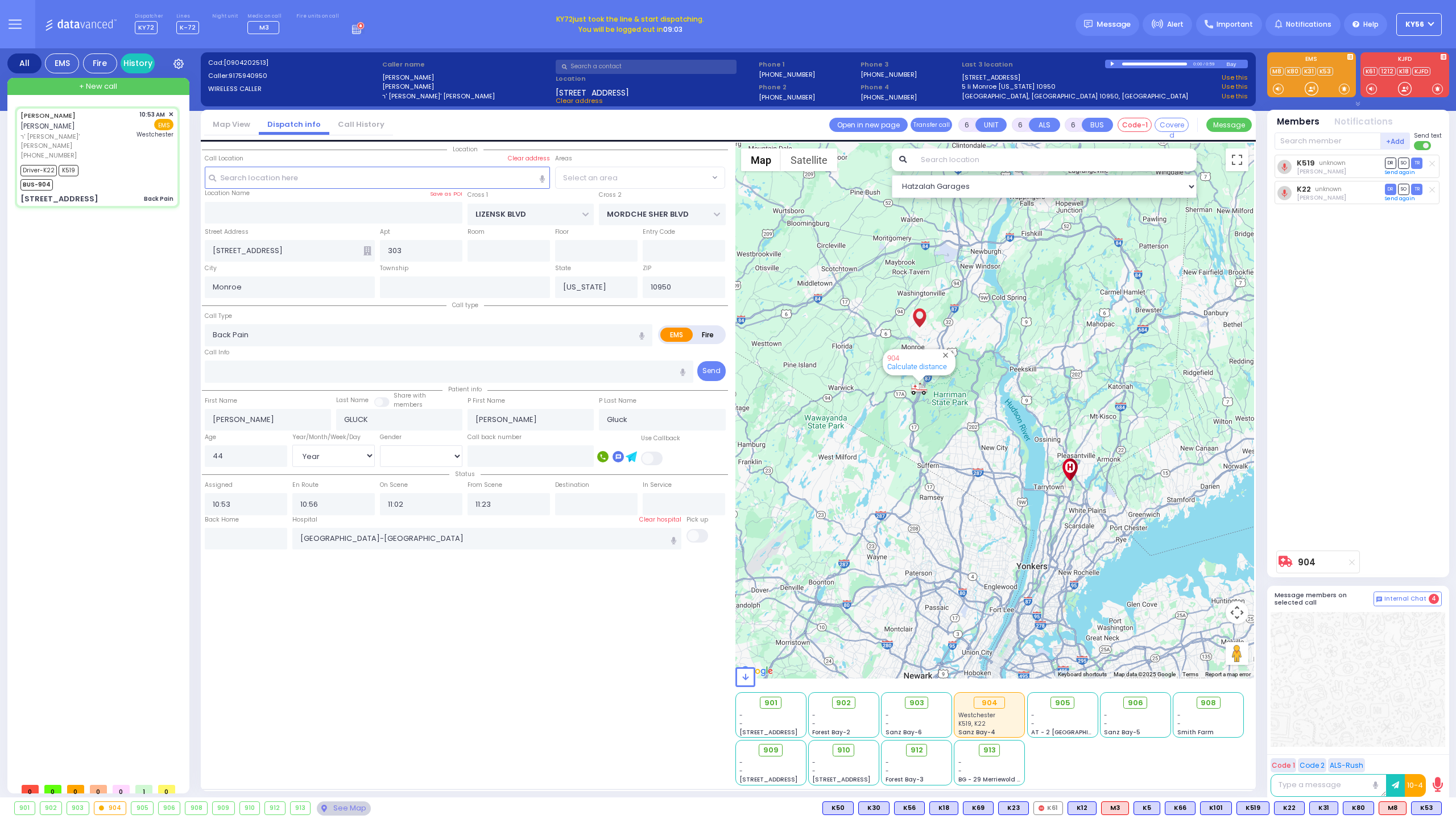
select select
radio input "true"
select select "Year"
select select "[DEMOGRAPHIC_DATA]"
select select "SECTION 2"
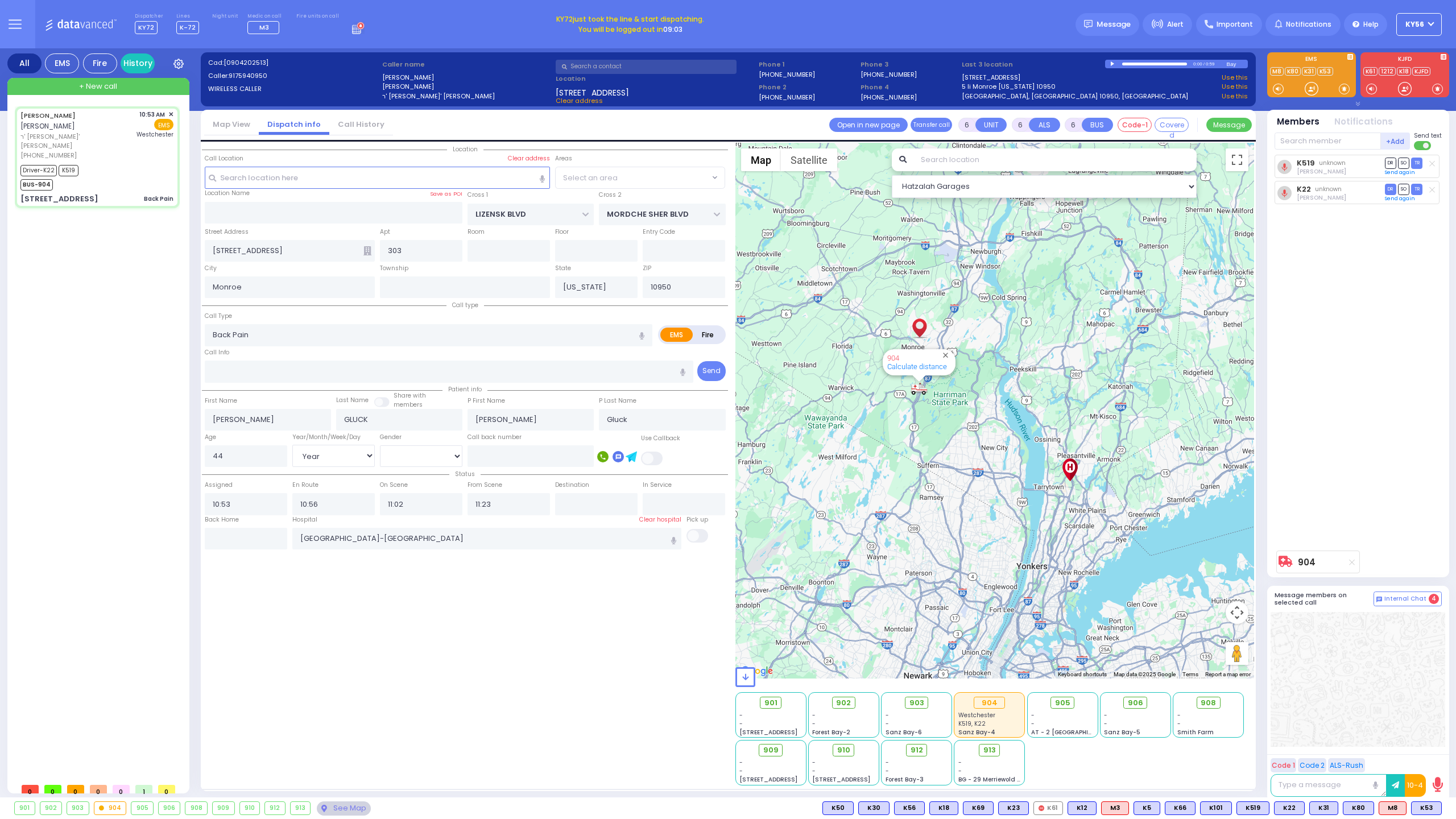
select select "Hatzalah Garages"
select select "SECTION 2"
select select
radio input "true"
select select "Year"
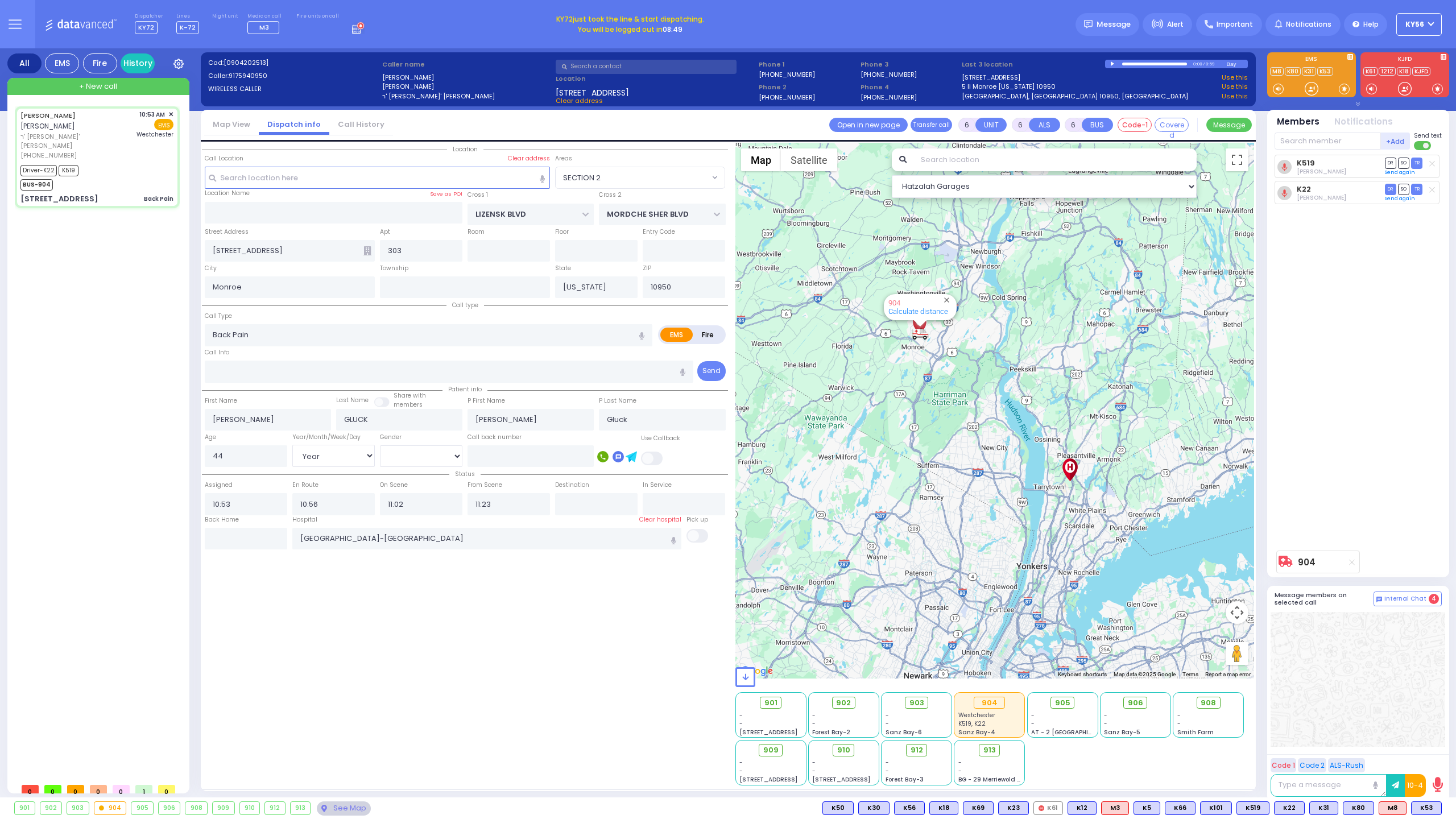
select select "[DEMOGRAPHIC_DATA]"
select select "Hatzalah Garages"
select select "SECTION 2"
select select "Year"
select select "[DEMOGRAPHIC_DATA]"
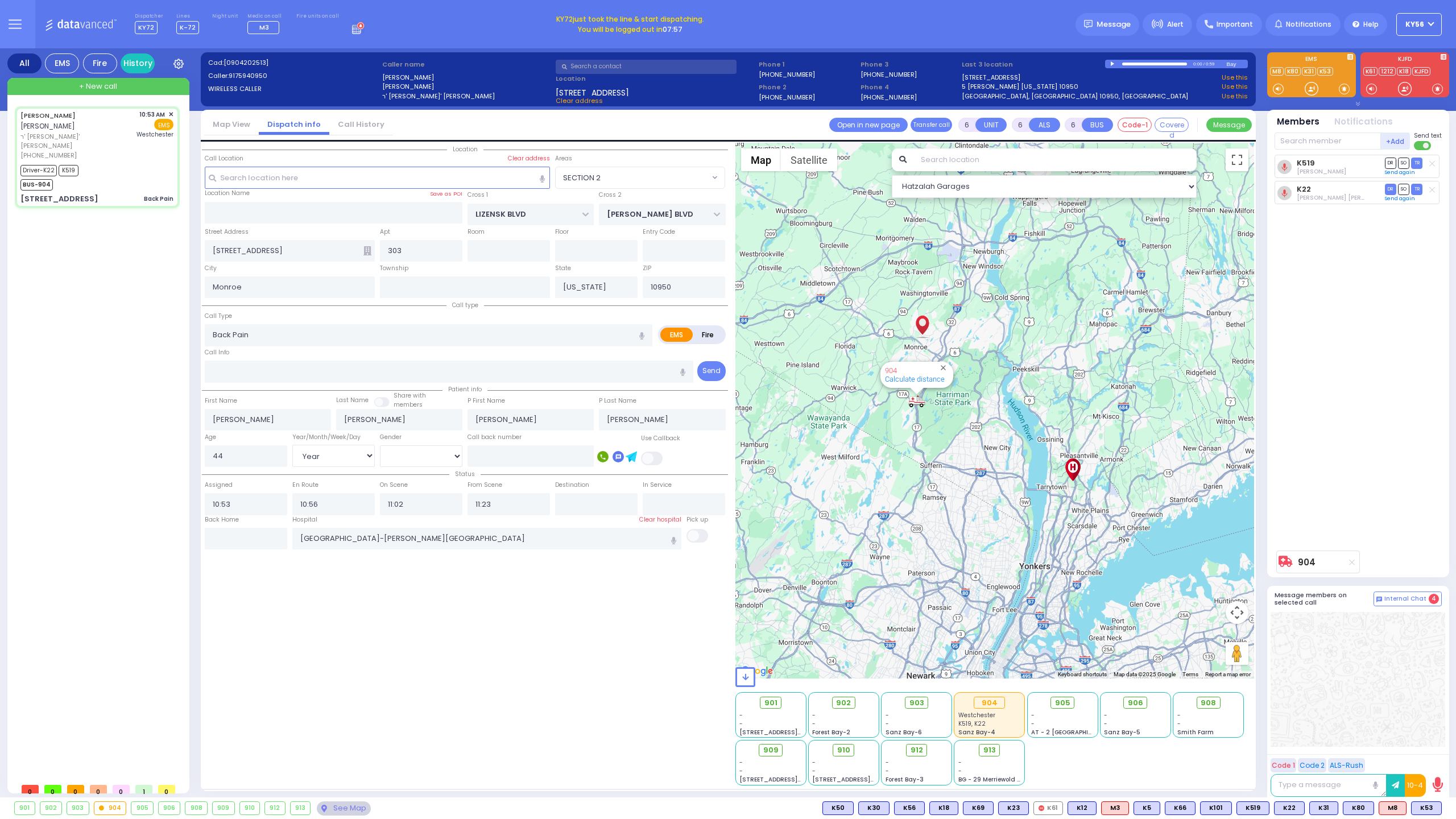
select select
radio input "true"
select select "Year"
select select "[DEMOGRAPHIC_DATA]"
select select "Hatzalah Garages"
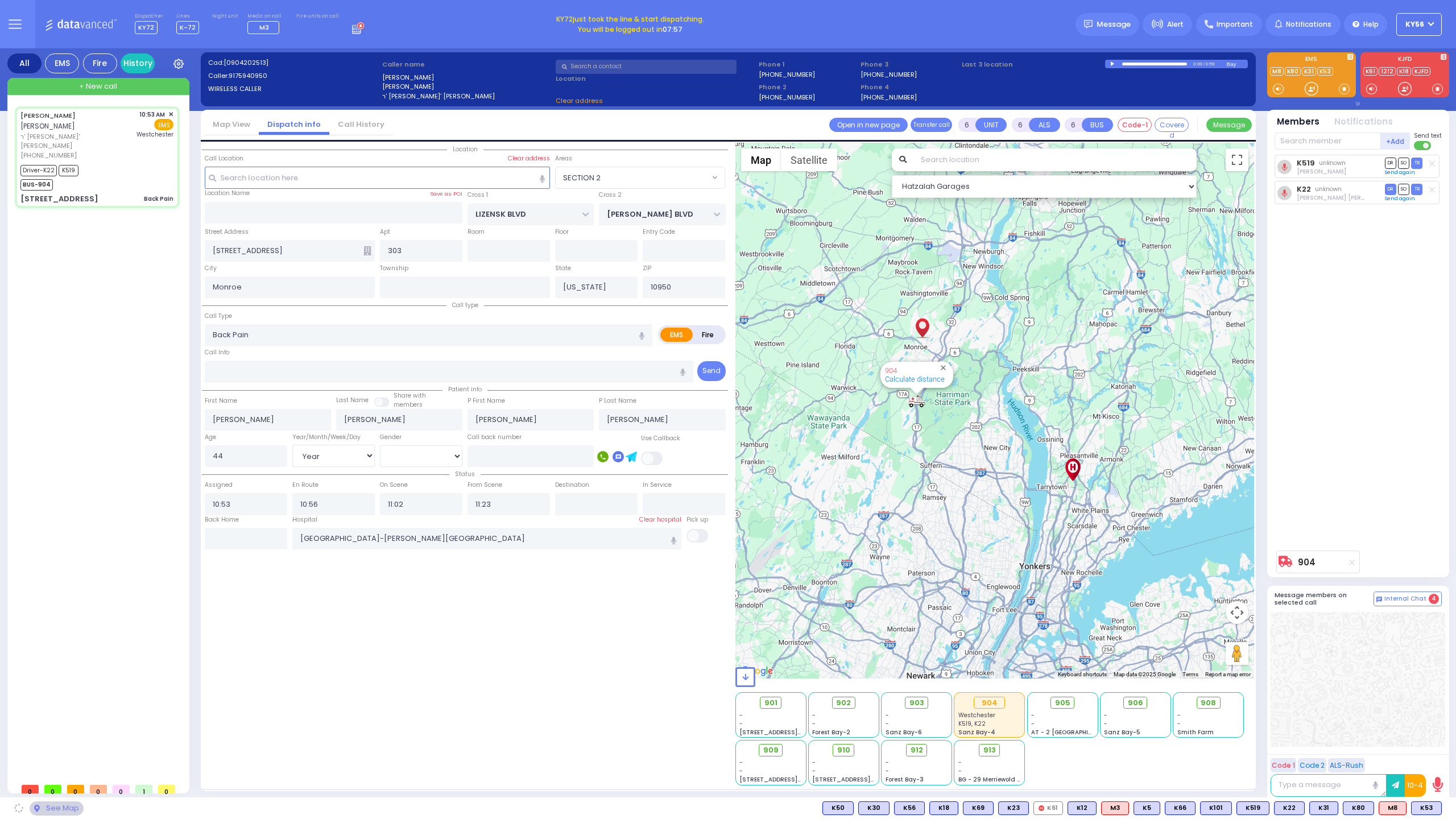
select select "SECTION 2"
select select
radio input "true"
select select "Year"
select select "[DEMOGRAPHIC_DATA]"
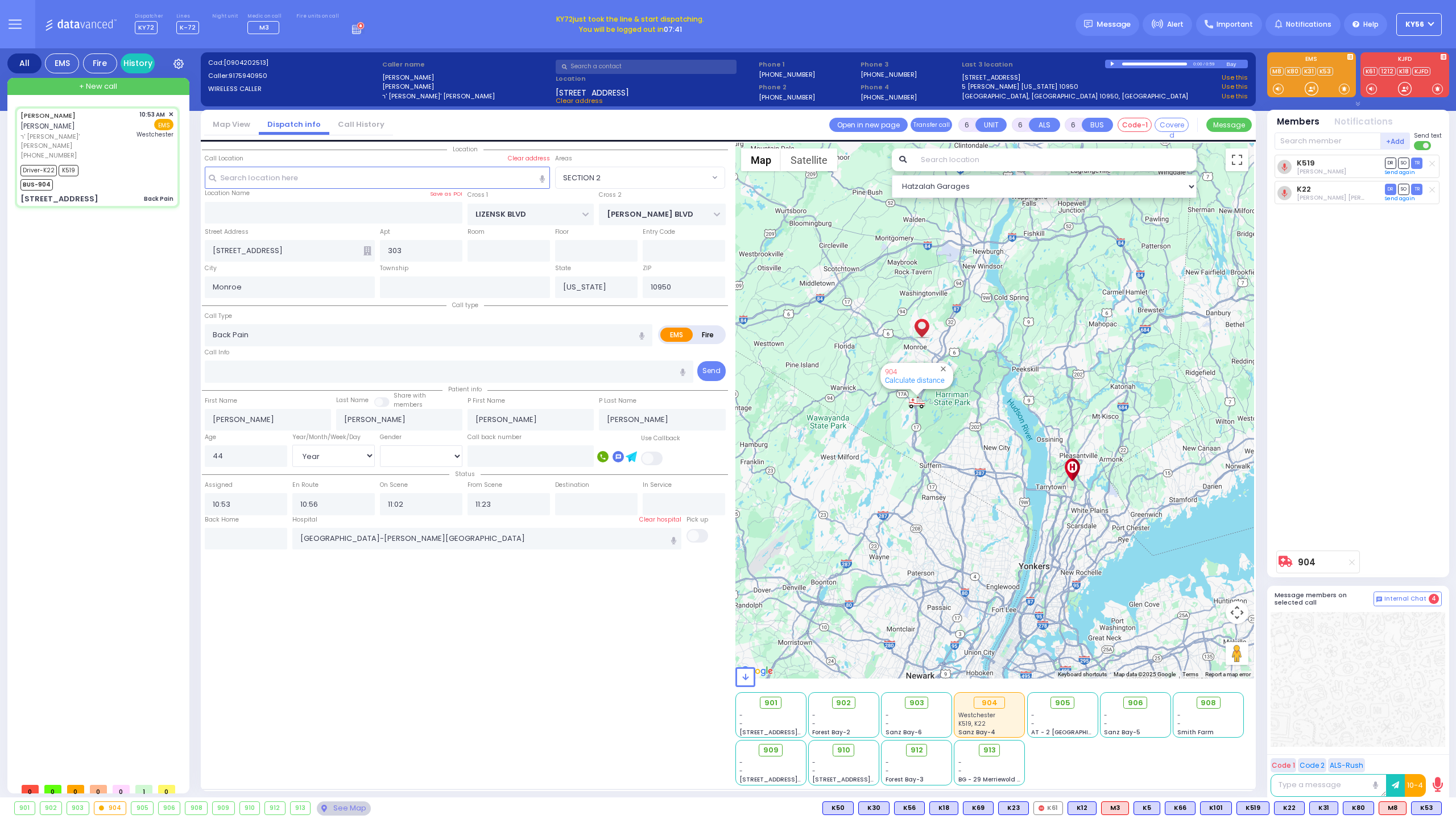
select select "Hatzalah Garages"
select select "SECTION 2"
select select
radio input "true"
select select "Year"
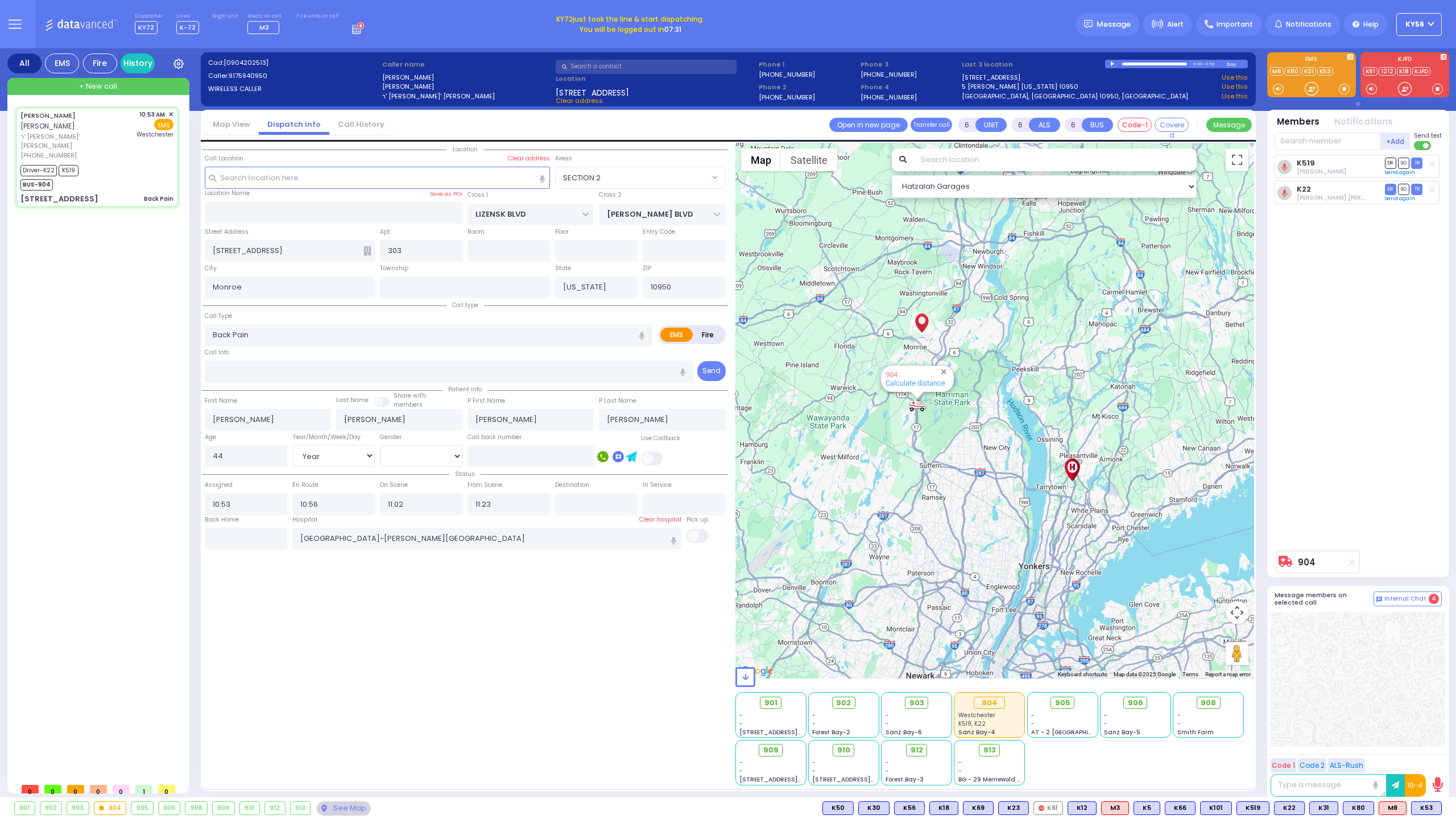
select select "[DEMOGRAPHIC_DATA]"
select select "Hatzalah Garages"
select select "SECTION 2"
select select
radio input "true"
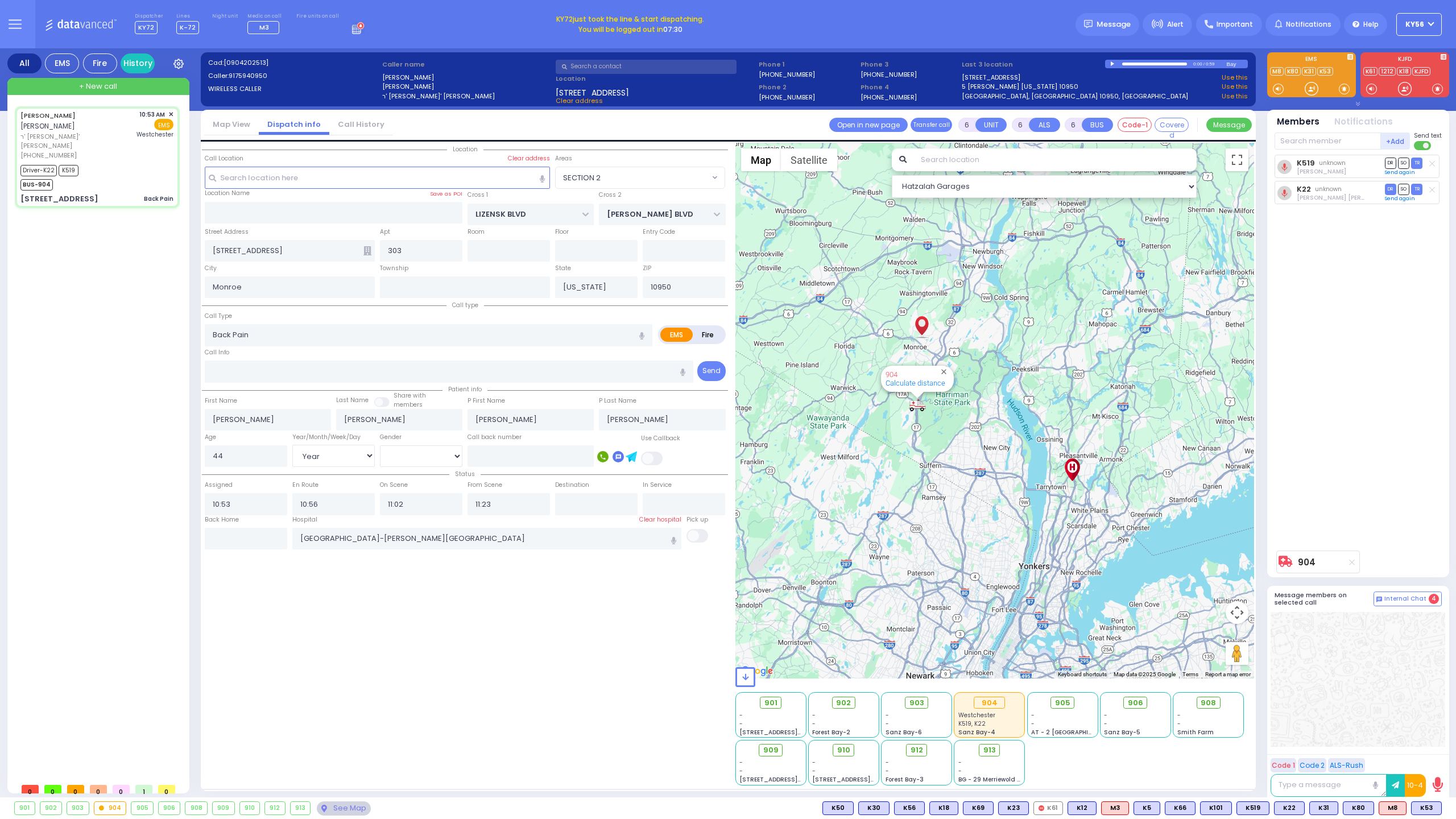
select select "Year"
select select "[DEMOGRAPHIC_DATA]"
select select "Hatzalah Garages"
select select "SECTION 2"
select select
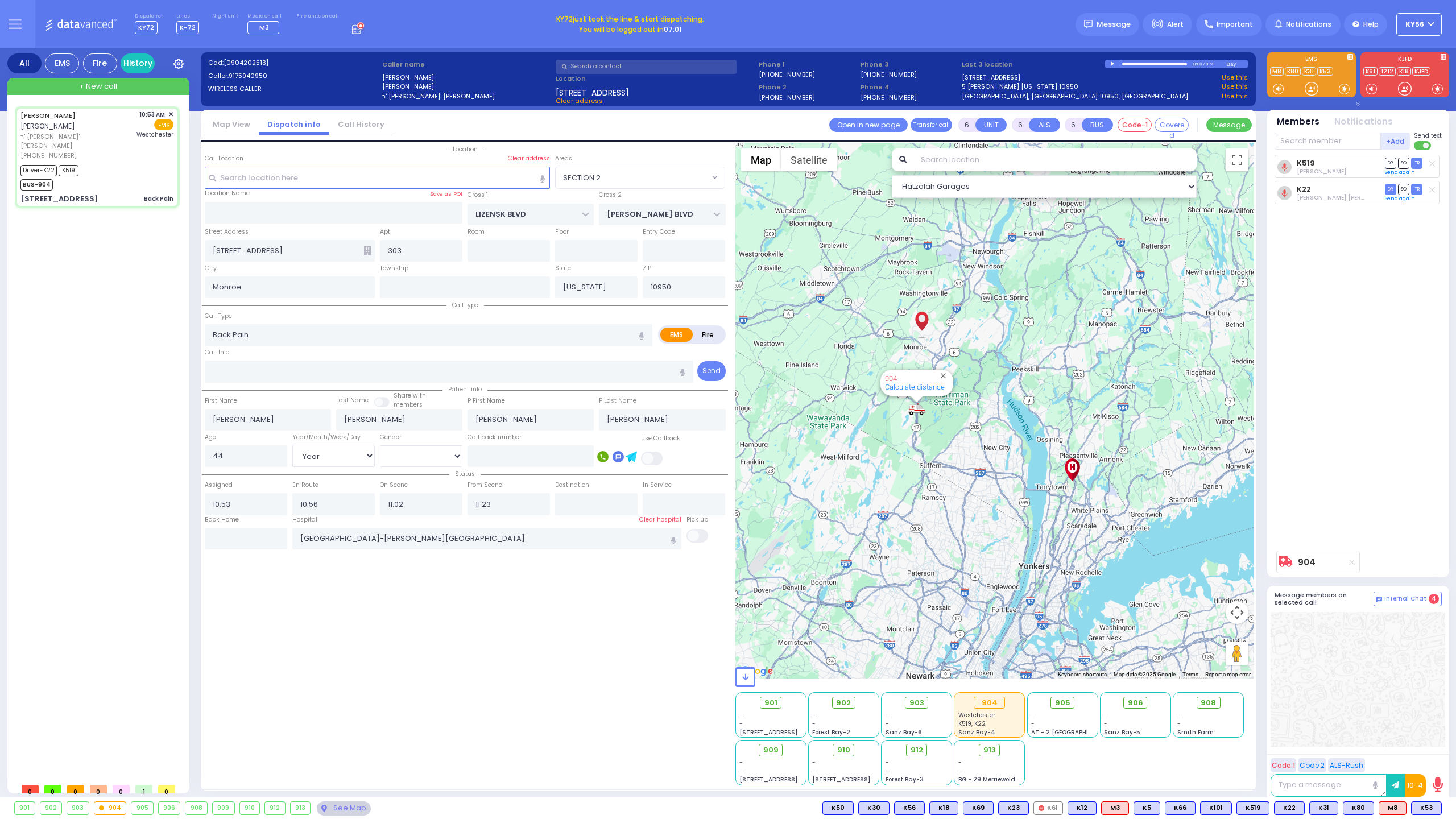
radio input "true"
select select "Year"
select select "[DEMOGRAPHIC_DATA]"
select select "Hatzalah Garages"
select select "SECTION 2"
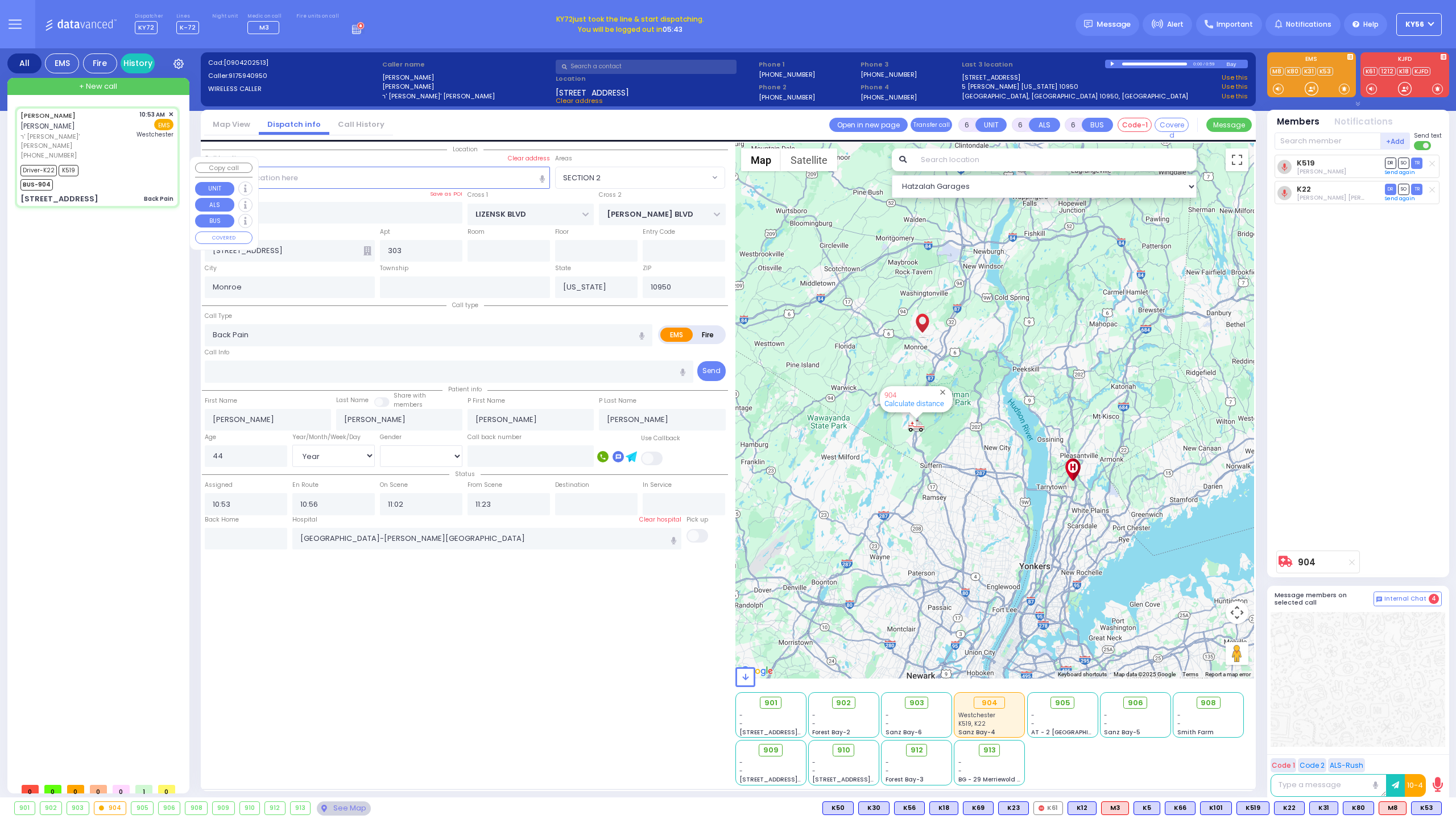
select select
radio input "true"
select select "Year"
select select "[DEMOGRAPHIC_DATA]"
select select "Hatzalah Garages"
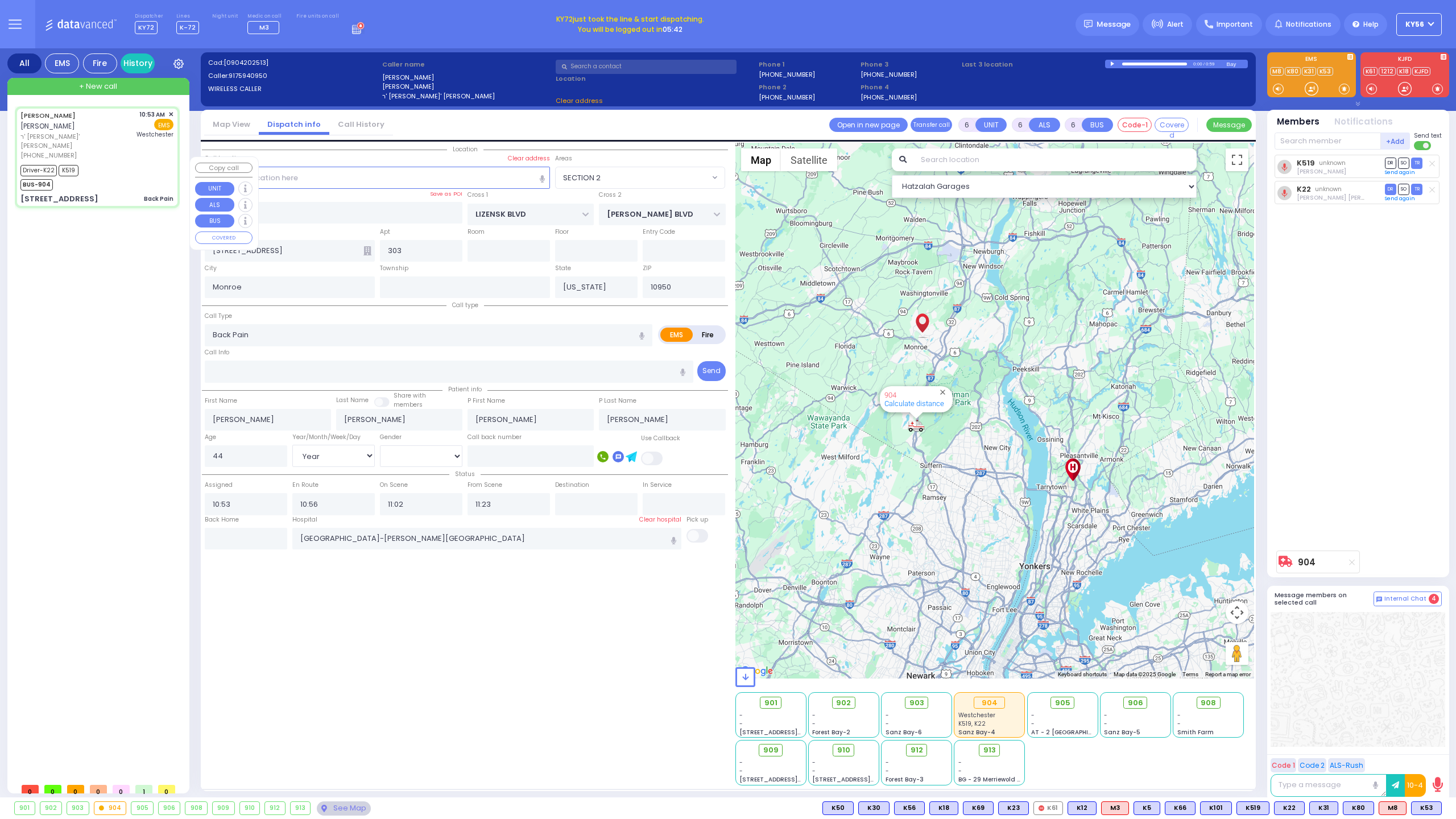
select select "SECTION 2"
select select
radio input "true"
select select "Year"
select select "[DEMOGRAPHIC_DATA]"
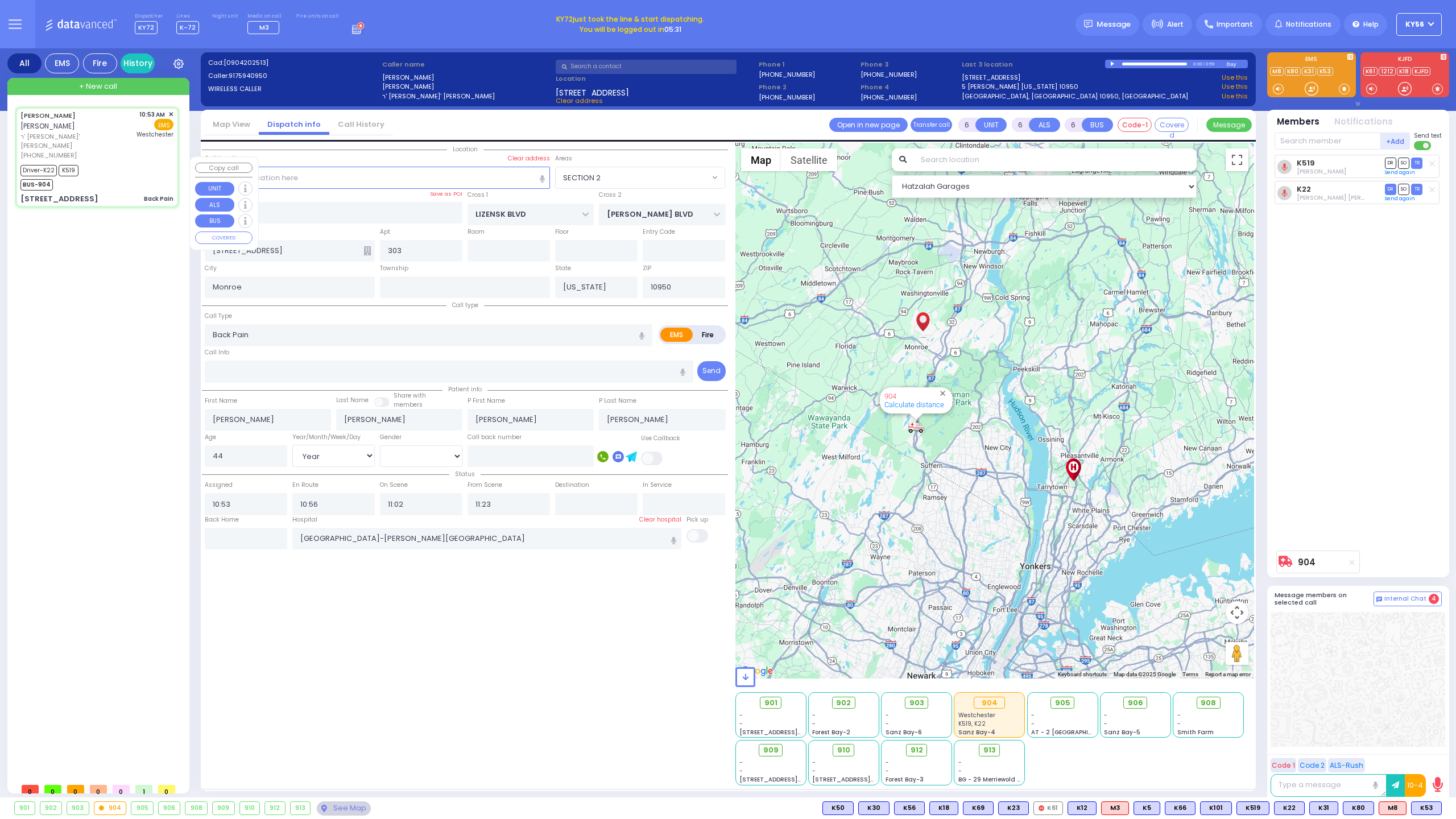
select select "Hatzalah Garages"
select select "SECTION 2"
select select
radio input "true"
select select "Year"
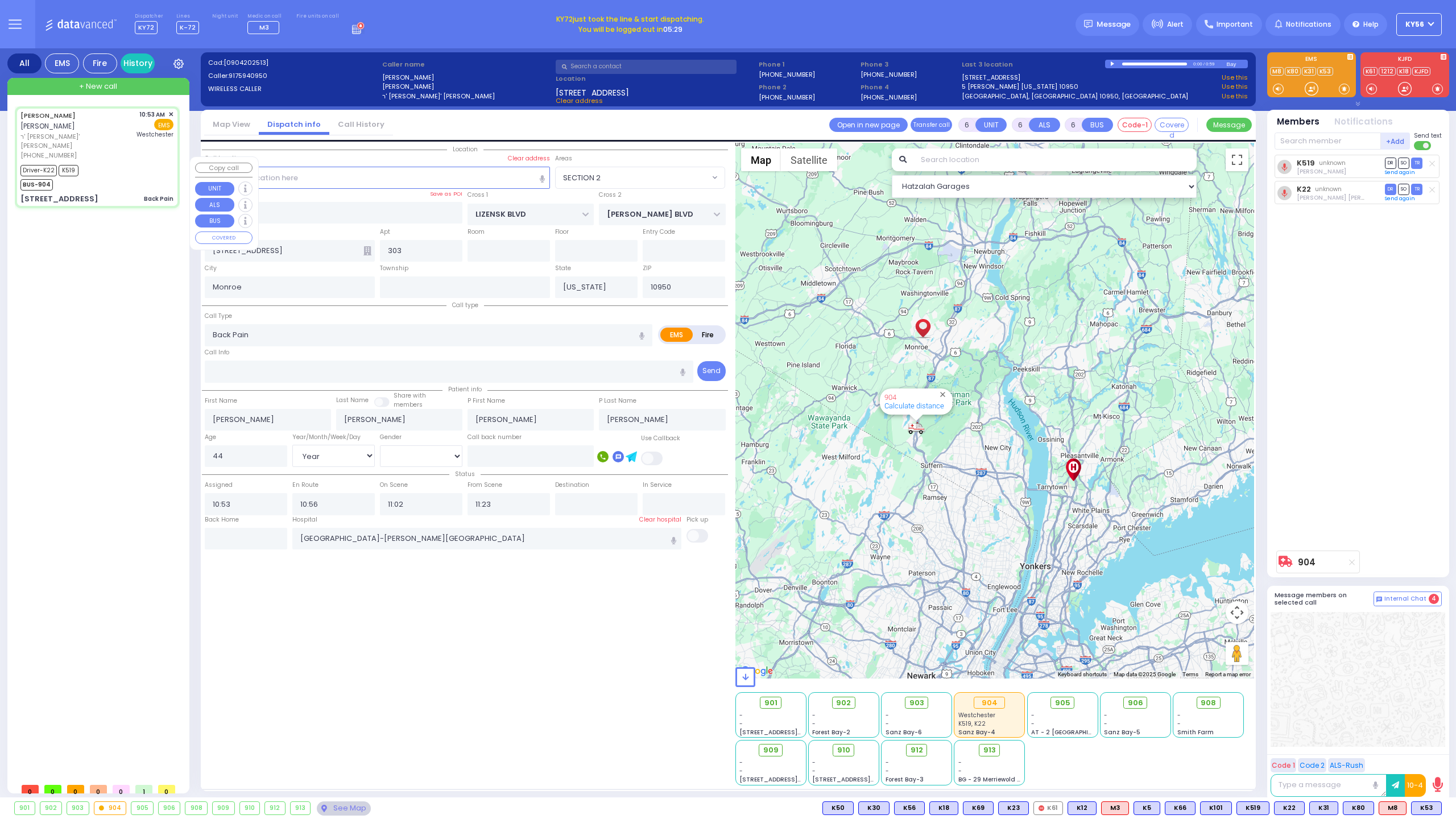
select select "[DEMOGRAPHIC_DATA]"
select select "Hatzalah Garages"
select select "SECTION 2"
select select
radio input "true"
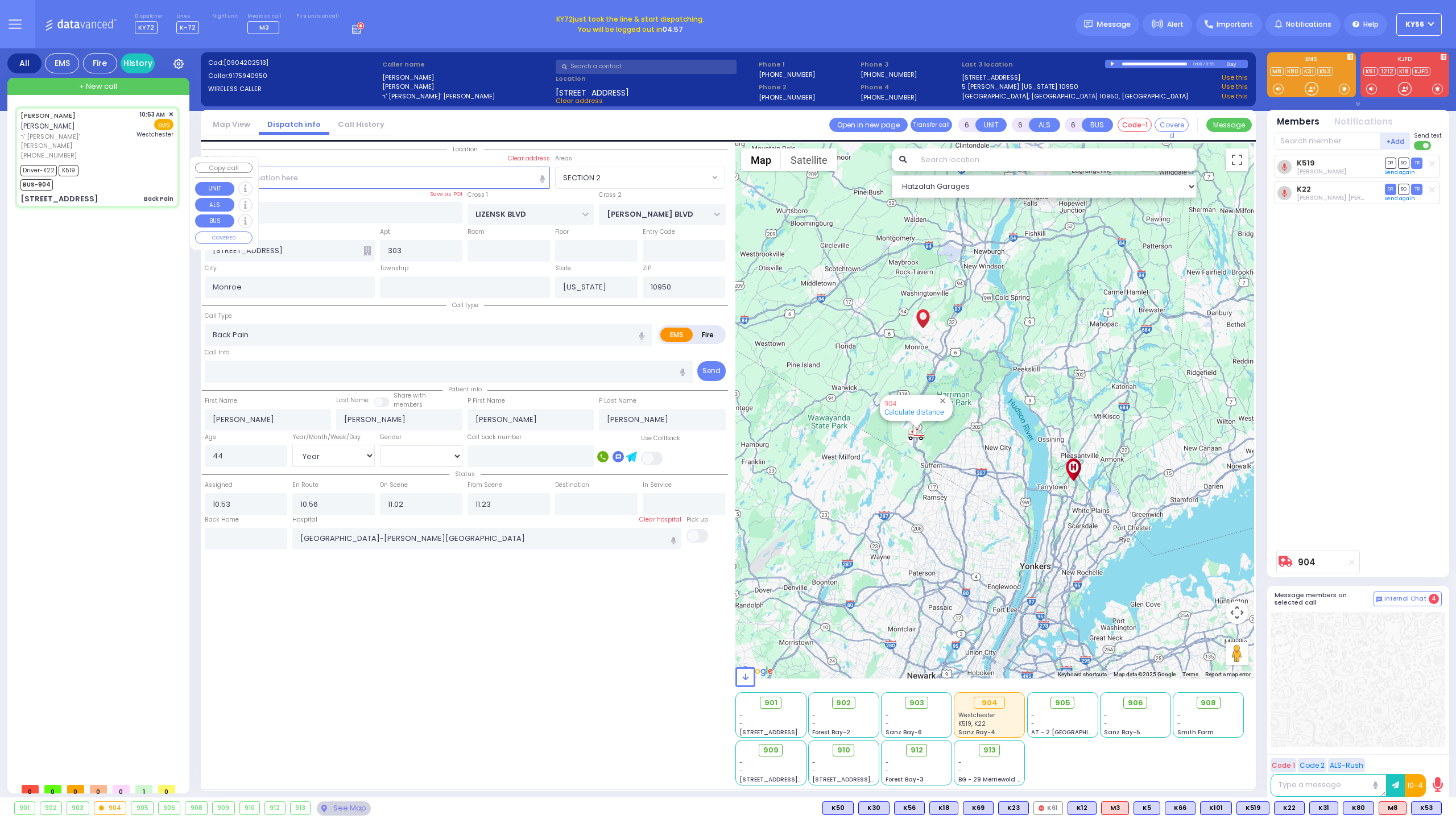
select select "Year"
select select "[DEMOGRAPHIC_DATA]"
select select "Hatzalah Garages"
select select "SECTION 2"
select select
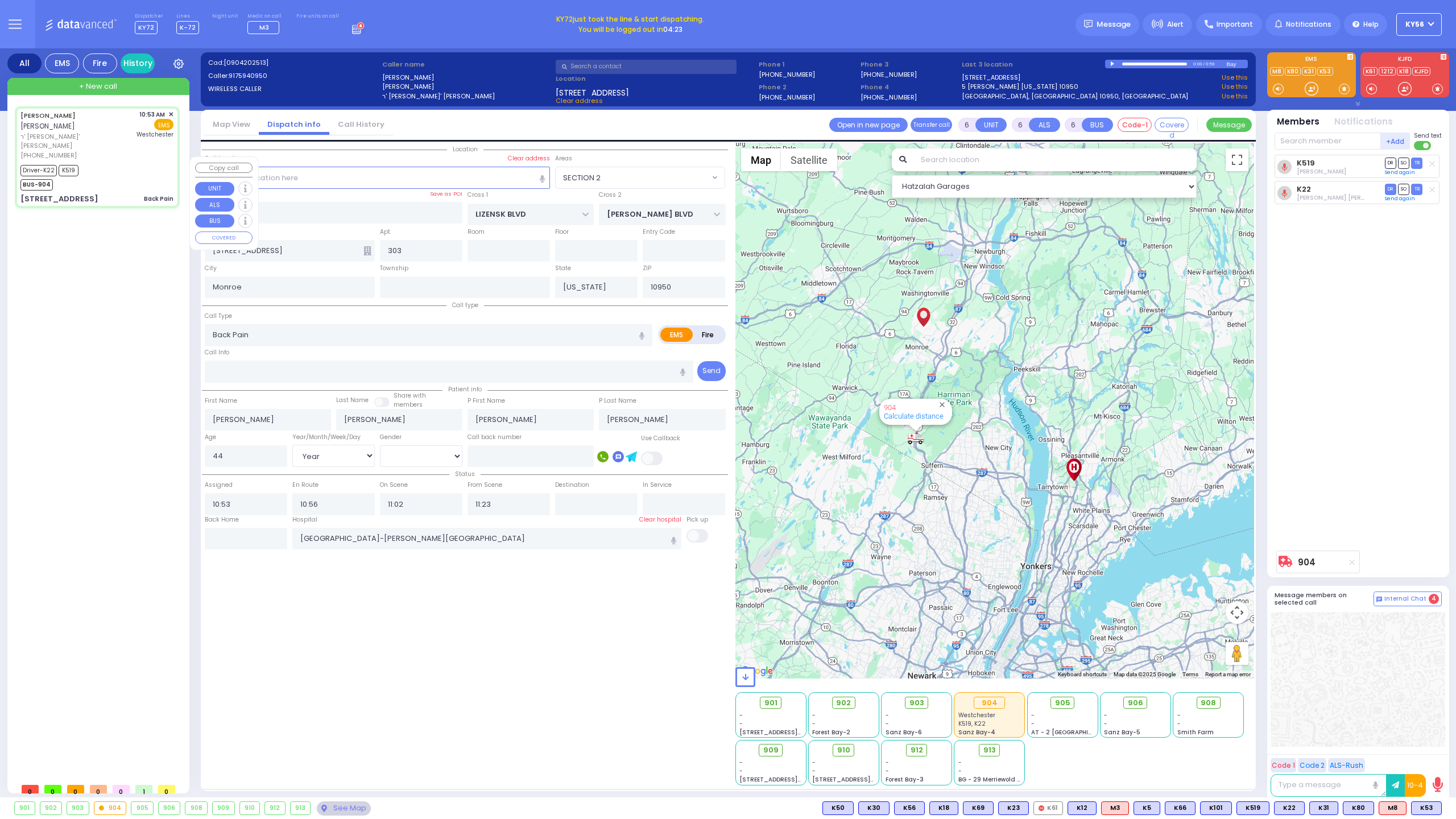
radio input "true"
select select "Year"
select select "[DEMOGRAPHIC_DATA]"
select select "Hatzalah Garages"
select select "SECTION 2"
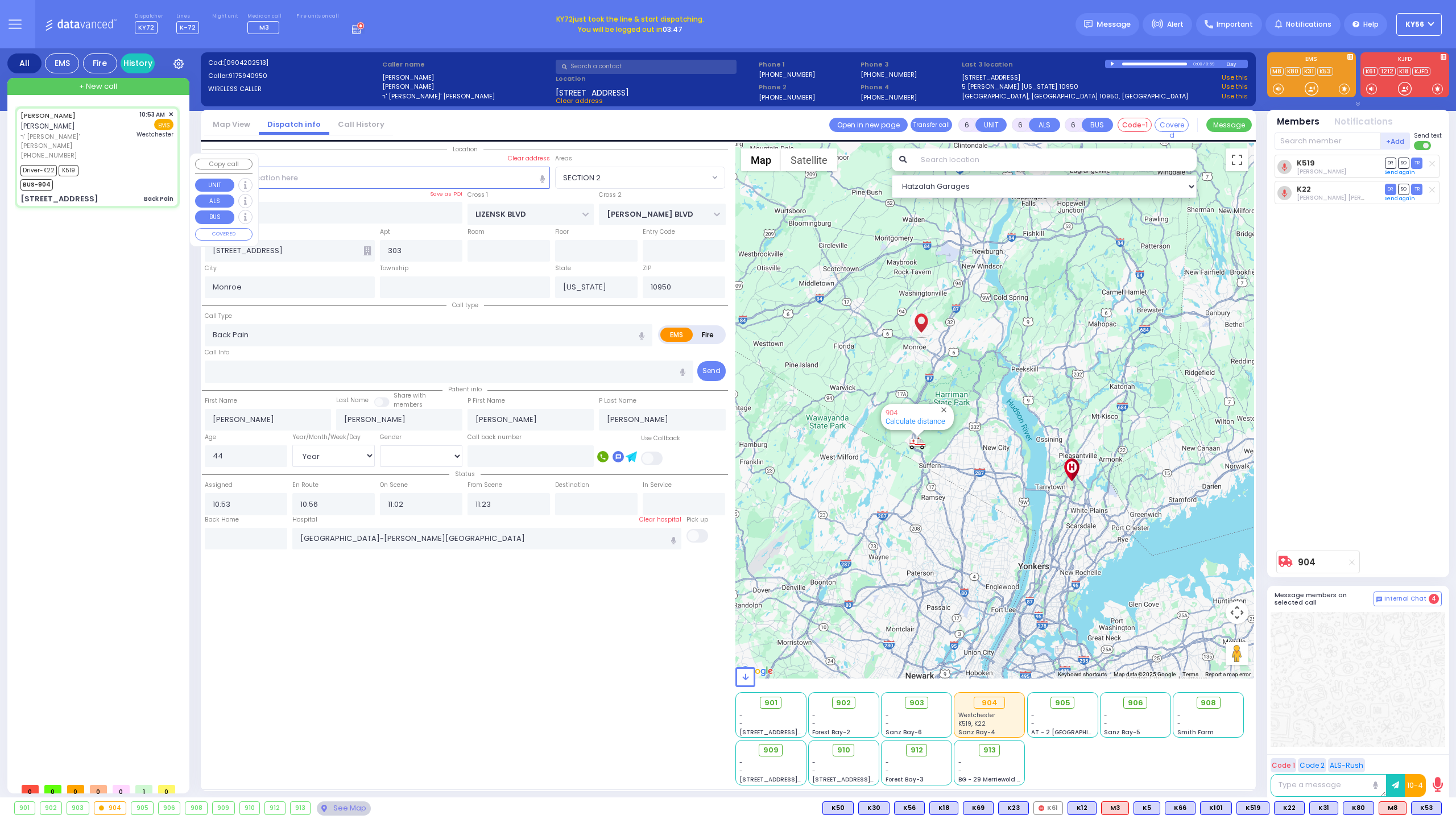
select select
radio input "true"
select select "Year"
select select "[DEMOGRAPHIC_DATA]"
select select "Hatzalah Garages"
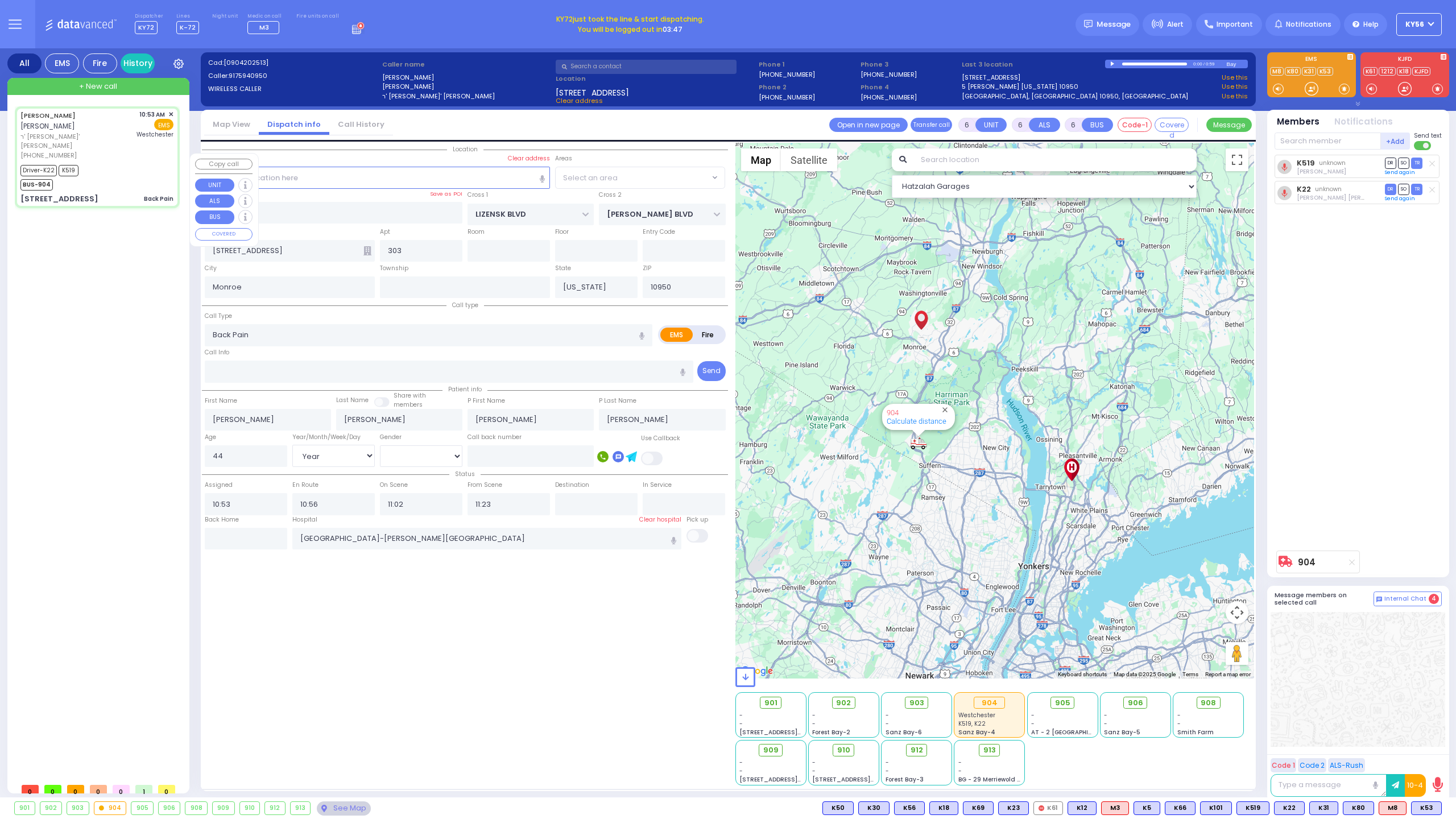
select select "SECTION 2"
select select
radio input "true"
select select "Year"
select select "[DEMOGRAPHIC_DATA]"
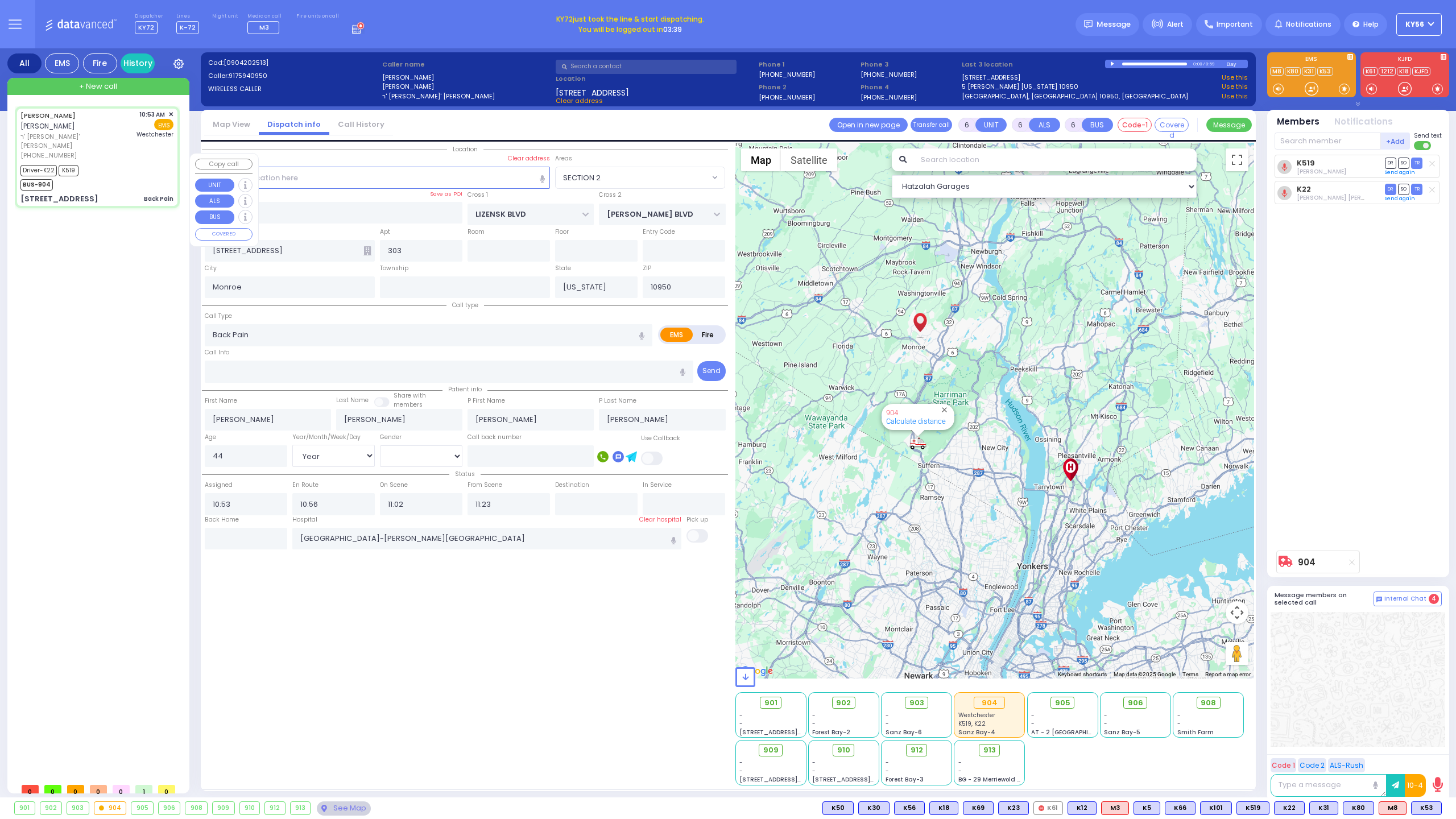
select select "Hatzalah Garages"
select select "SECTION 2"
select select
radio input "true"
select select "Year"
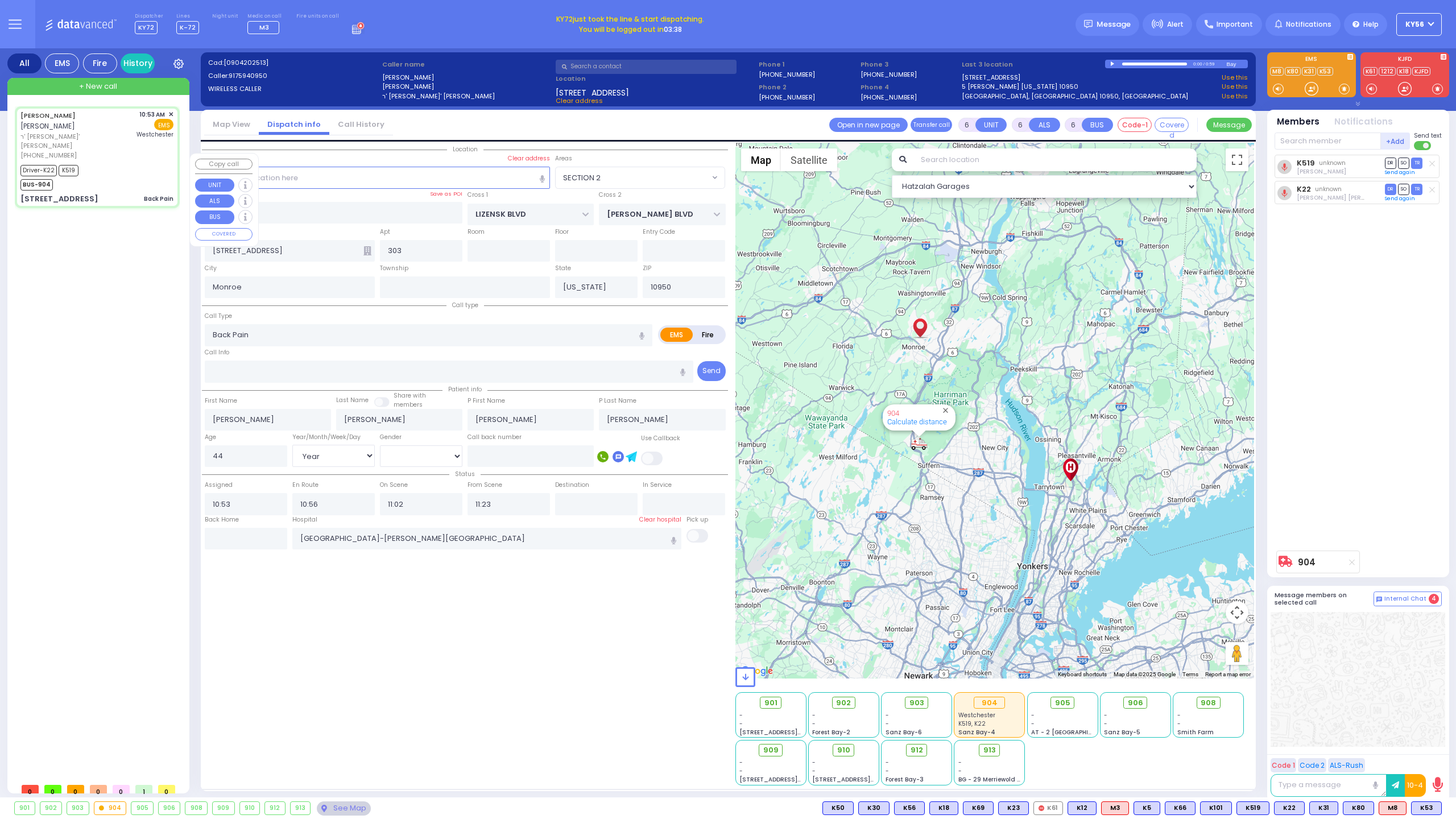
select select "[DEMOGRAPHIC_DATA]"
select select "Hatzalah Garages"
select select "SECTION 2"
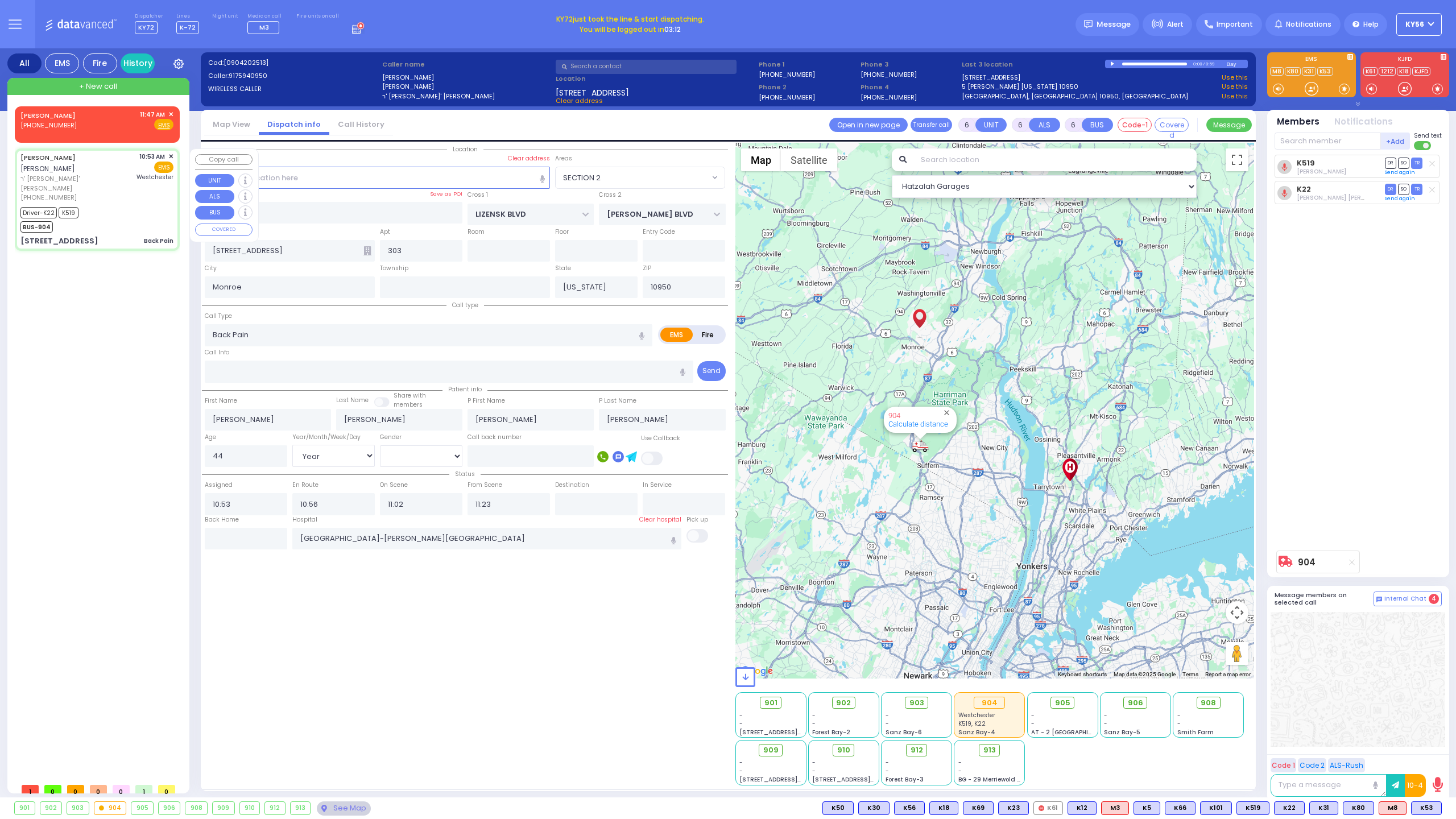
select select
radio input "true"
select select "Year"
select select "[DEMOGRAPHIC_DATA]"
select select "Hatzalah Garages"
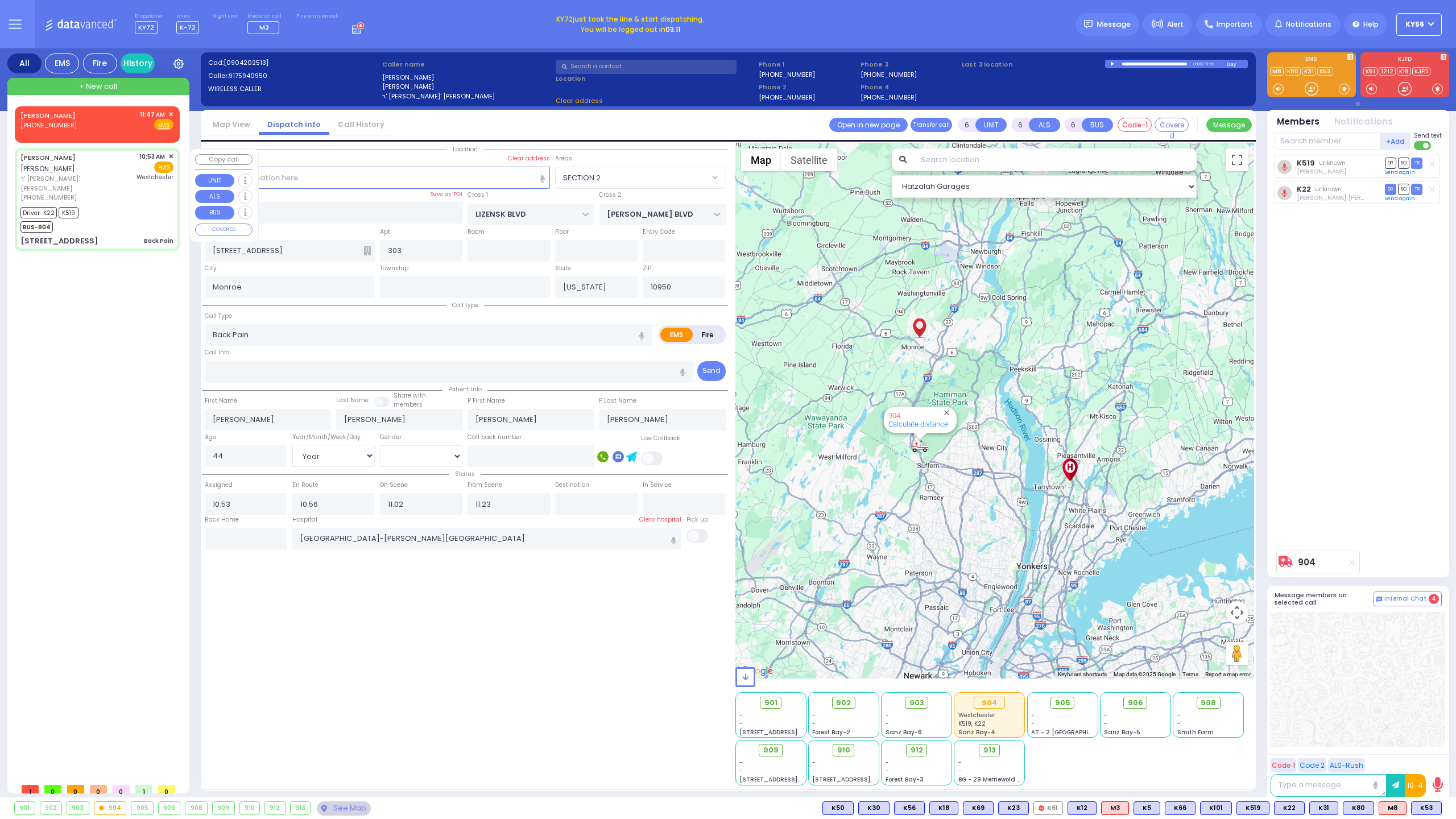
select select "SECTION 2"
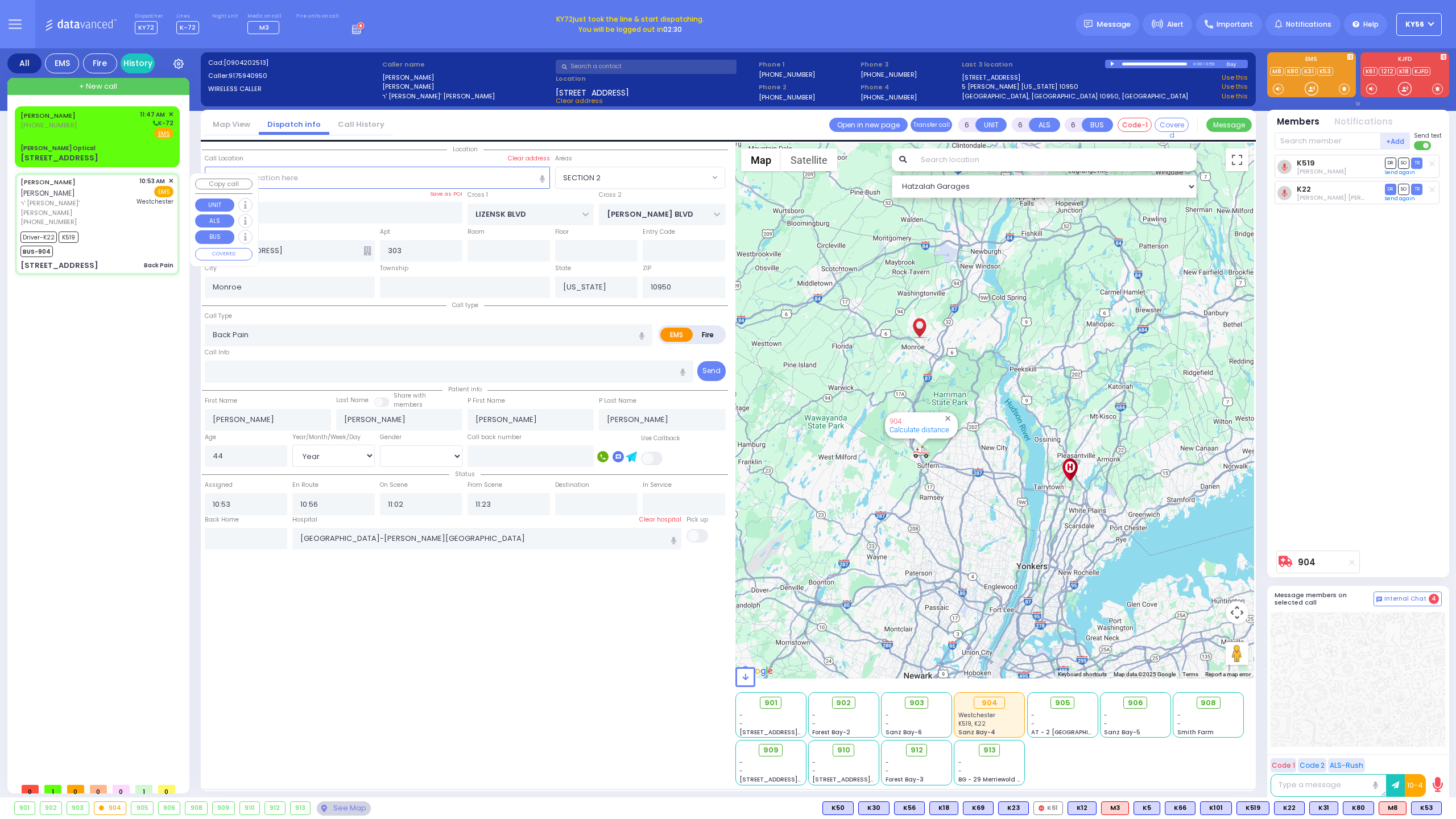
select select
radio input "true"
select select "Year"
select select "[DEMOGRAPHIC_DATA]"
select select "Hatzalah Garages"
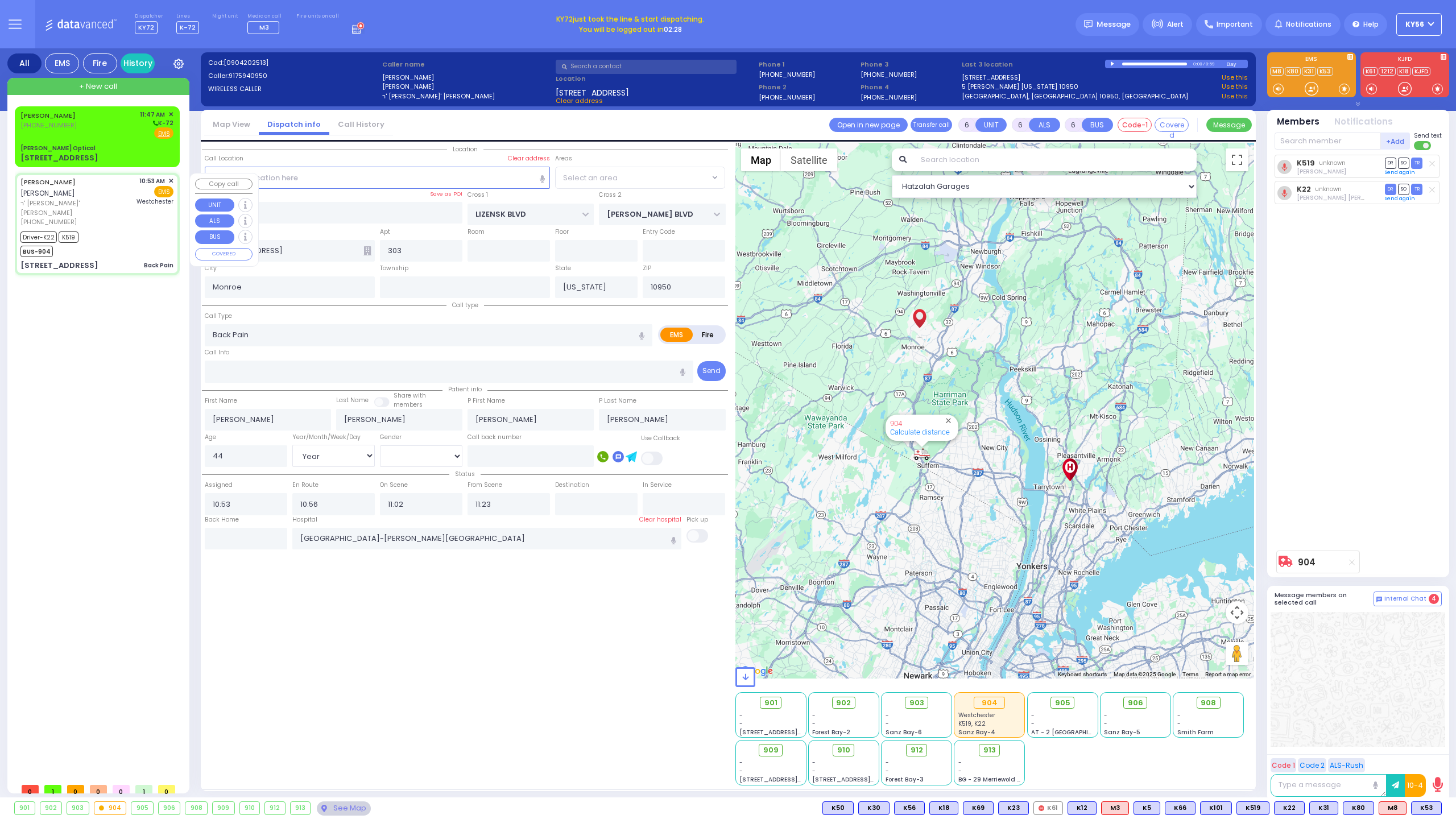
select select "SECTION 2"
select select
radio input "true"
select select "Year"
select select "[DEMOGRAPHIC_DATA]"
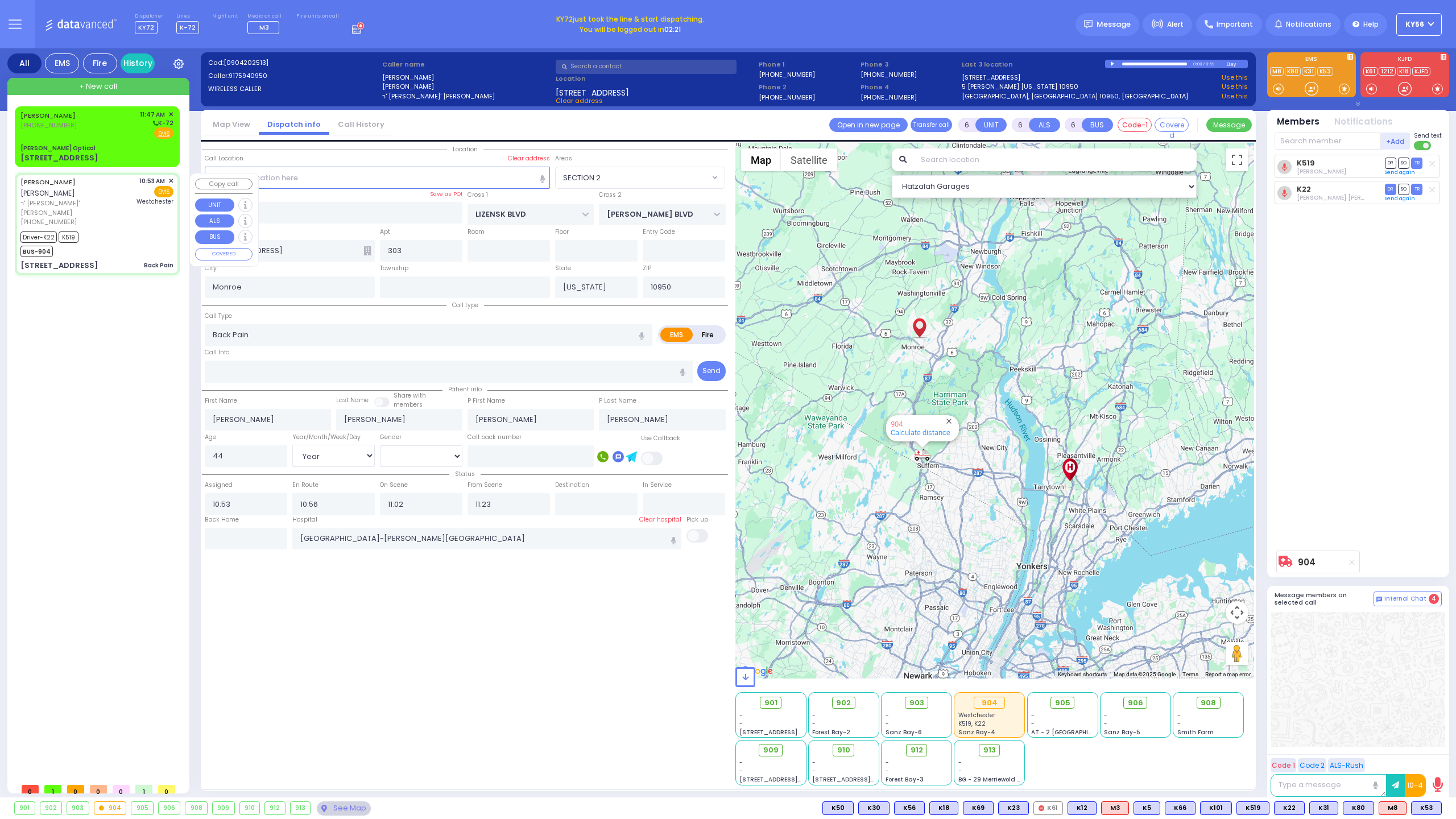
select select "Hatzalah Garages"
select select
radio input "true"
select select "Year"
select select "[DEMOGRAPHIC_DATA]"
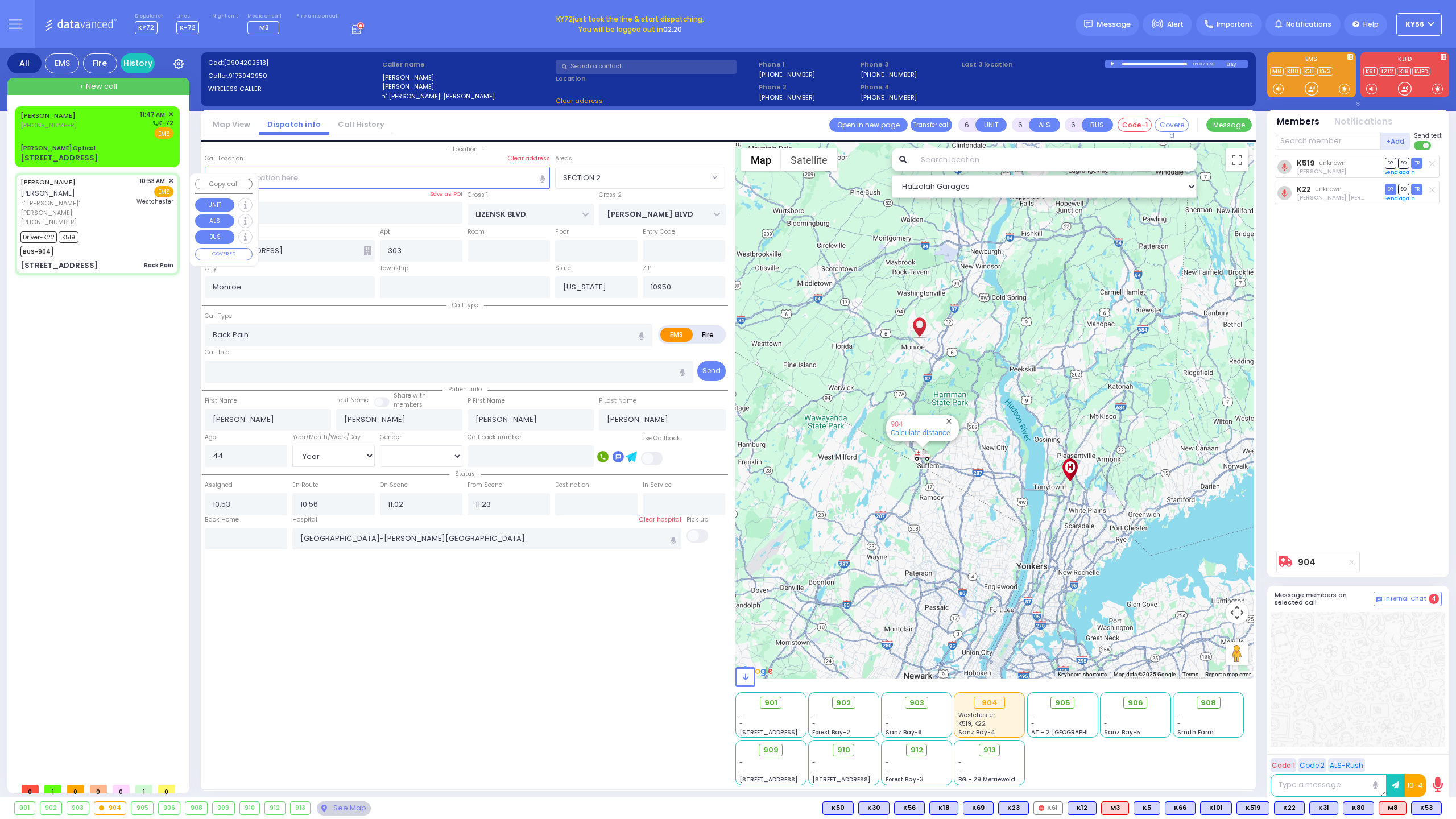
select select "Hatzalah Garages"
select select "SECTION 2"
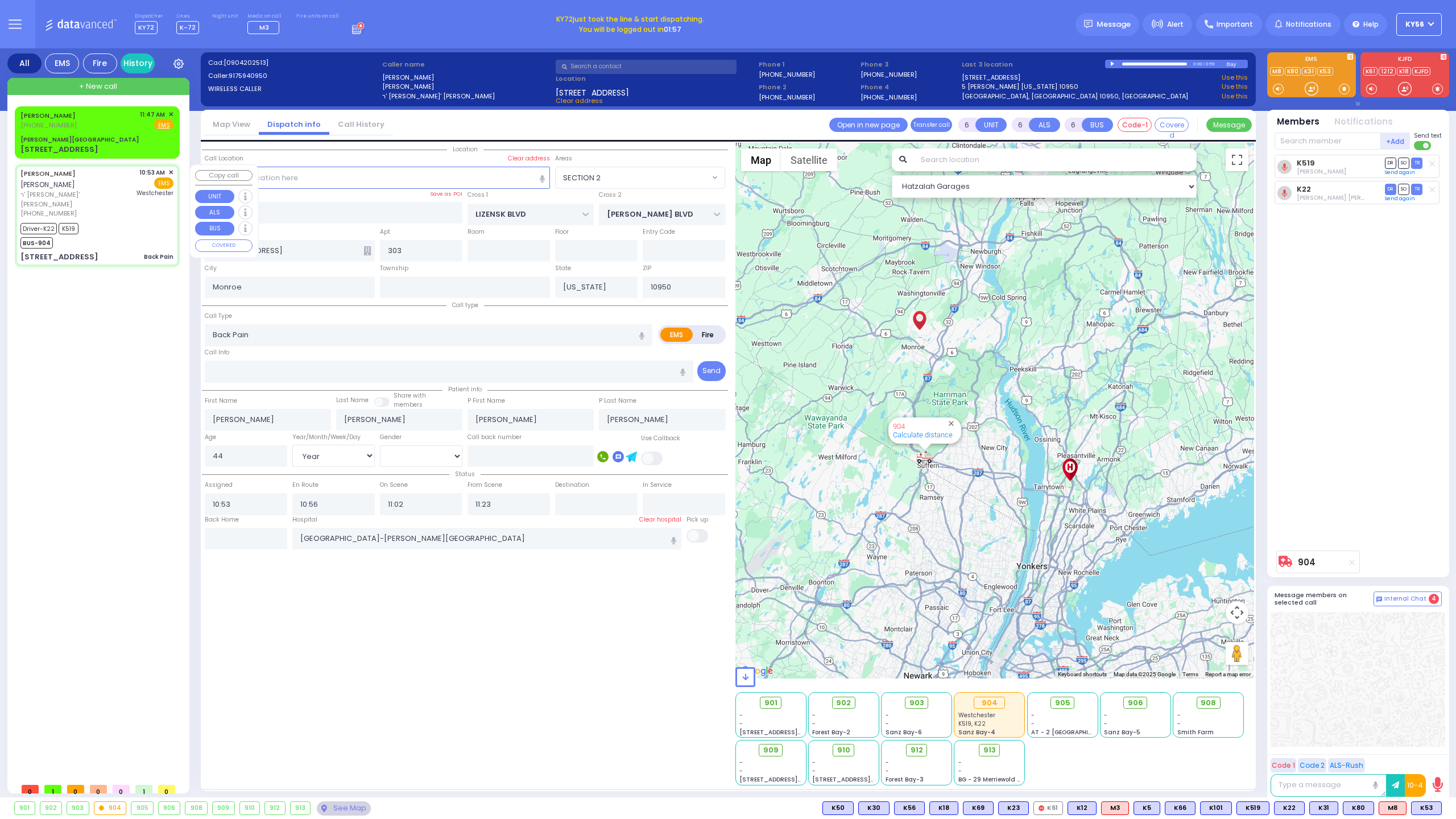
select select
radio input "true"
select select "Year"
select select "[DEMOGRAPHIC_DATA]"
select select "Hatzalah Garages"
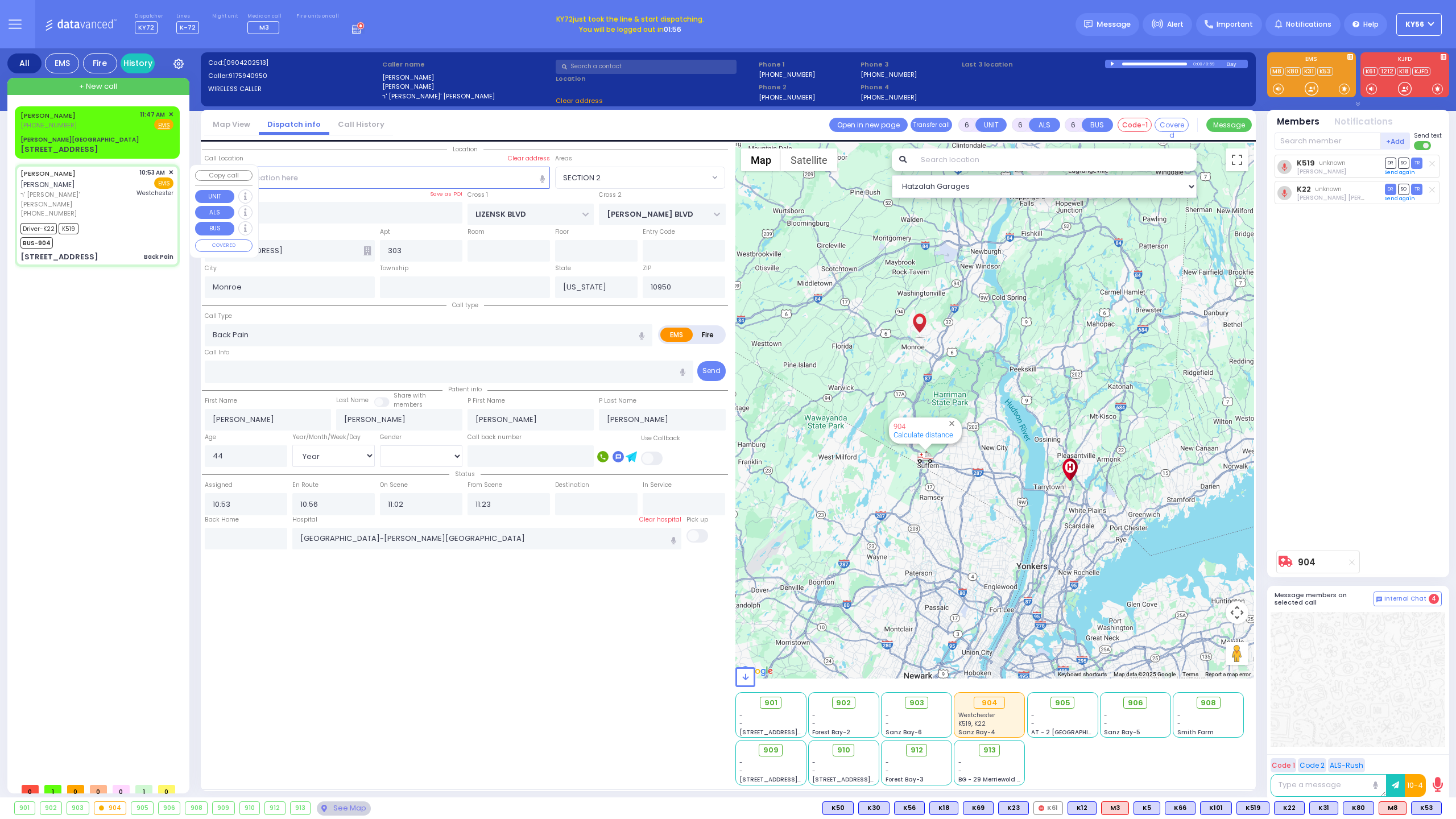
select select "SECTION 2"
